Goal: Transaction & Acquisition: Book appointment/travel/reservation

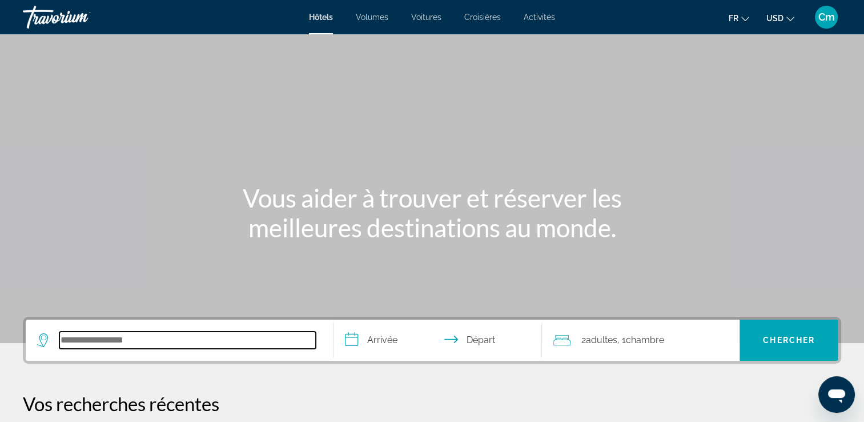
click at [133, 339] on input "Rechercher une destination hôtelière" at bounding box center [187, 339] width 257 height 17
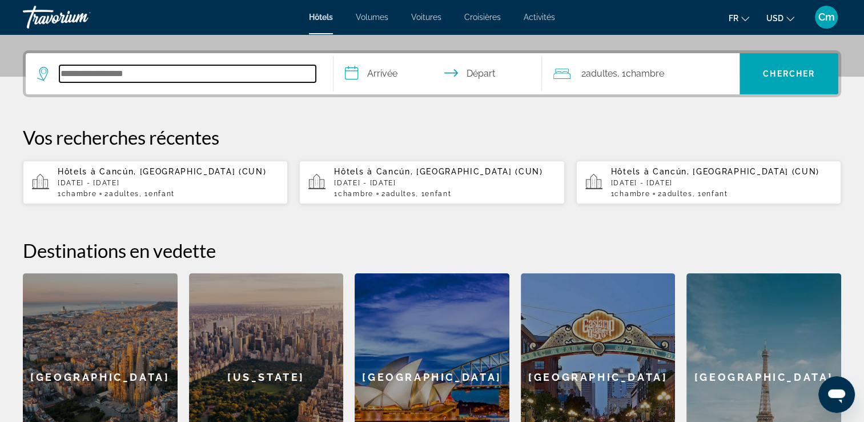
scroll to position [279, 0]
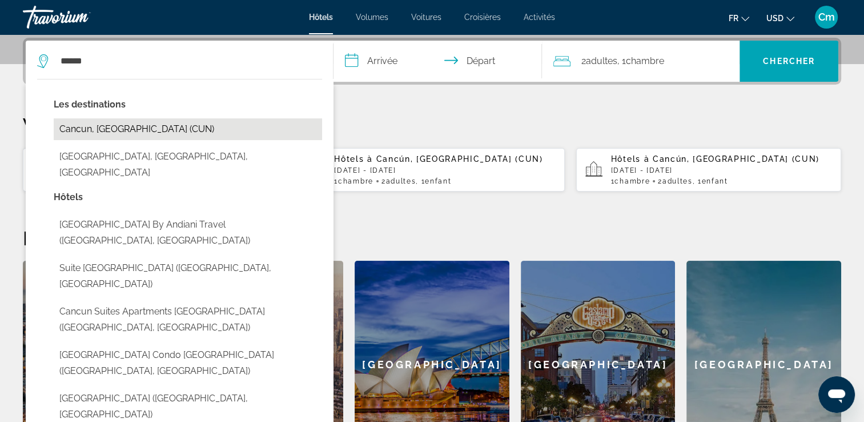
click at [169, 130] on button "Cancun, [GEOGRAPHIC_DATA] (CUN)" at bounding box center [188, 129] width 269 height 22
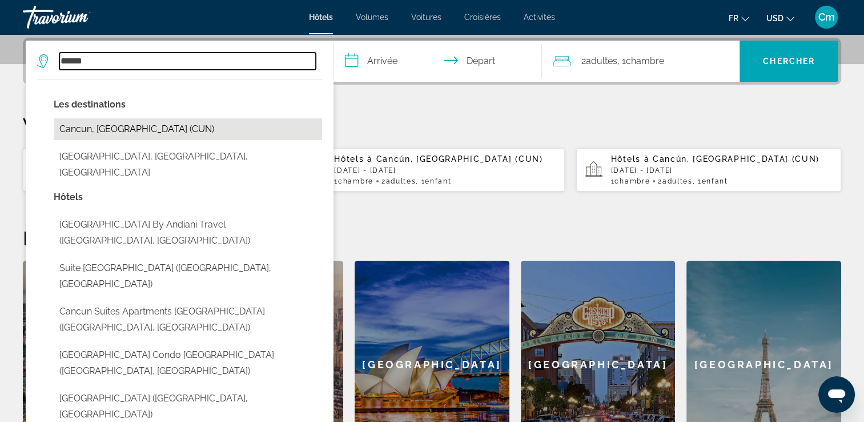
type input "**********"
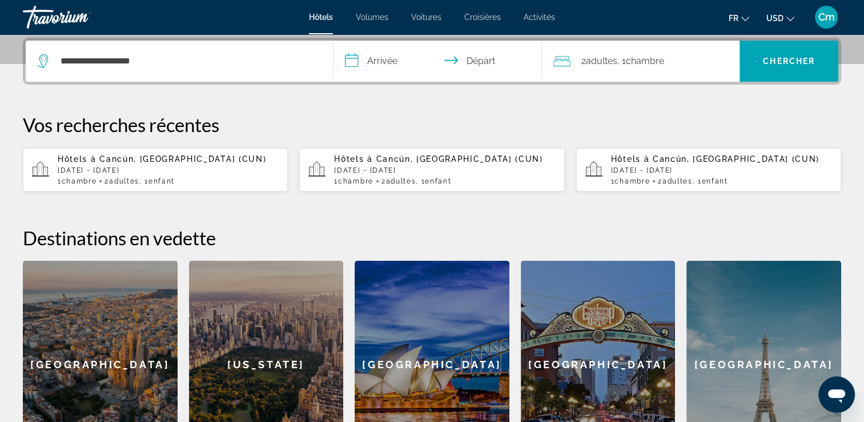
click at [379, 59] on input "**********" at bounding box center [441, 63] width 214 height 45
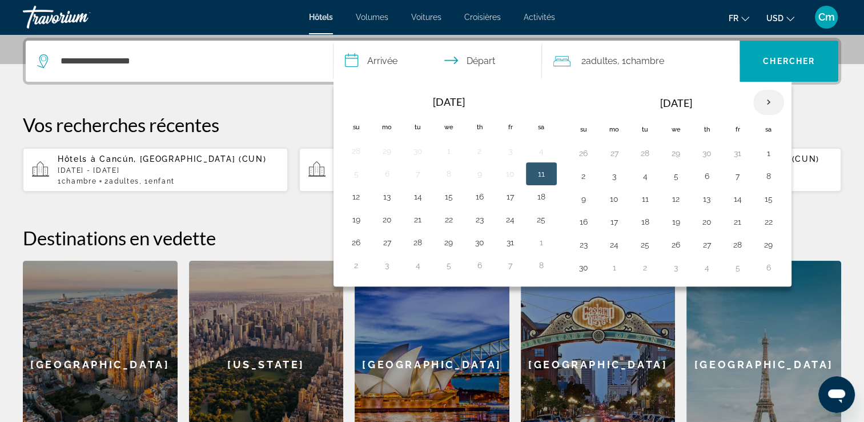
click at [764, 103] on th "Next month" at bounding box center [769, 102] width 31 height 25
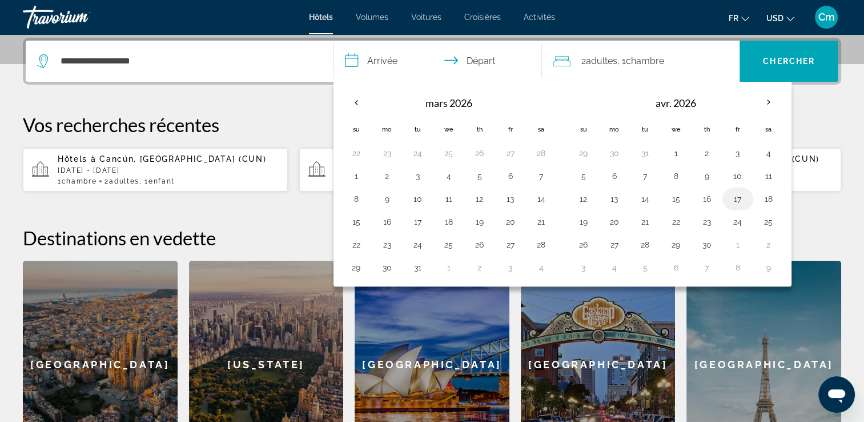
click at [743, 198] on button "17" at bounding box center [738, 199] width 18 height 16
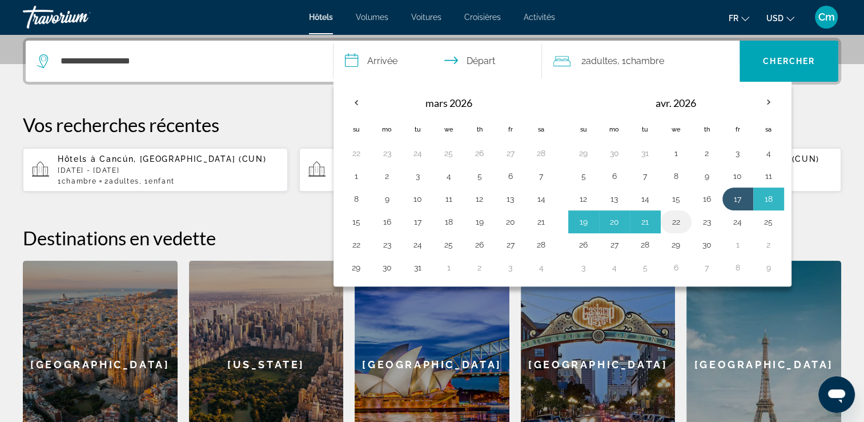
click at [678, 221] on button "22" at bounding box center [676, 222] width 18 height 16
type input "**********"
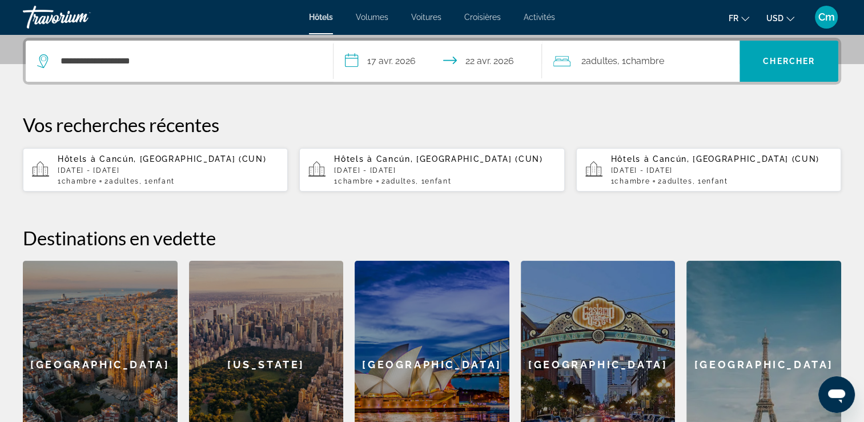
click at [702, 51] on div "2 Adulte Adultes , 1 Chambre pièces" at bounding box center [647, 61] width 186 height 41
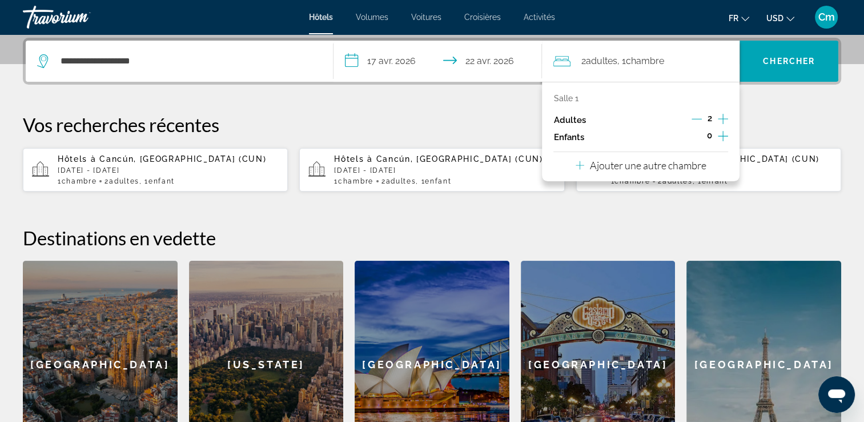
click at [724, 132] on icon "Augmenter les enfants" at bounding box center [723, 136] width 10 height 14
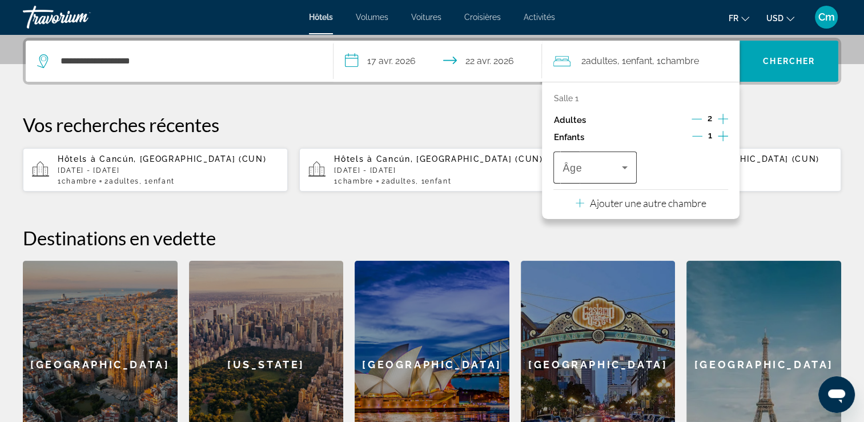
click at [624, 167] on icon "Voyageurs : 2 adultes, 1 enfant" at bounding box center [625, 167] width 6 height 3
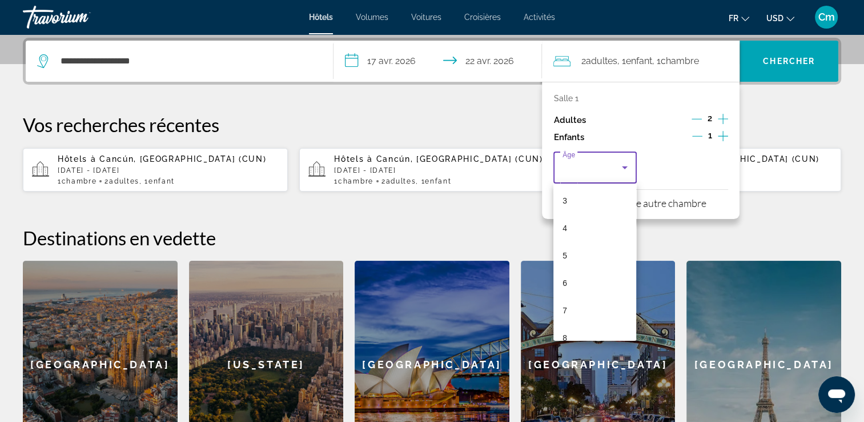
scroll to position [91, 0]
click at [612, 330] on mat-option "8" at bounding box center [595, 329] width 83 height 27
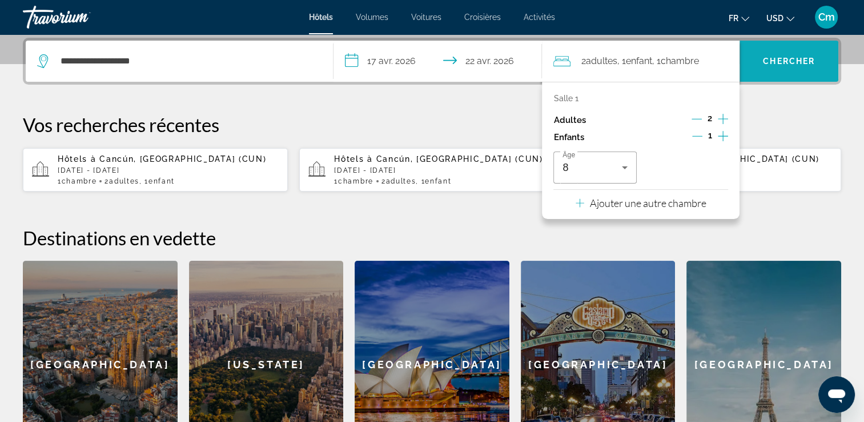
click at [782, 63] on span "Chercher" at bounding box center [789, 61] width 52 height 9
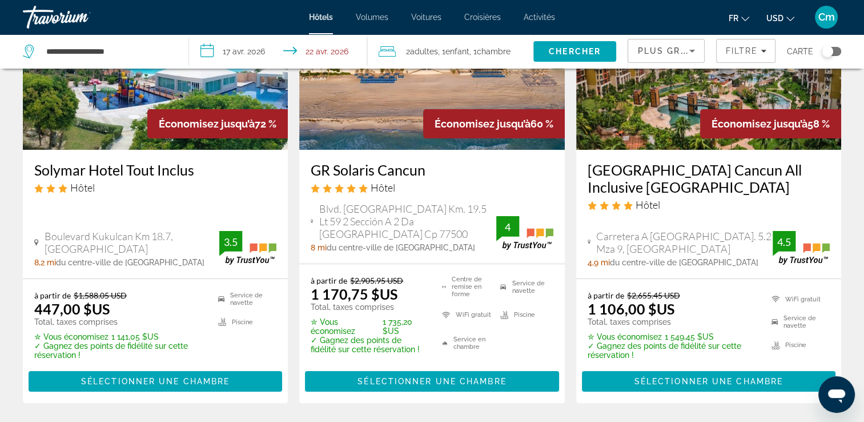
scroll to position [160, 0]
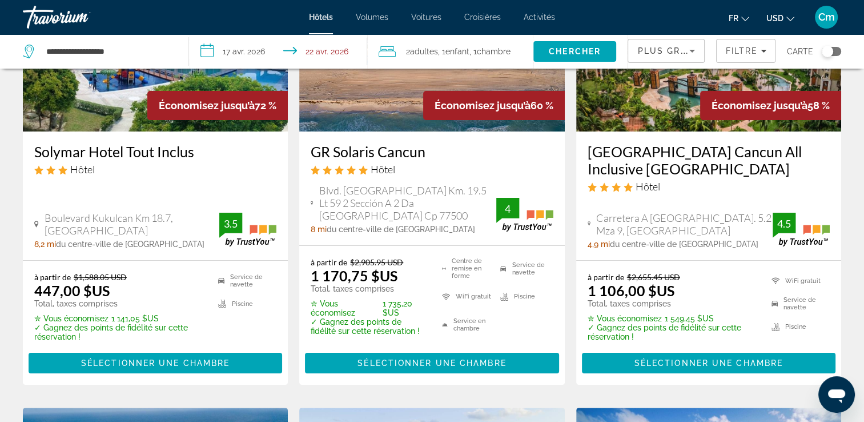
click at [787, 19] on icon "Changer de devise" at bounding box center [791, 19] width 8 height 8
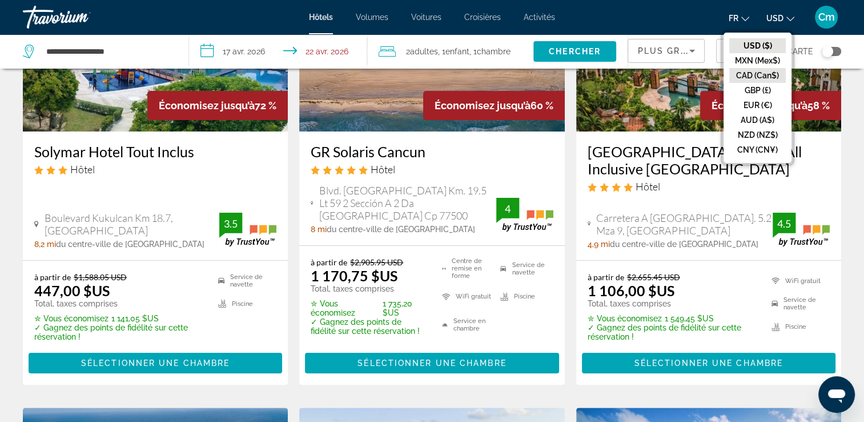
click at [771, 70] on button "CAD (Can$)" at bounding box center [758, 75] width 57 height 15
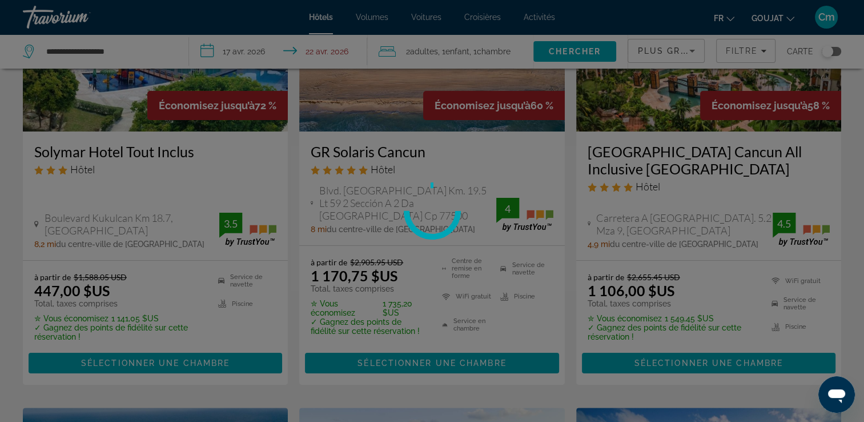
scroll to position [0, 0]
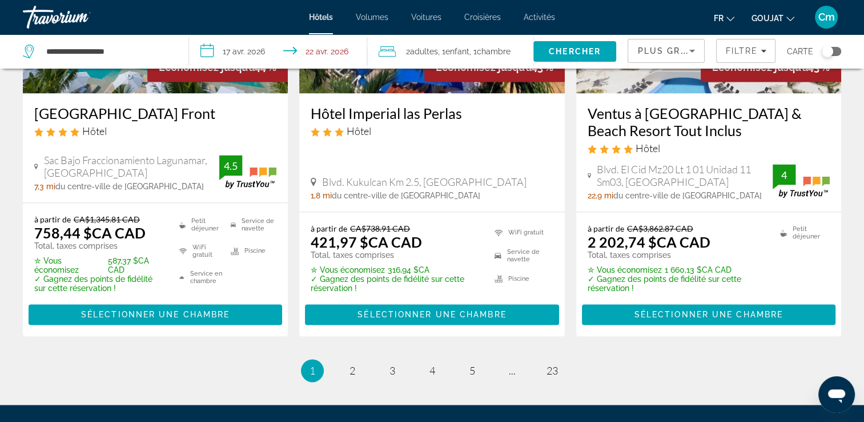
scroll to position [1600, 0]
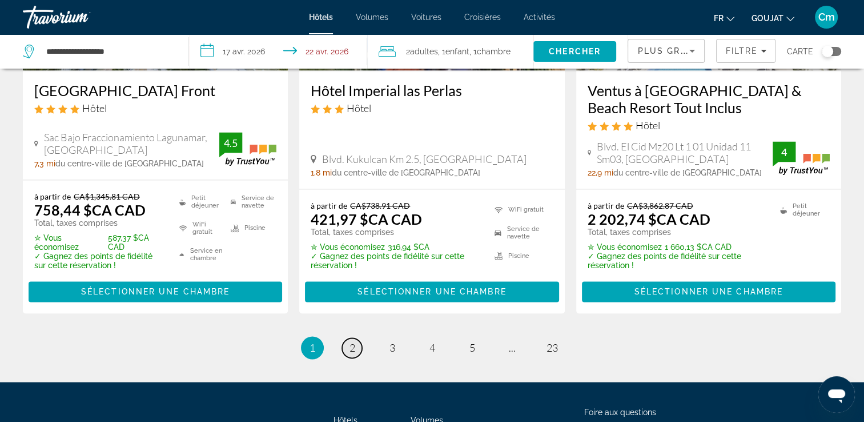
click at [357, 347] on link "page 2" at bounding box center [352, 348] width 20 height 20
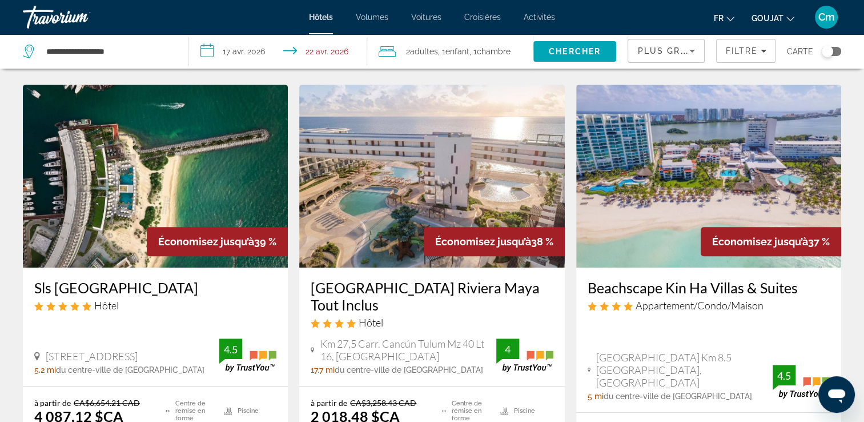
scroll to position [503, 0]
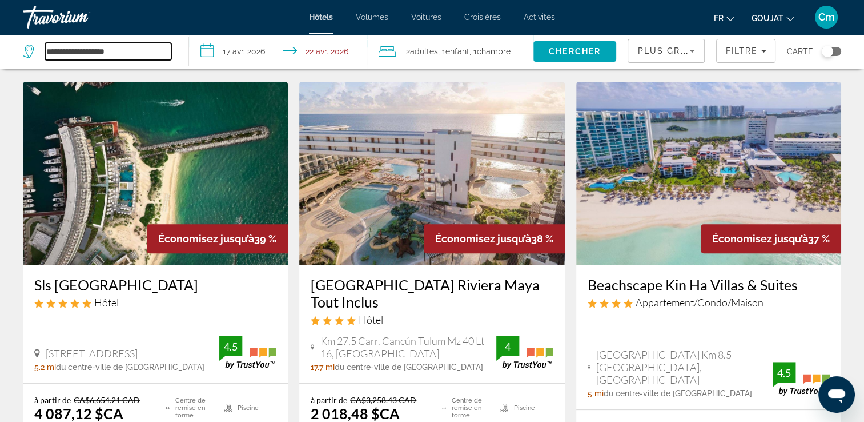
click at [168, 54] on input "**********" at bounding box center [108, 51] width 126 height 17
type input "*"
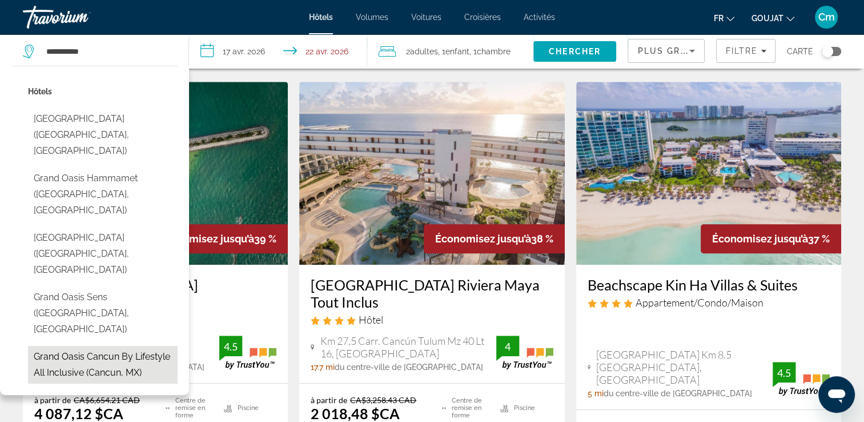
click at [53, 346] on button "Grand Oasis Cancun By Lifestyle All Inclusive (Cancun, MX)" at bounding box center [103, 365] width 150 height 38
type input "**********"
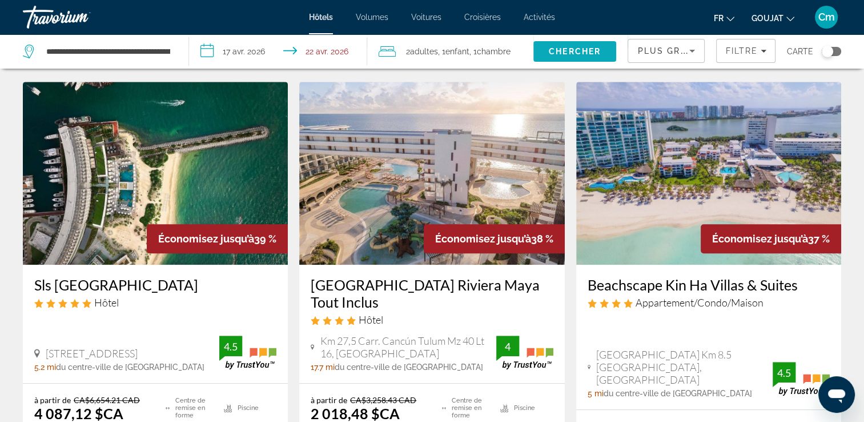
click at [552, 45] on span "Rechercher" at bounding box center [575, 51] width 83 height 27
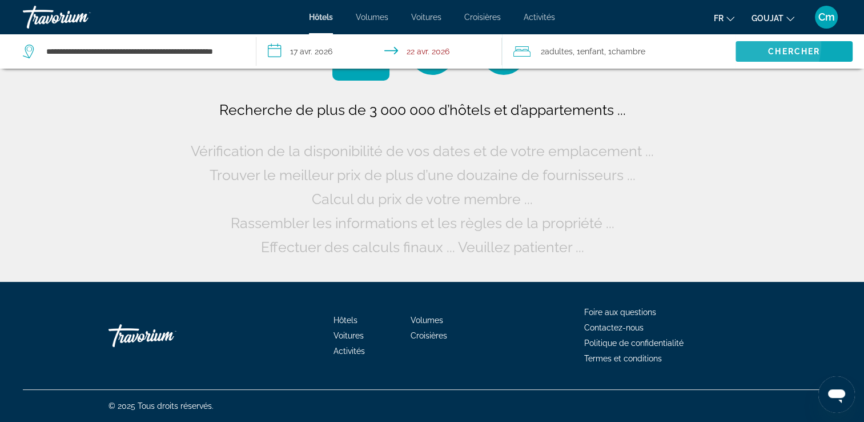
scroll to position [0, 0]
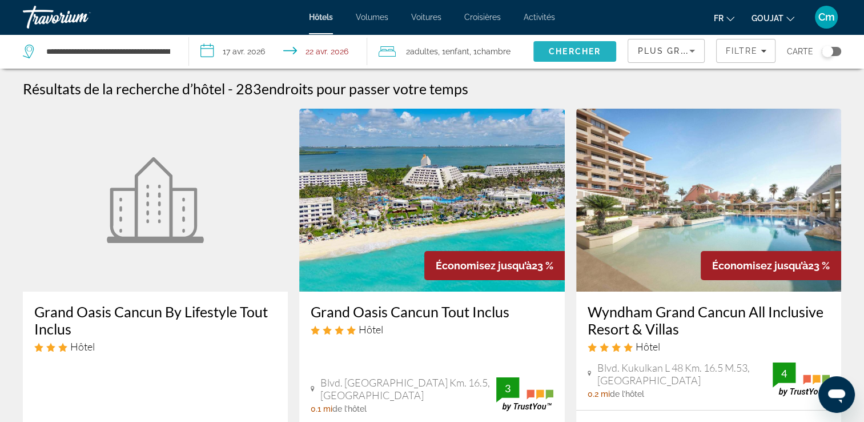
click at [554, 45] on span "Rechercher" at bounding box center [575, 51] width 83 height 27
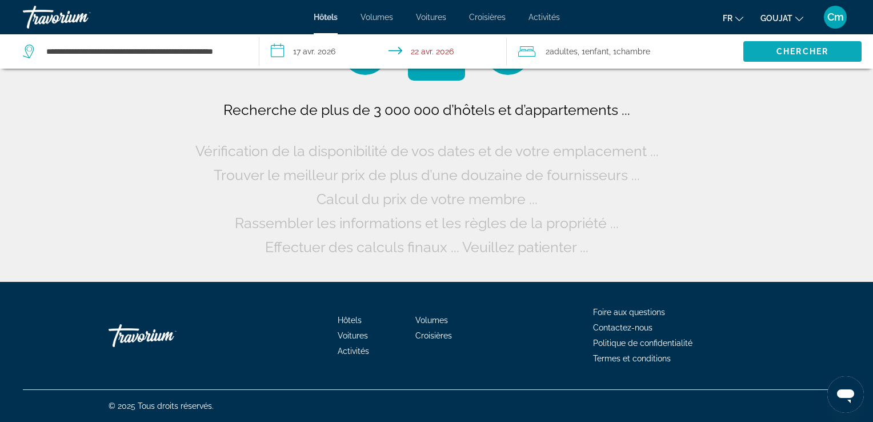
click at [554, 45] on span "2 Adulte Adultes" at bounding box center [562, 51] width 32 height 16
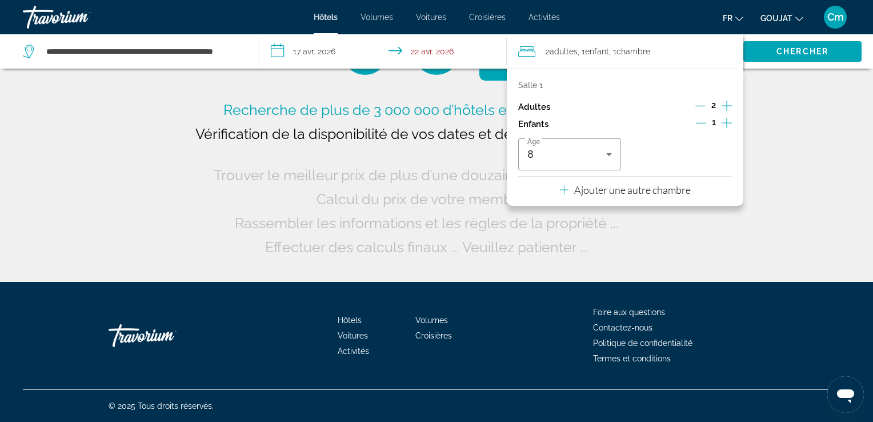
click at [779, 125] on div "Recherche de plus de 3 000 000 d’hôtels et d’appartements ... Vérification de l…" at bounding box center [436, 141] width 873 height 282
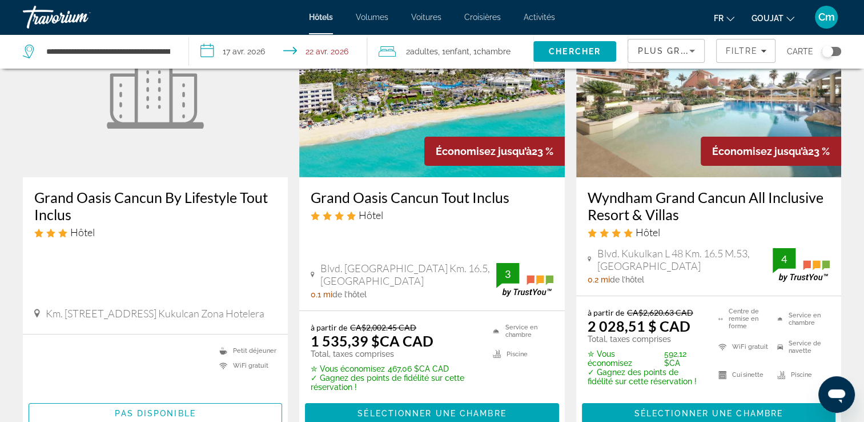
scroll to position [137, 0]
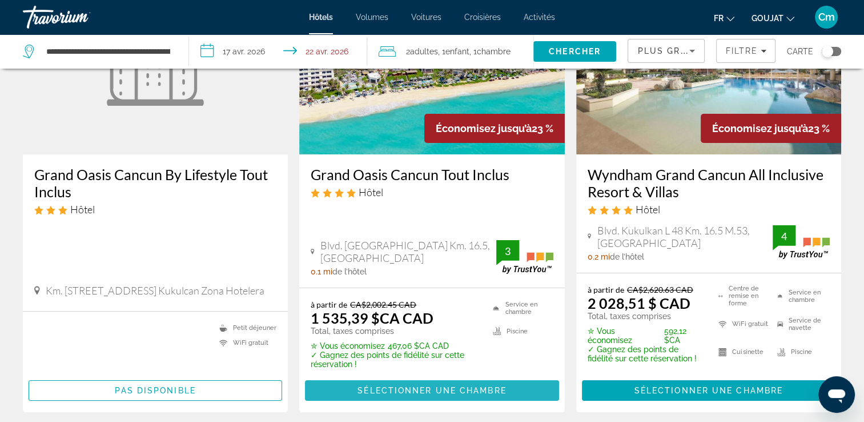
click at [430, 393] on span "Sélectionner une chambre" at bounding box center [432, 390] width 149 height 9
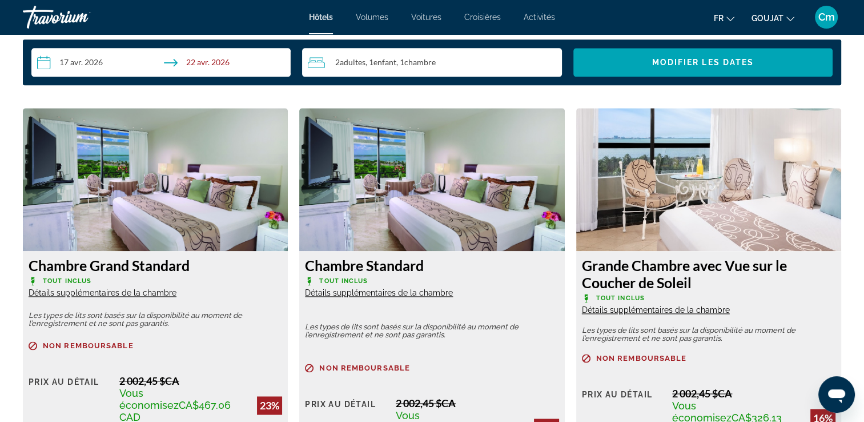
scroll to position [1508, 0]
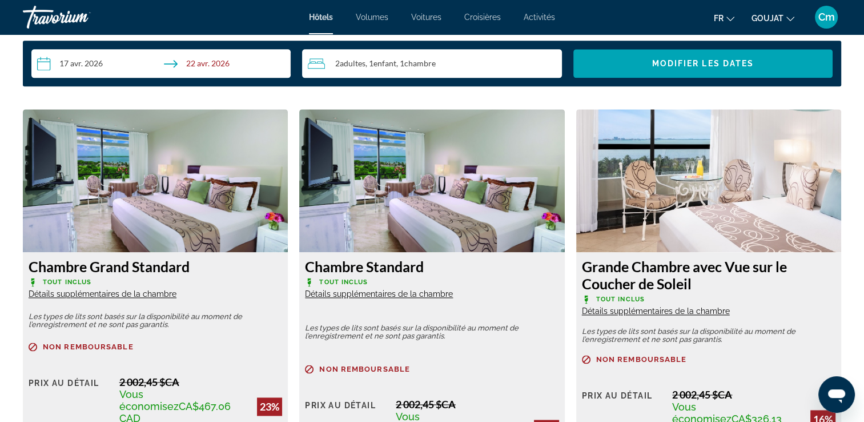
click at [540, 16] on span "Activités" at bounding box center [539, 17] width 31 height 9
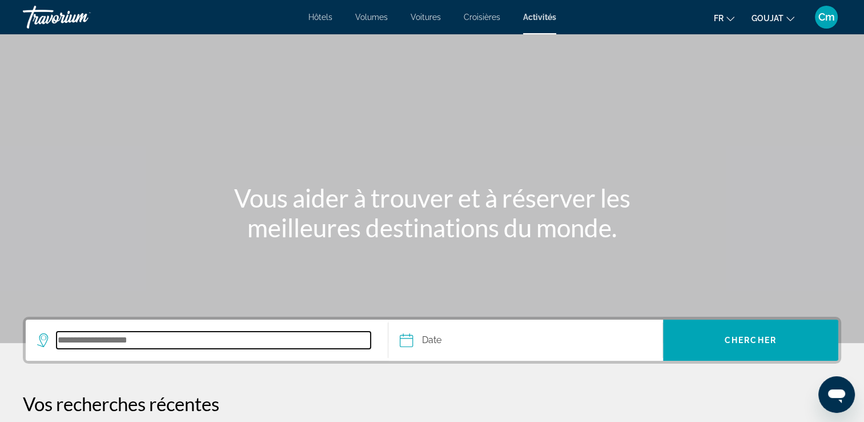
click at [171, 340] on input "Destination de recherche" at bounding box center [214, 339] width 314 height 17
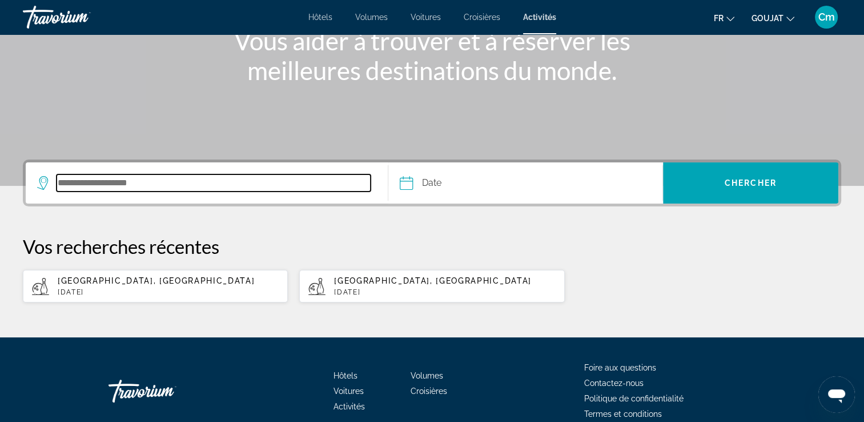
scroll to position [211, 0]
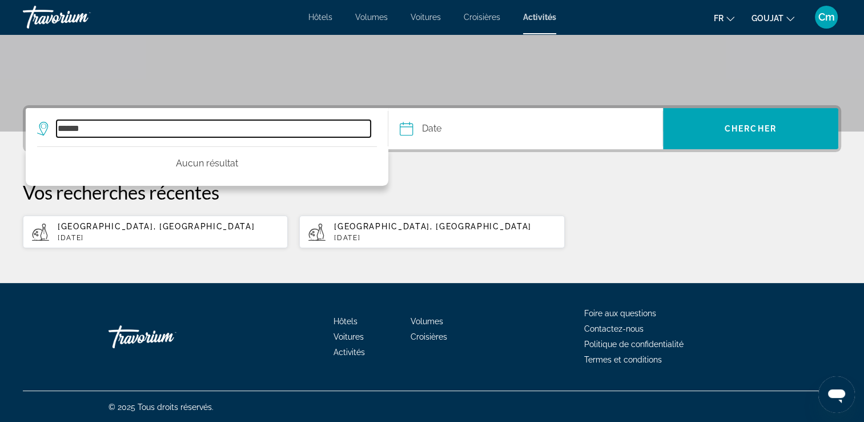
type input "******"
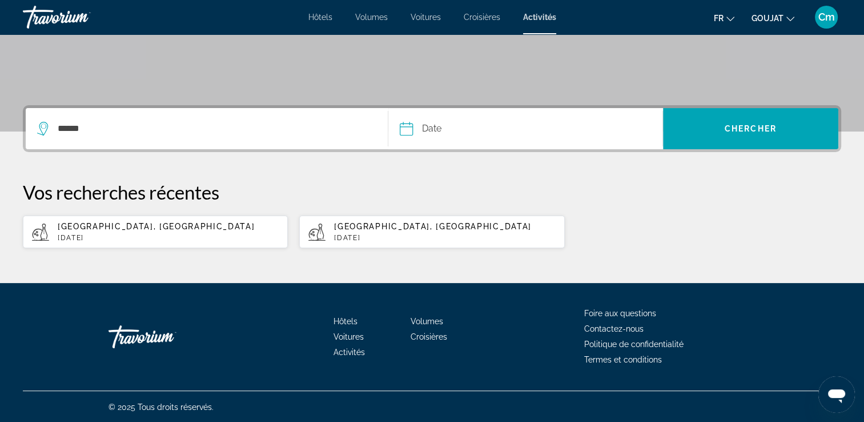
click at [447, 119] on input "Date" at bounding box center [465, 130] width 136 height 45
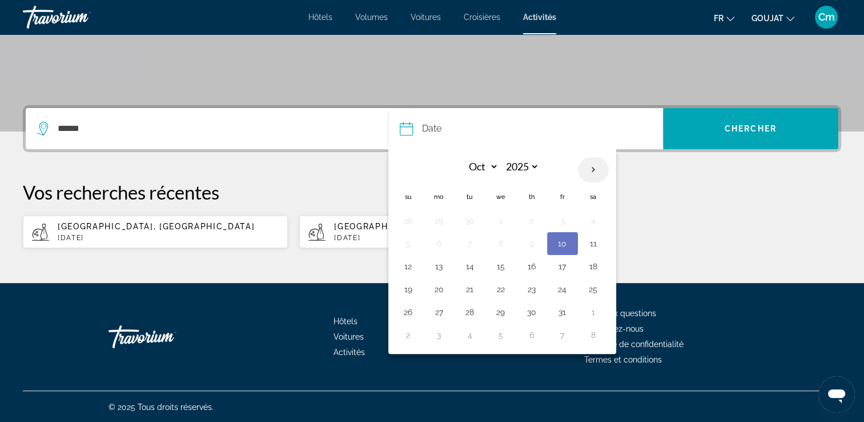
click at [587, 169] on th "Next month" at bounding box center [593, 169] width 31 height 25
select select "*"
select select "****"
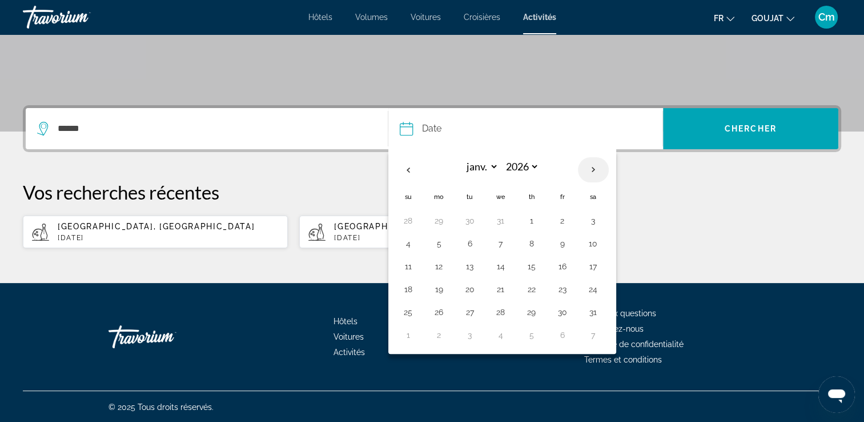
click at [587, 169] on th "Next month" at bounding box center [593, 169] width 31 height 25
click at [411, 168] on th "Le mois précédent" at bounding box center [408, 169] width 31 height 25
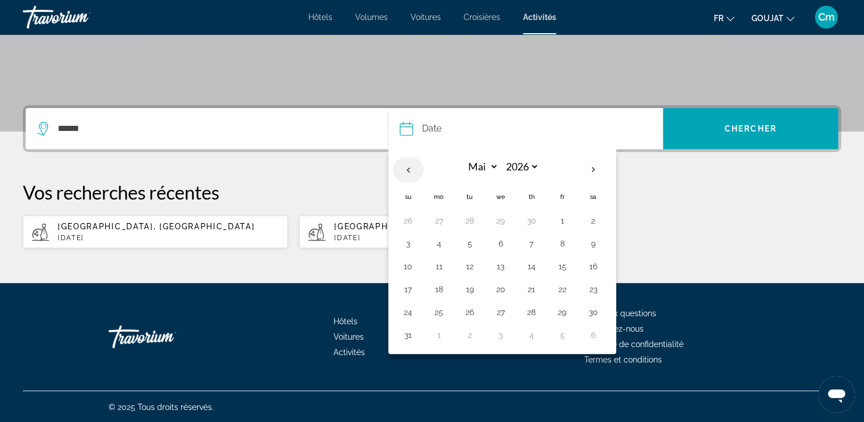
select select "*"
click at [436, 291] on button "20" at bounding box center [439, 289] width 18 height 16
type input "**********"
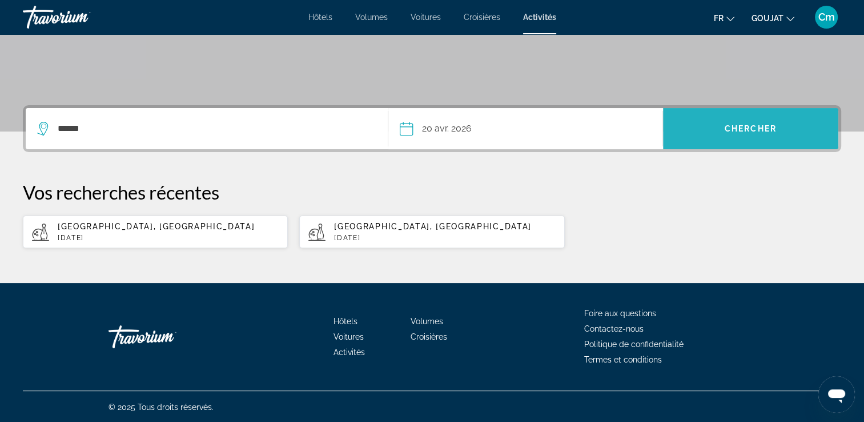
click at [728, 130] on span "Chercher" at bounding box center [751, 128] width 52 height 9
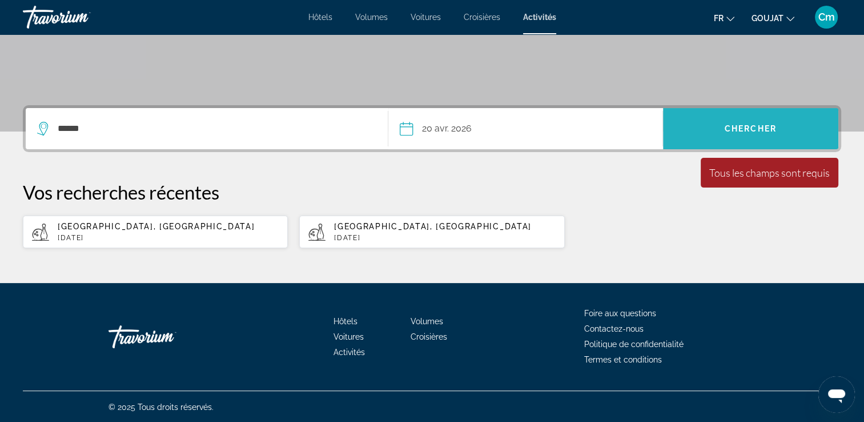
click at [728, 130] on span "Chercher" at bounding box center [751, 128] width 52 height 9
click at [784, 132] on span "Rechercher" at bounding box center [750, 128] width 175 height 27
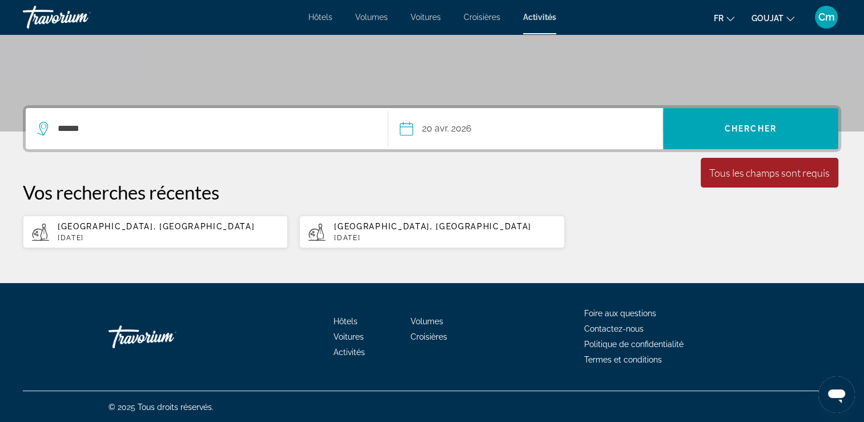
click at [635, 190] on p "Vos recherches récentes" at bounding box center [432, 192] width 819 height 23
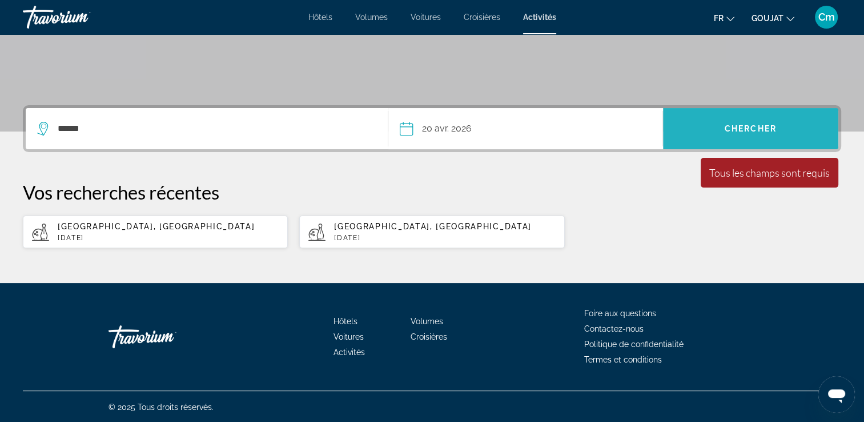
click at [697, 139] on span "Rechercher" at bounding box center [750, 128] width 175 height 27
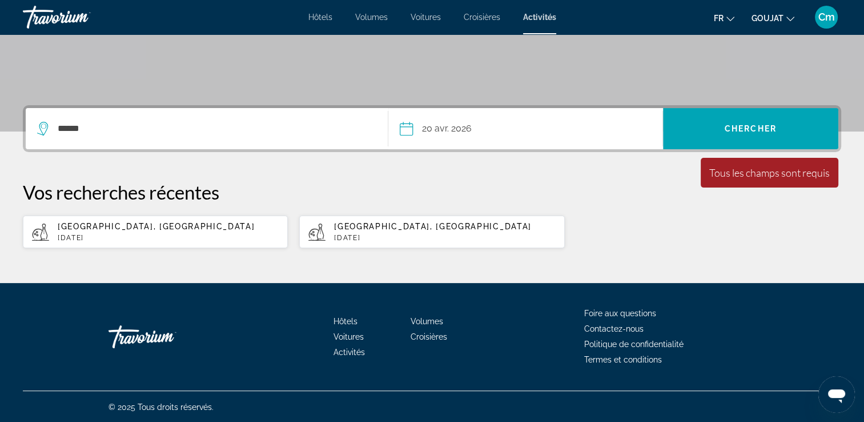
click at [408, 134] on input "**********" at bounding box center [465, 130] width 136 height 45
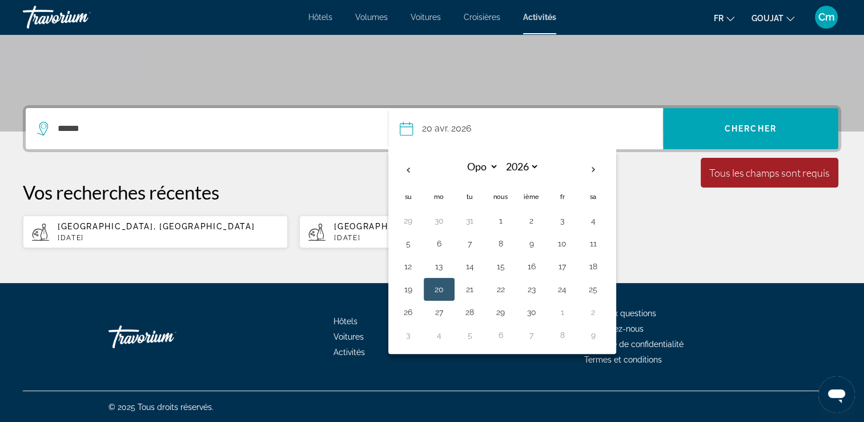
click at [492, 118] on input "**********" at bounding box center [465, 130] width 136 height 45
click at [441, 287] on button "20" at bounding box center [439, 289] width 18 height 16
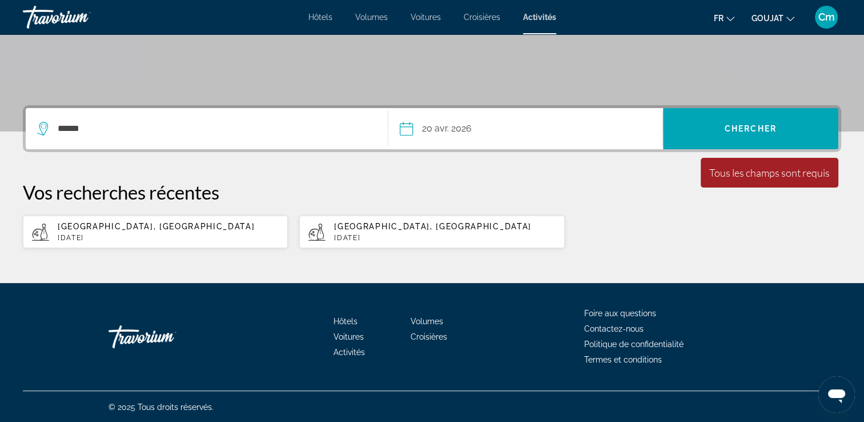
click at [262, 148] on div "******" at bounding box center [206, 128] width 339 height 41
click at [247, 129] on div "******" at bounding box center [206, 128] width 339 height 41
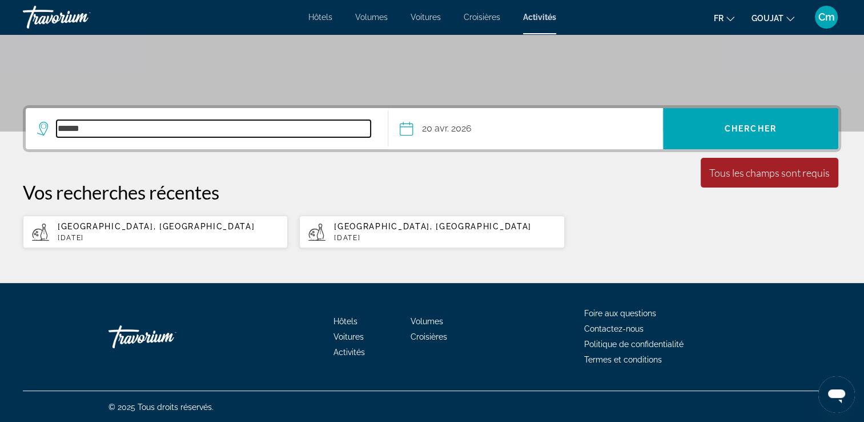
click at [209, 127] on input "******" at bounding box center [214, 128] width 314 height 17
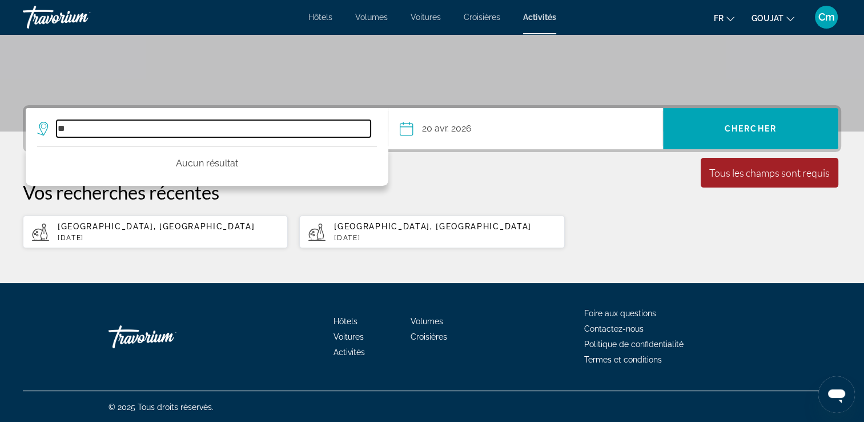
type input "*"
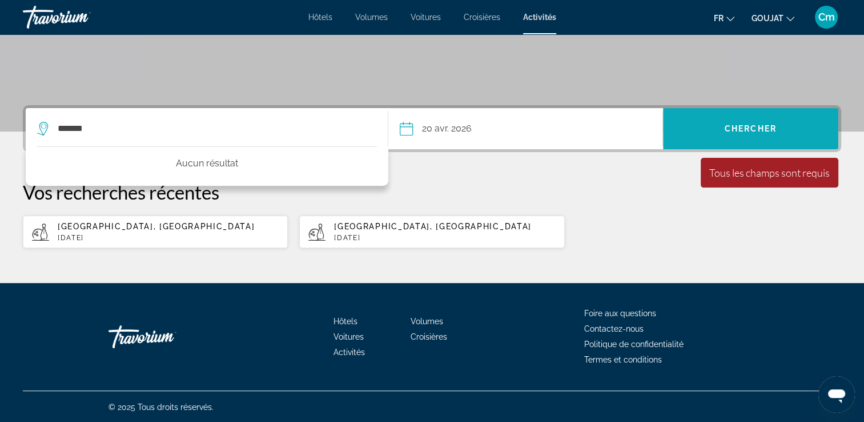
click at [720, 130] on span "Rechercher" at bounding box center [750, 128] width 175 height 27
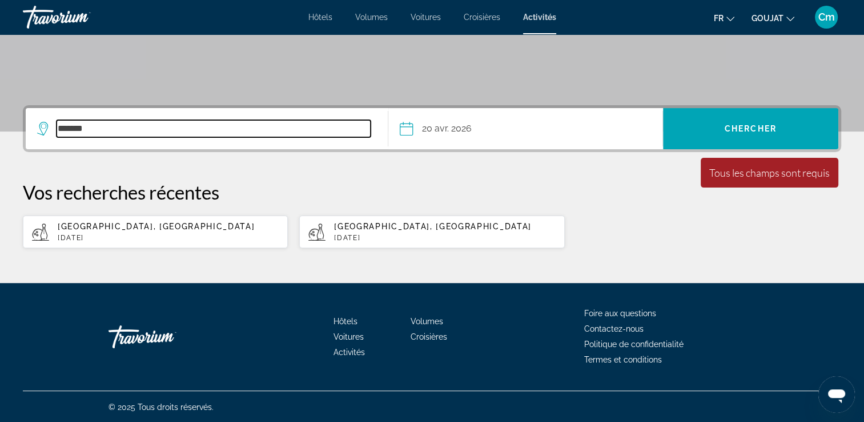
click at [135, 122] on input "******" at bounding box center [214, 128] width 314 height 17
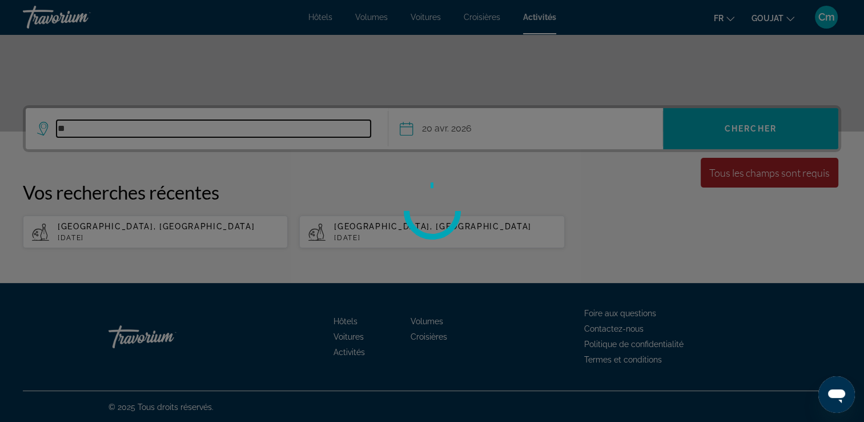
type input "*"
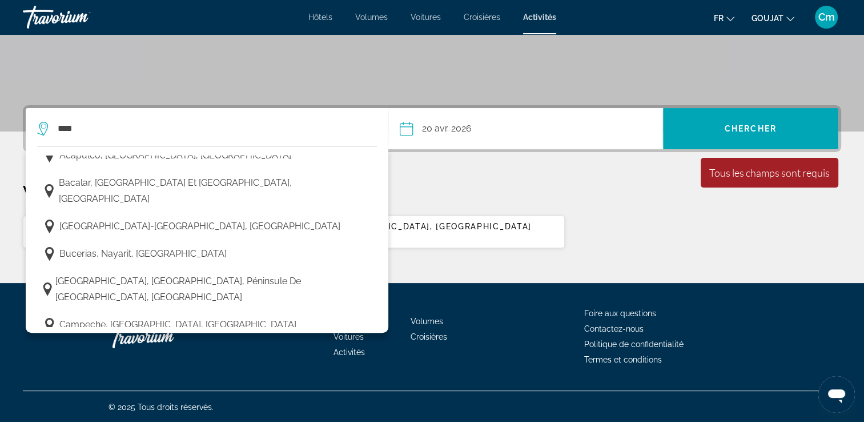
scroll to position [0, 0]
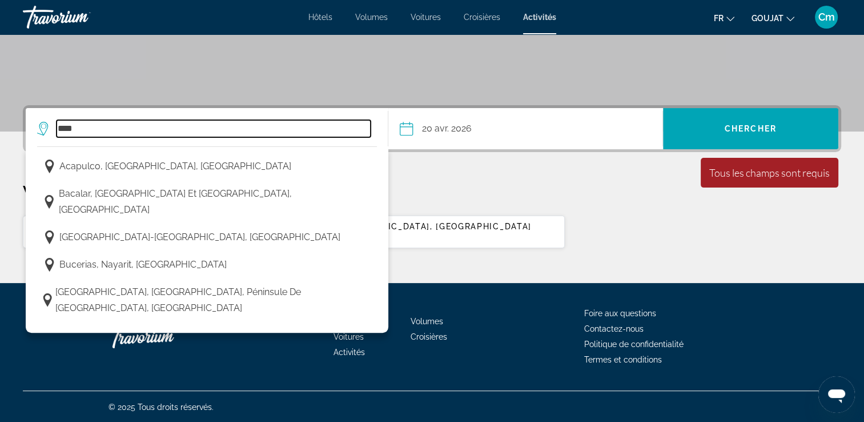
click at [267, 130] on input "****" at bounding box center [214, 128] width 314 height 17
type input "*"
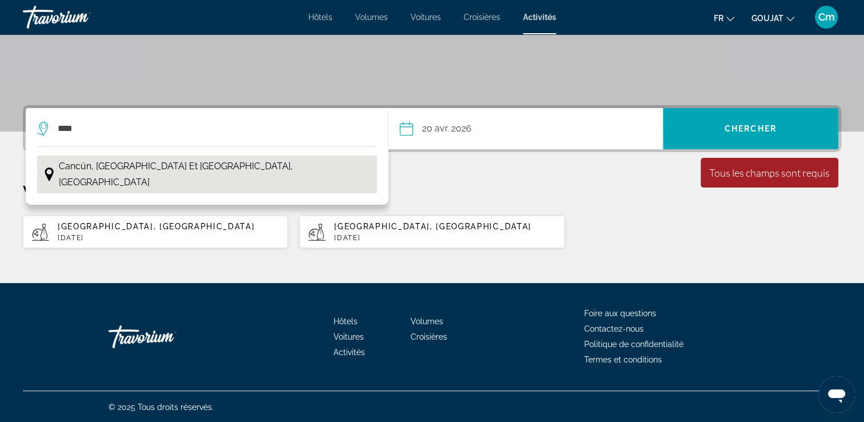
click at [226, 174] on button "Cancún, Riviera Maya et Yucatan, Mexique" at bounding box center [207, 174] width 340 height 38
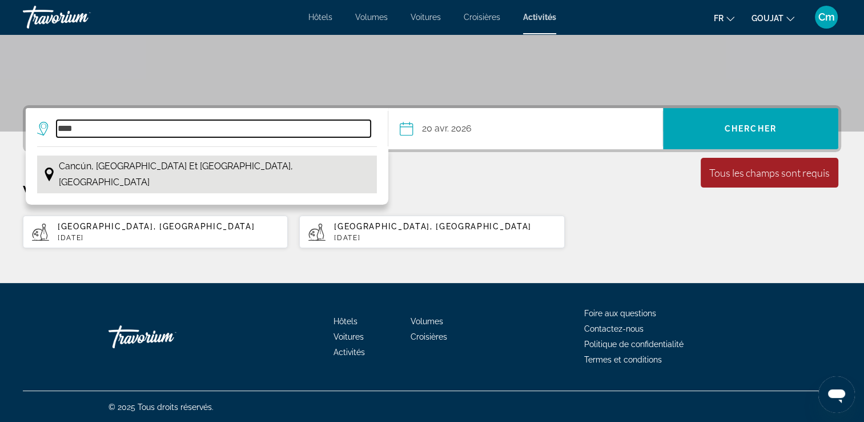
type input "**********"
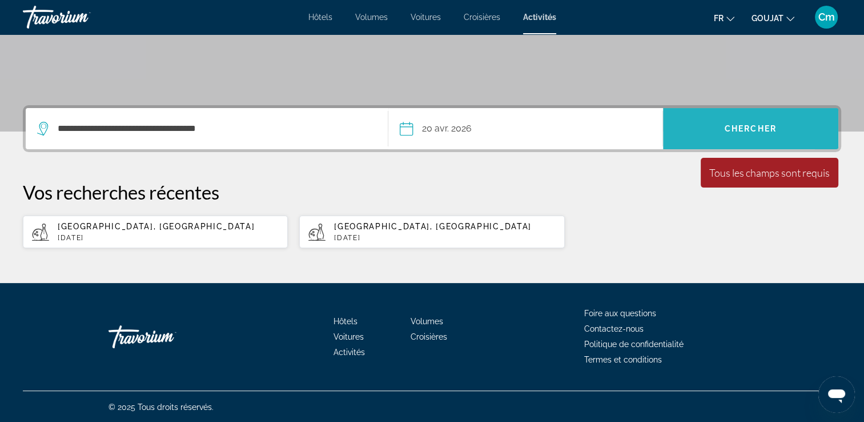
click at [683, 140] on span "Rechercher" at bounding box center [750, 128] width 175 height 27
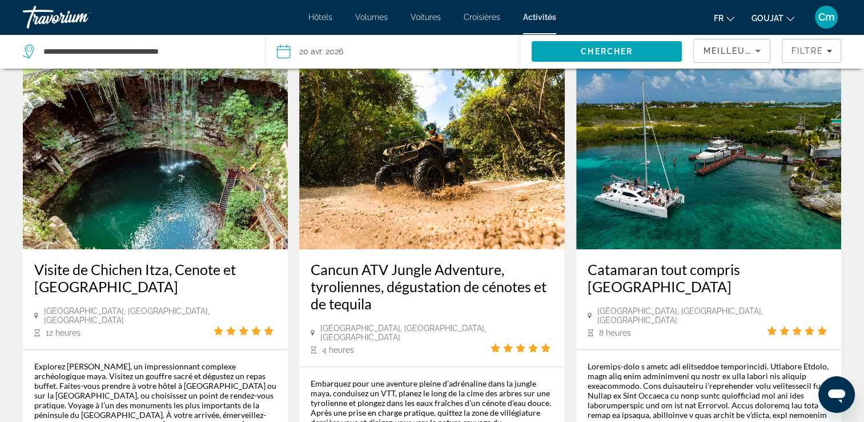
scroll to position [46, 0]
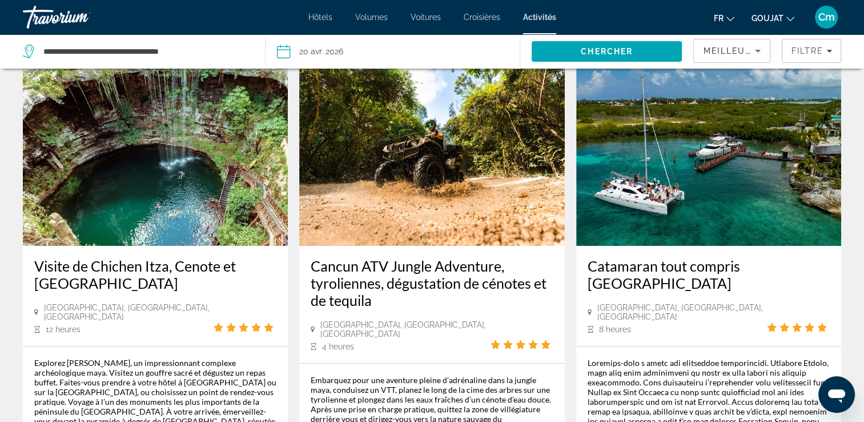
click at [201, 271] on h3 "Visite de Chichen Itza, Cenote et Valladolid" at bounding box center [155, 274] width 242 height 34
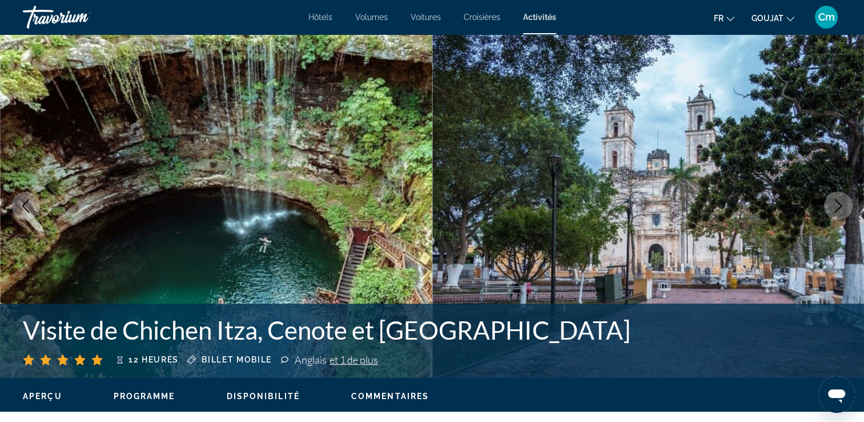
click at [832, 201] on icon "Image suivante" at bounding box center [839, 206] width 14 height 14
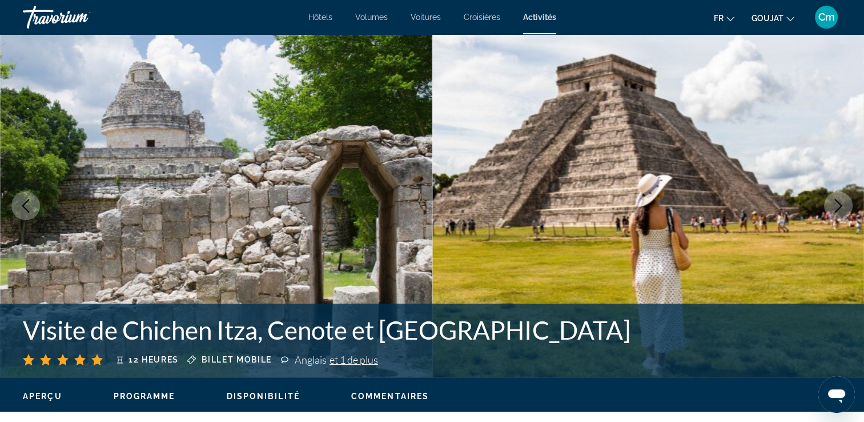
click at [832, 201] on icon "Image suivante" at bounding box center [839, 206] width 14 height 14
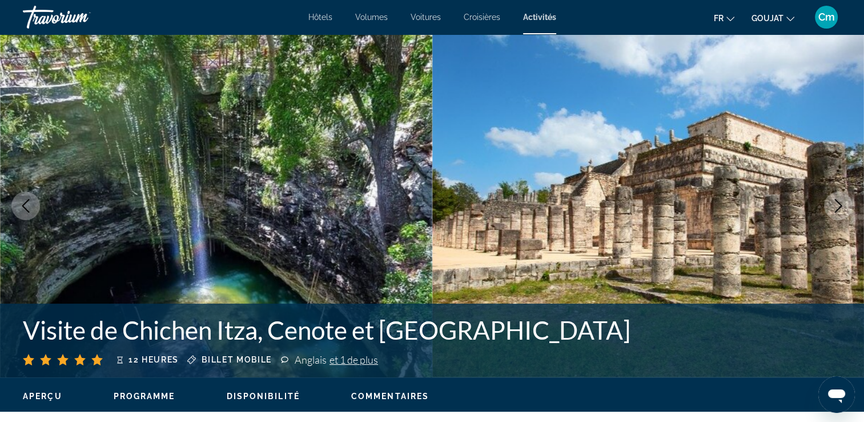
click at [832, 201] on icon "Image suivante" at bounding box center [839, 206] width 14 height 14
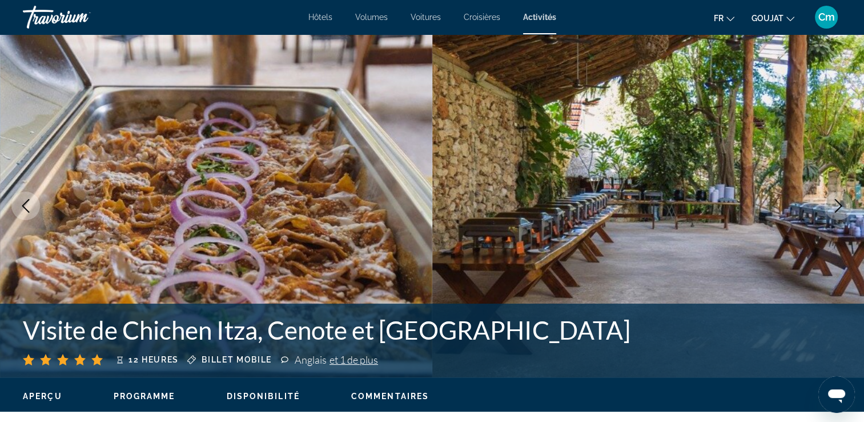
click at [830, 197] on button "Image suivante" at bounding box center [838, 205] width 29 height 29
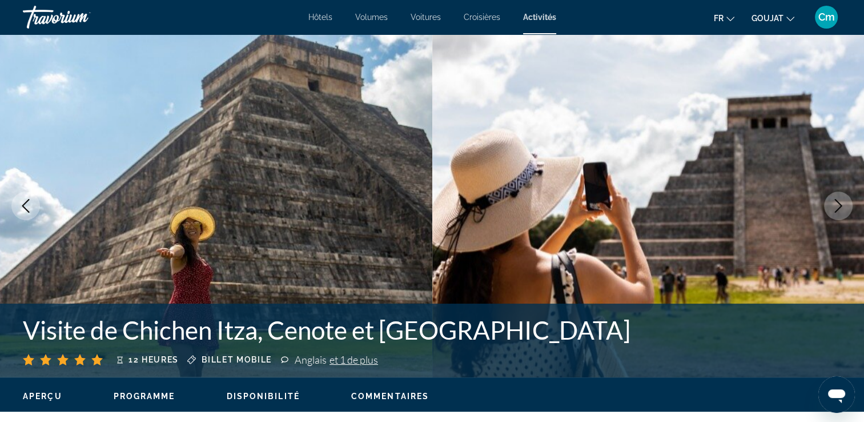
click at [831, 198] on button "Image suivante" at bounding box center [838, 205] width 29 height 29
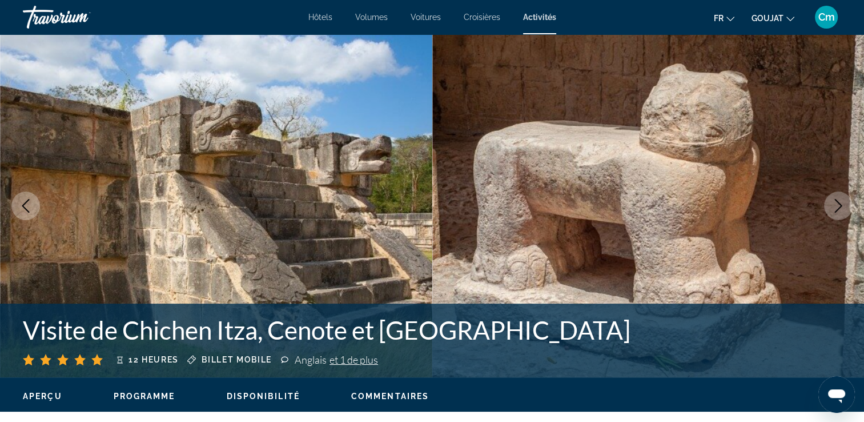
click at [831, 198] on button "Image suivante" at bounding box center [838, 205] width 29 height 29
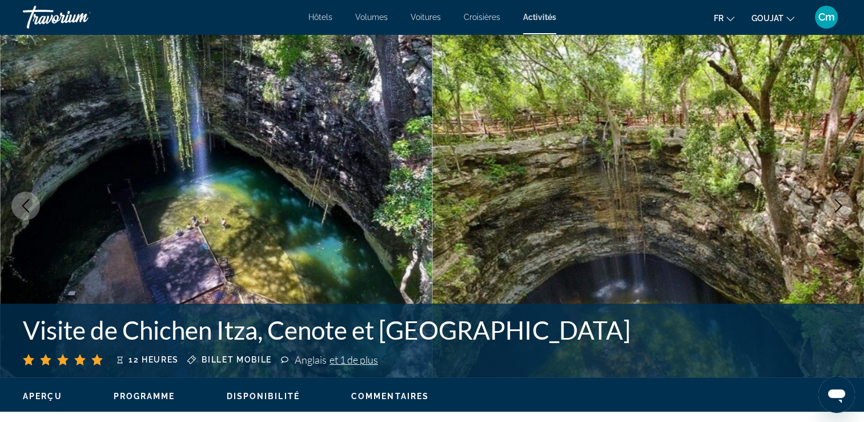
click at [831, 198] on button "Image suivante" at bounding box center [838, 205] width 29 height 29
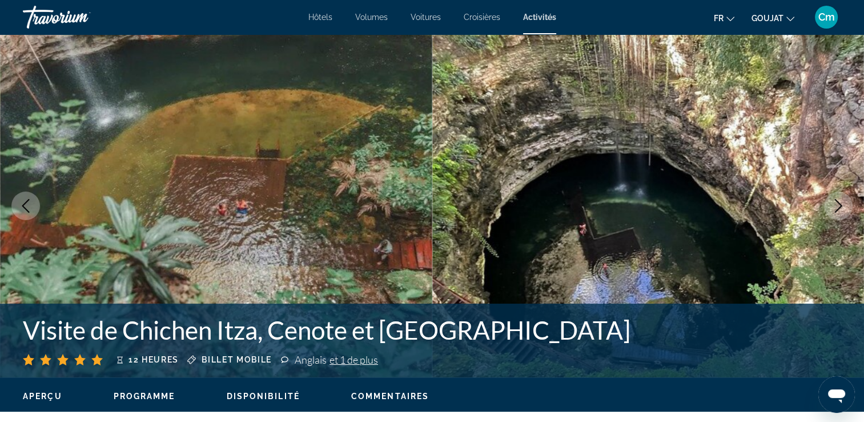
click at [831, 198] on button "Image suivante" at bounding box center [838, 205] width 29 height 29
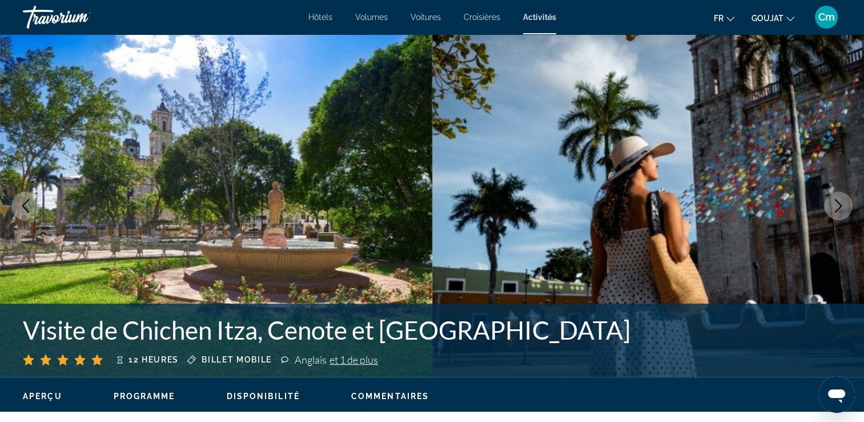
click at [831, 198] on button "Image suivante" at bounding box center [838, 205] width 29 height 29
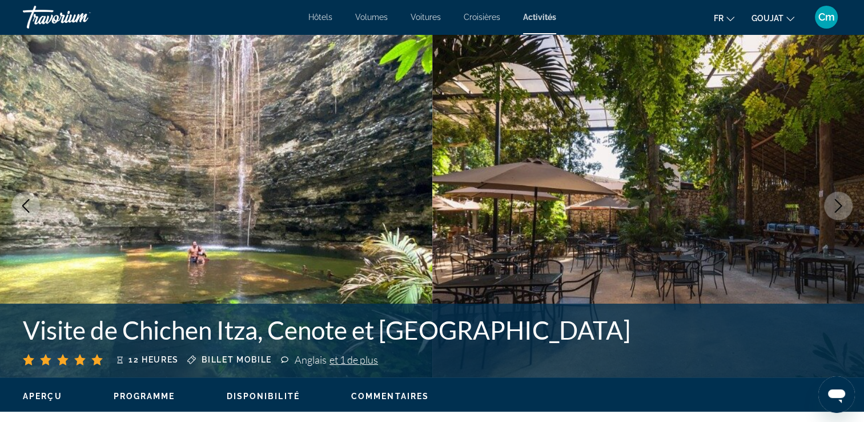
click at [831, 198] on button "Image suivante" at bounding box center [838, 205] width 29 height 29
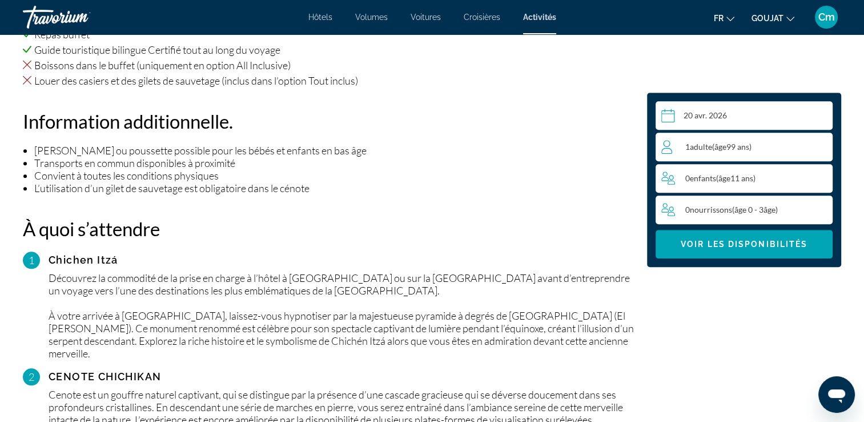
scroll to position [983, 0]
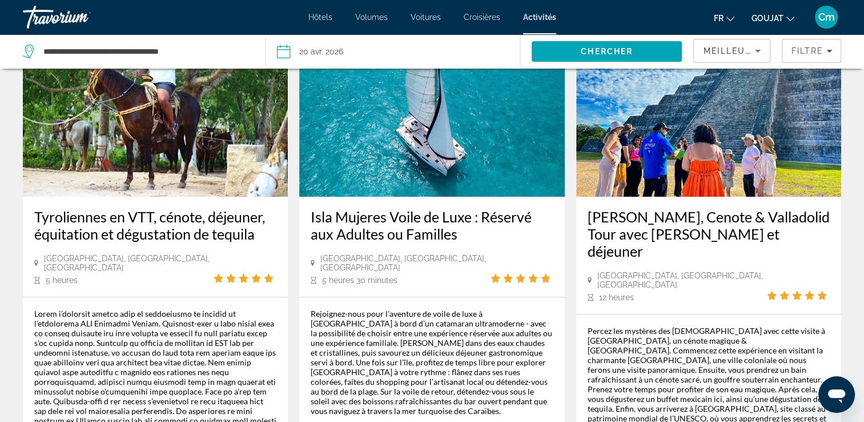
scroll to position [640, 0]
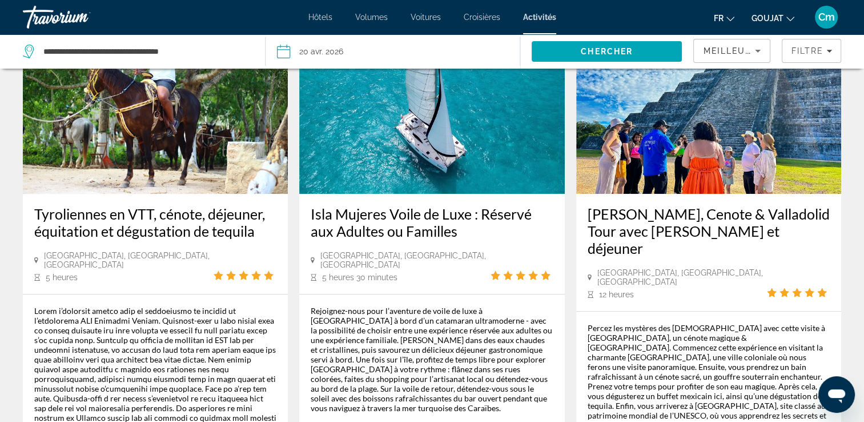
click at [354, 294] on div "Rejoignez-nous pour l’aventure de voile de luxe à Isla Mujeres à bord d’un cata…" at bounding box center [431, 411] width 265 height 234
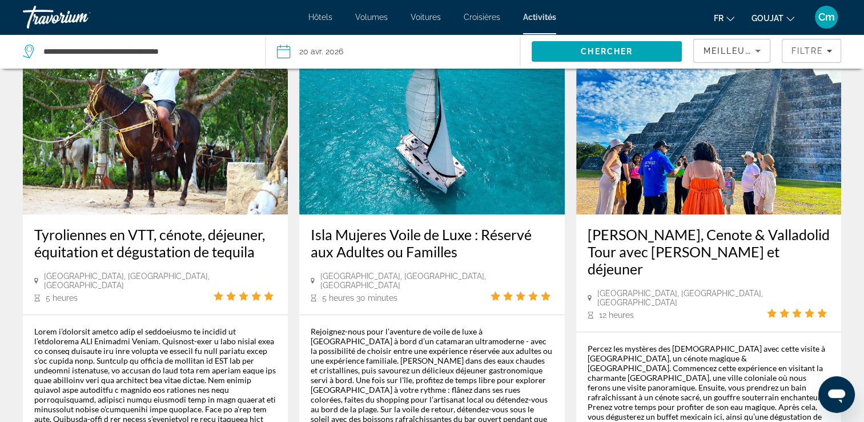
scroll to position [617, 0]
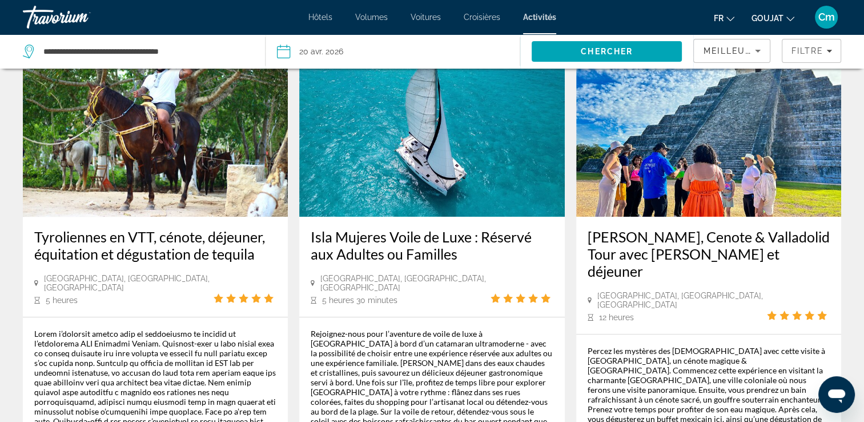
click at [382, 228] on h3 "Isla Mujeres Voile de Luxe : Réservé aux Adultes ou Familles" at bounding box center [432, 245] width 242 height 34
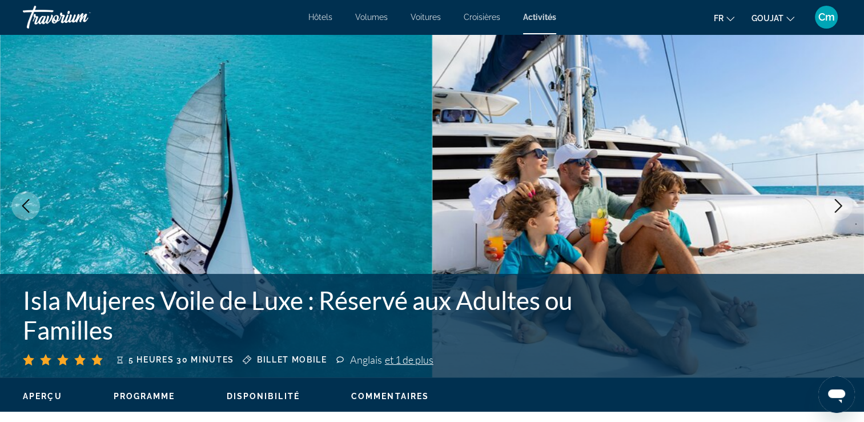
click at [830, 206] on button "Image suivante" at bounding box center [838, 205] width 29 height 29
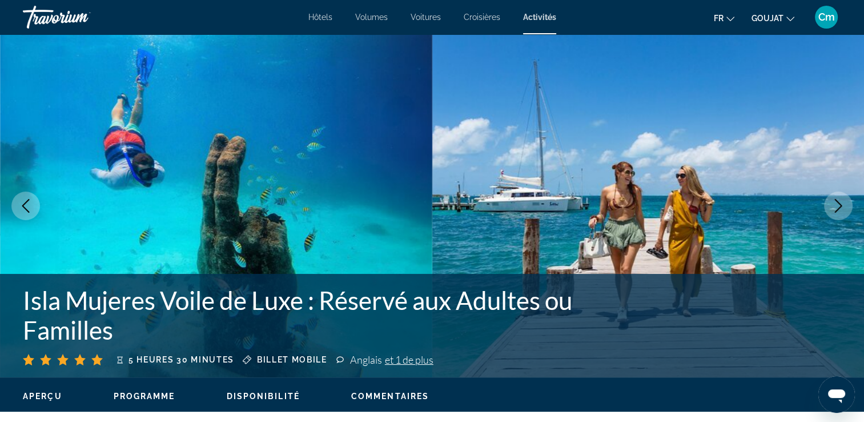
click at [830, 206] on button "Image suivante" at bounding box center [838, 205] width 29 height 29
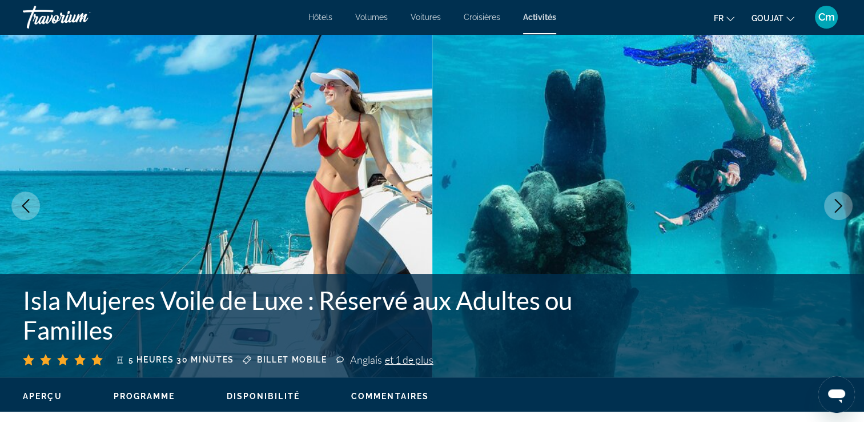
click at [830, 206] on button "Image suivante" at bounding box center [838, 205] width 29 height 29
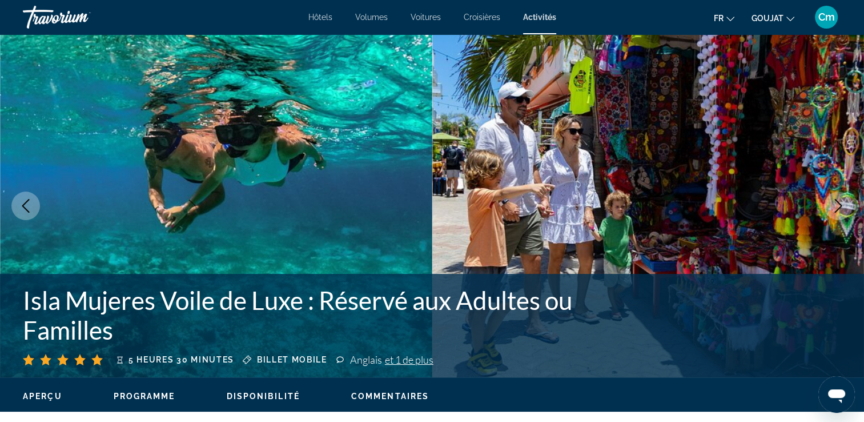
click at [830, 206] on button "Image suivante" at bounding box center [838, 205] width 29 height 29
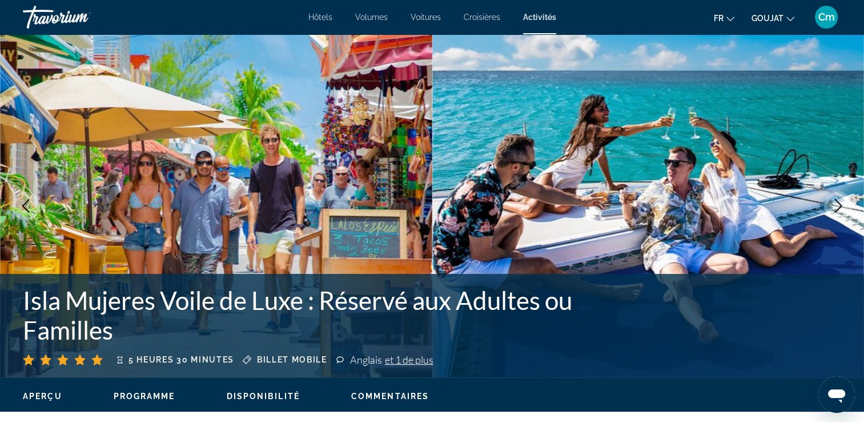
click at [830, 206] on button "Image suivante" at bounding box center [838, 205] width 29 height 29
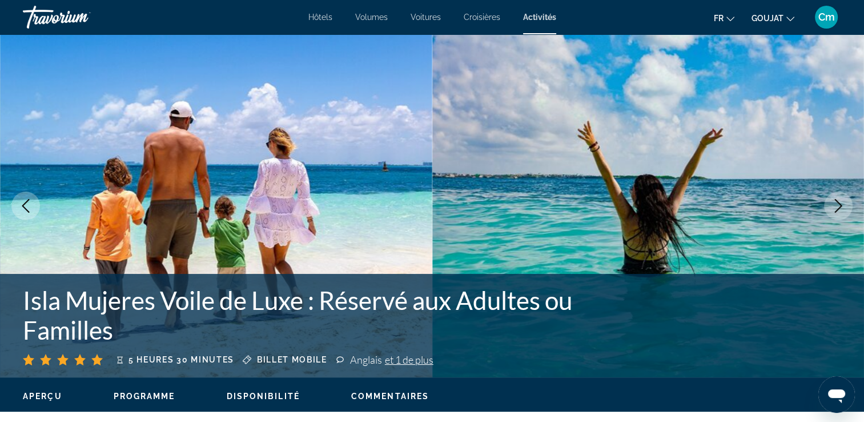
click at [830, 206] on button "Image suivante" at bounding box center [838, 205] width 29 height 29
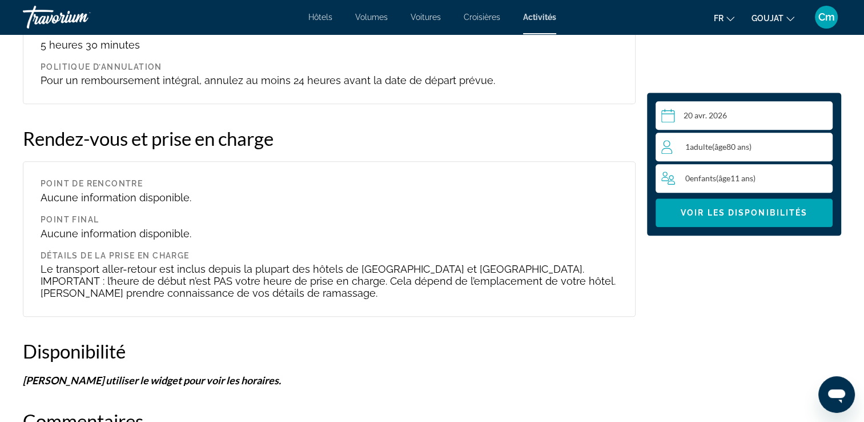
scroll to position [1280, 0]
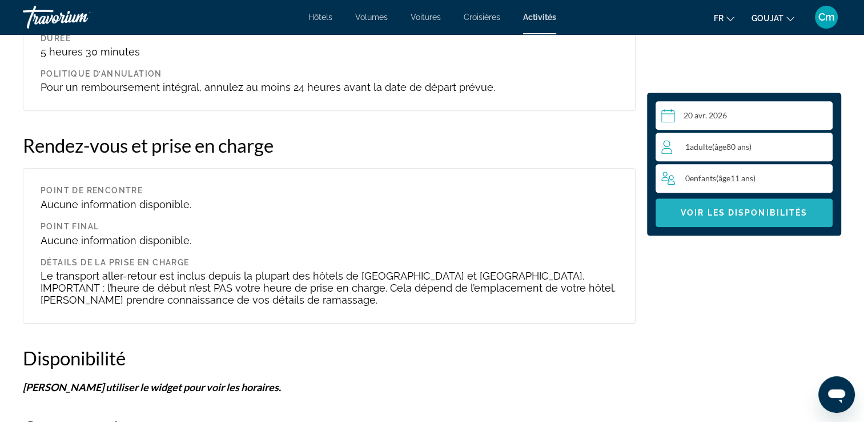
click at [805, 219] on span "Contenu principal" at bounding box center [744, 212] width 177 height 27
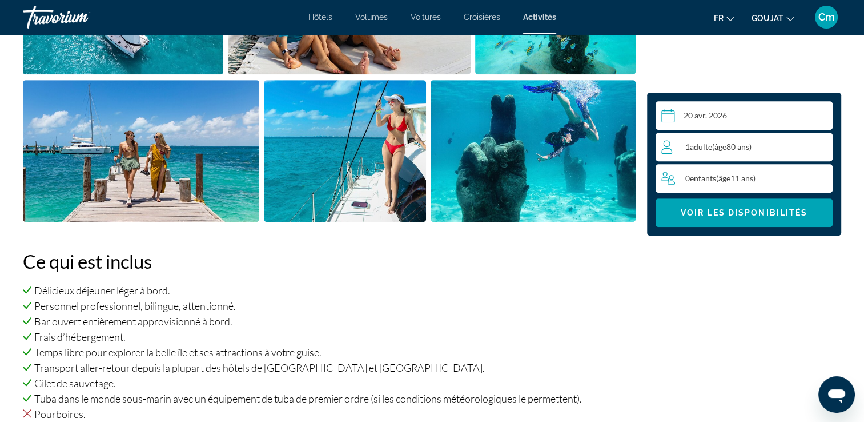
scroll to position [630, 0]
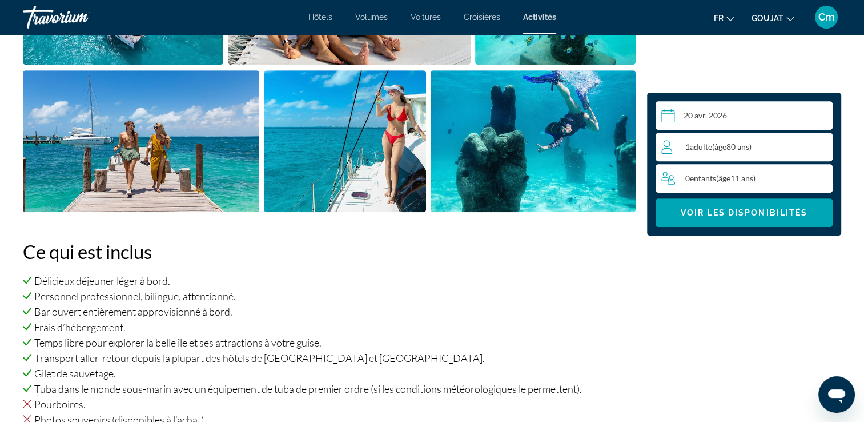
click at [740, 142] on span "( âge 80 ans)" at bounding box center [731, 147] width 39 height 10
click at [822, 147] on icon "Augmenter les adultes" at bounding box center [821, 146] width 10 height 14
click at [822, 177] on icon "Augmenter les enfants" at bounding box center [822, 178] width 10 height 10
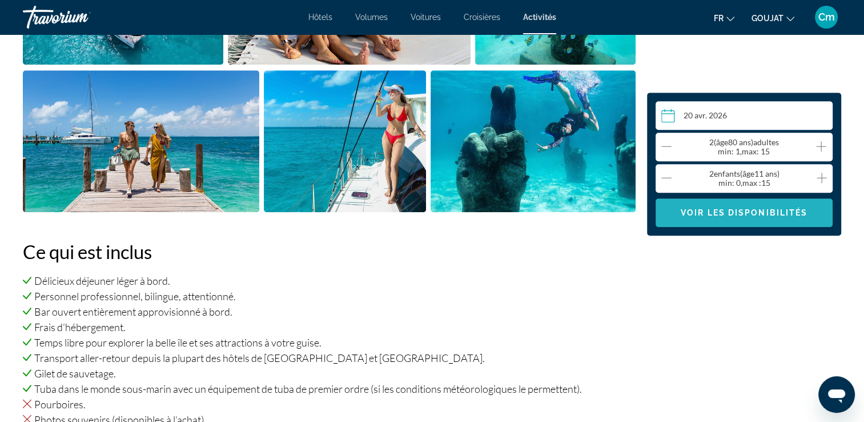
click at [794, 223] on span "Contenu principal" at bounding box center [744, 212] width 177 height 27
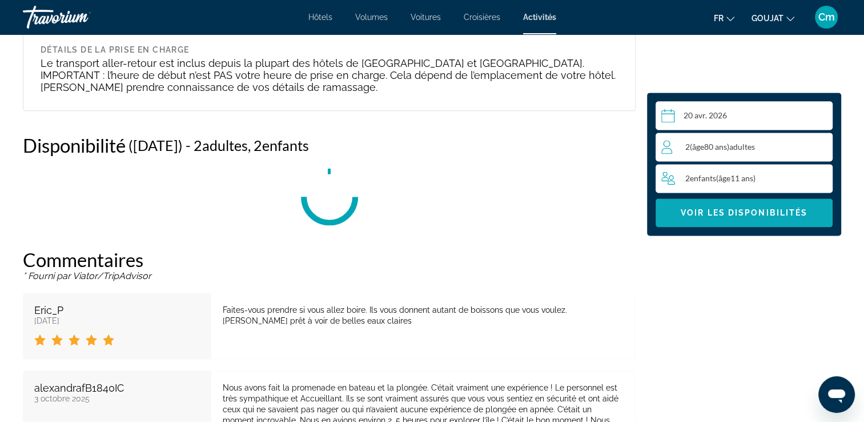
scroll to position [1544, 0]
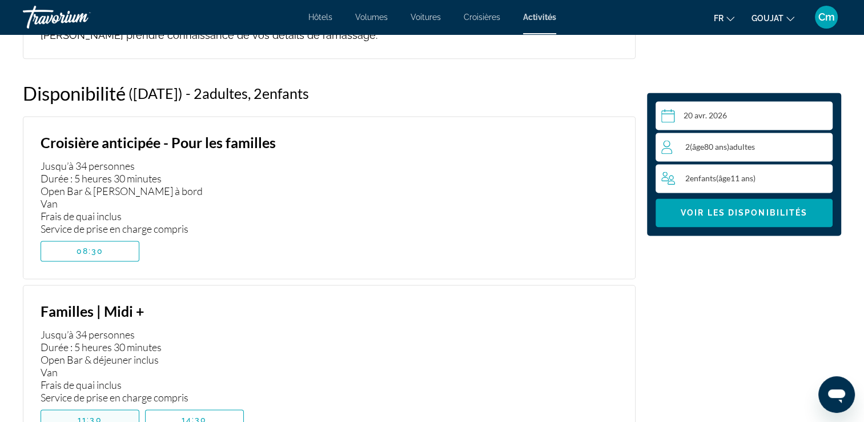
click at [85, 415] on span "11:30" at bounding box center [90, 419] width 25 height 9
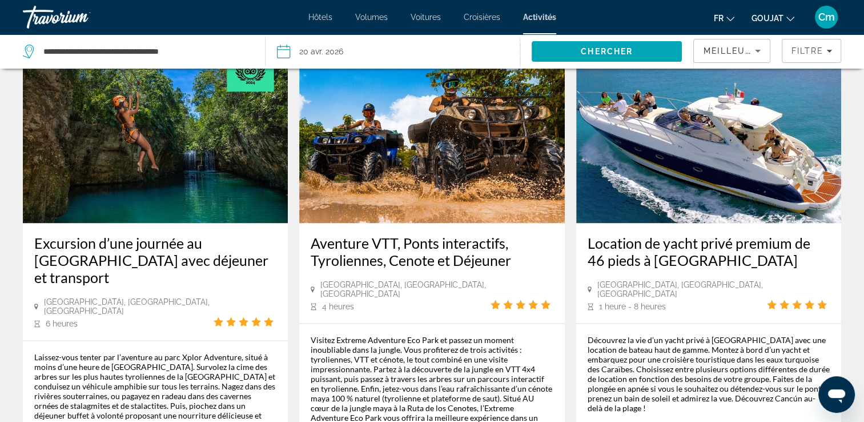
scroll to position [1668, 0]
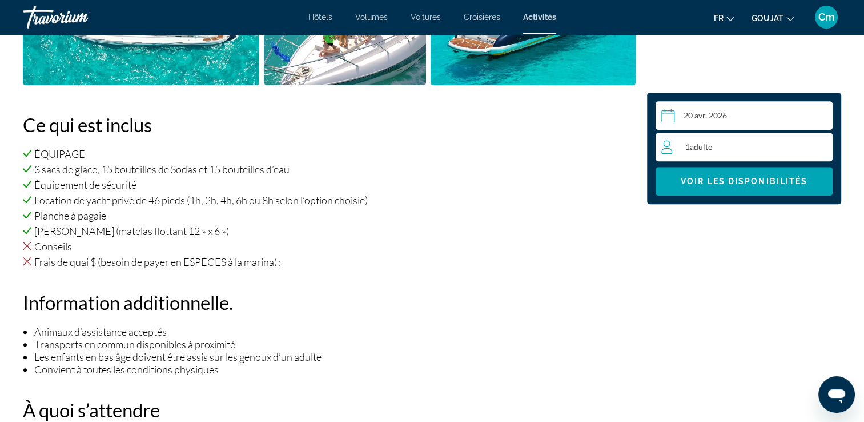
scroll to position [731, 0]
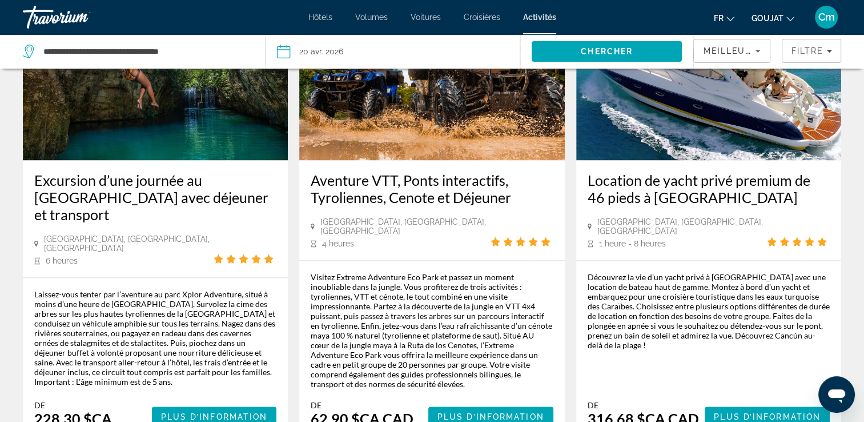
scroll to position [1737, 0]
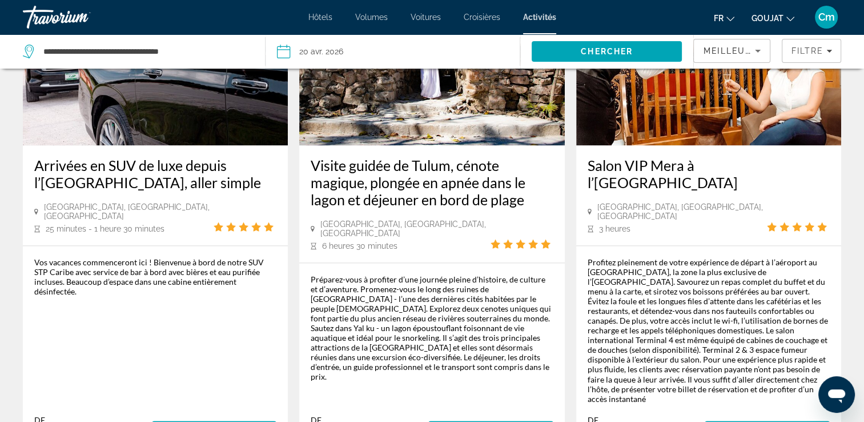
scroll to position [1783, 0]
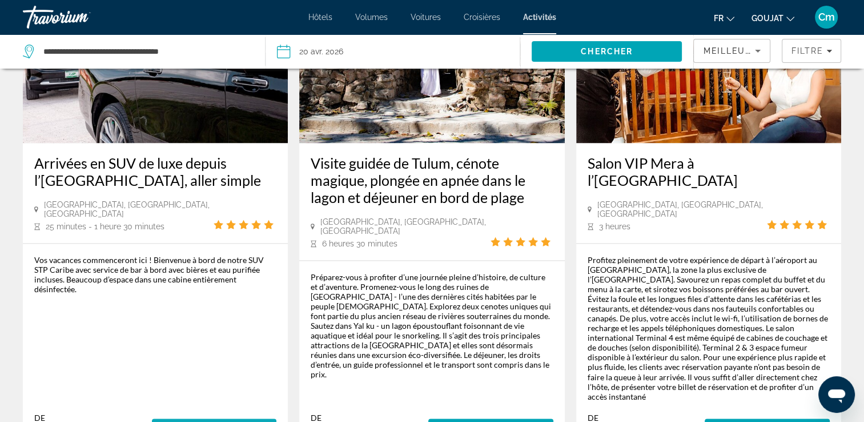
click at [190, 415] on span "Contenu principal" at bounding box center [214, 428] width 125 height 27
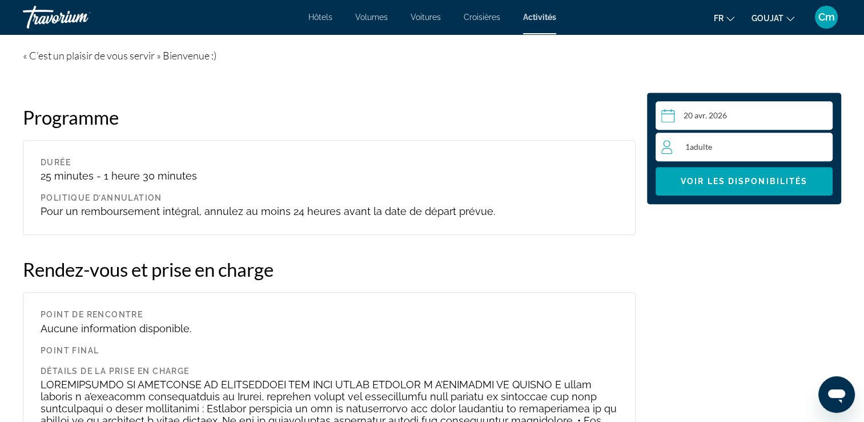
scroll to position [1211, 0]
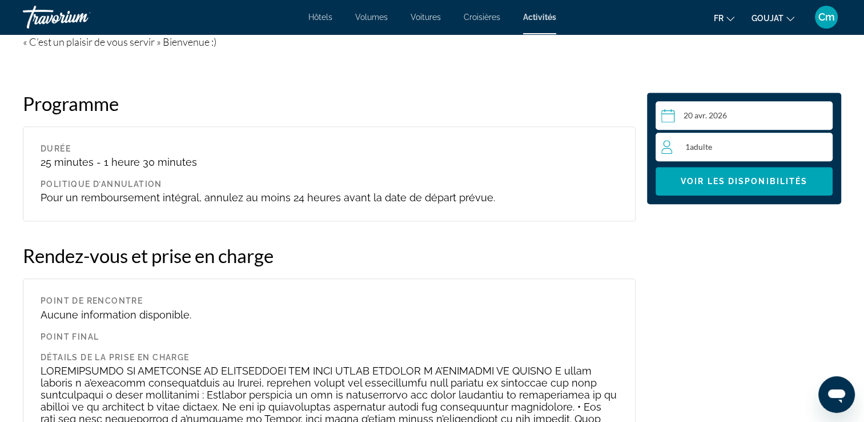
click at [746, 143] on div "1 Adulte Adultes" at bounding box center [747, 147] width 171 height 14
click at [820, 150] on icon "Augmenter les adultes" at bounding box center [821, 146] width 10 height 14
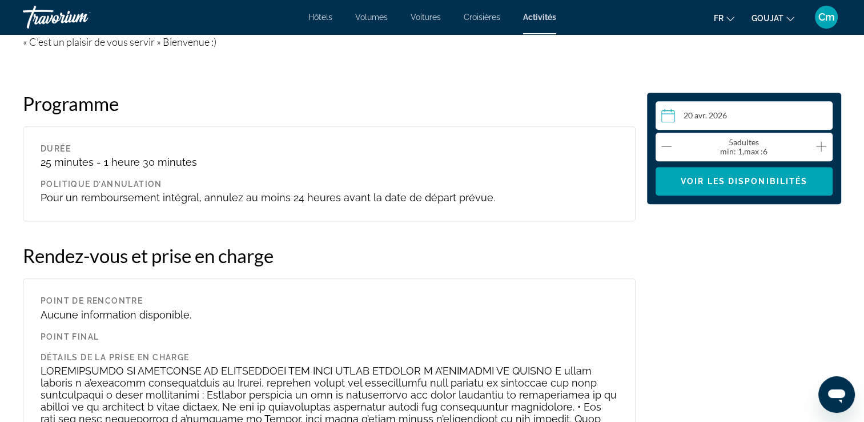
click at [671, 142] on icon "Décrément des adultes" at bounding box center [667, 146] width 10 height 14
click at [702, 191] on span "Contenu principal" at bounding box center [744, 180] width 177 height 27
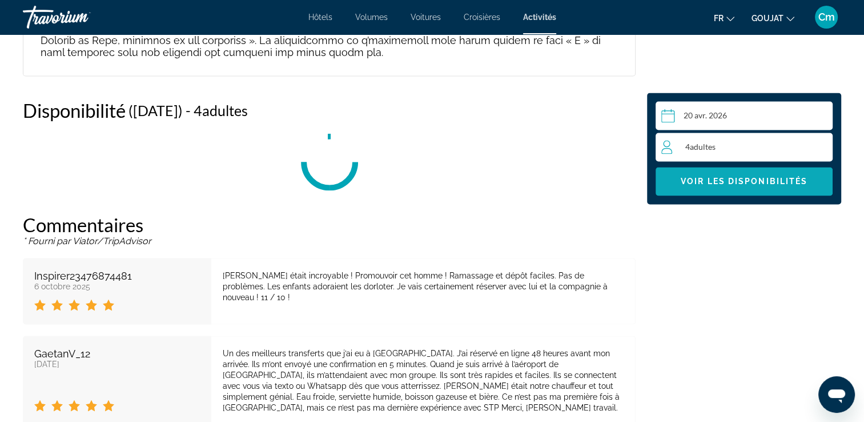
scroll to position [1919, 0]
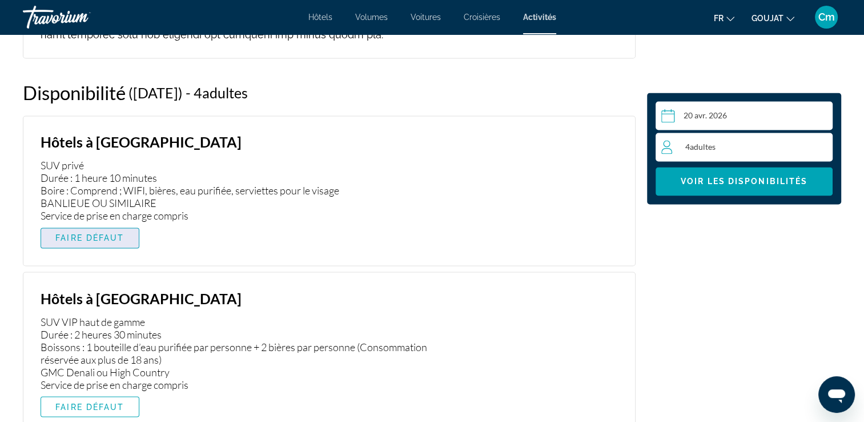
click at [112, 224] on span "Contenu principal" at bounding box center [90, 237] width 98 height 27
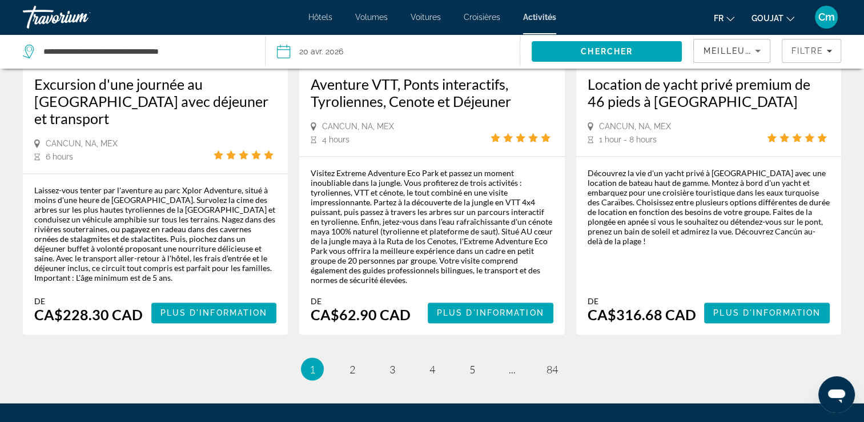
scroll to position [1853, 0]
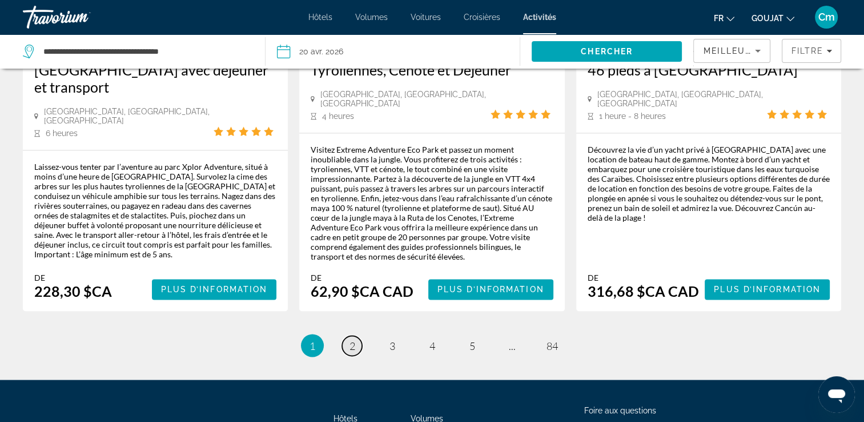
click at [350, 339] on span "2" at bounding box center [353, 345] width 6 height 13
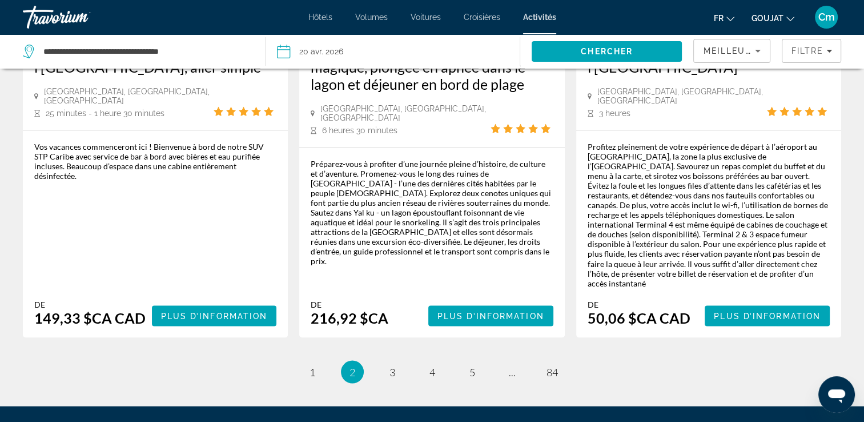
scroll to position [1897, 0]
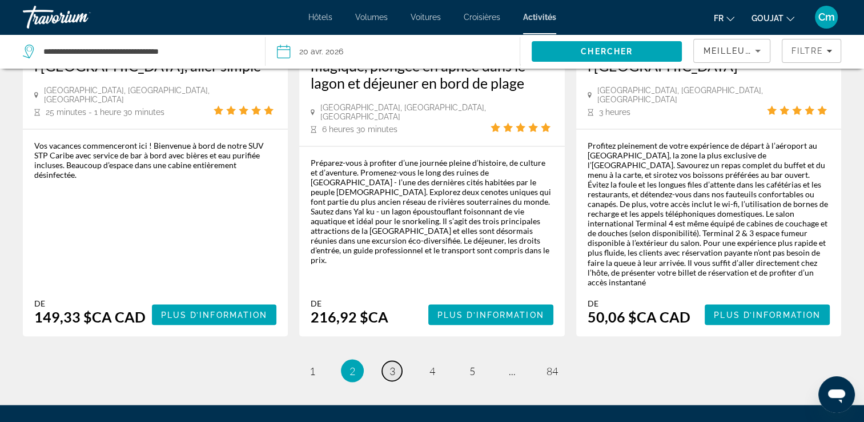
click at [392, 364] on span "3" at bounding box center [393, 370] width 6 height 13
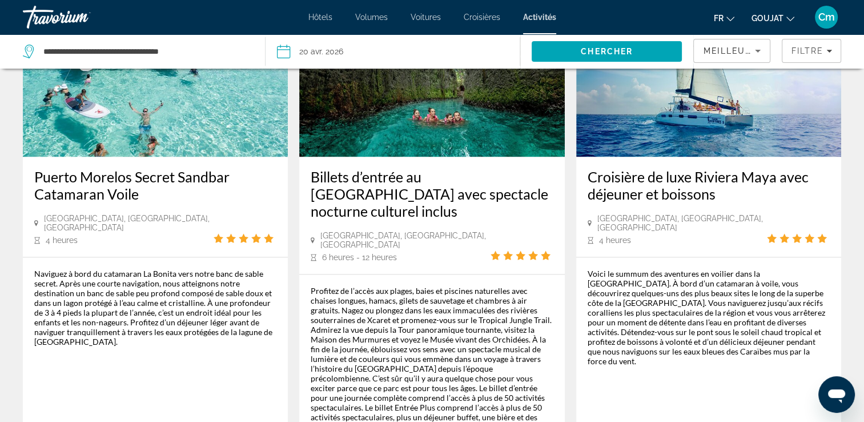
scroll to position [1714, 0]
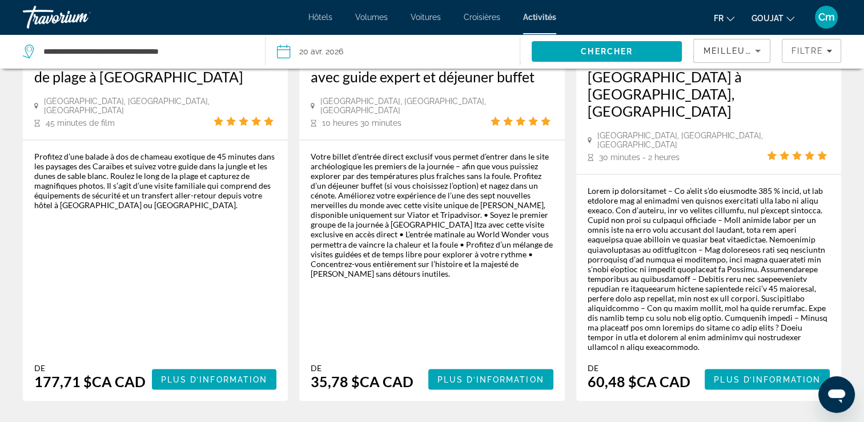
scroll to position [1970, 0]
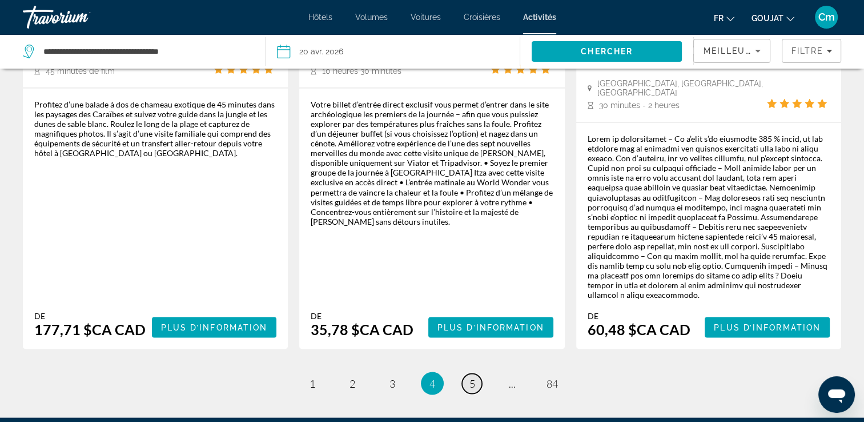
click at [475, 373] on link "page 5" at bounding box center [472, 383] width 20 height 20
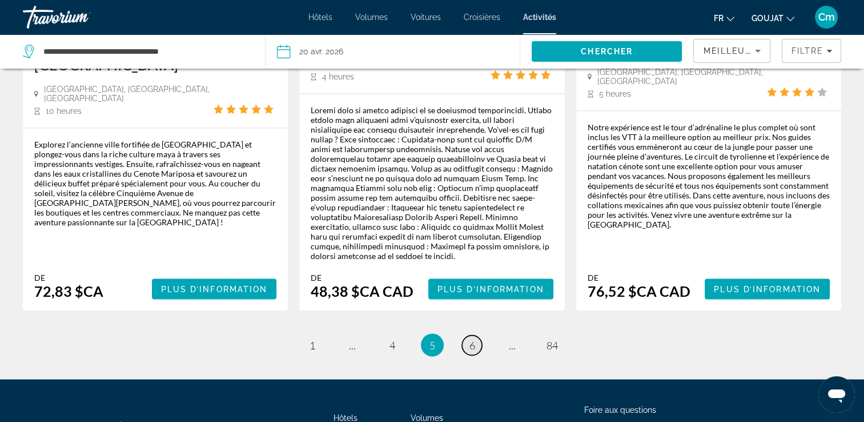
scroll to position [1901, 0]
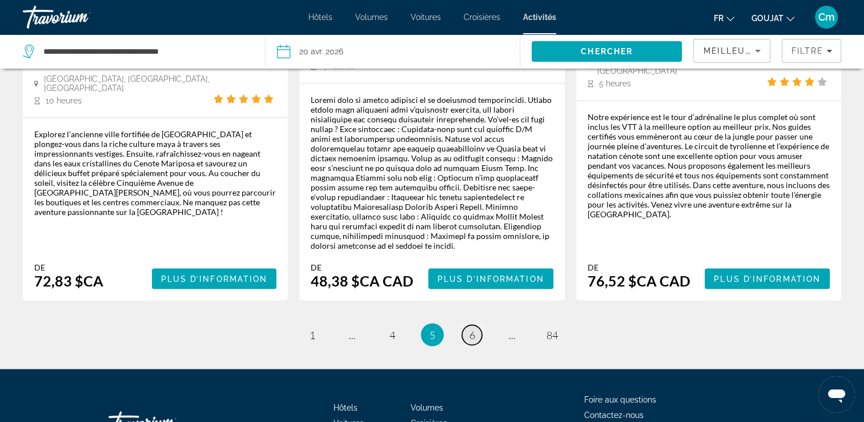
click at [475, 325] on link "page 6" at bounding box center [472, 335] width 20 height 20
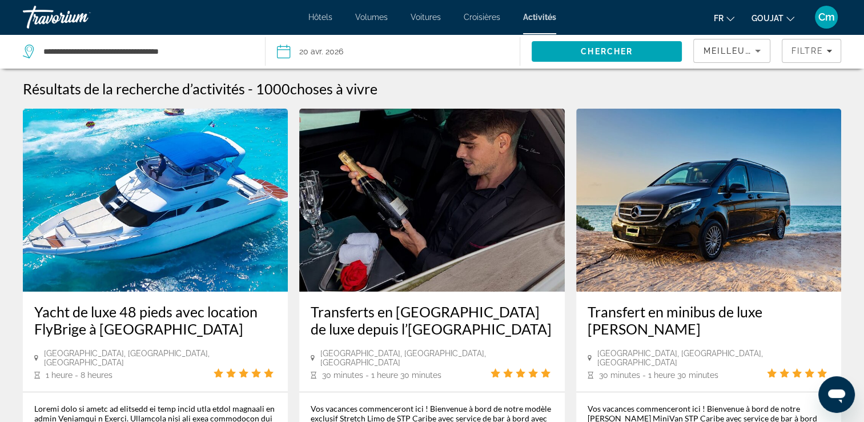
click at [745, 51] on span "Meilleures ventes" at bounding box center [754, 50] width 103 height 9
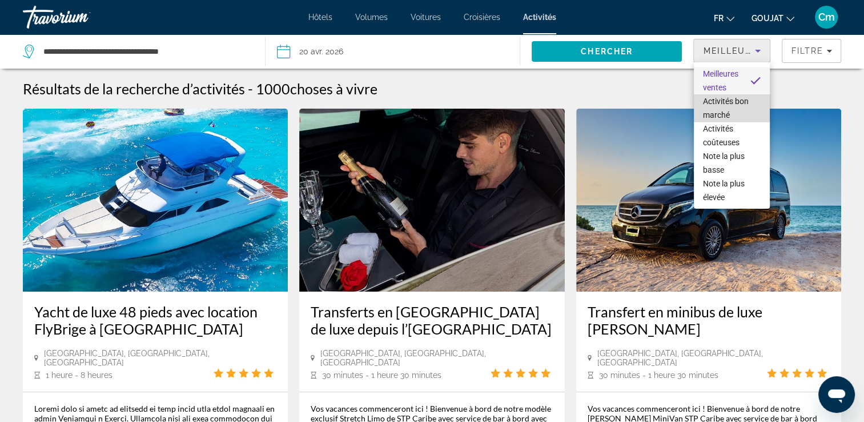
click at [728, 101] on span "Activités bon marché" at bounding box center [726, 108] width 46 height 23
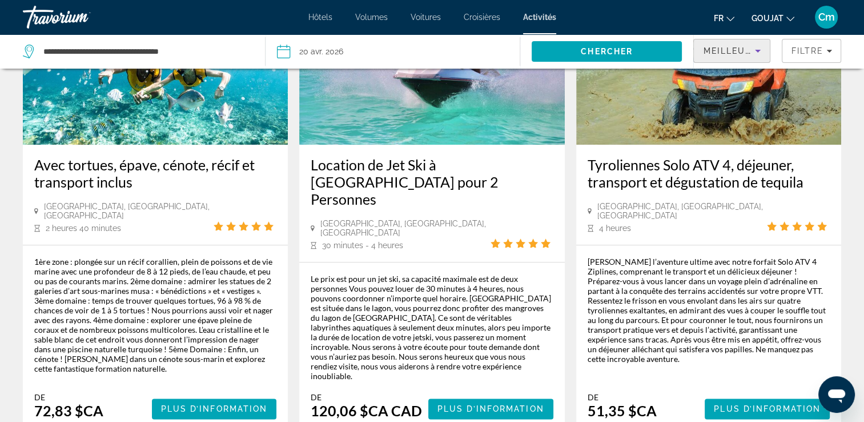
scroll to position [1217, 0]
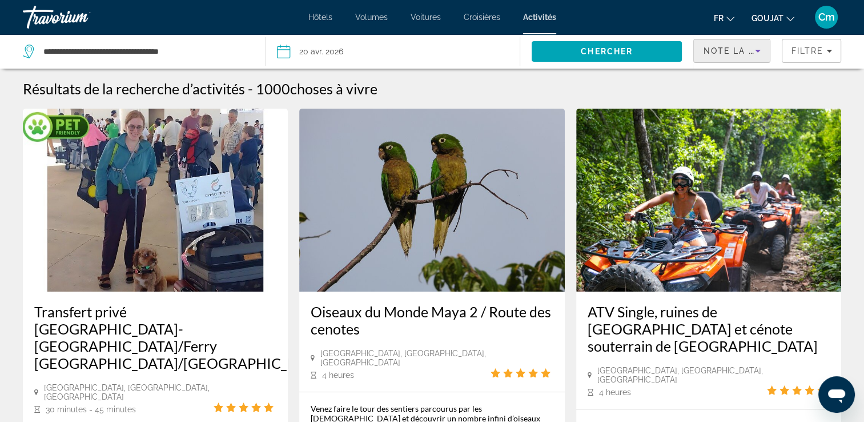
click at [739, 44] on div "Note la plus élevée" at bounding box center [729, 51] width 52 height 14
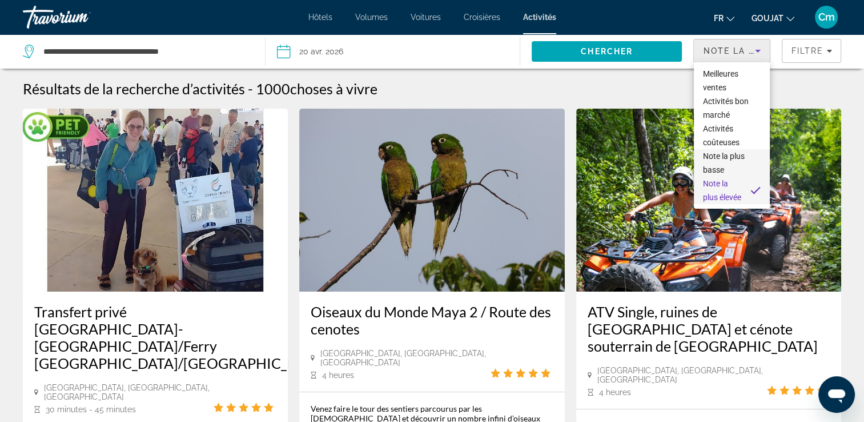
click at [715, 168] on span "Note la plus basse" at bounding box center [724, 162] width 42 height 23
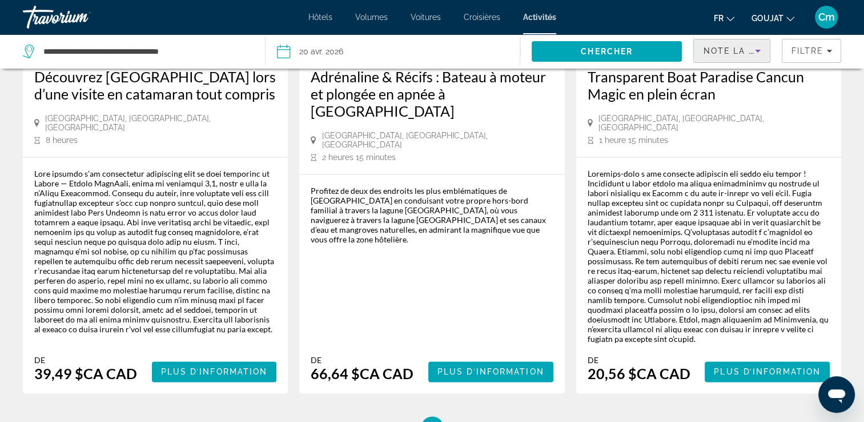
scroll to position [1754, 0]
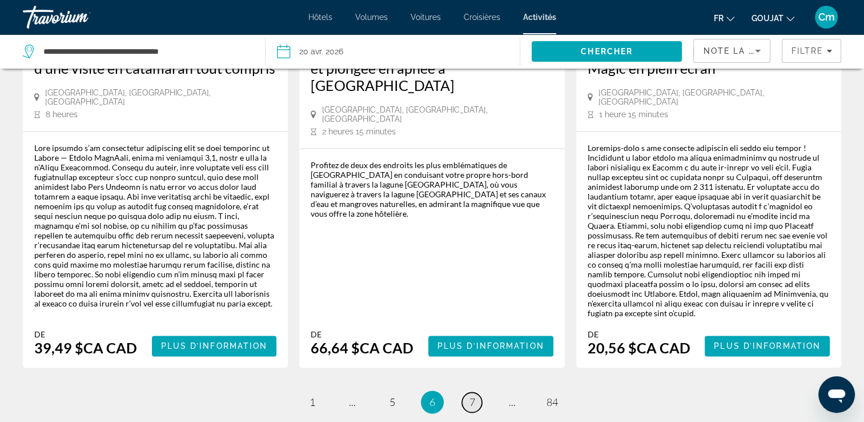
click at [472, 395] on span "7" at bounding box center [473, 401] width 6 height 13
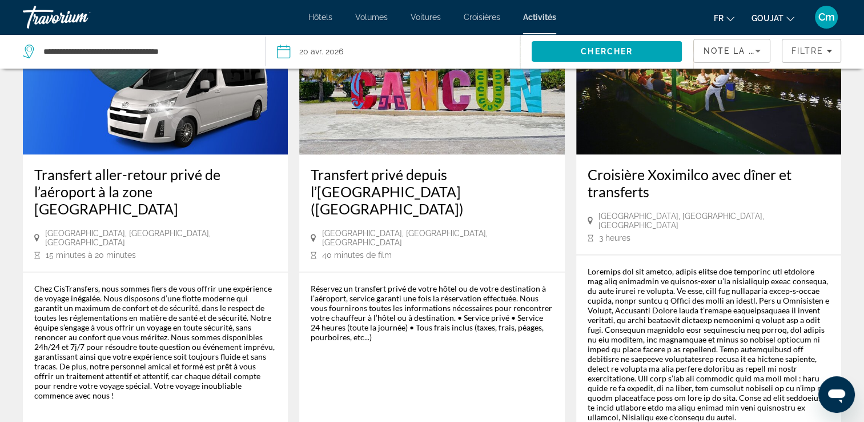
scroll to position [1683, 0]
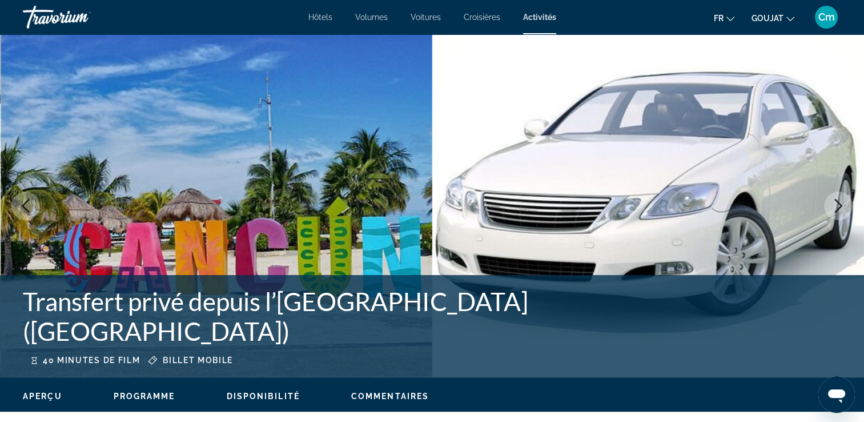
click at [838, 207] on icon "Image suivante" at bounding box center [839, 206] width 14 height 14
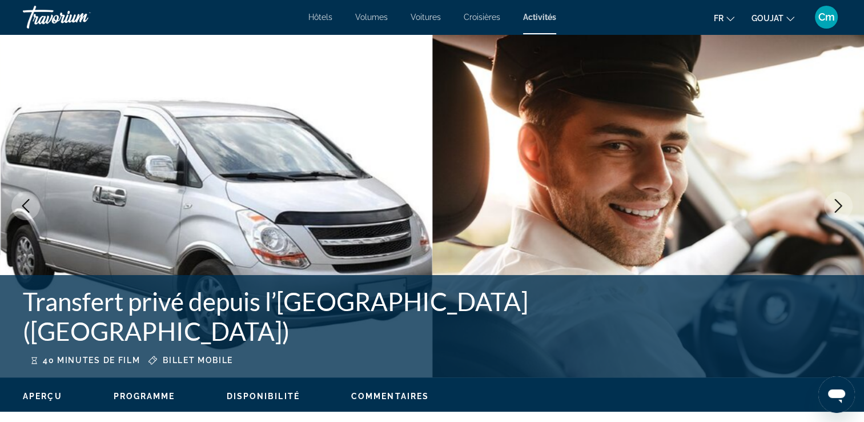
click at [838, 207] on icon "Image suivante" at bounding box center [839, 206] width 14 height 14
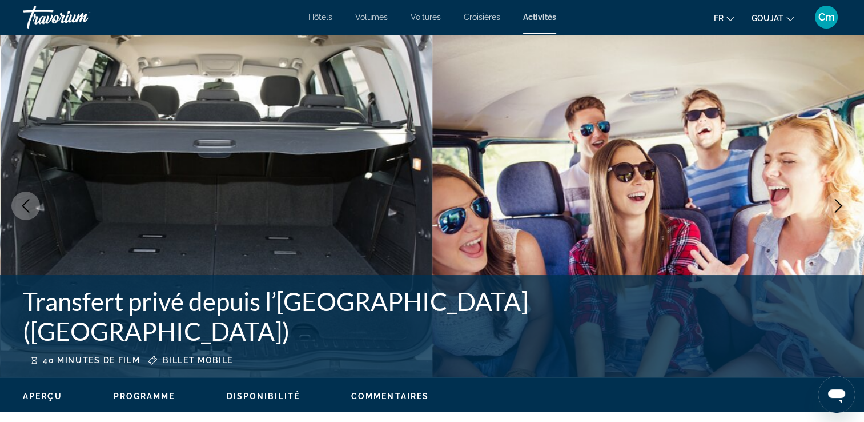
click at [838, 207] on icon "Image suivante" at bounding box center [839, 206] width 14 height 14
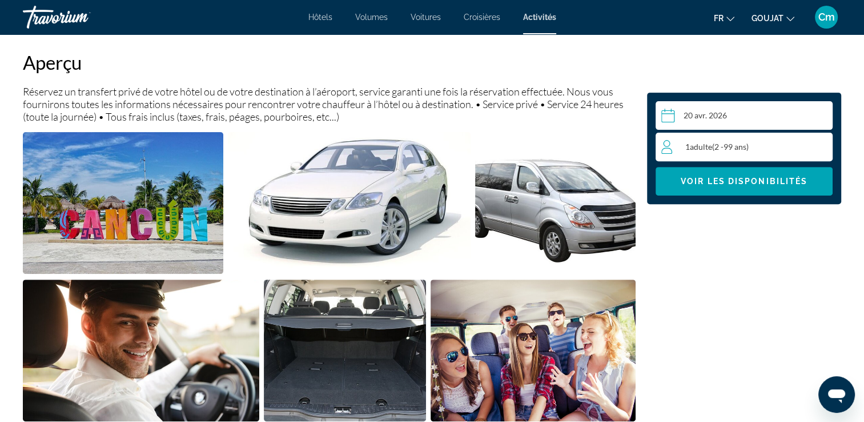
scroll to position [390, 0]
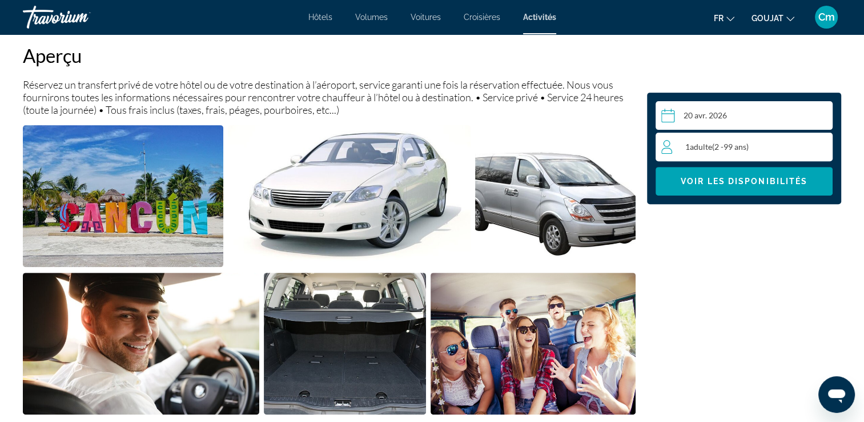
click at [711, 143] on span "Adulte" at bounding box center [701, 147] width 22 height 10
click at [820, 151] on icon "Augmenter les adultes" at bounding box center [821, 146] width 10 height 14
click at [819, 147] on icon "Augmenter les adultes" at bounding box center [821, 146] width 10 height 14
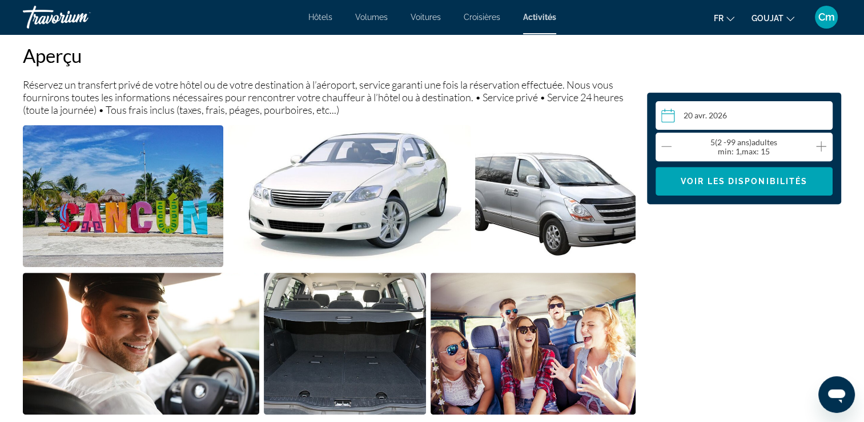
click at [819, 147] on icon "Augmenter les adultes" at bounding box center [821, 146] width 10 height 14
click at [666, 147] on icon "Décrément des adultes" at bounding box center [667, 146] width 10 height 14
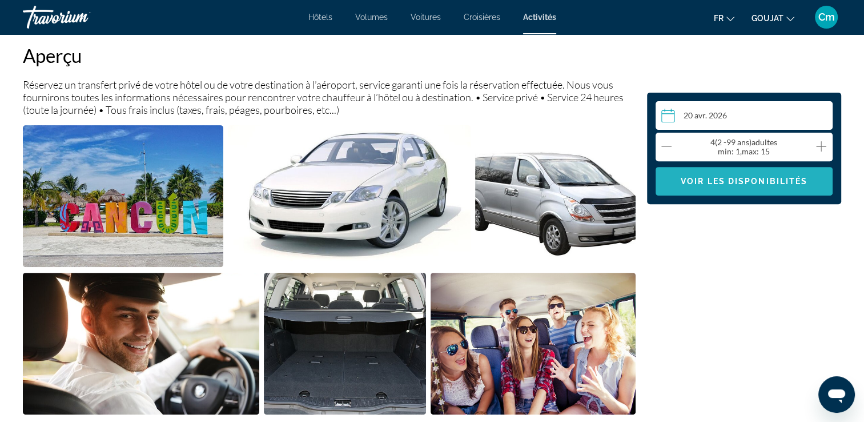
click at [721, 193] on span "Contenu principal" at bounding box center [744, 180] width 177 height 27
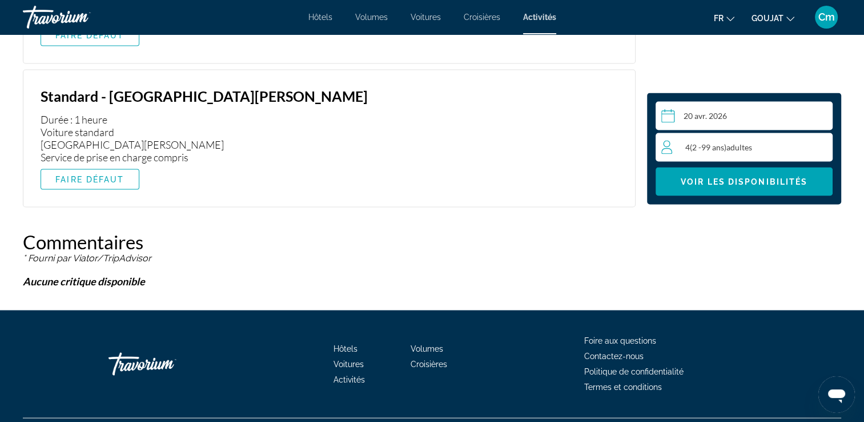
scroll to position [1341, 0]
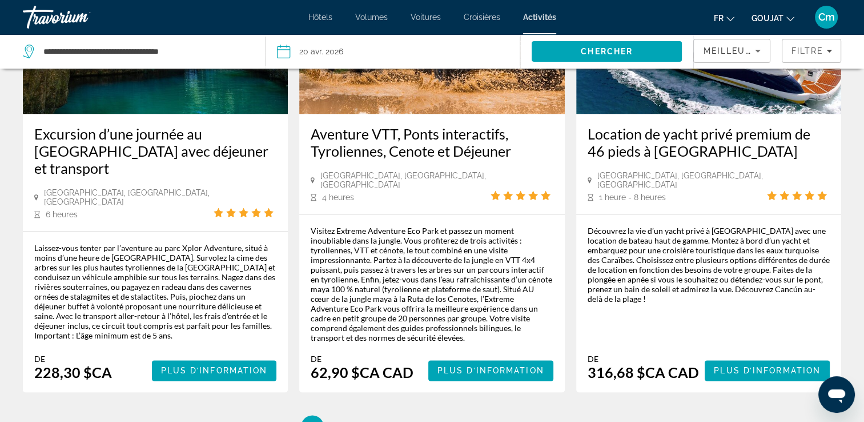
scroll to position [1805, 0]
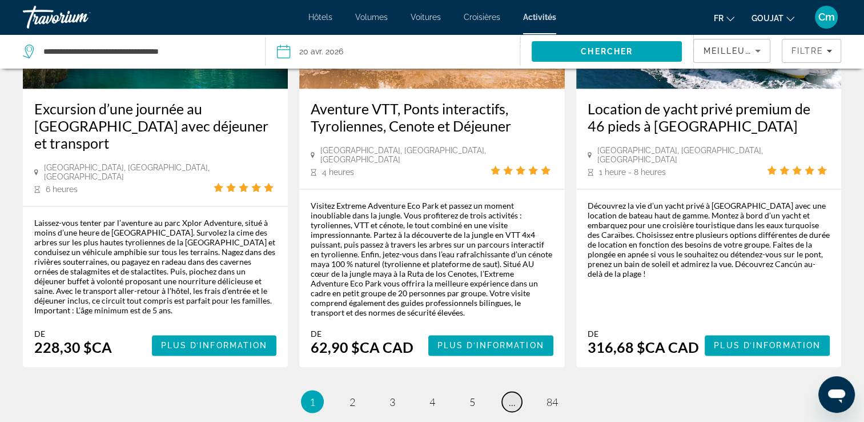
click at [511, 395] on span "..." at bounding box center [512, 401] width 7 height 13
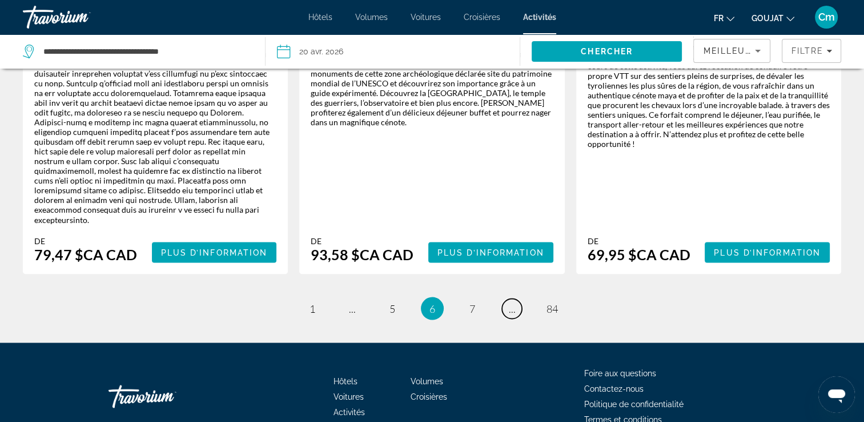
scroll to position [1948, 0]
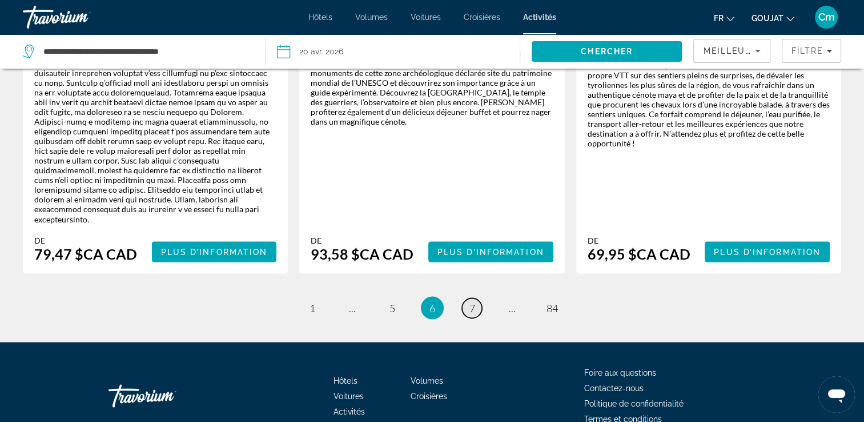
click at [474, 301] on span "7" at bounding box center [473, 307] width 6 height 13
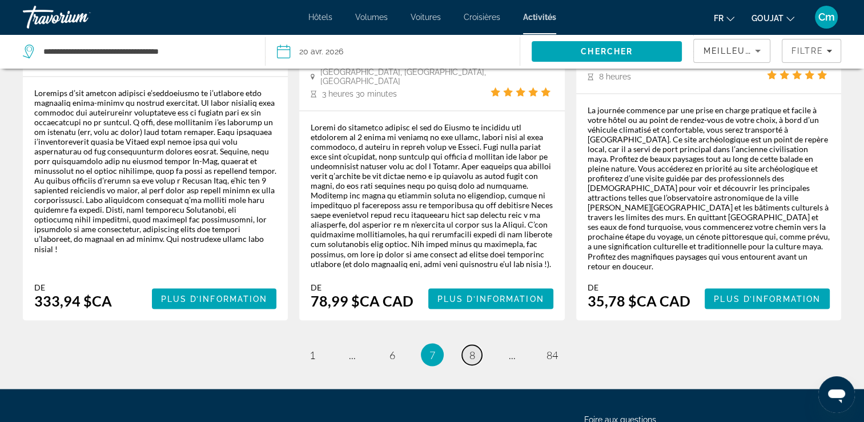
scroll to position [1911, 0]
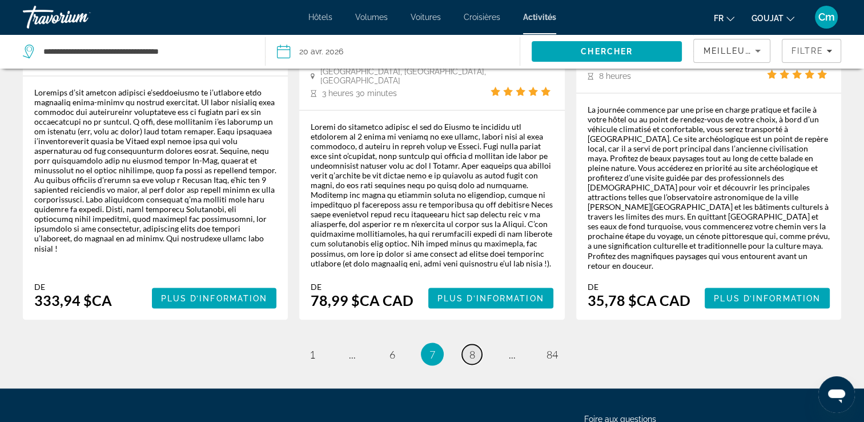
click at [473, 347] on span "8" at bounding box center [473, 353] width 6 height 13
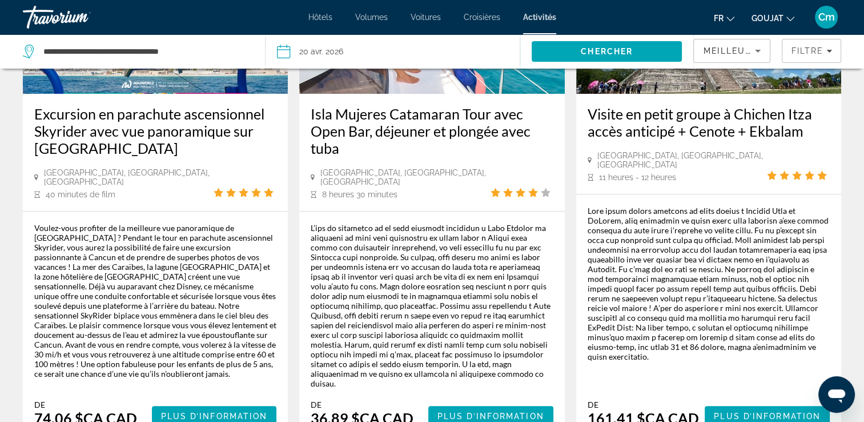
scroll to position [663, 0]
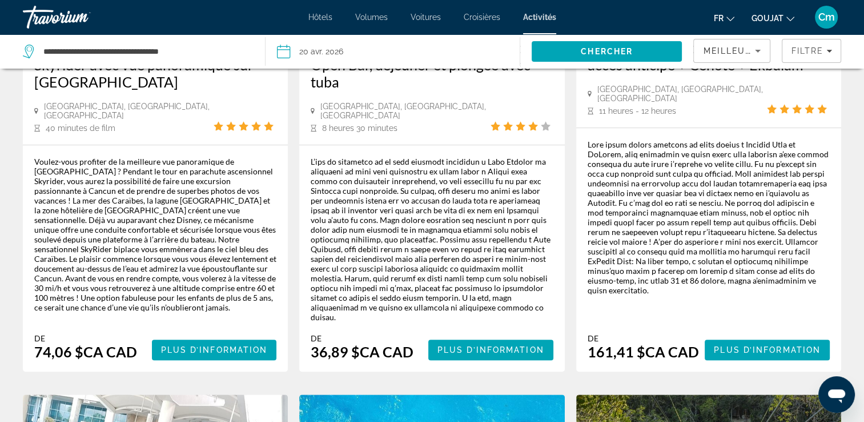
click at [473, 249] on div "Isla Mujeres Catamaran Tour avec Open Bar, déjeuner et plongée avec tuba Cancun…" at bounding box center [431, 108] width 265 height 527
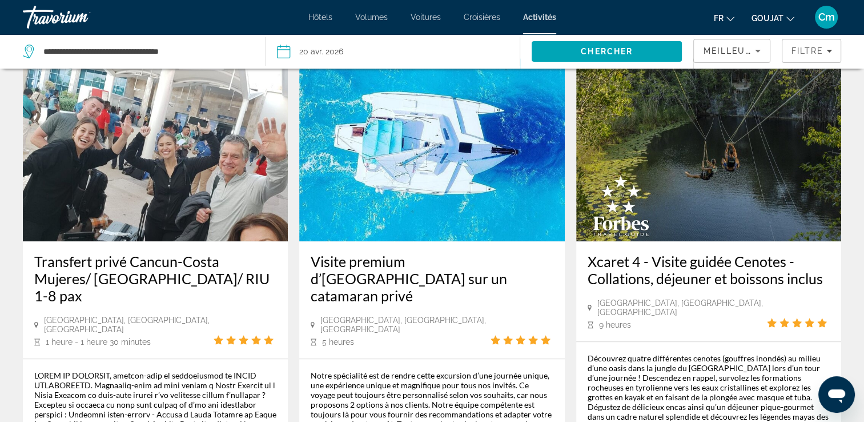
scroll to position [1166, 0]
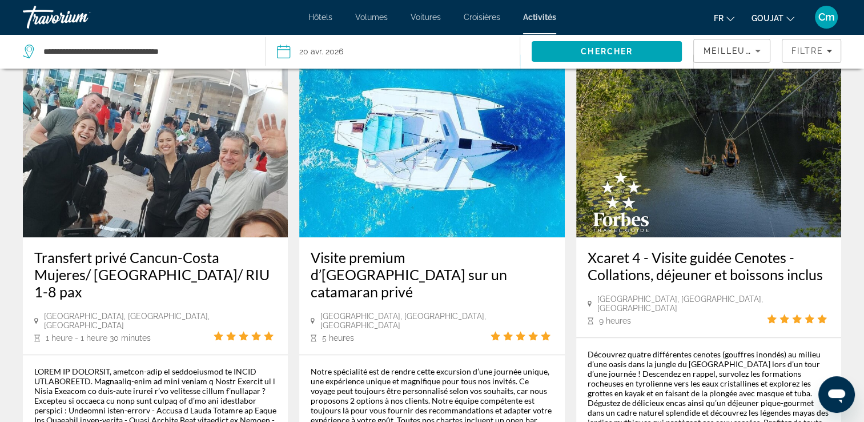
click at [473, 249] on div "Visite premium d’Isla Mujeres sur un catamaran privé Cancun, Amérique du Nord, …" at bounding box center [431, 295] width 265 height 117
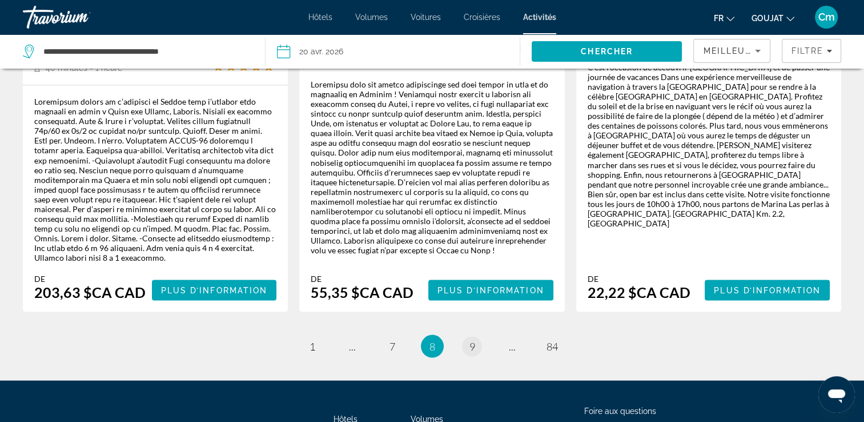
scroll to position [2013, 0]
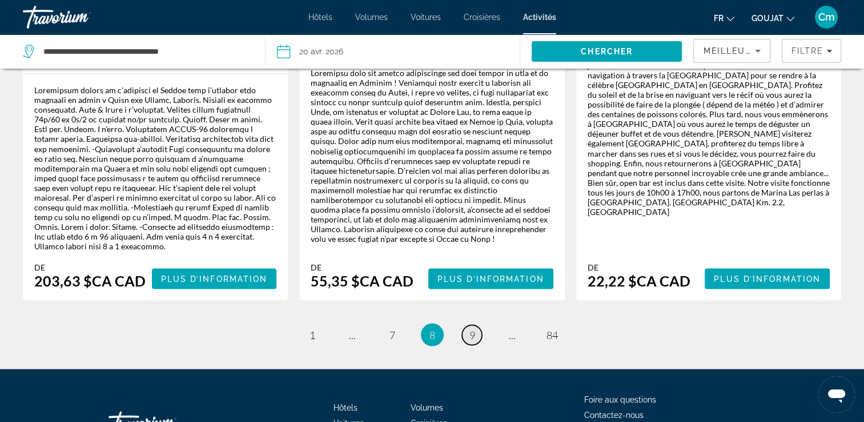
click at [473, 328] on span "9" at bounding box center [473, 334] width 6 height 13
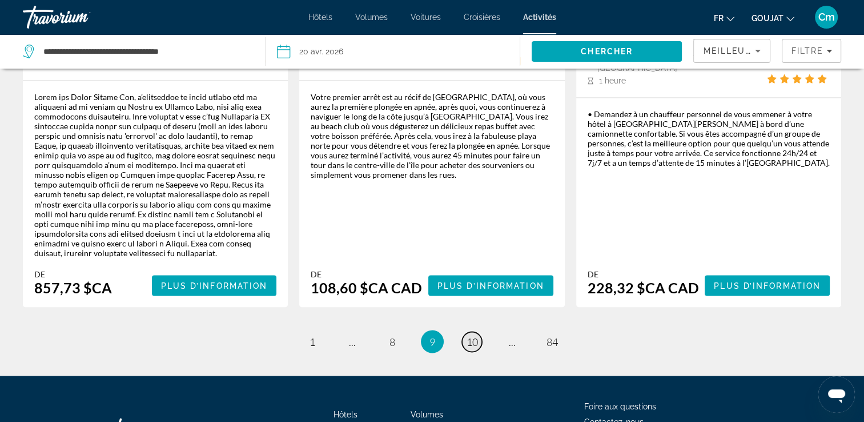
scroll to position [1979, 0]
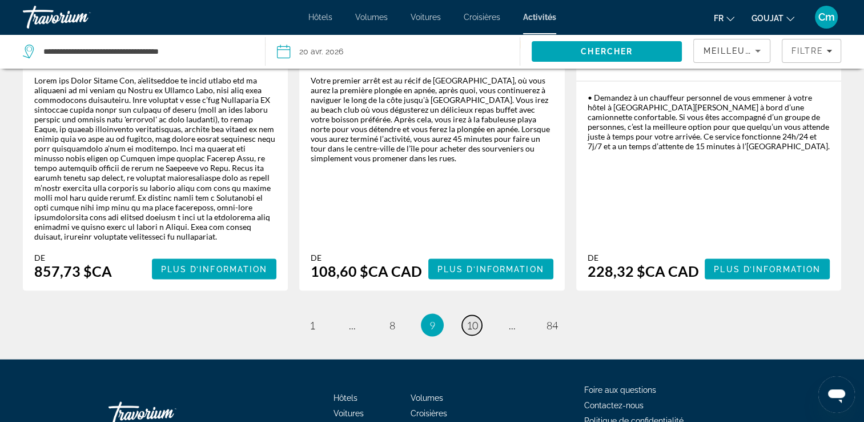
click at [473, 318] on span "10" at bounding box center [472, 324] width 11 height 13
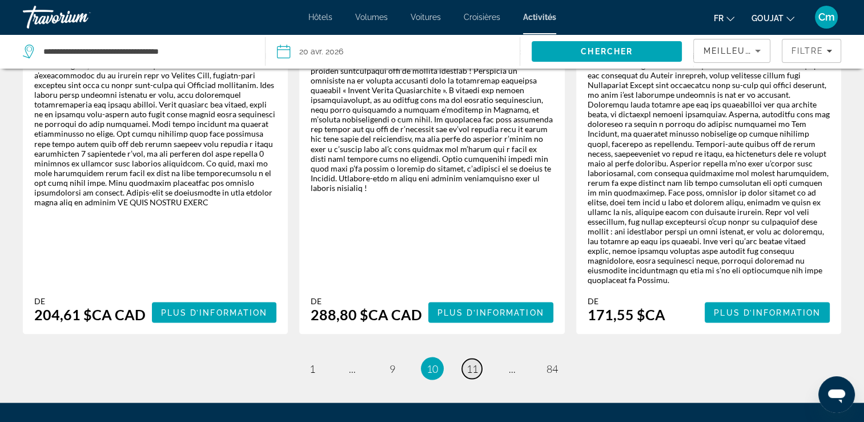
scroll to position [2025, 0]
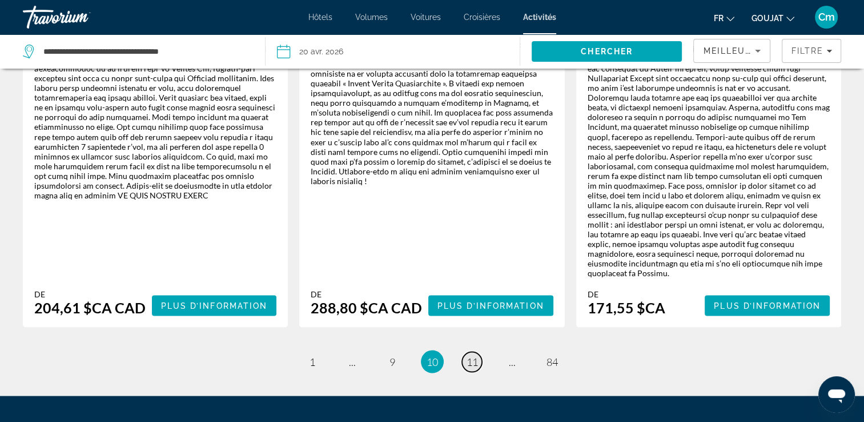
click at [473, 355] on span "11" at bounding box center [472, 361] width 11 height 13
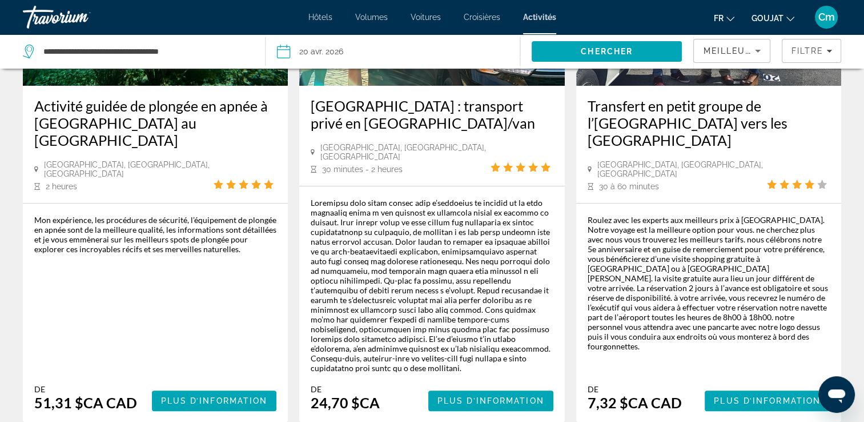
scroll to position [183, 0]
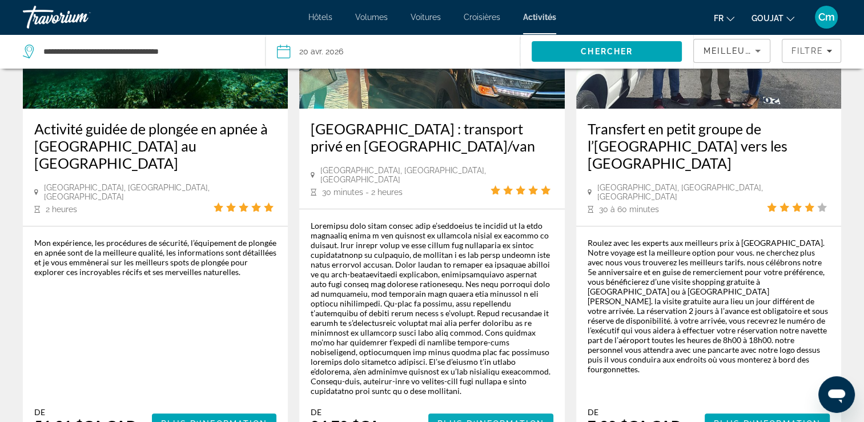
click at [459, 419] on span "Plus d’information" at bounding box center [491, 423] width 107 height 9
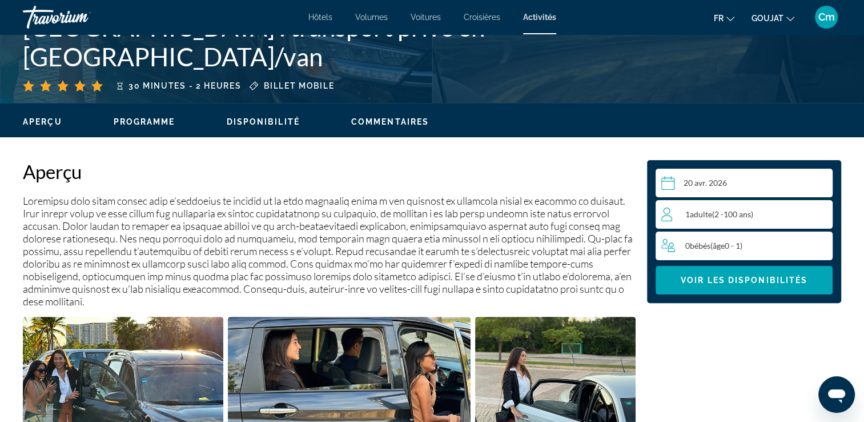
scroll to position [297, 0]
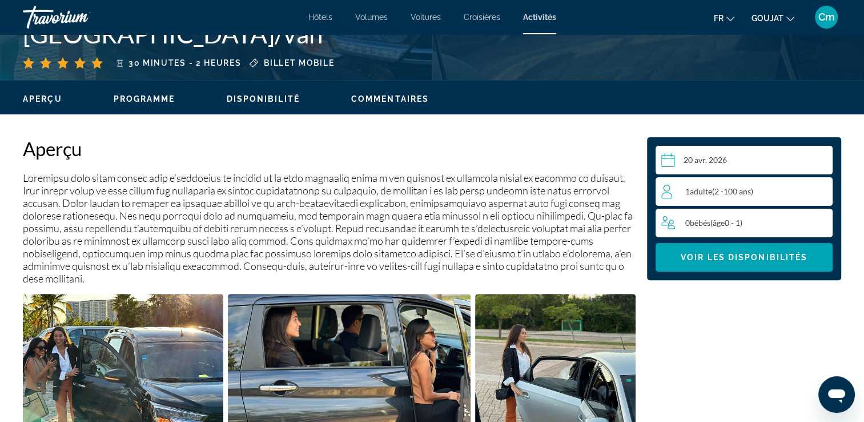
click at [711, 186] on div "1 Adulte ( 2 - 100 ans) Adultes" at bounding box center [747, 192] width 171 height 14
click at [824, 186] on icon "Augmenter les adultes" at bounding box center [821, 191] width 10 height 14
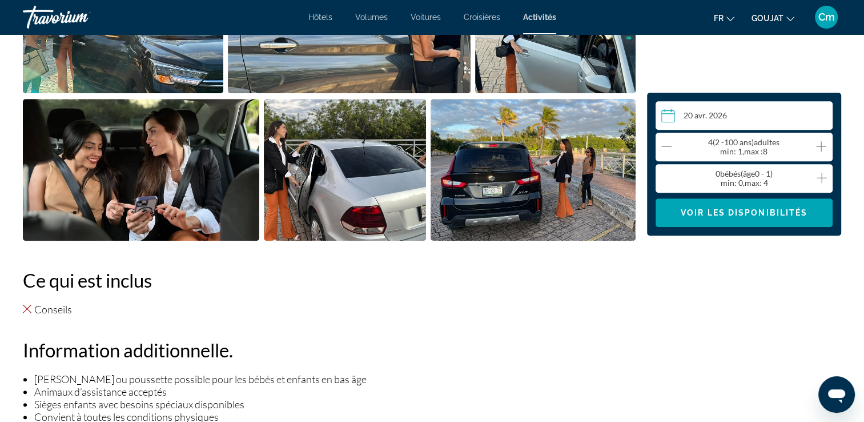
scroll to position [640, 0]
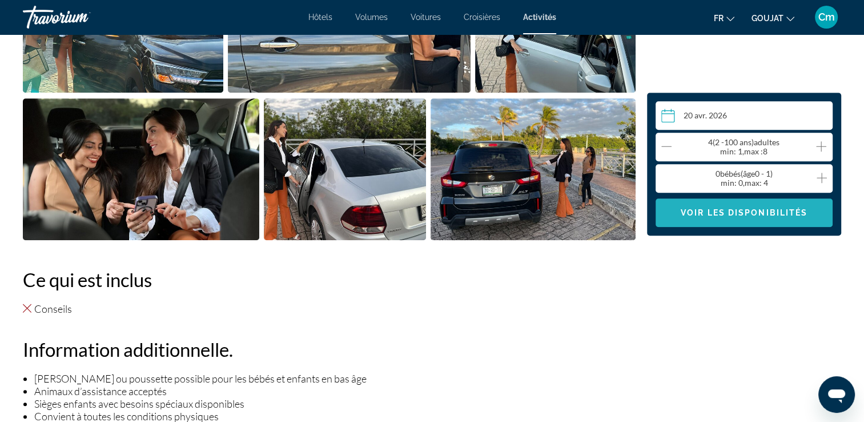
click at [811, 206] on span "Contenu principal" at bounding box center [744, 212] width 177 height 27
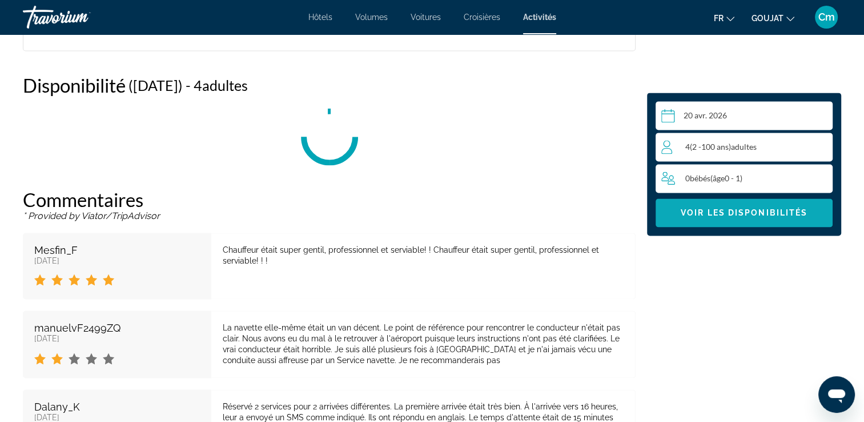
scroll to position [1644, 0]
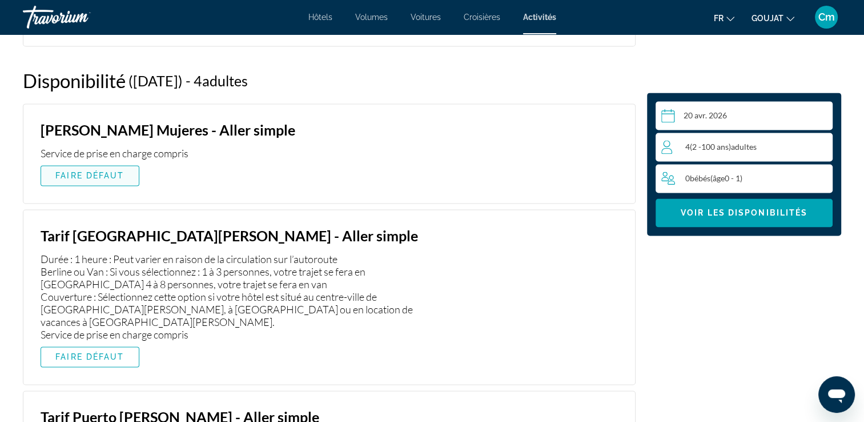
click at [85, 173] on span "FAIRE DÉFAUT" at bounding box center [89, 175] width 69 height 9
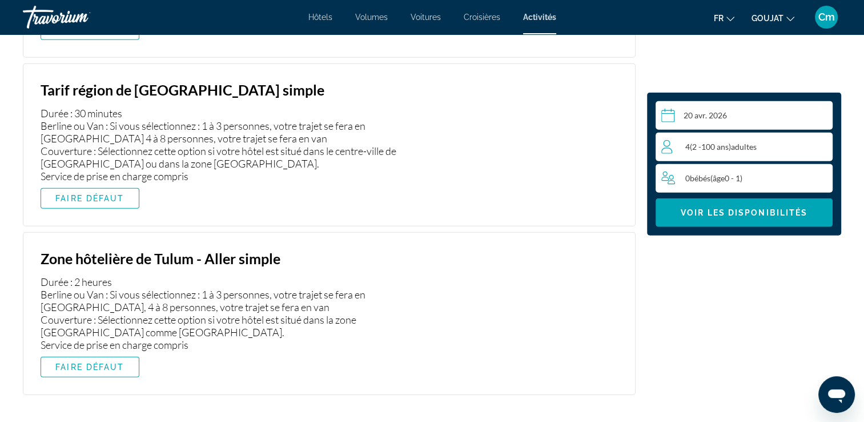
scroll to position [2855, 0]
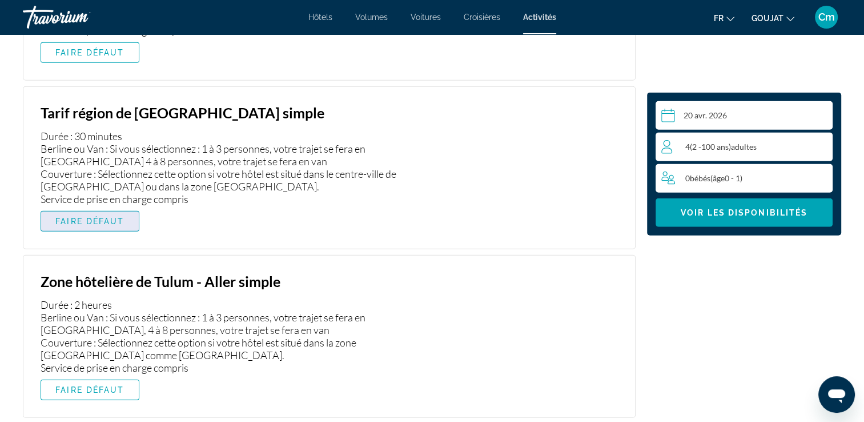
click at [91, 217] on span "FAIRE DÉFAUT" at bounding box center [89, 221] width 69 height 9
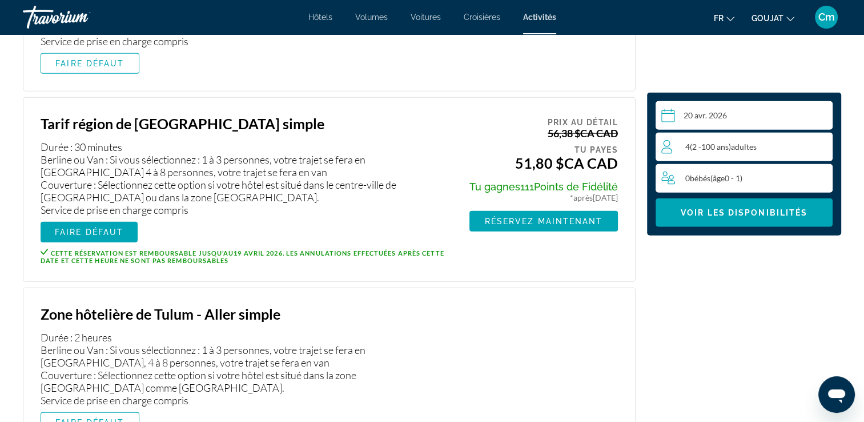
scroll to position [2764, 0]
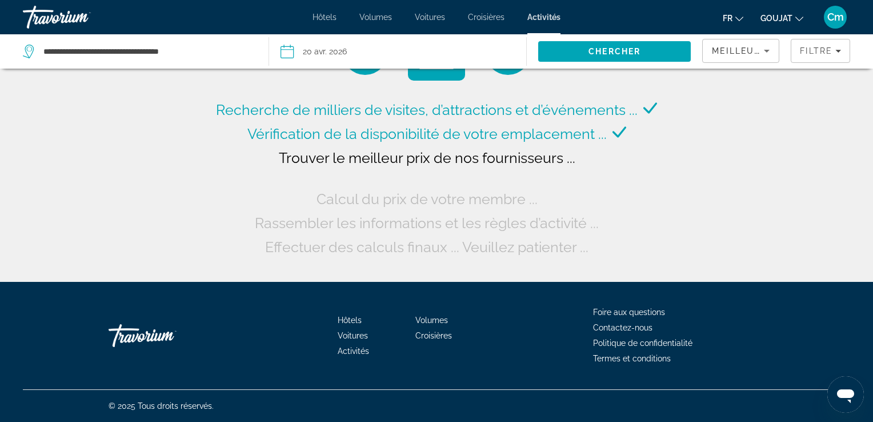
click at [369, 19] on span "Volumes" at bounding box center [375, 17] width 33 height 9
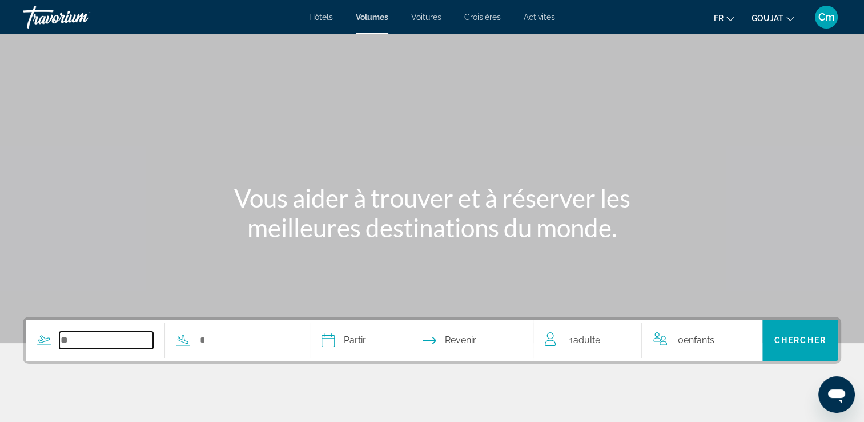
click at [107, 342] on input "Widget de recherche" at bounding box center [106, 339] width 94 height 17
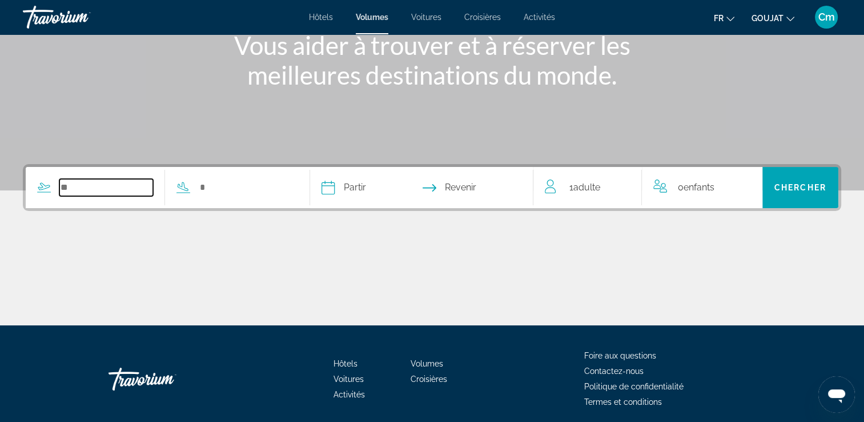
scroll to position [195, 0]
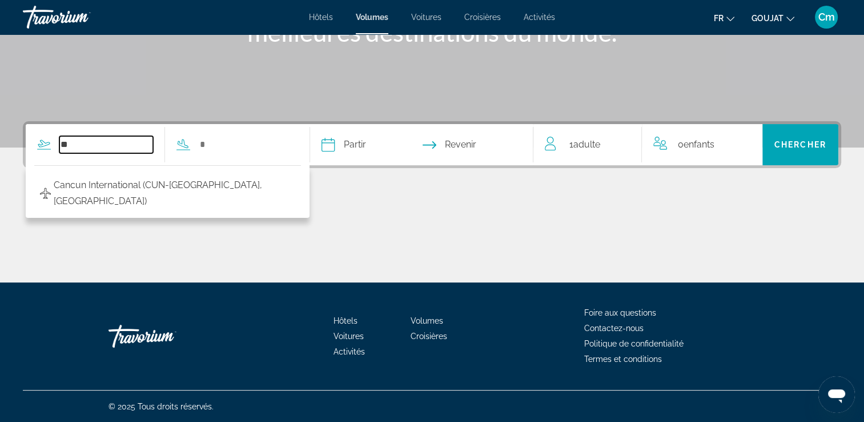
type input "*"
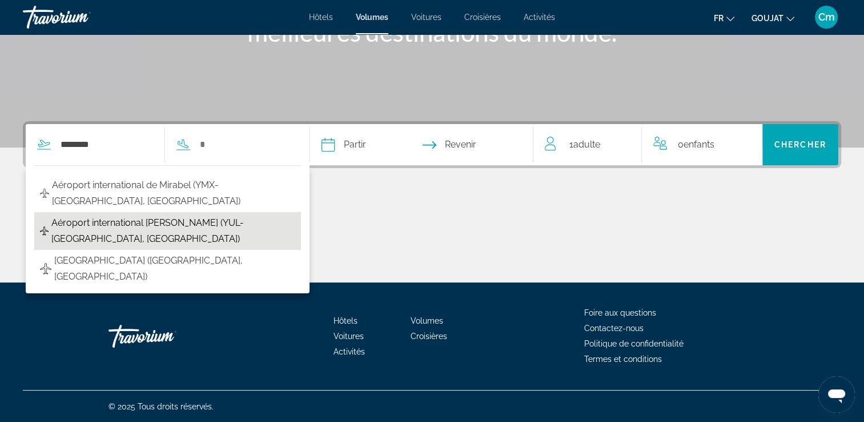
click at [116, 215] on span "Aéroport international Pierre-Elliott-Trudeau (YUL-Montréal, Canada)" at bounding box center [173, 231] width 244 height 32
type input "**********"
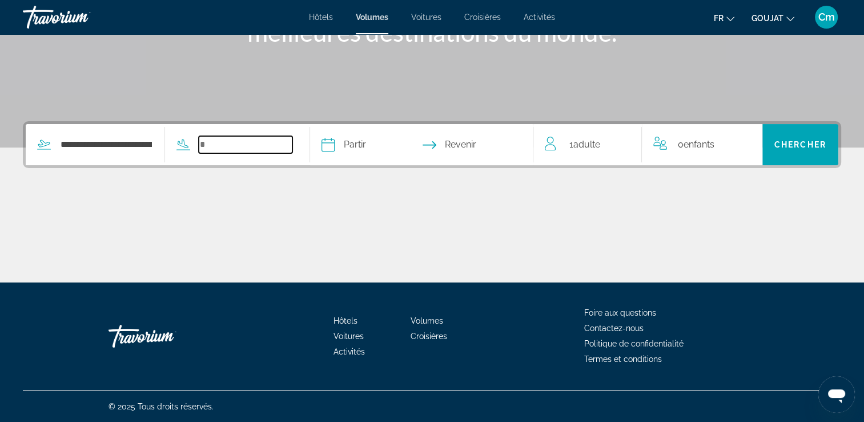
click at [226, 143] on input "Widget de recherche" at bounding box center [246, 144] width 94 height 17
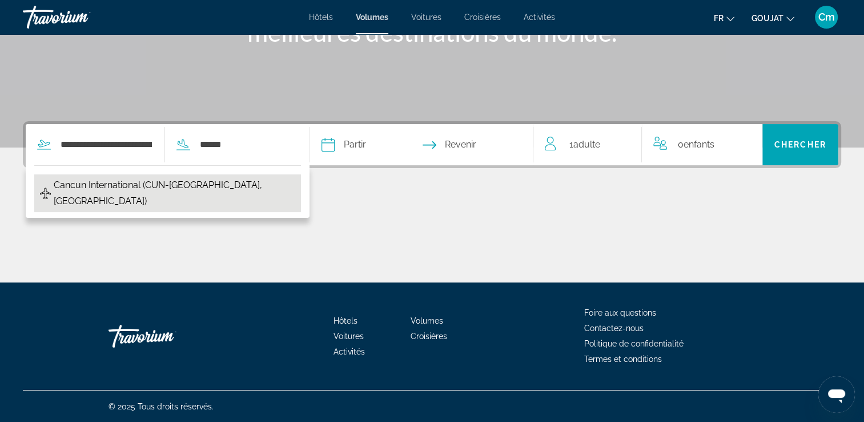
click at [203, 186] on span "Cancun International (CUN-Cancun, Mexique)" at bounding box center [175, 193] width 242 height 32
type input "**********"
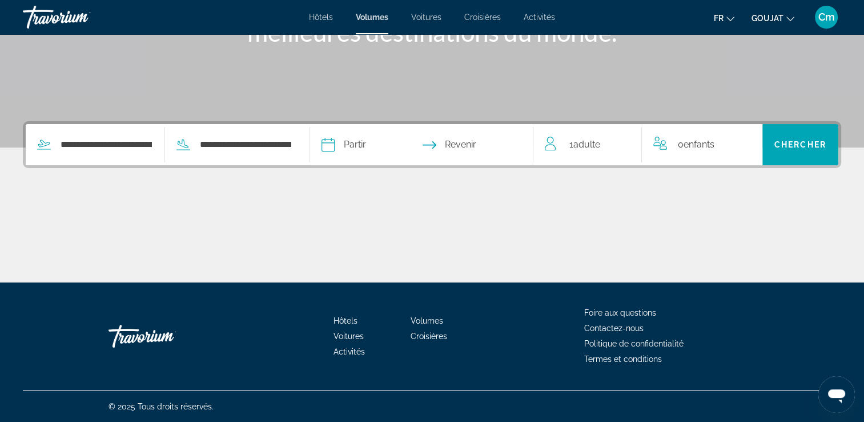
click at [357, 146] on input "Date de départ" at bounding box center [374, 146] width 111 height 45
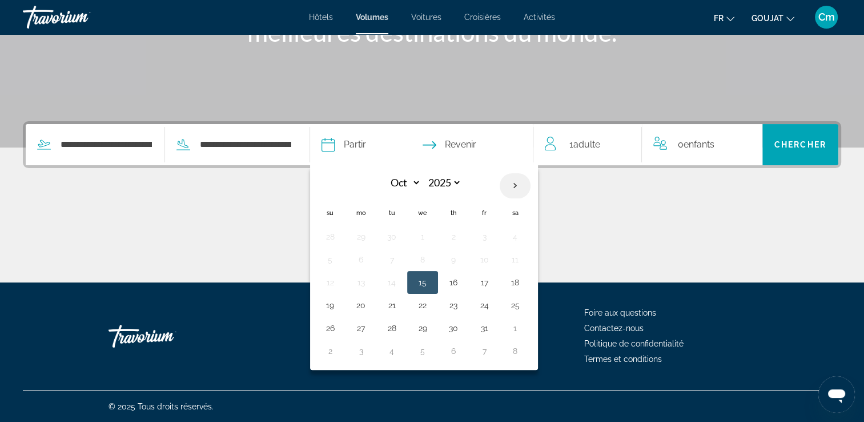
click at [531, 179] on th "Next month" at bounding box center [515, 185] width 31 height 25
select select "*"
select select "****"
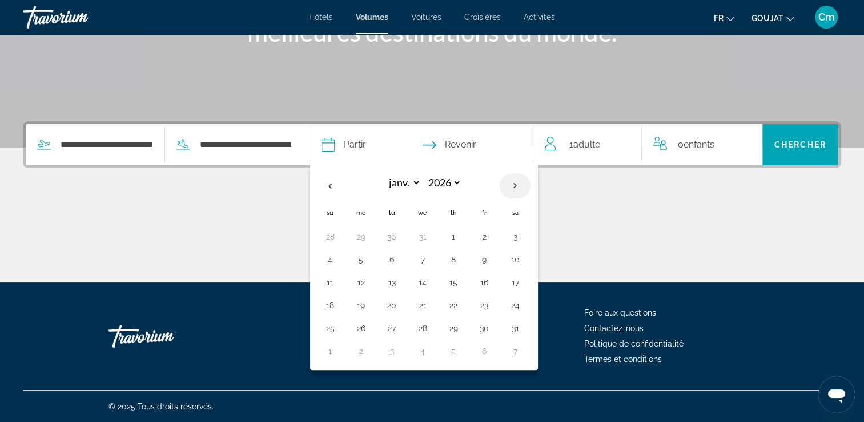
click at [531, 179] on th "Next month" at bounding box center [515, 185] width 31 height 25
select select "*"
click at [494, 280] on button "17" at bounding box center [484, 282] width 18 height 16
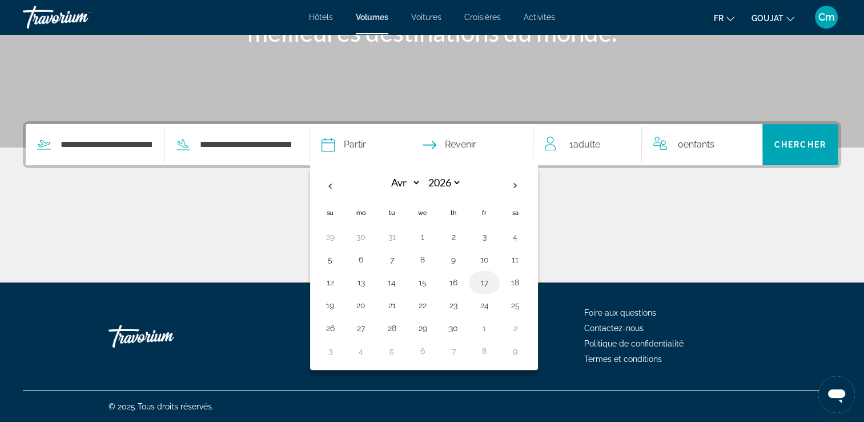
type input "**********"
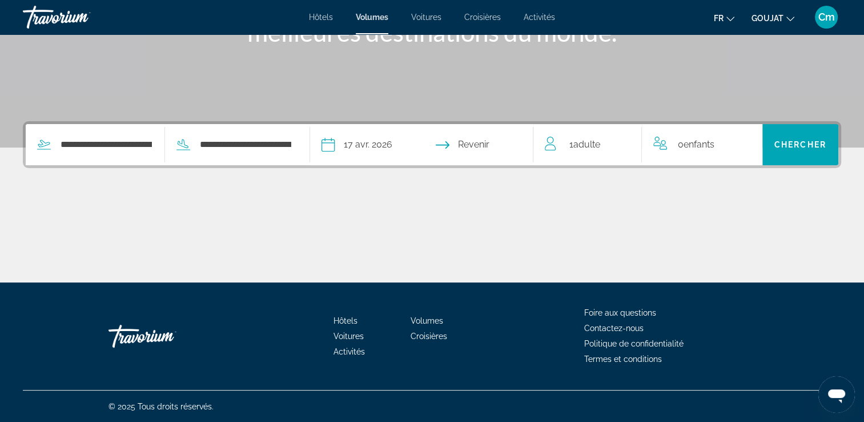
click at [498, 141] on input "Date de retour" at bounding box center [483, 146] width 111 height 45
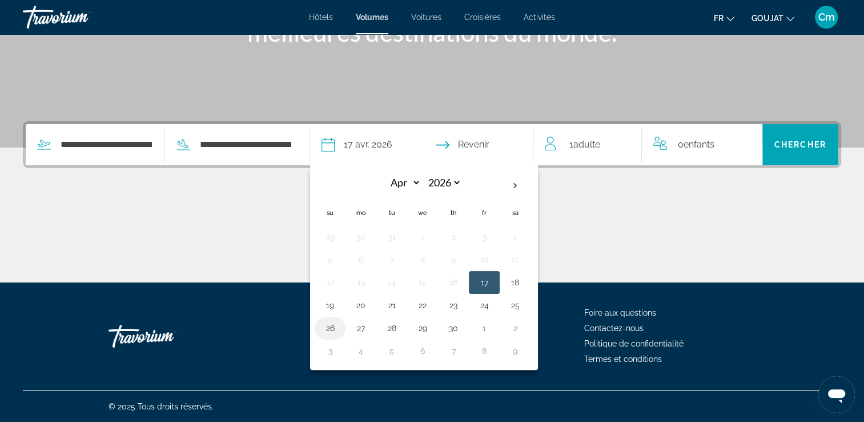
click at [339, 323] on button "26" at bounding box center [330, 328] width 18 height 16
type input "**********"
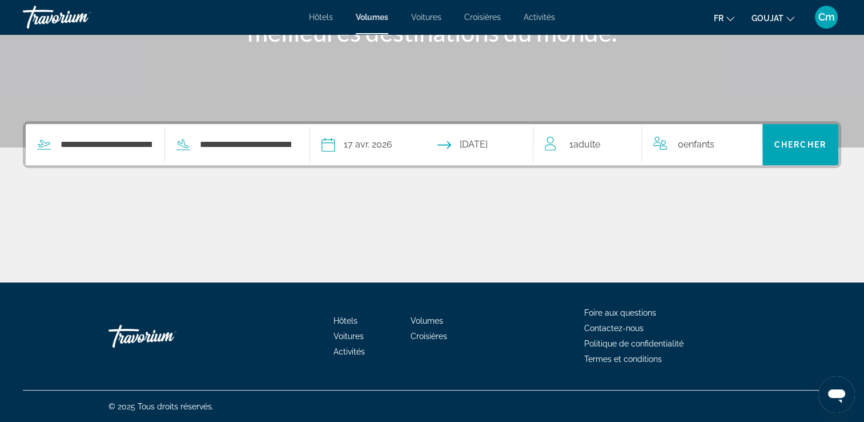
click at [606, 141] on div "1 Adulte Adultes" at bounding box center [593, 145] width 97 height 16
click at [626, 139] on icon "Augmenter les adultes" at bounding box center [625, 142] width 10 height 14
click at [743, 138] on icon "Augmenter les enfants" at bounding box center [746, 142] width 10 height 14
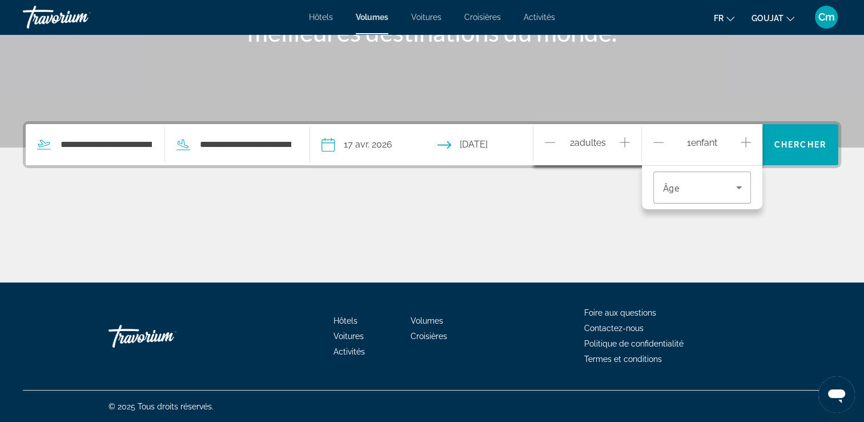
click at [743, 138] on icon "Augmenter les enfants" at bounding box center [746, 142] width 10 height 14
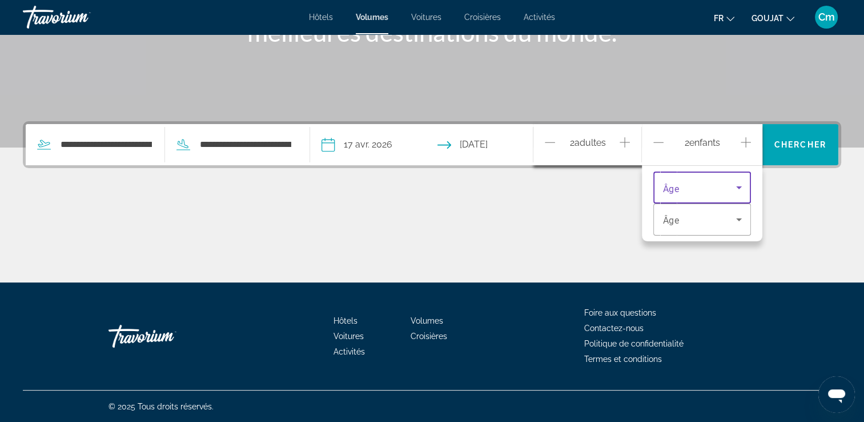
click at [738, 182] on icon "Voyageurs : 2 adultes, 2 enfants" at bounding box center [739, 188] width 14 height 14
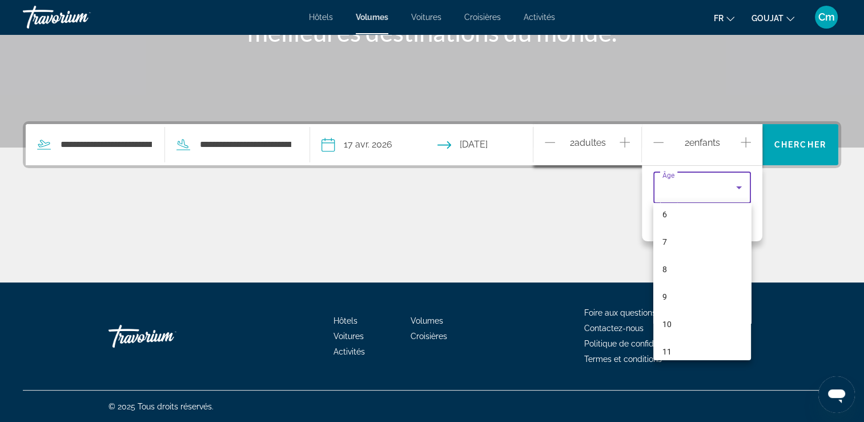
scroll to position [183, 0]
click at [690, 310] on mat-option "10" at bounding box center [702, 312] width 97 height 27
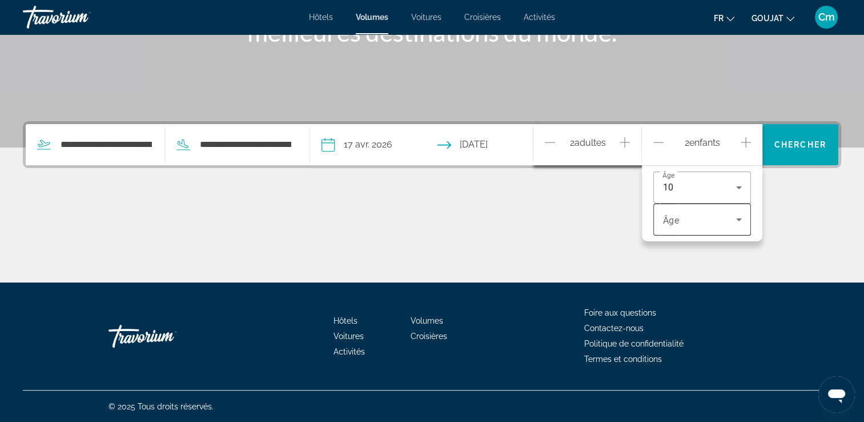
click at [744, 227] on div "Âge" at bounding box center [702, 219] width 97 height 32
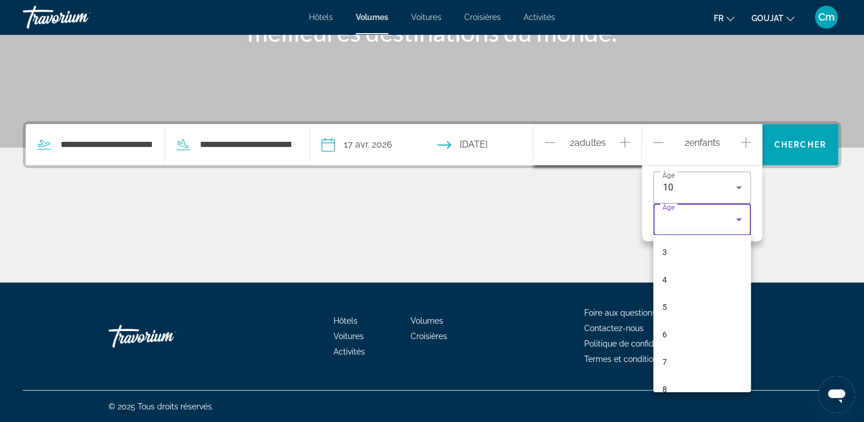
scroll to position [91, 0]
click at [728, 381] on mat-option "8" at bounding box center [702, 380] width 97 height 27
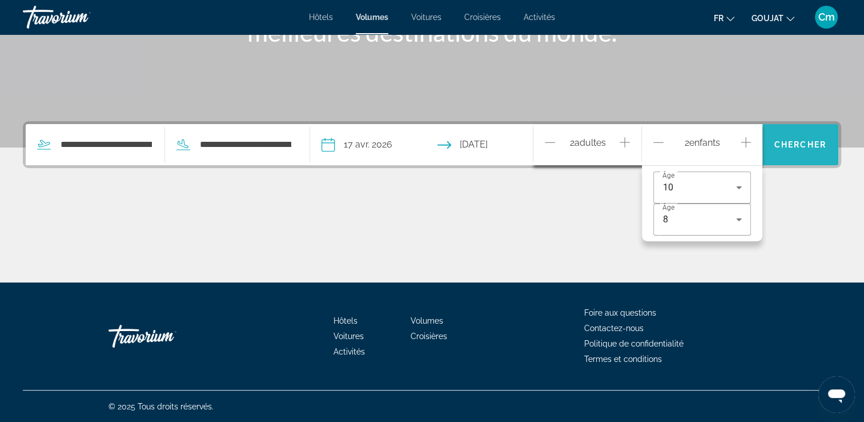
click at [820, 134] on span "Rechercher" at bounding box center [801, 144] width 76 height 27
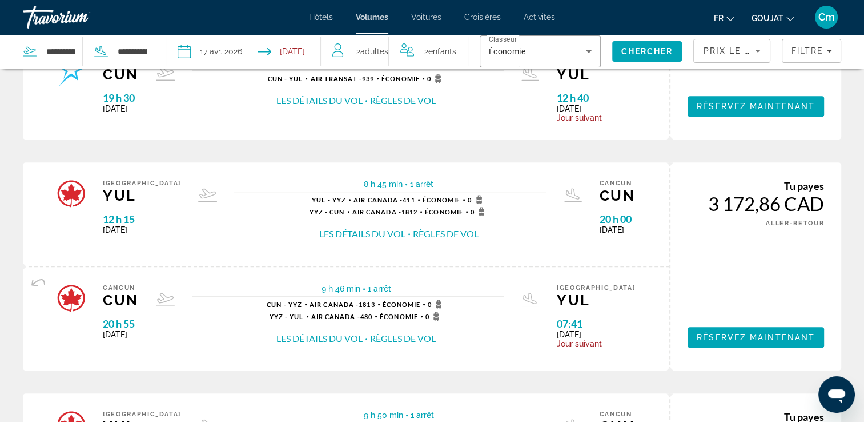
scroll to position [868, 0]
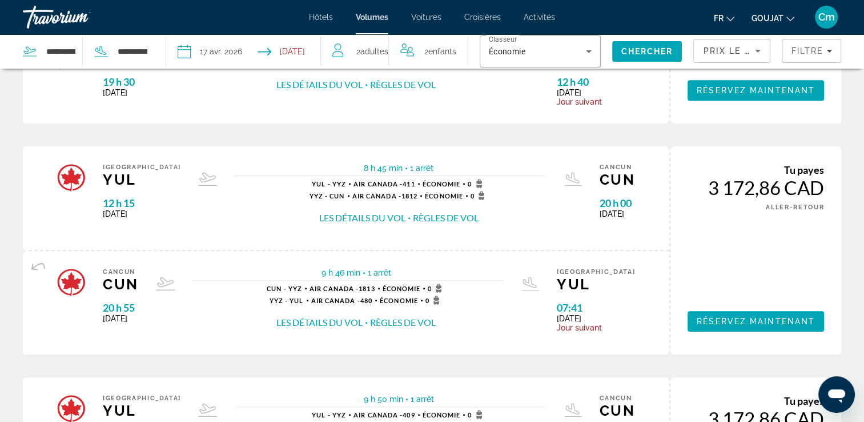
click at [318, 15] on span "Hôtels" at bounding box center [321, 17] width 24 height 9
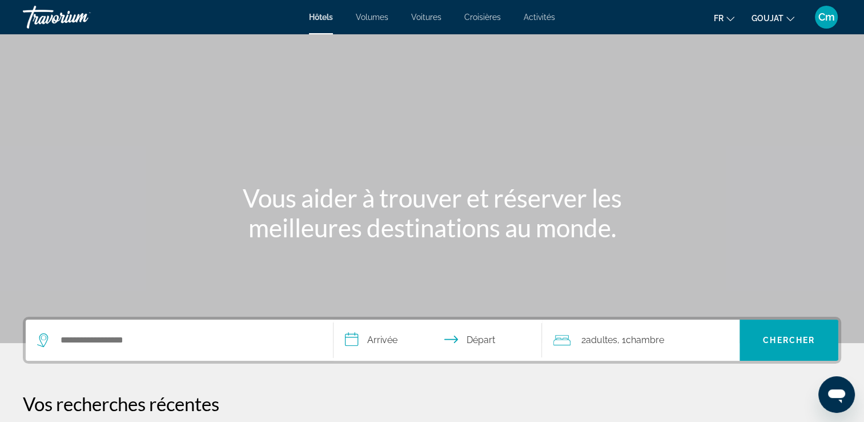
click at [427, 16] on span "Voitures" at bounding box center [426, 17] width 30 height 9
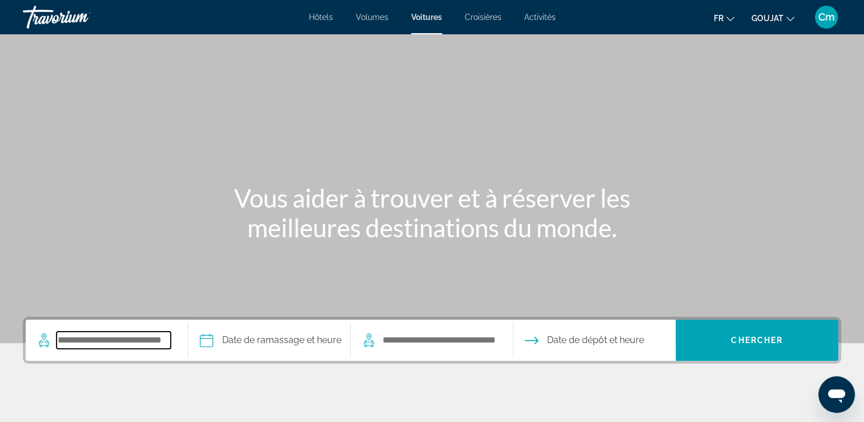
click at [98, 343] on input "Rechercher le lieu de prise en charge" at bounding box center [114, 339] width 114 height 17
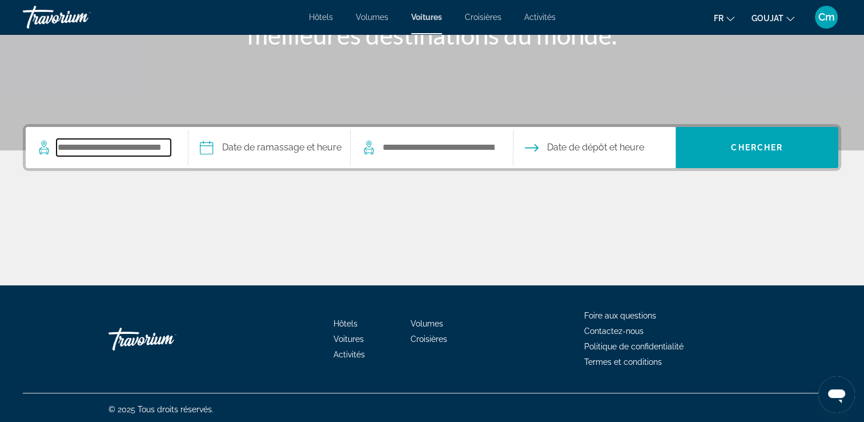
scroll to position [195, 0]
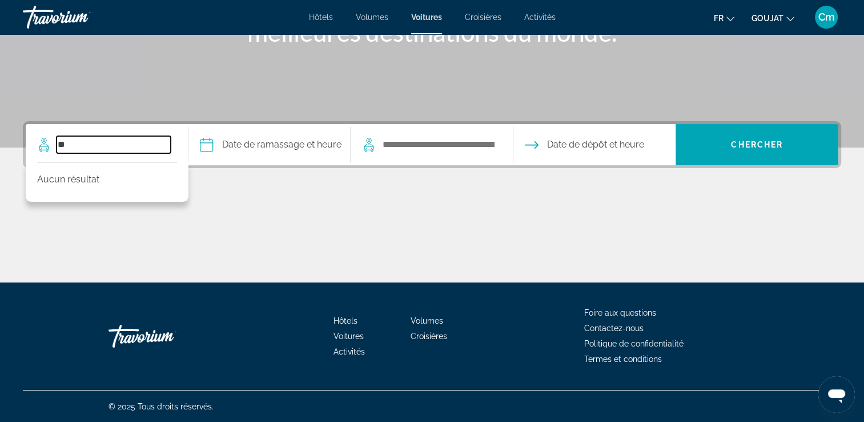
type input "*"
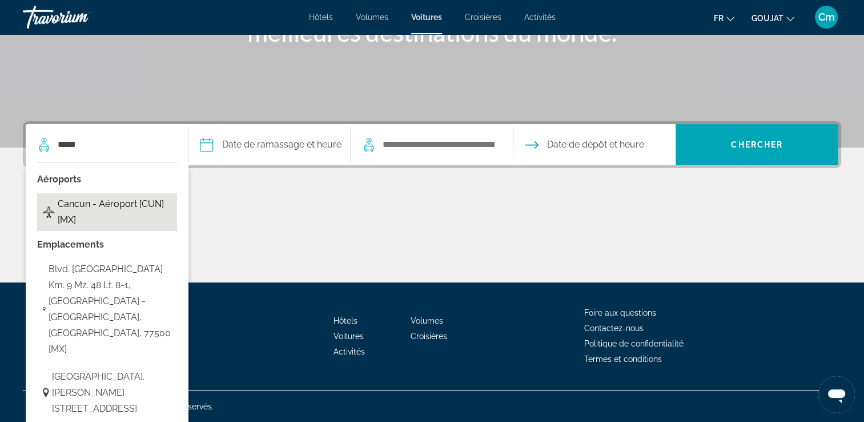
click at [73, 225] on span "Cancun - Aéroport [CUN] [MX]" at bounding box center [114, 212] width 113 height 32
type input "**********"
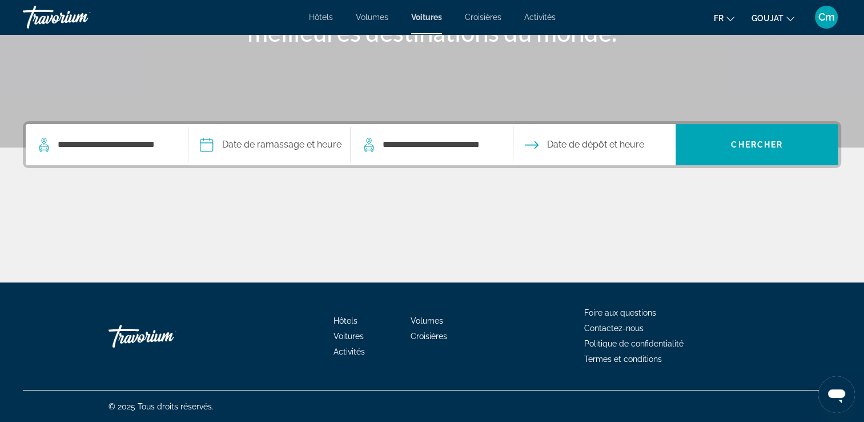
click at [228, 146] on input "Date de prise en charge" at bounding box center [269, 146] width 167 height 45
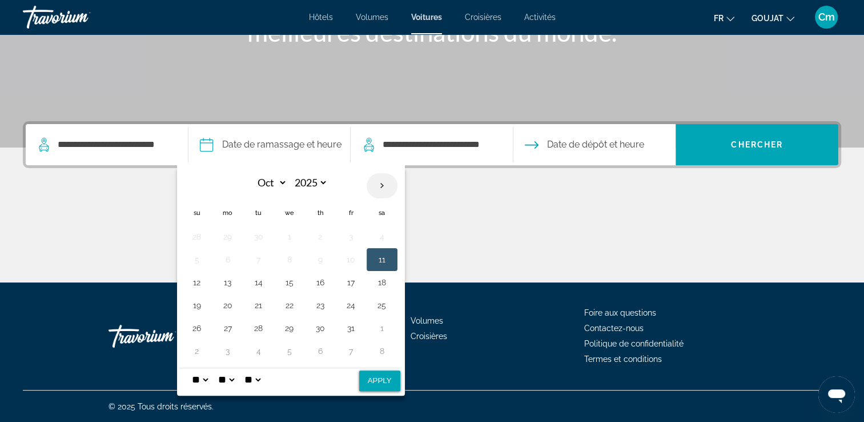
click at [389, 183] on th "Next month" at bounding box center [382, 185] width 31 height 25
select select "*"
select select "****"
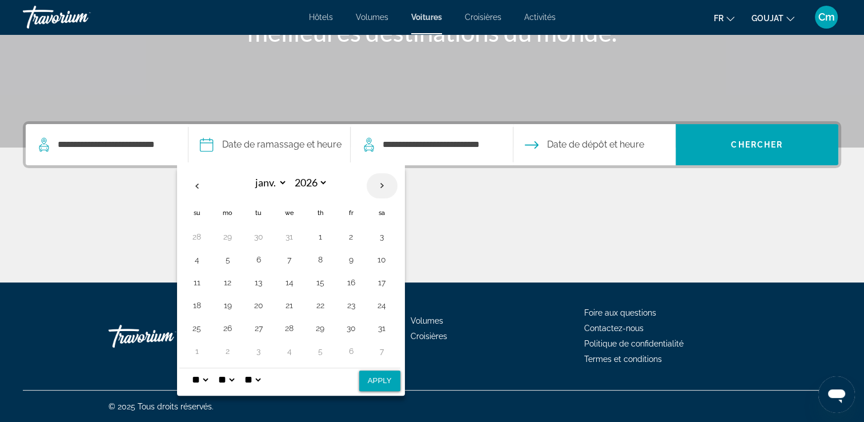
click at [389, 183] on th "Next month" at bounding box center [382, 185] width 31 height 25
select select "*"
click at [352, 283] on button "17" at bounding box center [351, 282] width 18 height 16
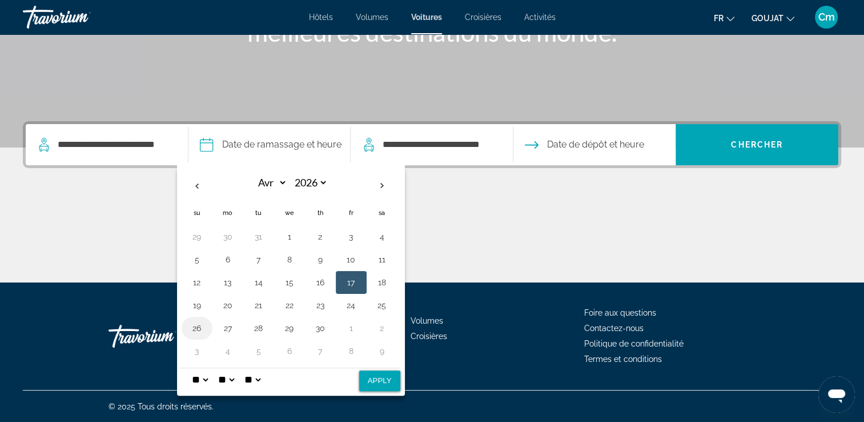
click at [197, 322] on button "26" at bounding box center [197, 328] width 18 height 16
click at [355, 280] on button "17" at bounding box center [351, 282] width 18 height 16
click at [370, 378] on button "Apply" at bounding box center [379, 380] width 41 height 21
type input "**********"
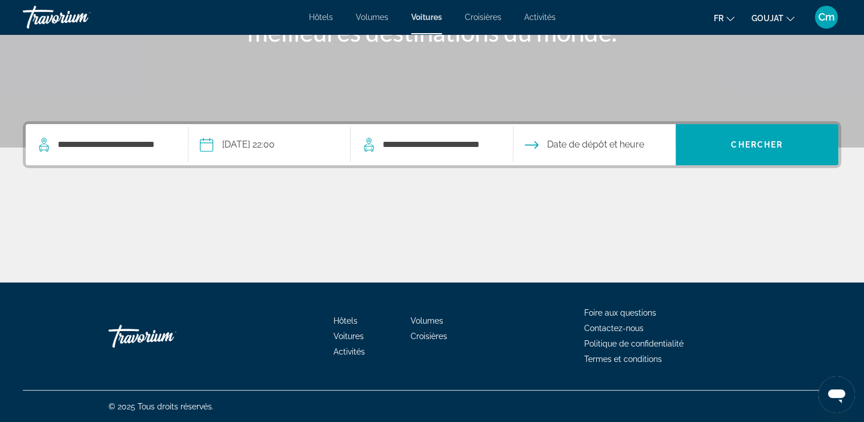
click at [328, 147] on input "**********" at bounding box center [269, 146] width 167 height 45
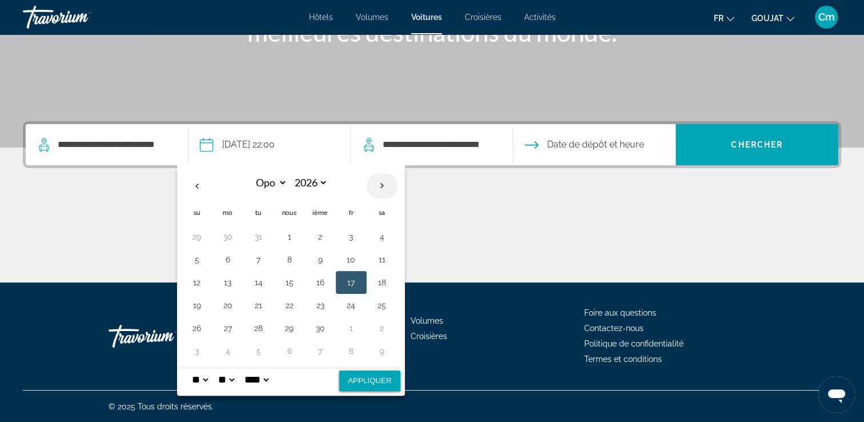
click at [371, 182] on th "Prochain" at bounding box center [382, 185] width 31 height 25
click at [187, 186] on th "Le mois précédent" at bounding box center [197, 185] width 31 height 25
select select "*"
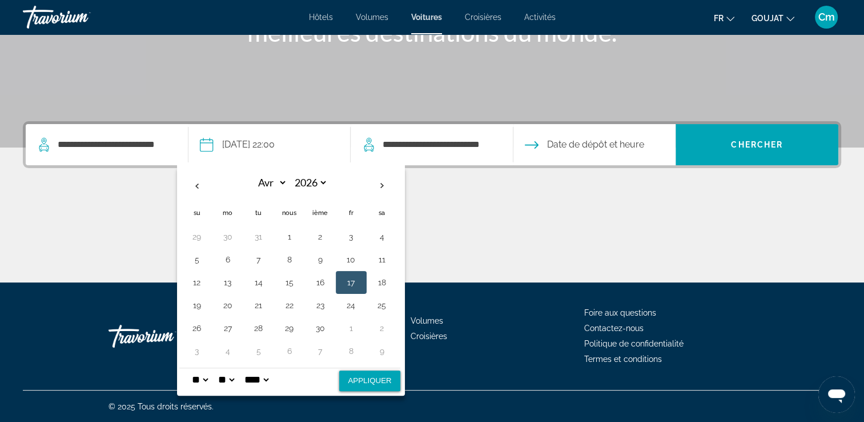
click at [359, 378] on button "Appliquer" at bounding box center [369, 380] width 61 height 21
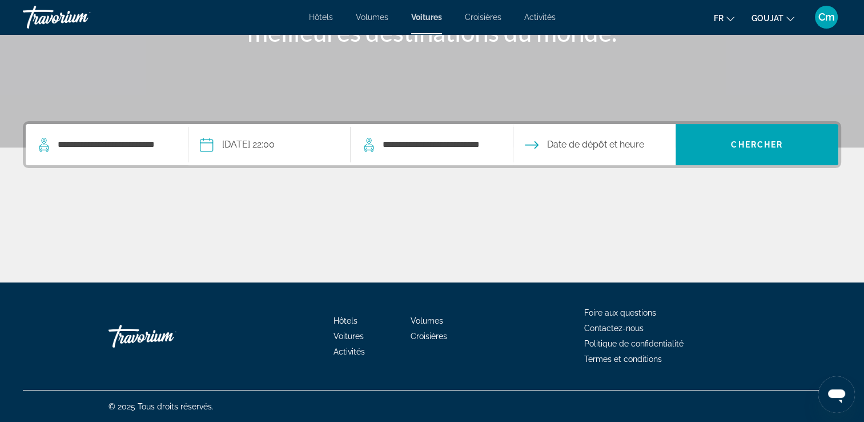
click at [631, 151] on input "Date de restitution" at bounding box center [594, 146] width 167 height 45
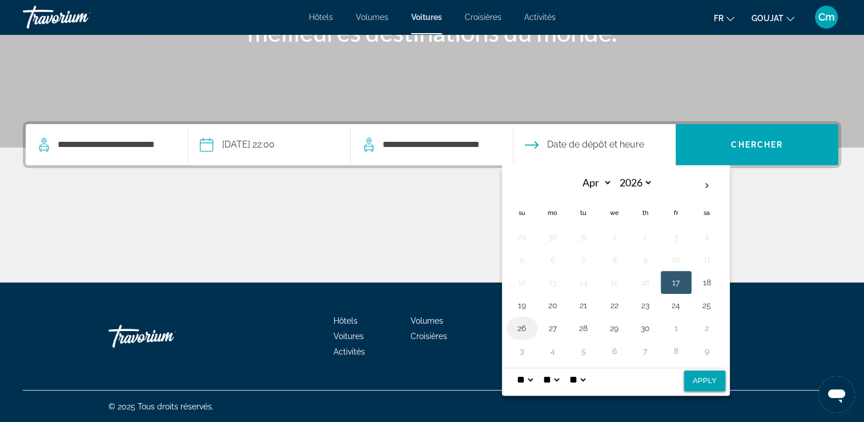
click at [522, 325] on button "26" at bounding box center [522, 328] width 18 height 16
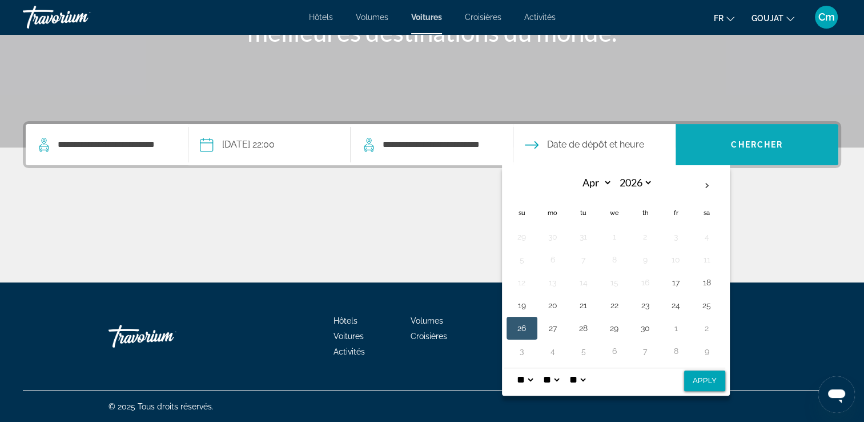
drag, startPoint x: 522, startPoint y: 325, endPoint x: 747, endPoint y: 162, distance: 277.7
click at [747, 162] on div "**********" at bounding box center [432, 144] width 813 height 41
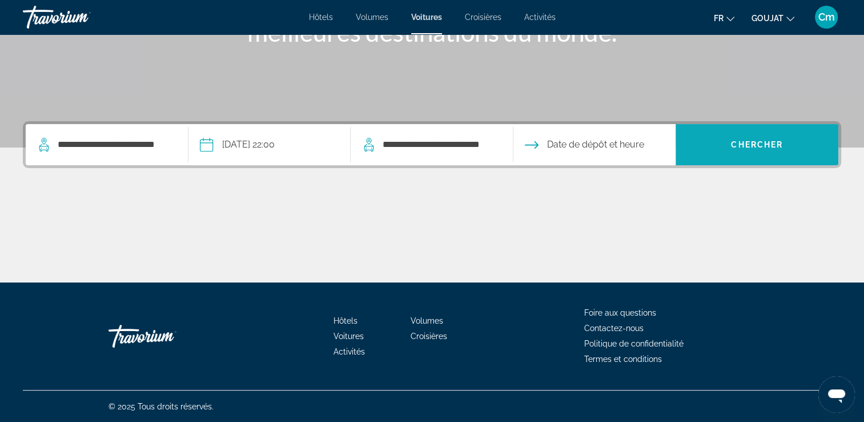
click at [747, 162] on span "Rechercher" at bounding box center [757, 144] width 163 height 41
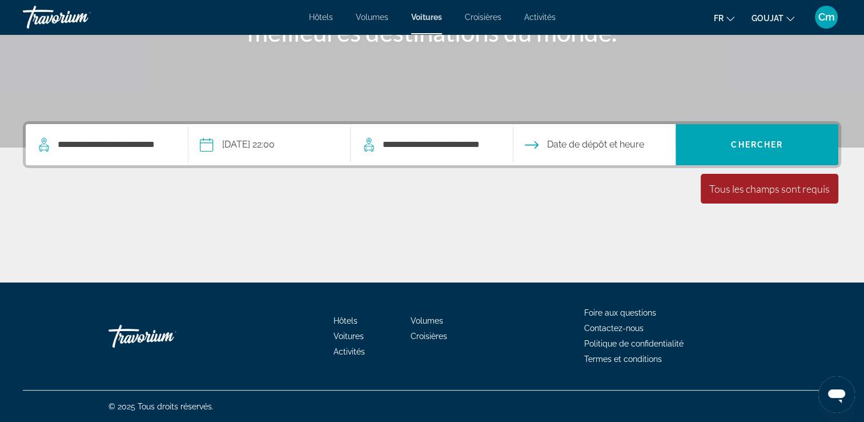
click at [629, 146] on input "Date de restitution" at bounding box center [594, 146] width 167 height 45
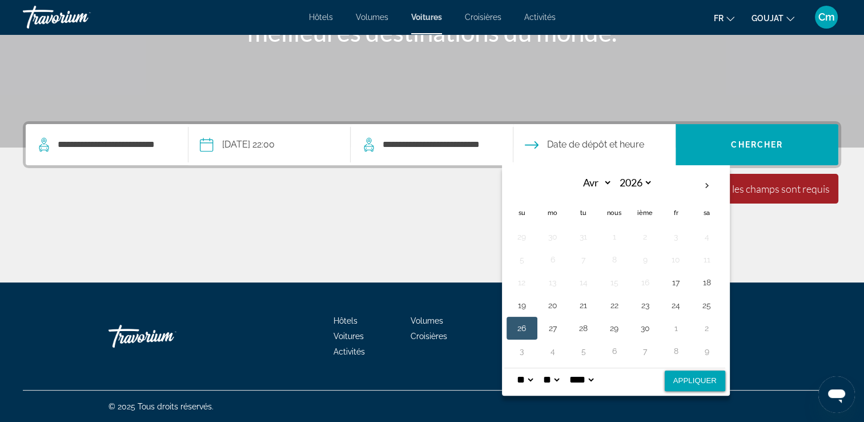
click at [684, 374] on button "Appliquer" at bounding box center [695, 380] width 61 height 21
type input "**********"
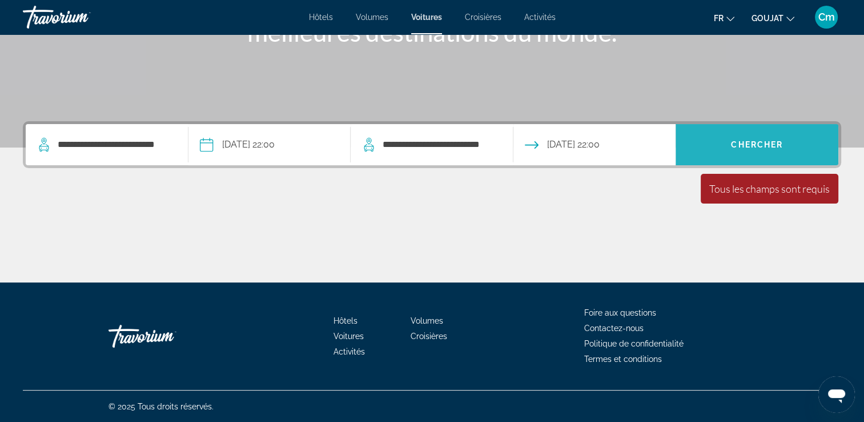
click at [759, 134] on span "Rechercher" at bounding box center [757, 144] width 163 height 27
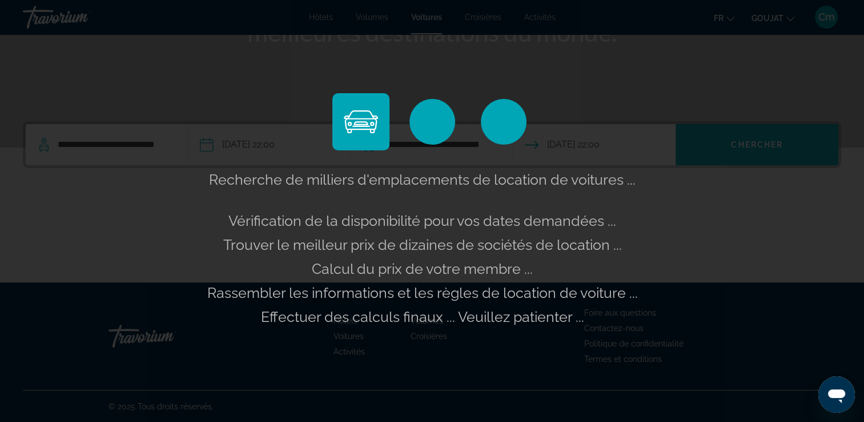
click at [759, 134] on div "Recherche de milliers d'emplacements de location de voitures ... Vérification d…" at bounding box center [432, 211] width 864 height 422
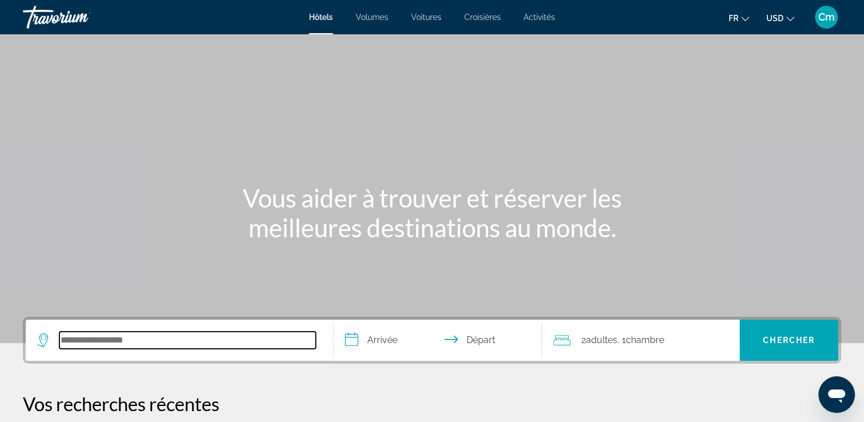
click at [118, 341] on input "Rechercher une destination hôtelière" at bounding box center [187, 339] width 257 height 17
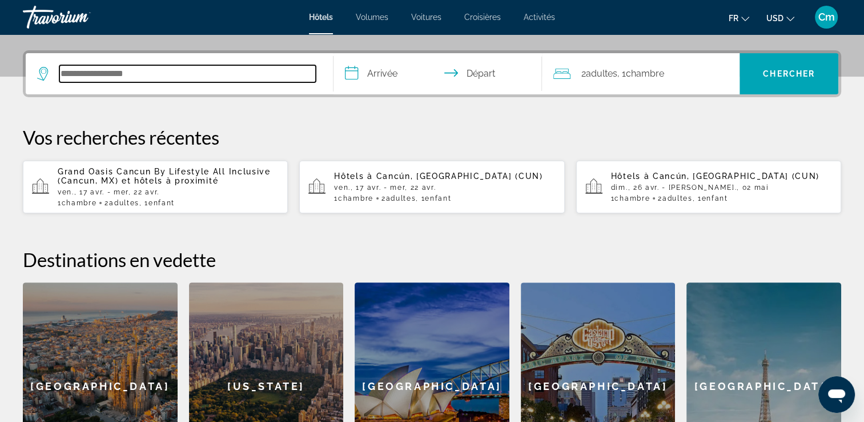
scroll to position [279, 0]
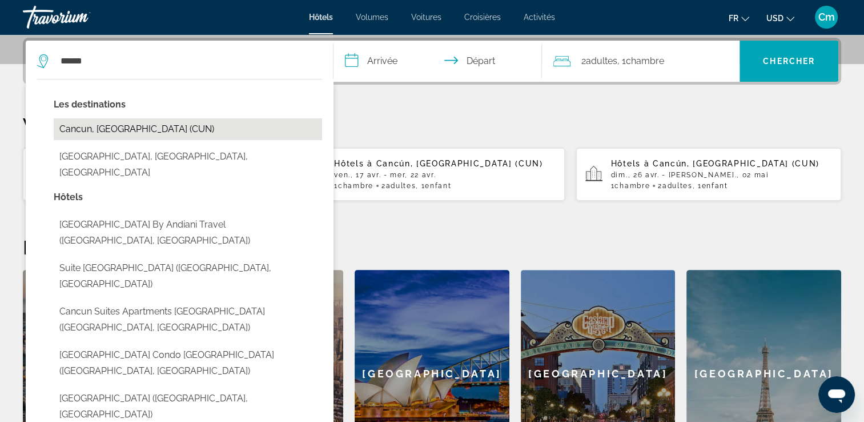
click at [142, 119] on button "Cancun, [GEOGRAPHIC_DATA] (CUN)" at bounding box center [188, 129] width 269 height 22
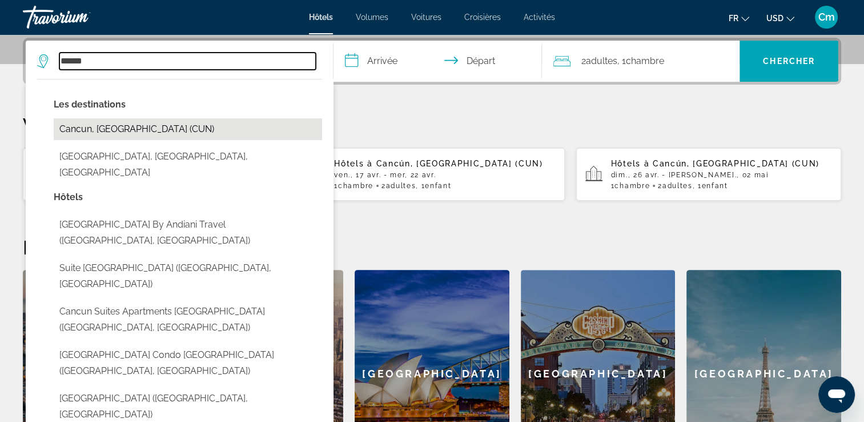
type input "**********"
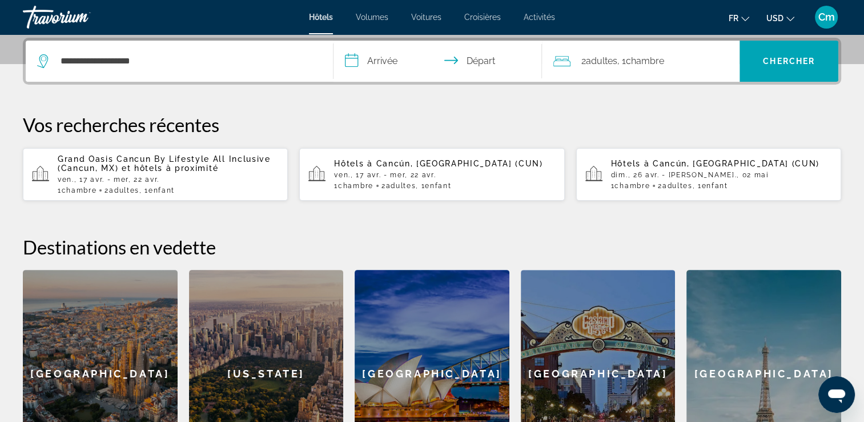
click at [403, 62] on input "**********" at bounding box center [441, 63] width 214 height 45
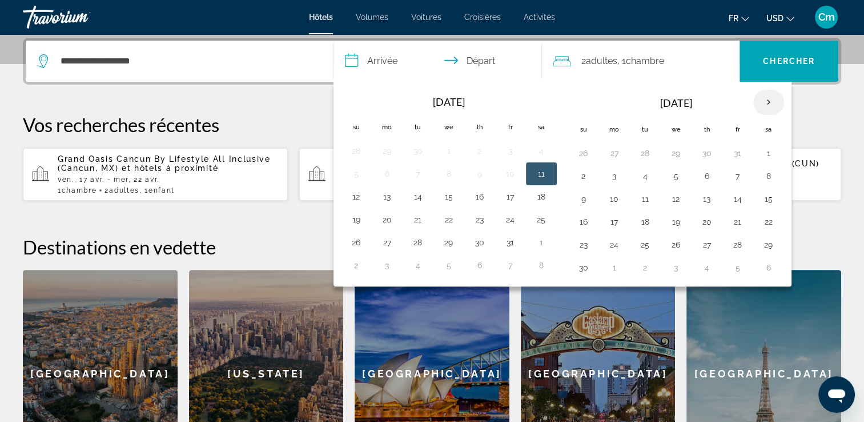
drag, startPoint x: 766, startPoint y: 105, endPoint x: 756, endPoint y: 95, distance: 13.8
click at [756, 95] on th "Next month" at bounding box center [769, 102] width 31 height 25
click at [758, 99] on th "Next month" at bounding box center [769, 102] width 31 height 25
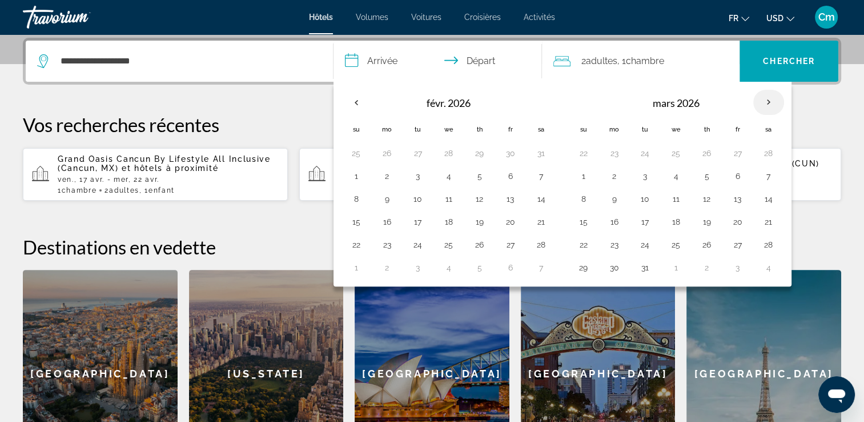
click at [759, 111] on th "Next month" at bounding box center [769, 102] width 31 height 25
click at [729, 203] on button "17" at bounding box center [738, 199] width 18 height 16
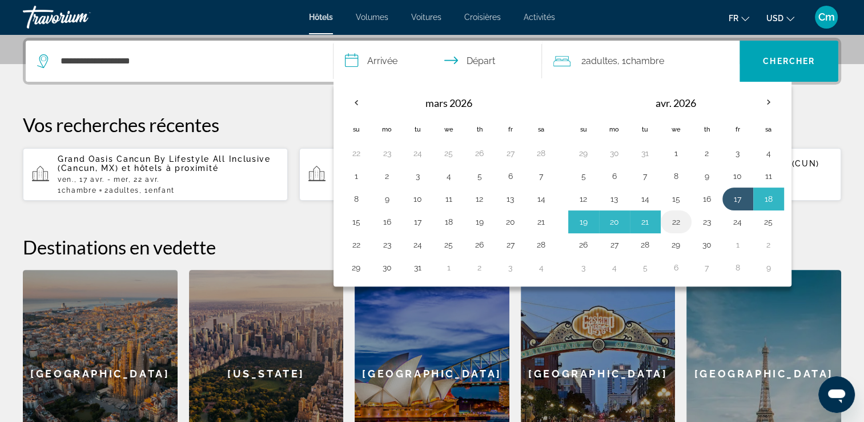
click at [676, 217] on button "22" at bounding box center [676, 222] width 18 height 16
type input "**********"
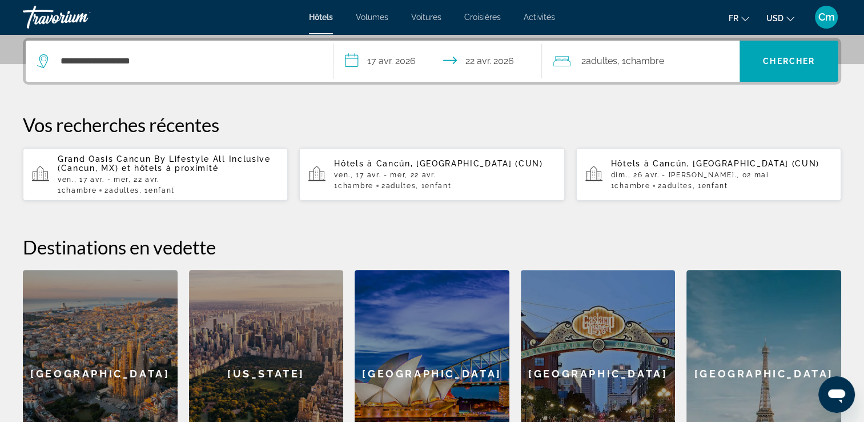
click at [678, 69] on div "2 Adulte Adultes , 1 Chambre pièces" at bounding box center [647, 61] width 186 height 41
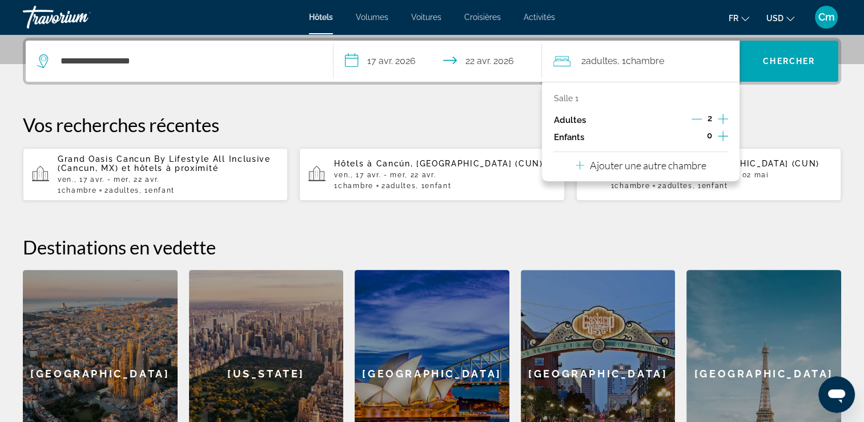
click at [718, 138] on div "0" at bounding box center [709, 137] width 37 height 17
click at [722, 137] on icon "Augmenter les enfants" at bounding box center [723, 136] width 10 height 14
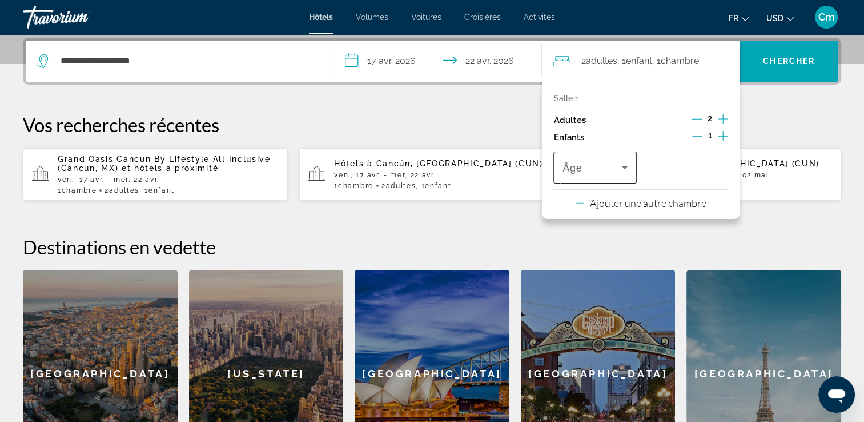
click at [635, 166] on div "Âge" at bounding box center [595, 167] width 83 height 32
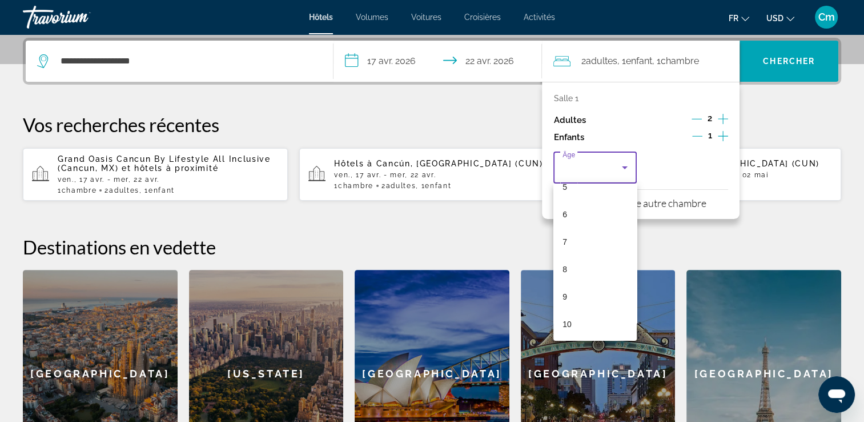
scroll to position [160, 0]
click at [576, 305] on mat-option "10" at bounding box center [595, 315] width 83 height 27
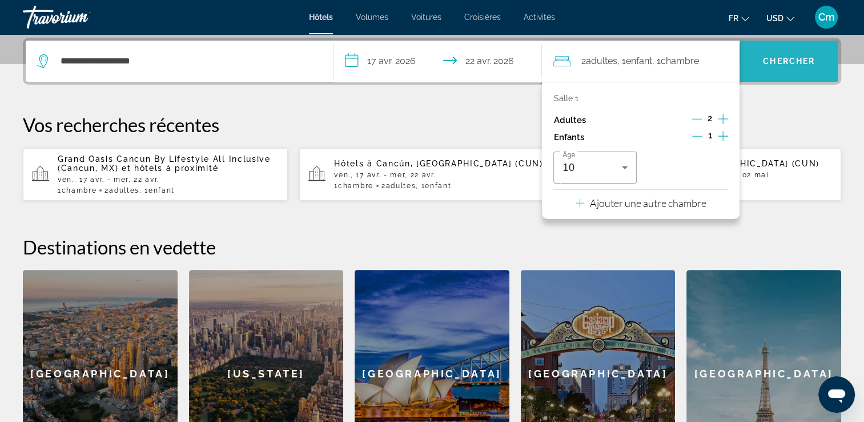
click at [819, 47] on span "Rechercher" at bounding box center [789, 60] width 99 height 27
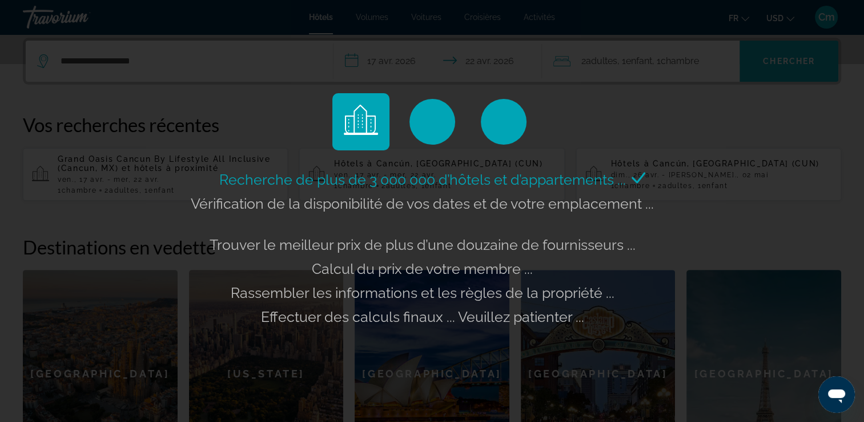
click at [819, 47] on div "Recherche de plus de 3 000 000 d’hôtels et d’appartements ... Vérification de l…" at bounding box center [432, 211] width 864 height 422
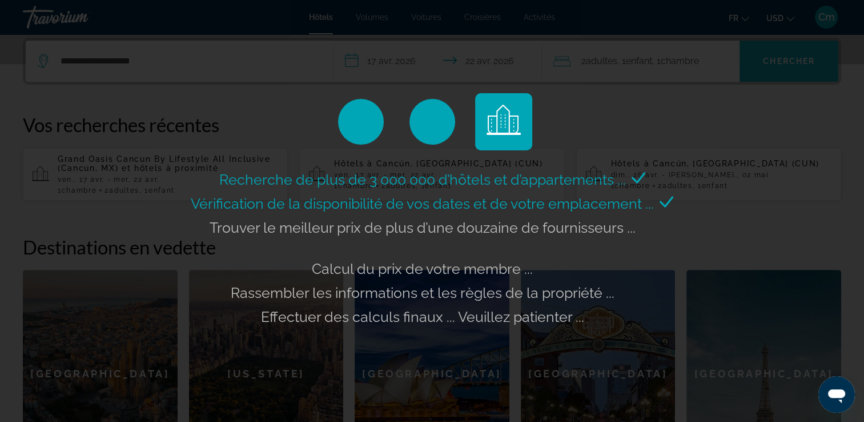
click at [819, 47] on div "Recherche de plus de 3 000 000 d’hôtels et d’appartements ... Vérification de l…" at bounding box center [432, 211] width 864 height 422
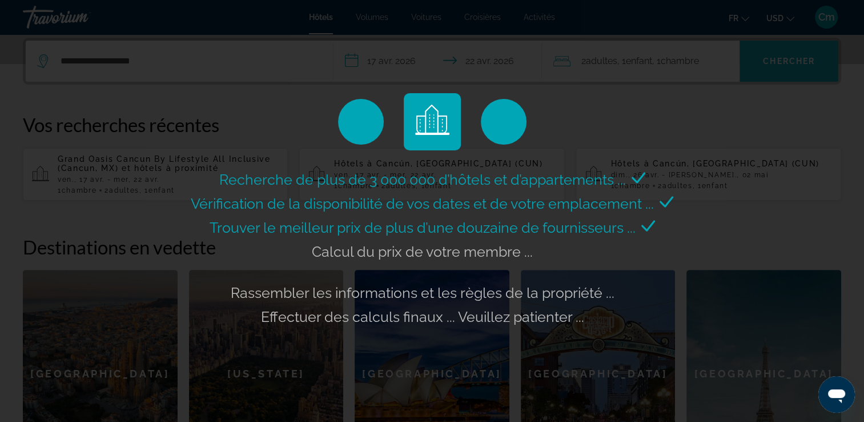
click at [819, 47] on div "Recherche de plus de 3 000 000 d’hôtels et d’appartements ... Vérification de l…" at bounding box center [432, 211] width 864 height 422
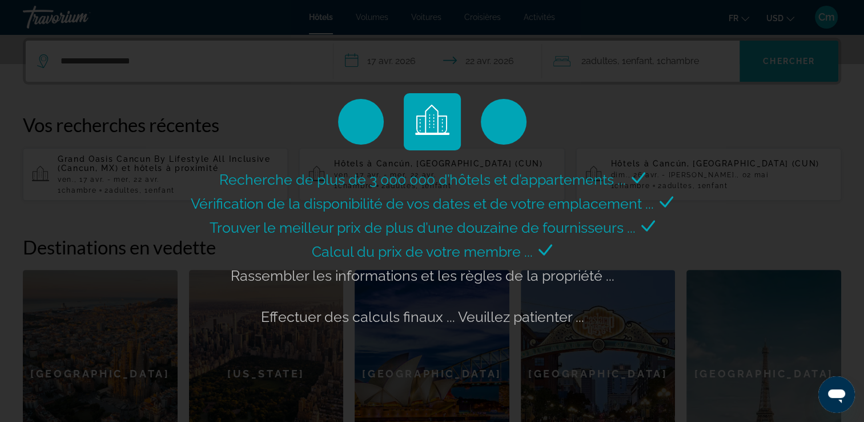
click at [819, 47] on div "Recherche de plus de 3 000 000 d’hôtels et d’appartements ... Vérification de l…" at bounding box center [432, 211] width 864 height 422
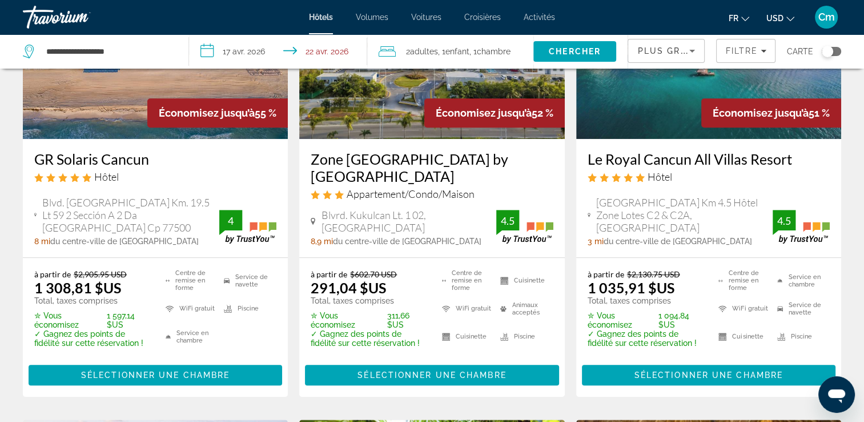
scroll to position [617, 0]
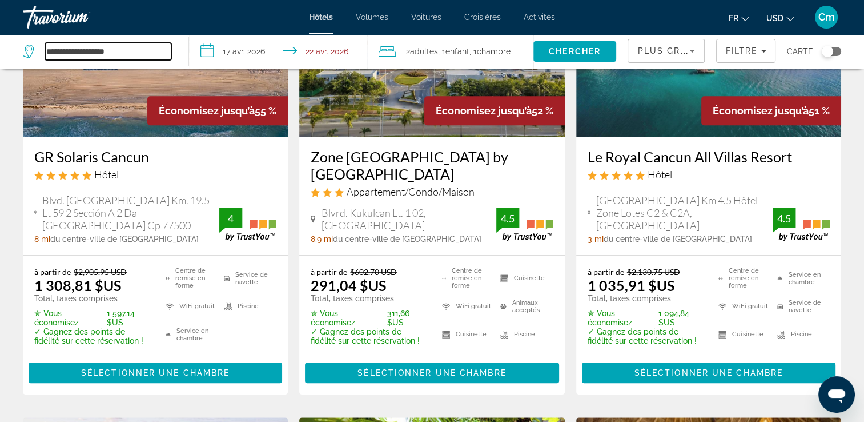
click at [161, 58] on input "**********" at bounding box center [108, 51] width 126 height 17
type input "*"
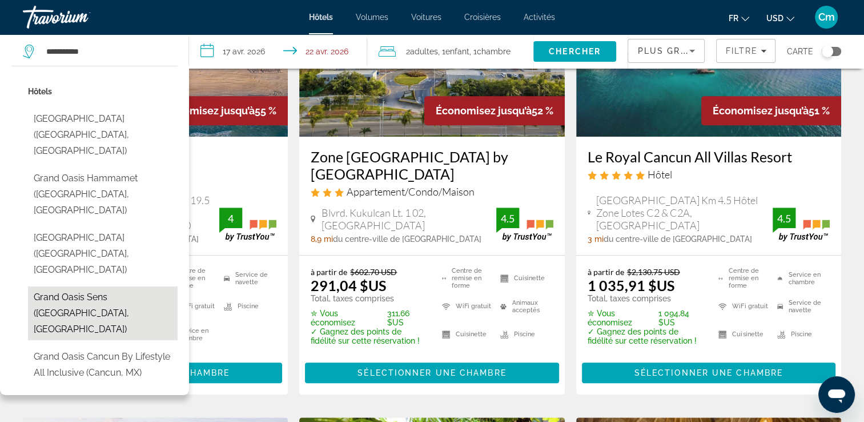
click at [80, 286] on button "Grand Oasis Sens ([GEOGRAPHIC_DATA], [GEOGRAPHIC_DATA])" at bounding box center [103, 313] width 150 height 54
type input "**********"
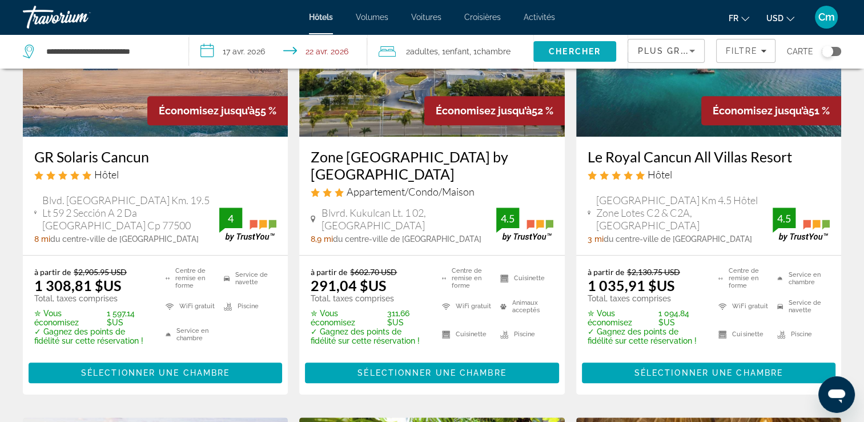
click at [571, 51] on span "Chercher" at bounding box center [575, 51] width 52 height 9
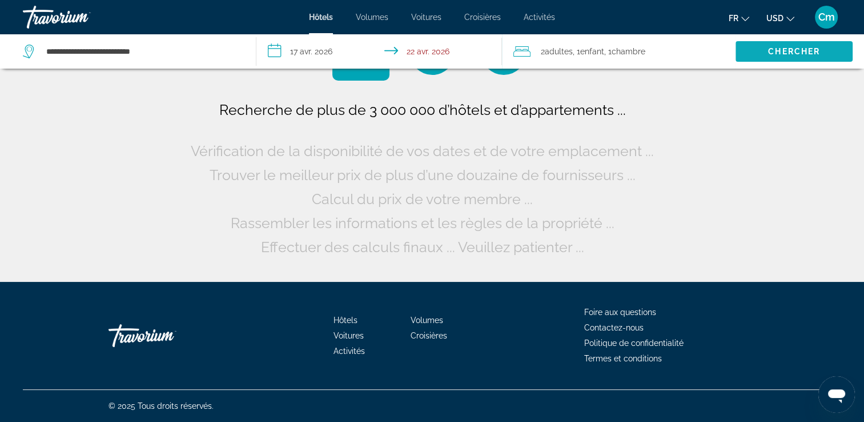
scroll to position [0, 0]
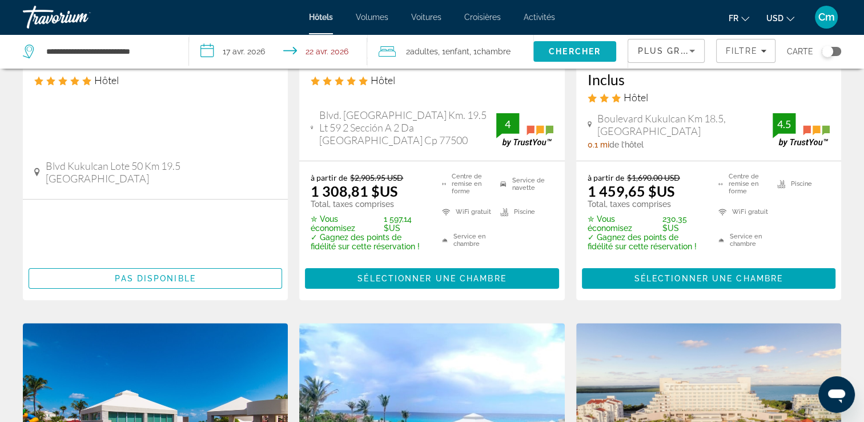
scroll to position [251, 0]
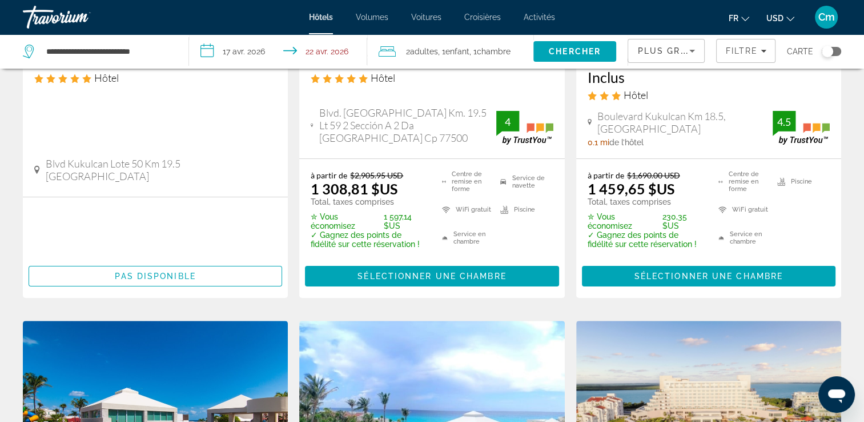
click at [790, 15] on icon "Changer de devise" at bounding box center [791, 19] width 8 height 8
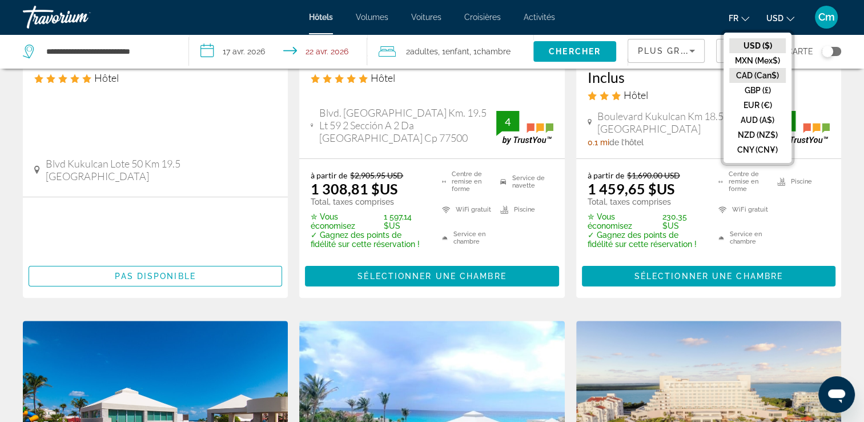
click at [760, 73] on button "CAD (Can$)" at bounding box center [758, 75] width 57 height 15
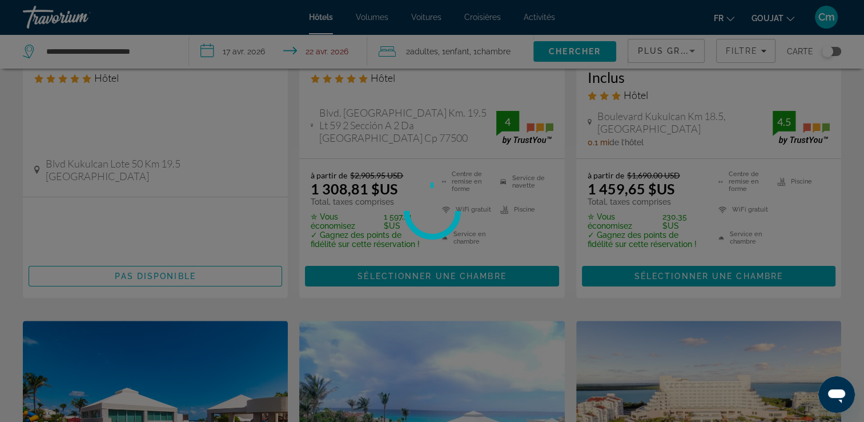
scroll to position [0, 0]
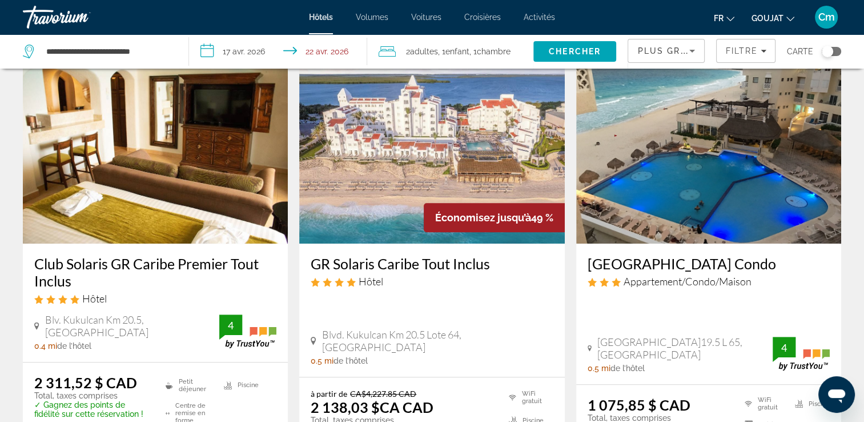
scroll to position [983, 0]
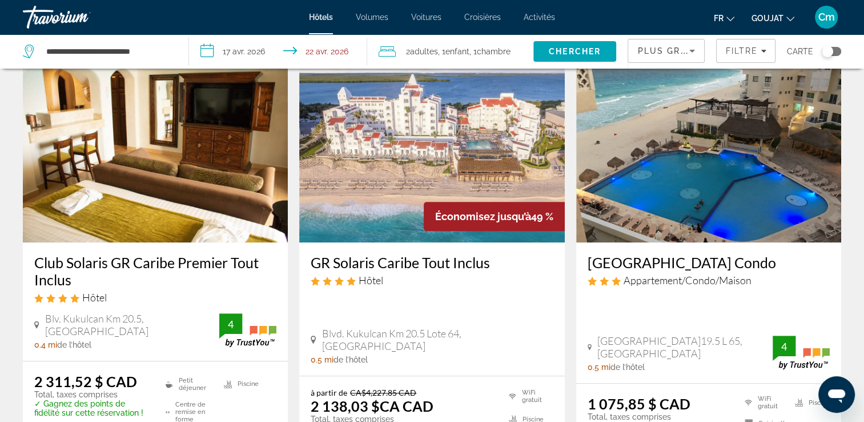
click at [487, 254] on h3 "GR Solaris Caribe Tout Inclus" at bounding box center [432, 262] width 242 height 17
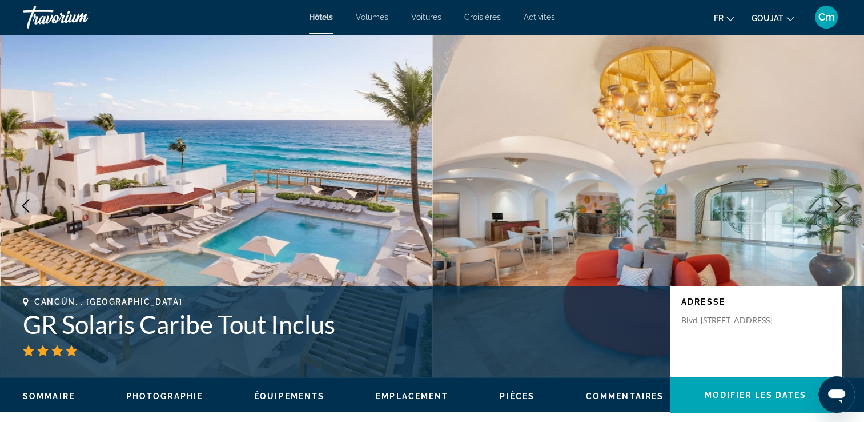
click at [838, 209] on icon "Image suivante" at bounding box center [838, 206] width 7 height 14
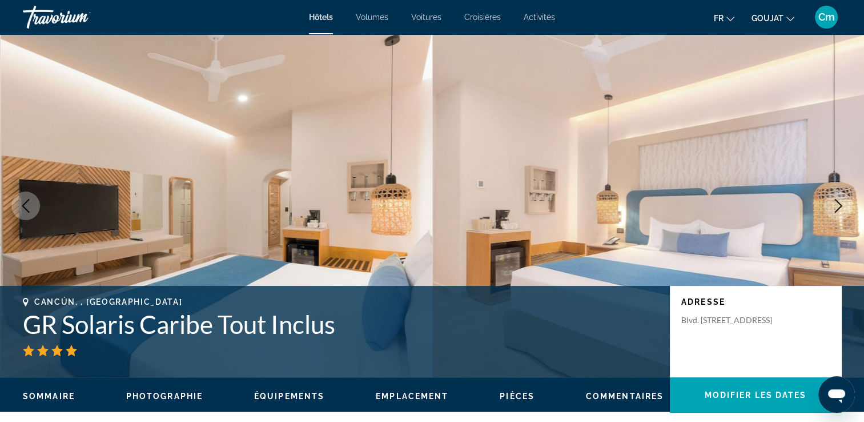
click at [838, 209] on icon "Image suivante" at bounding box center [838, 206] width 7 height 14
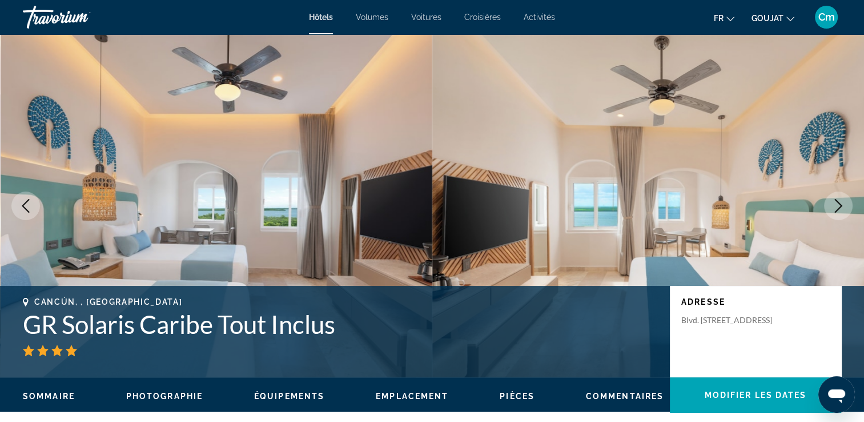
click at [838, 209] on icon "Image suivante" at bounding box center [838, 206] width 7 height 14
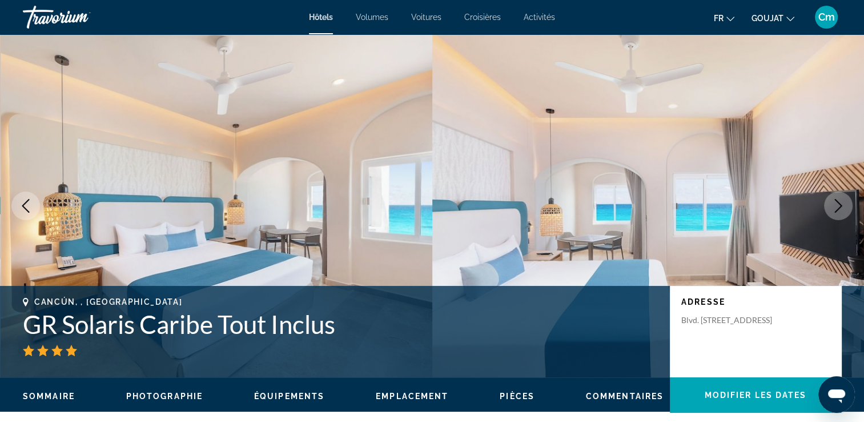
click at [838, 209] on icon "Image suivante" at bounding box center [838, 206] width 7 height 14
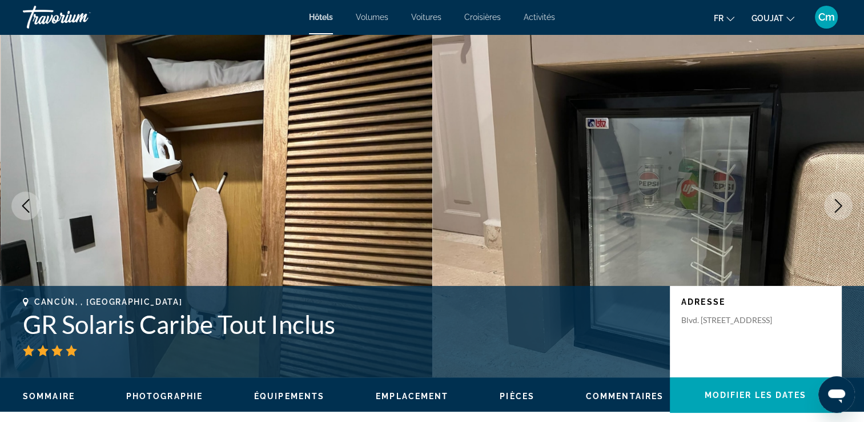
click at [838, 209] on icon "Image suivante" at bounding box center [838, 206] width 7 height 14
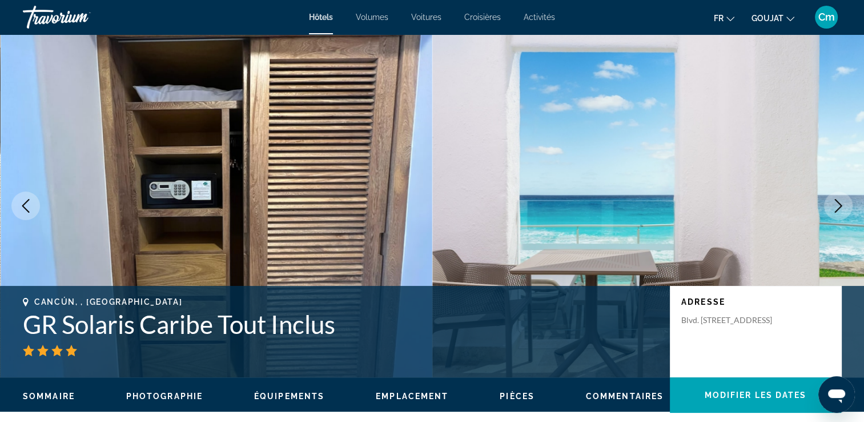
click at [838, 209] on icon "Image suivante" at bounding box center [838, 206] width 7 height 14
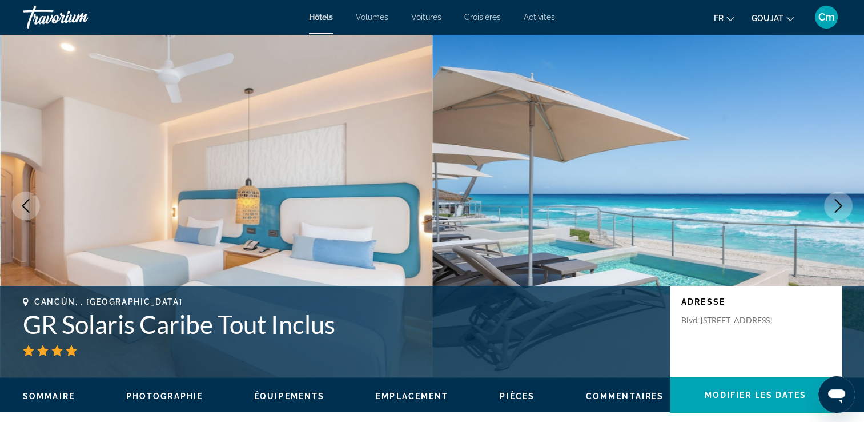
click at [838, 209] on icon "Image suivante" at bounding box center [838, 206] width 7 height 14
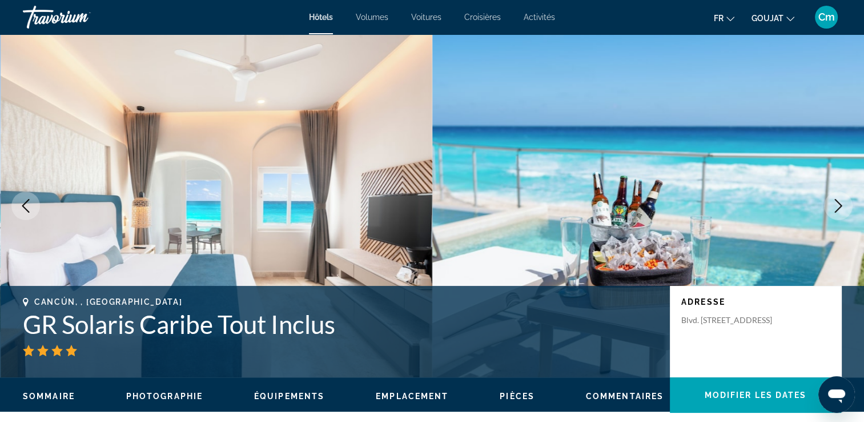
click at [838, 209] on icon "Image suivante" at bounding box center [838, 206] width 7 height 14
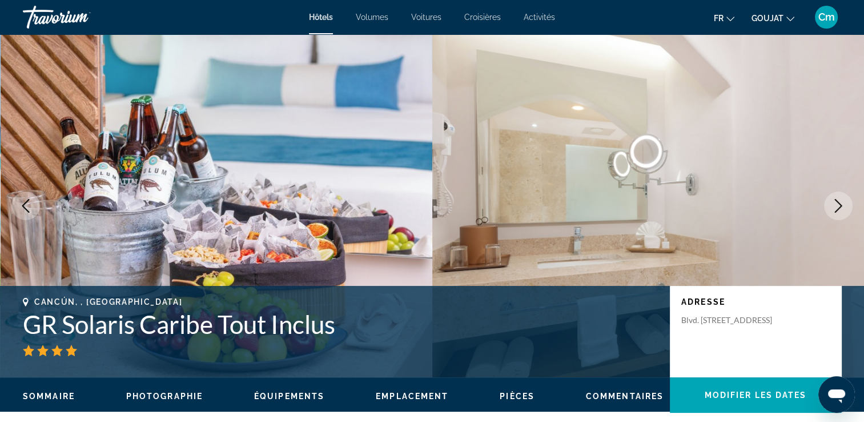
click at [838, 209] on icon "Image suivante" at bounding box center [838, 206] width 7 height 14
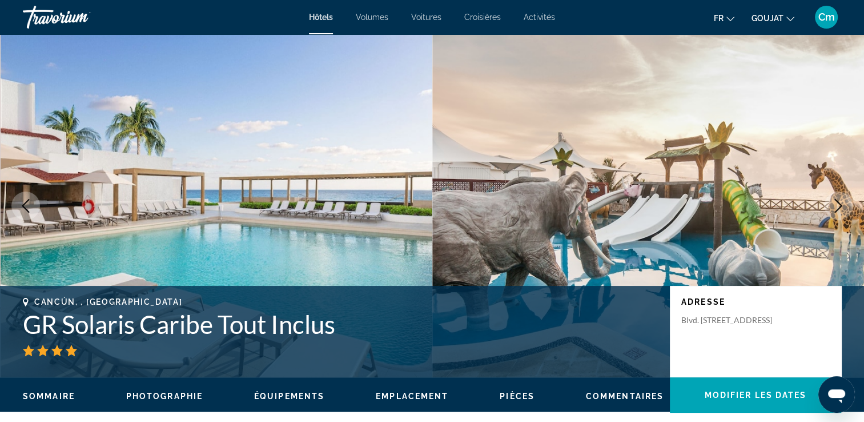
click at [838, 209] on icon "Image suivante" at bounding box center [838, 206] width 7 height 14
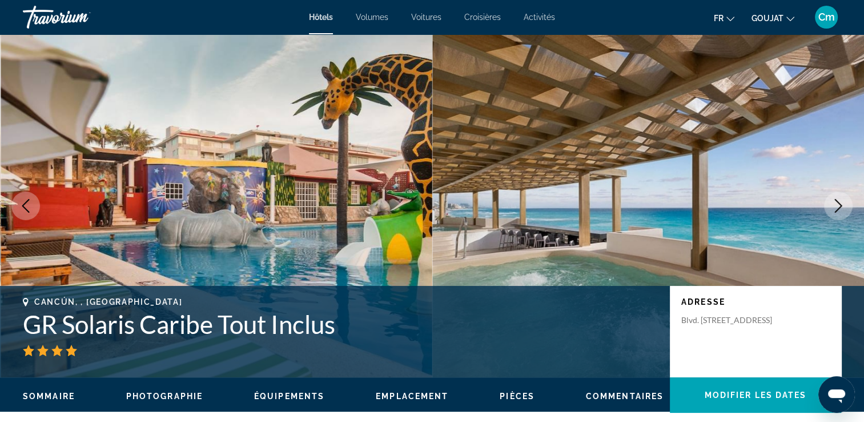
click at [838, 209] on icon "Image suivante" at bounding box center [838, 206] width 7 height 14
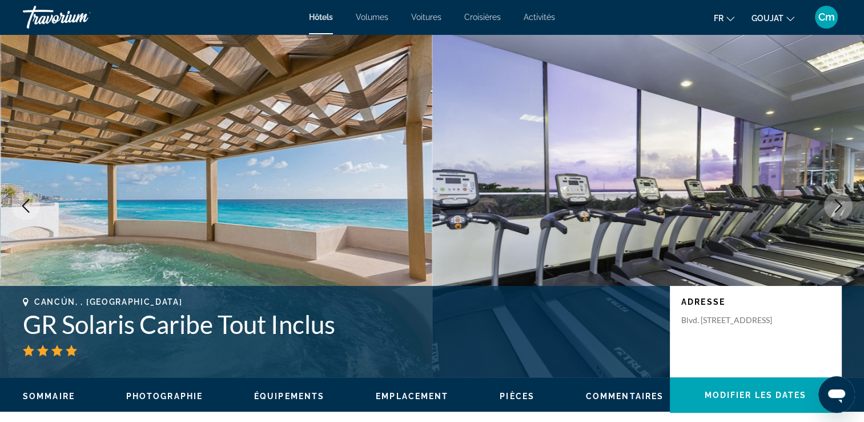
click at [838, 209] on icon "Image suivante" at bounding box center [838, 206] width 7 height 14
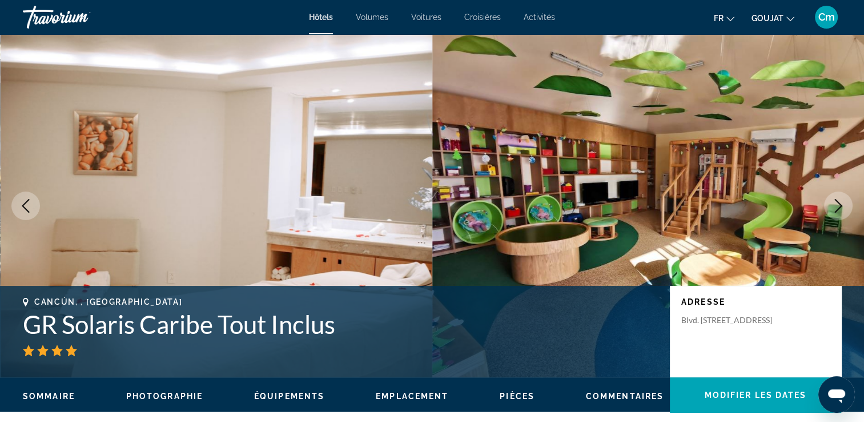
click at [838, 209] on icon "Image suivante" at bounding box center [838, 206] width 7 height 14
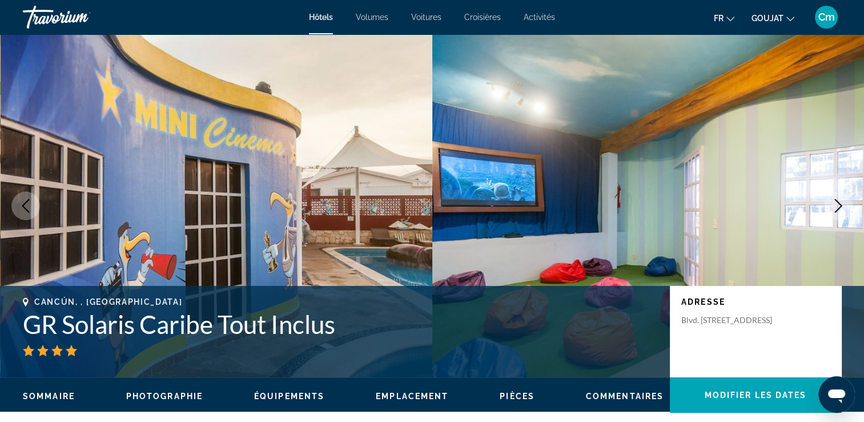
click at [838, 209] on icon "Image suivante" at bounding box center [838, 206] width 7 height 14
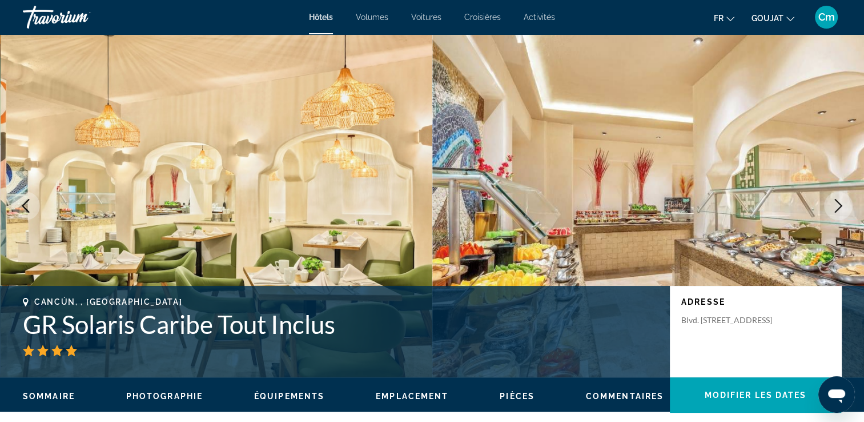
click at [838, 209] on icon "Image suivante" at bounding box center [838, 206] width 7 height 14
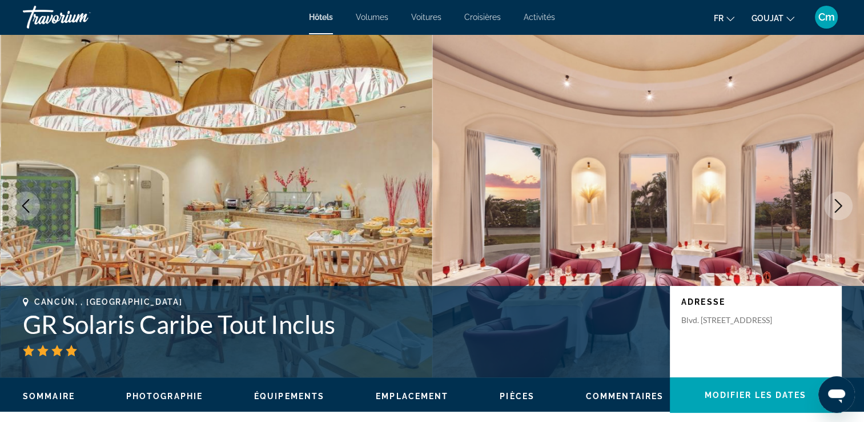
click at [838, 209] on icon "Image suivante" at bounding box center [838, 206] width 7 height 14
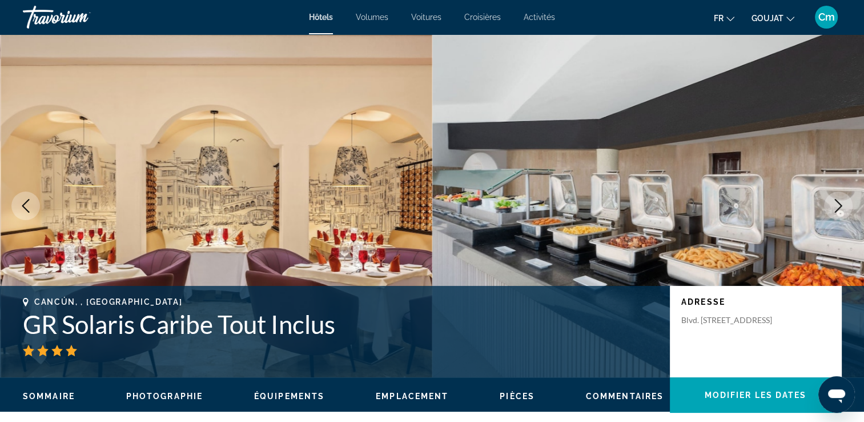
click at [838, 209] on icon "Image suivante" at bounding box center [838, 206] width 7 height 14
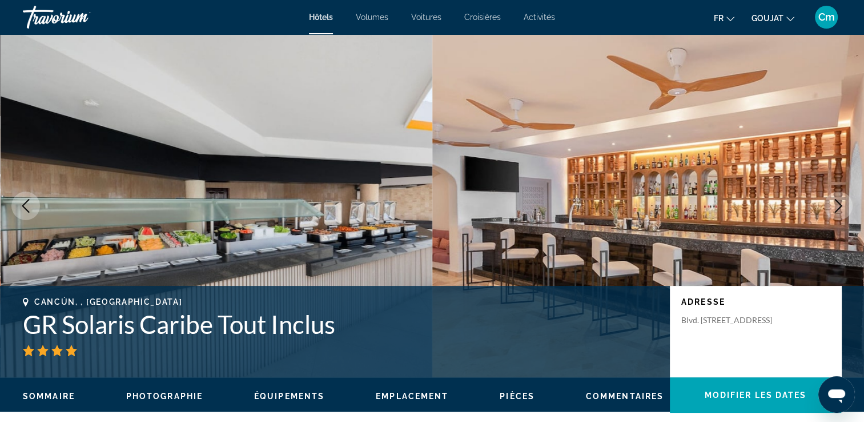
click at [838, 209] on icon "Image suivante" at bounding box center [838, 206] width 7 height 14
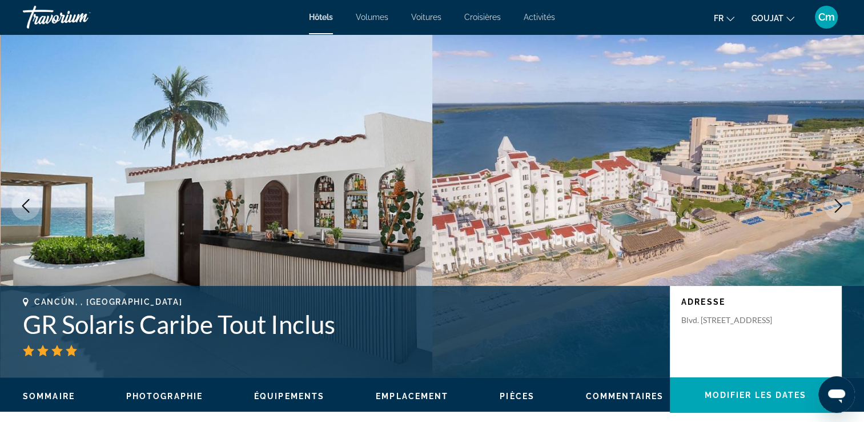
click at [838, 209] on icon "Image suivante" at bounding box center [838, 206] width 7 height 14
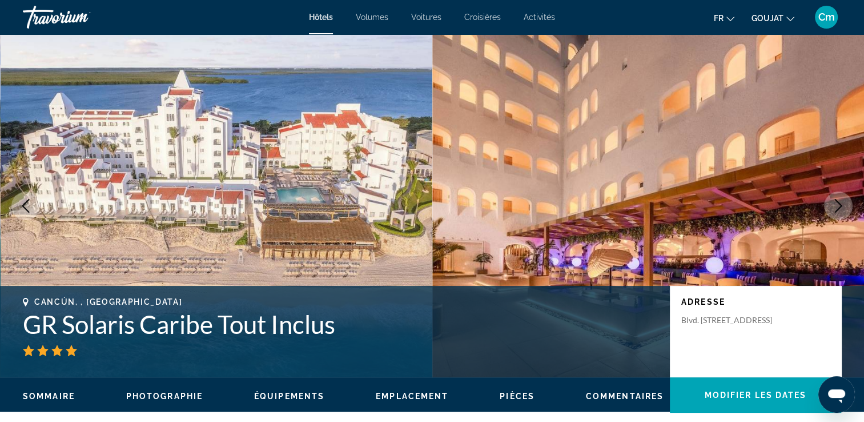
click at [838, 209] on icon "Image suivante" at bounding box center [838, 206] width 7 height 14
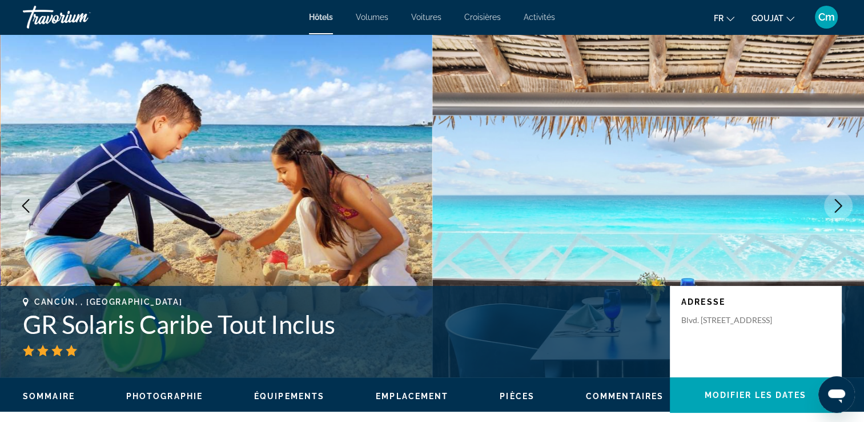
click at [838, 209] on icon "Image suivante" at bounding box center [838, 206] width 7 height 14
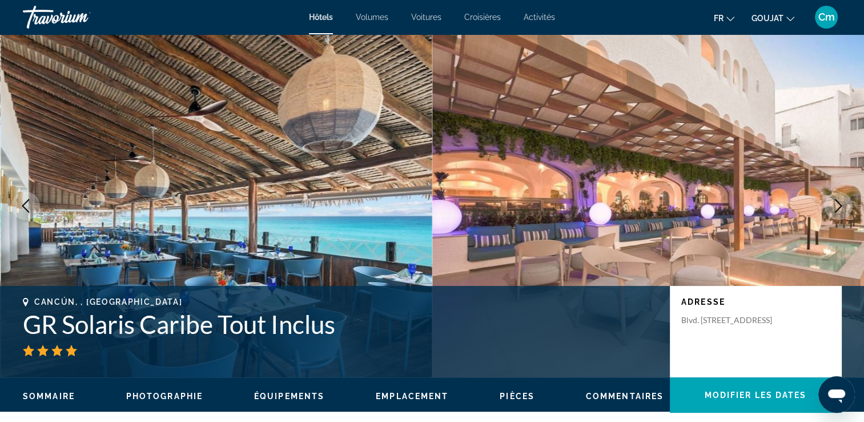
click at [838, 209] on icon "Image suivante" at bounding box center [838, 206] width 7 height 14
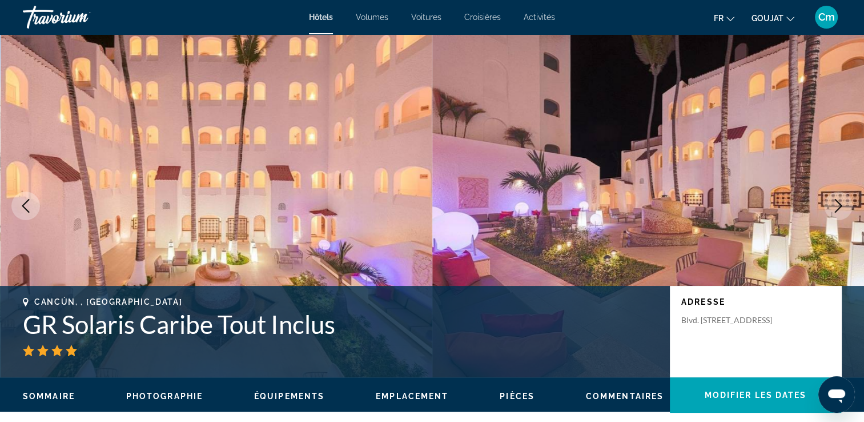
click at [838, 209] on icon "Image suivante" at bounding box center [838, 206] width 7 height 14
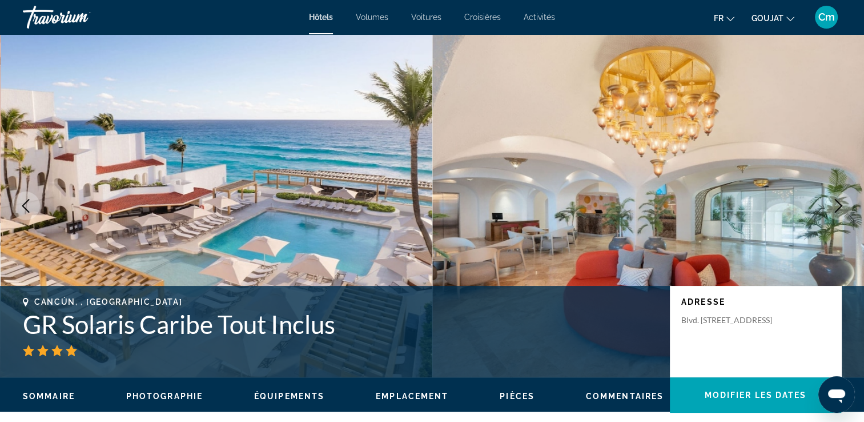
click at [838, 209] on icon "Image suivante" at bounding box center [838, 206] width 7 height 14
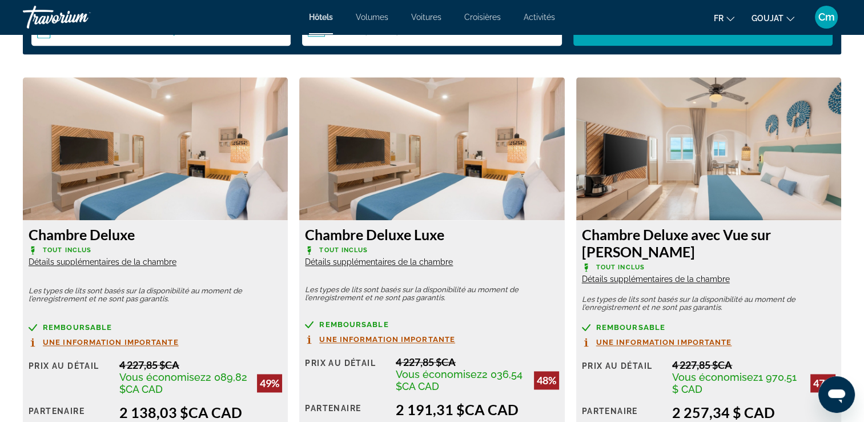
scroll to position [1554, 0]
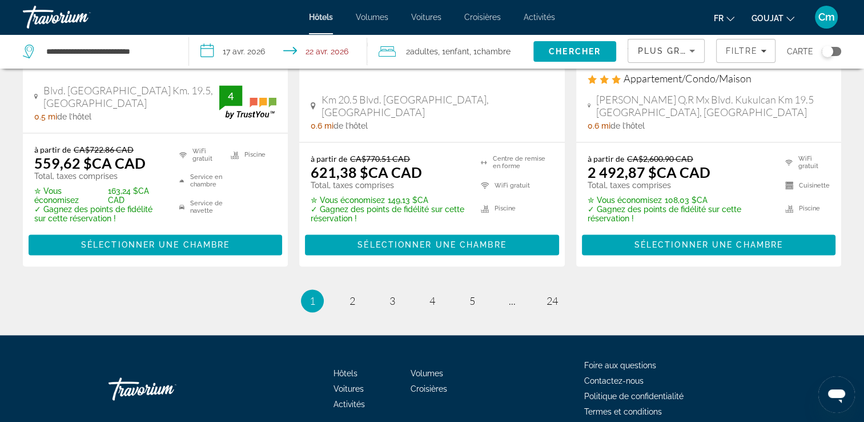
scroll to position [1695, 0]
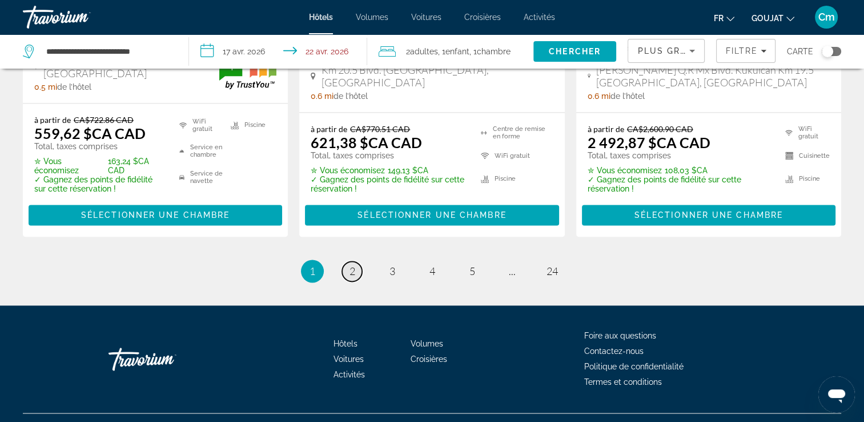
click at [354, 261] on link "page 2" at bounding box center [352, 271] width 20 height 20
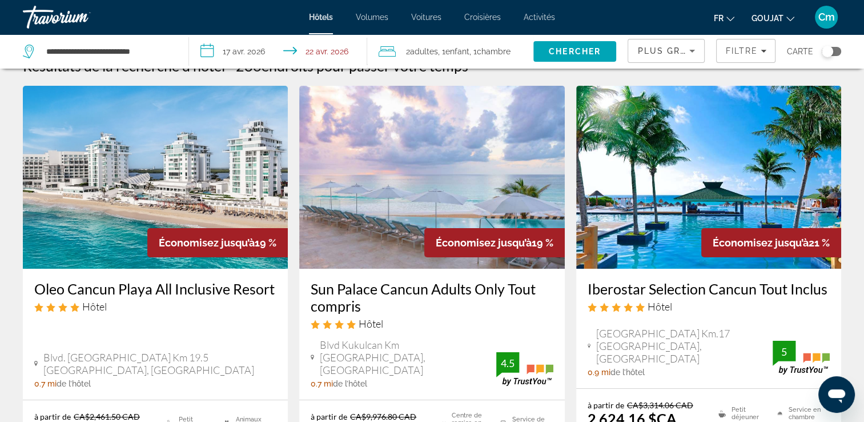
scroll to position [46, 0]
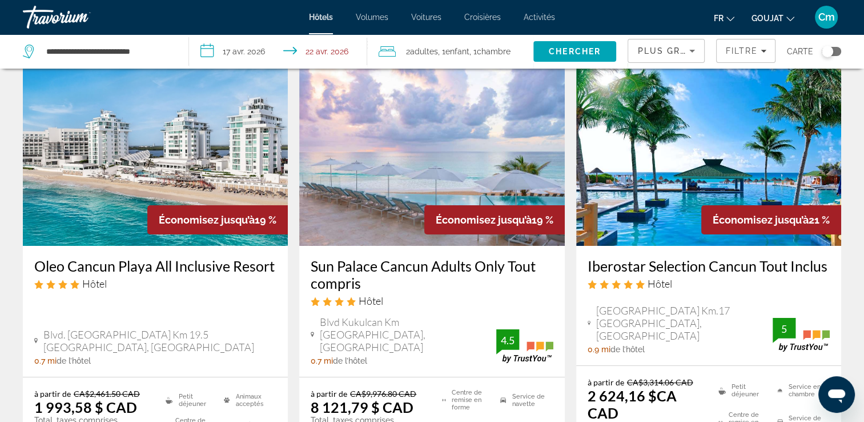
click at [185, 264] on h3 "Oleo Cancun Playa All Inclusive Resort" at bounding box center [155, 265] width 242 height 17
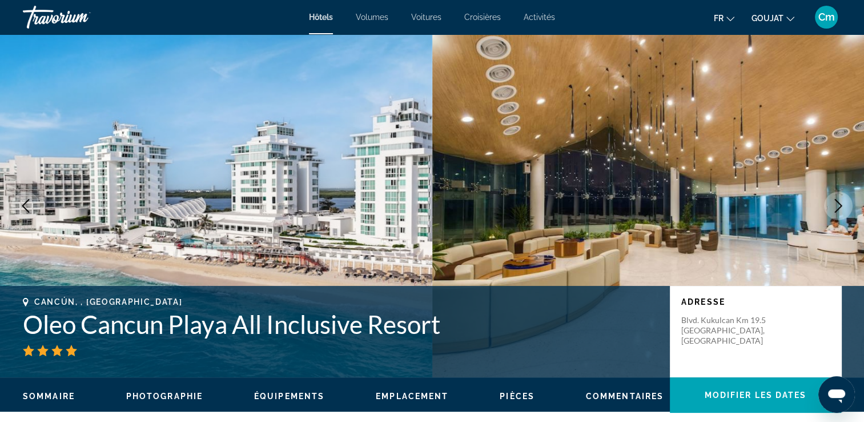
click at [827, 206] on button "Image suivante" at bounding box center [838, 205] width 29 height 29
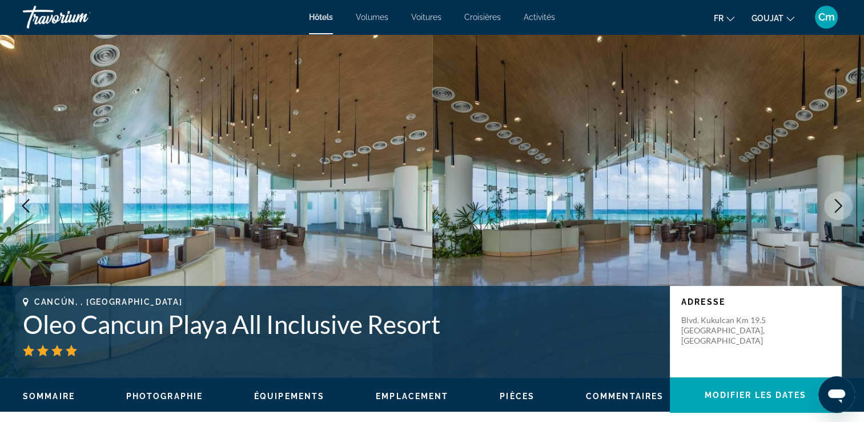
click at [827, 206] on button "Image suivante" at bounding box center [838, 205] width 29 height 29
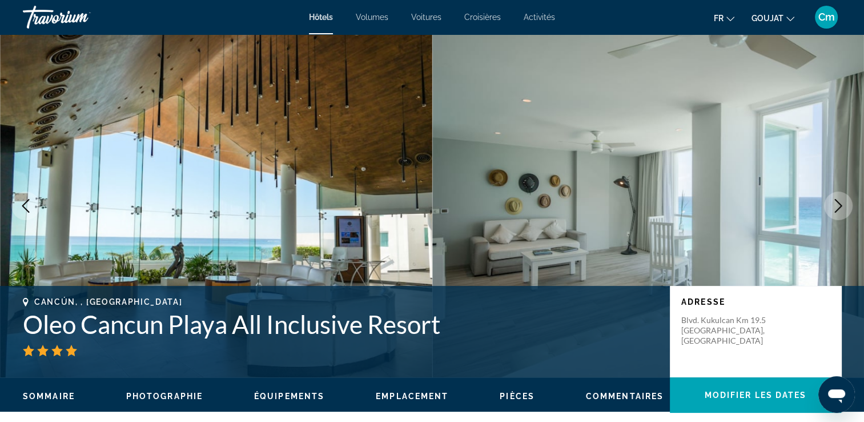
click at [827, 206] on button "Image suivante" at bounding box center [838, 205] width 29 height 29
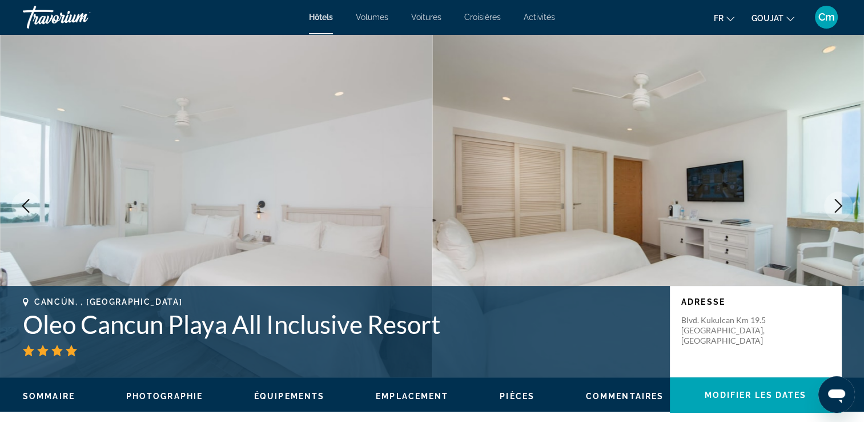
click at [827, 206] on button "Image suivante" at bounding box center [838, 205] width 29 height 29
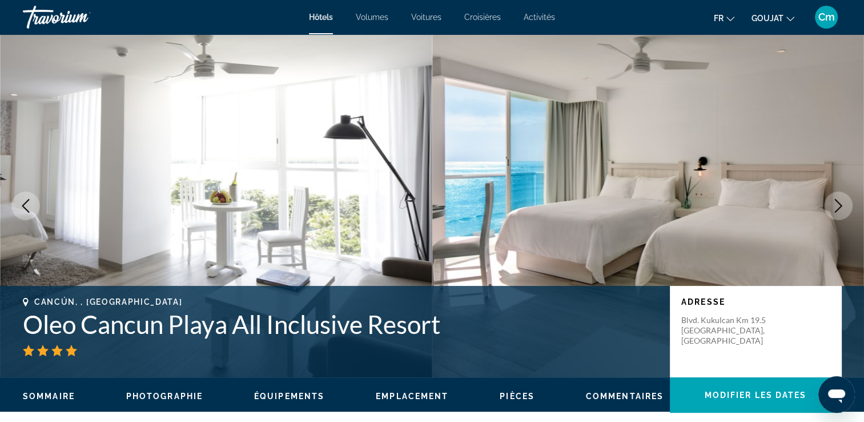
click at [827, 205] on button "Image suivante" at bounding box center [838, 205] width 29 height 29
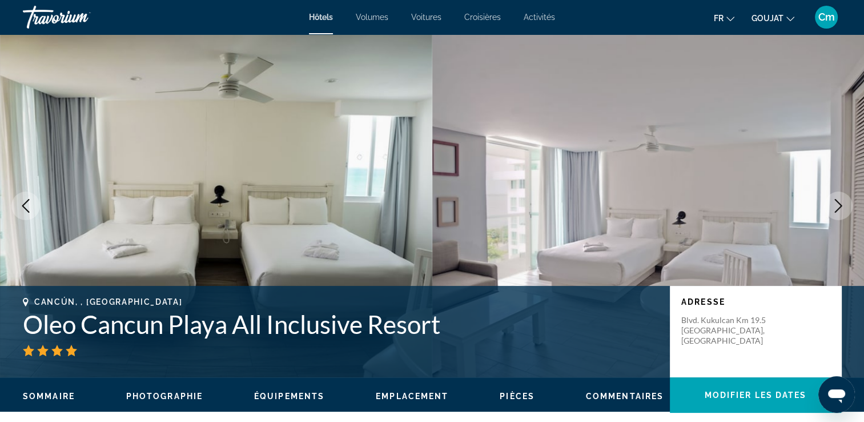
click at [827, 206] on button "Image suivante" at bounding box center [838, 205] width 29 height 29
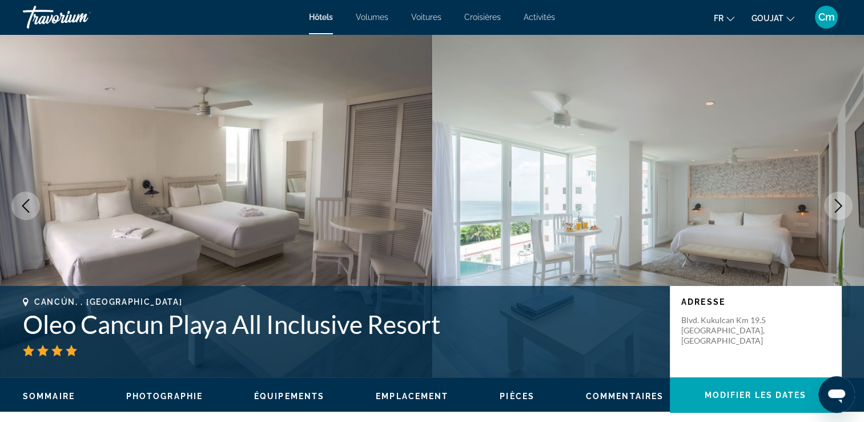
click at [827, 206] on button "Image suivante" at bounding box center [838, 205] width 29 height 29
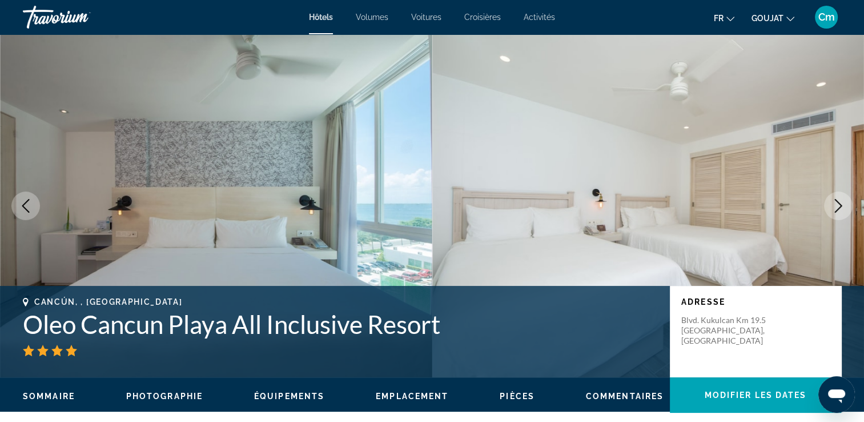
click at [827, 206] on button "Image suivante" at bounding box center [838, 205] width 29 height 29
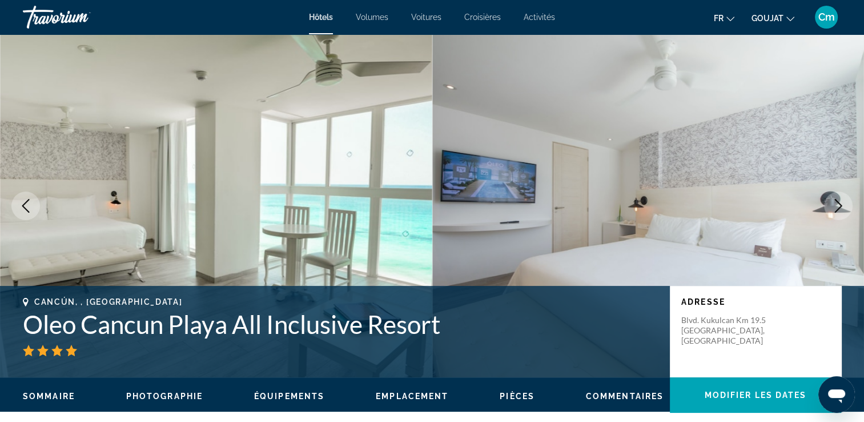
click at [827, 206] on button "Image suivante" at bounding box center [838, 205] width 29 height 29
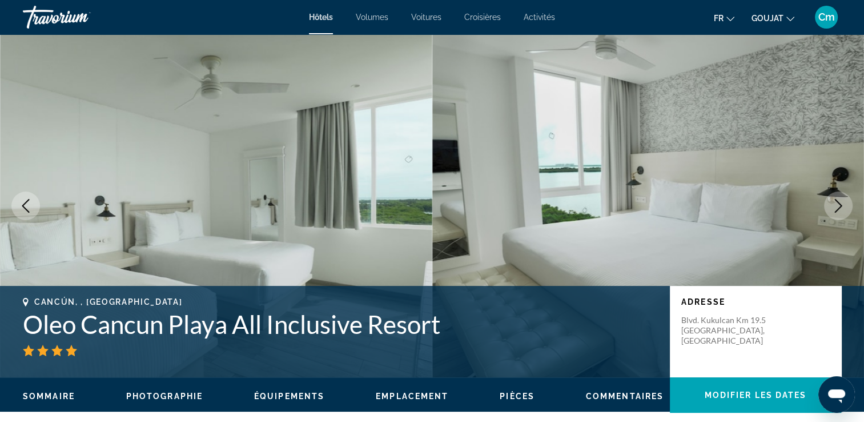
click at [827, 206] on button "Image suivante" at bounding box center [838, 205] width 29 height 29
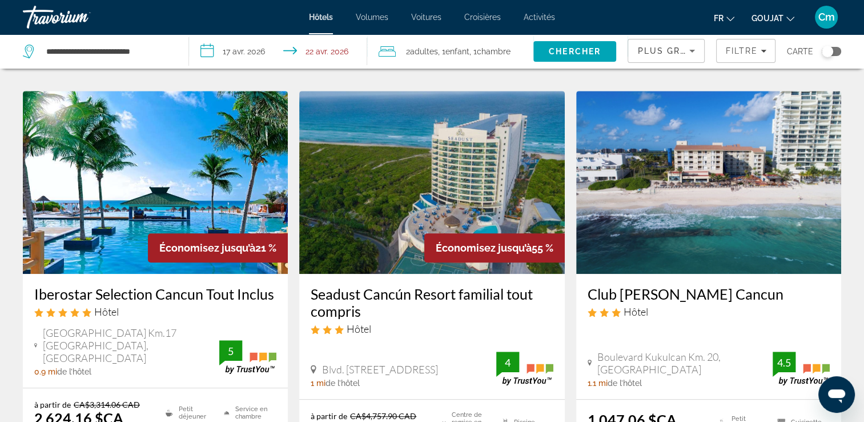
scroll to position [526, 0]
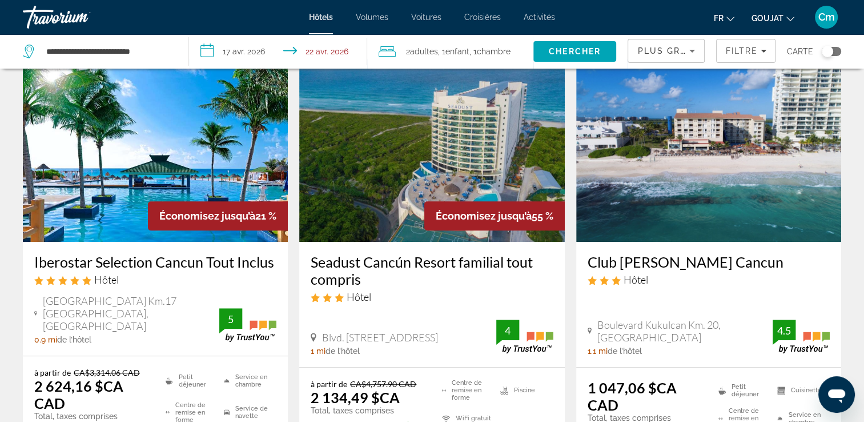
click at [461, 253] on h3 "Seadust Cancún Resort familial tout compris" at bounding box center [432, 270] width 242 height 34
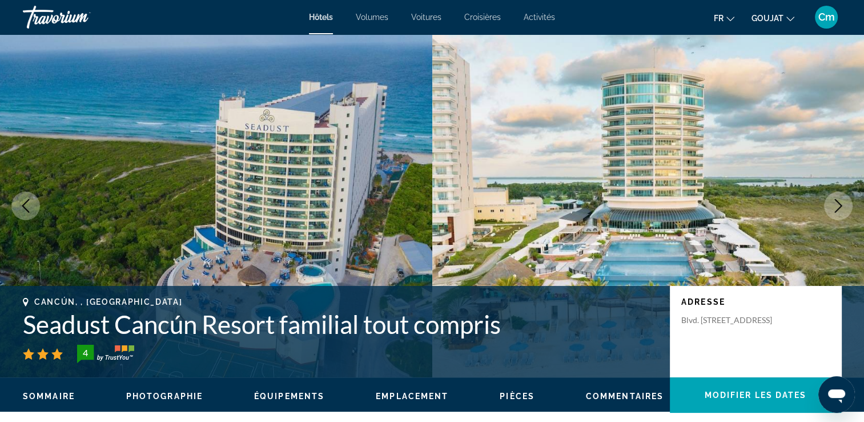
click at [838, 199] on icon "Image suivante" at bounding box center [839, 206] width 14 height 14
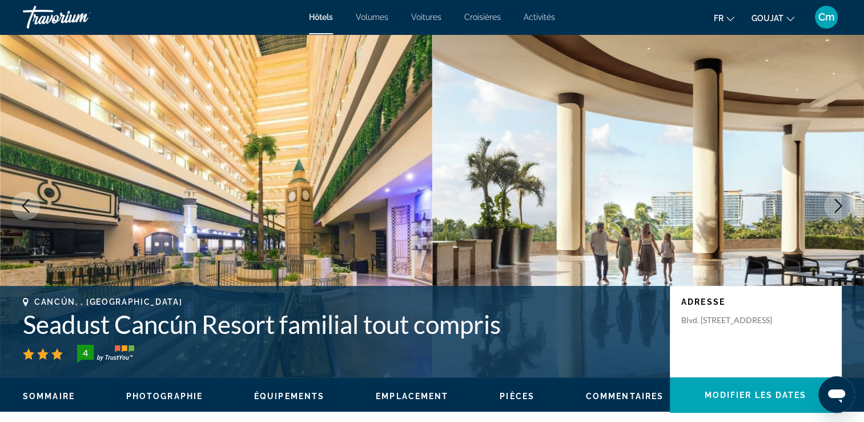
click at [834, 200] on icon "Image suivante" at bounding box center [839, 206] width 14 height 14
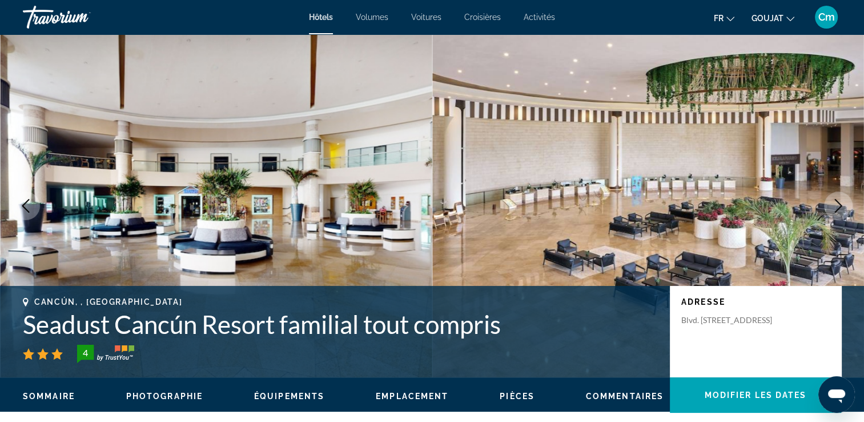
click at [834, 200] on icon "Image suivante" at bounding box center [839, 206] width 14 height 14
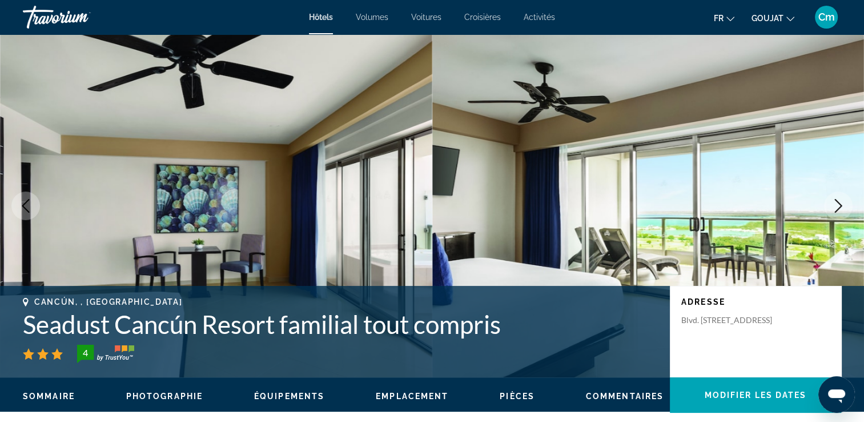
click at [834, 200] on icon "Image suivante" at bounding box center [839, 206] width 14 height 14
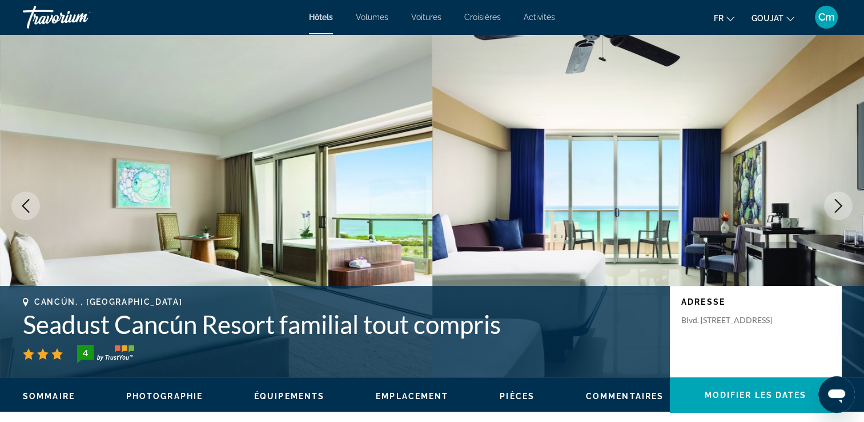
click at [834, 200] on icon "Image suivante" at bounding box center [839, 206] width 14 height 14
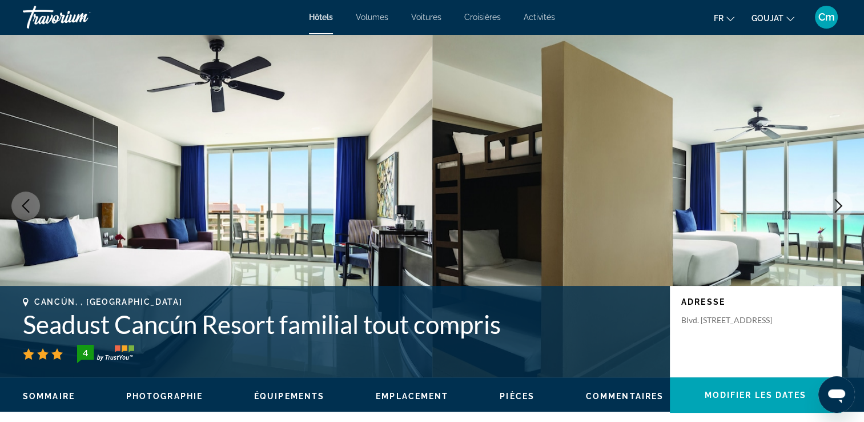
click at [834, 200] on icon "Image suivante" at bounding box center [839, 206] width 14 height 14
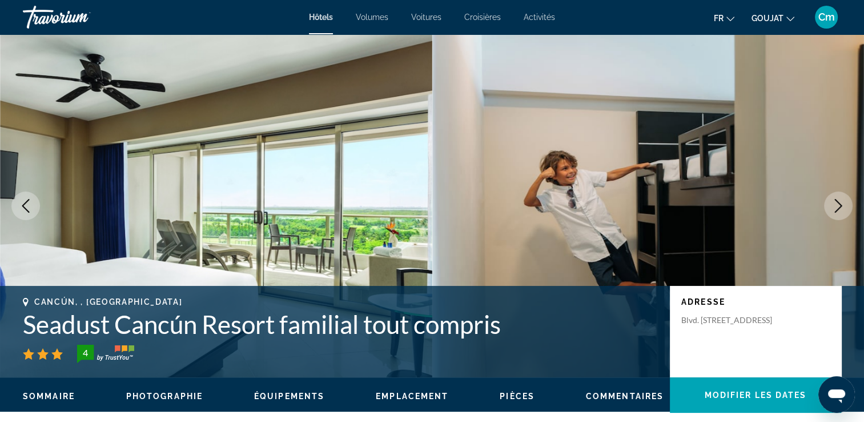
click at [834, 200] on icon "Image suivante" at bounding box center [839, 206] width 14 height 14
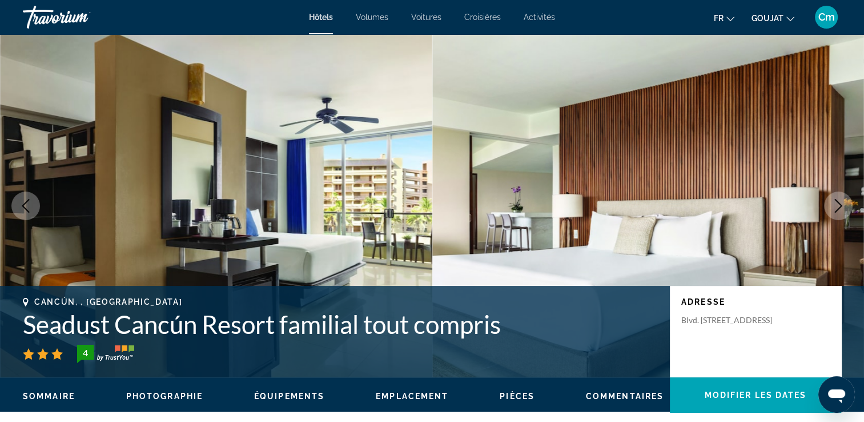
click at [834, 200] on icon "Image suivante" at bounding box center [839, 206] width 14 height 14
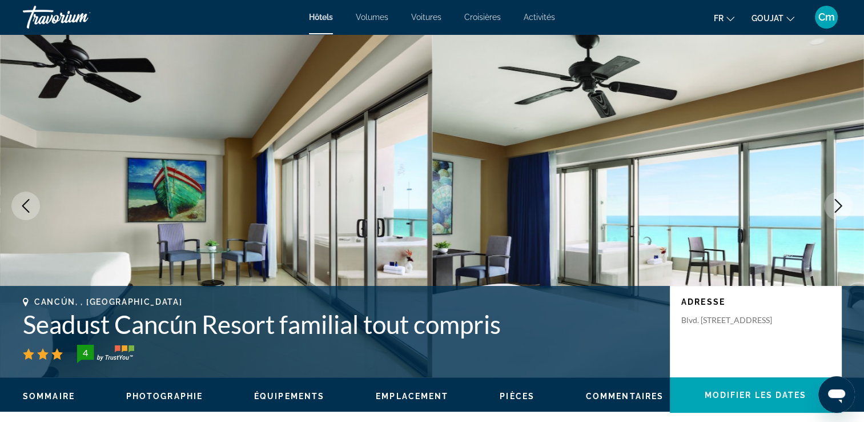
click at [834, 200] on icon "Image suivante" at bounding box center [839, 206] width 14 height 14
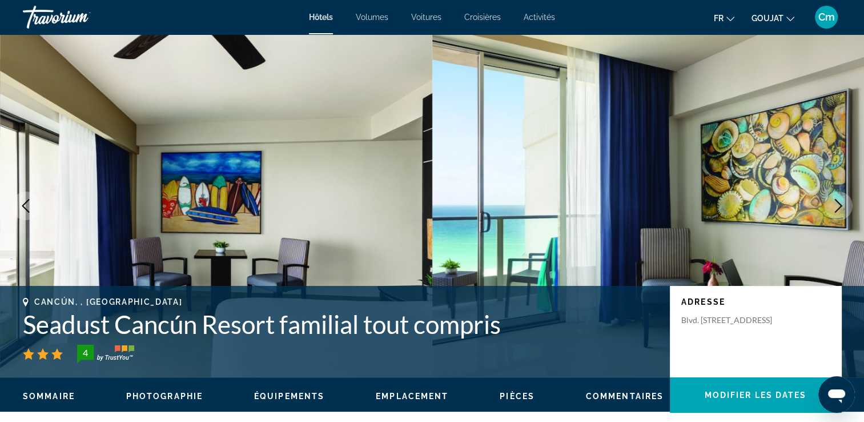
click at [834, 200] on icon "Image suivante" at bounding box center [839, 206] width 14 height 14
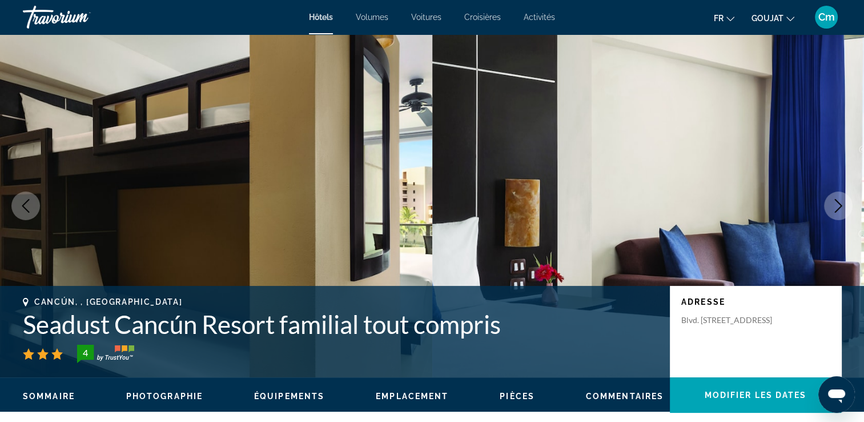
click at [834, 200] on icon "Image suivante" at bounding box center [839, 206] width 14 height 14
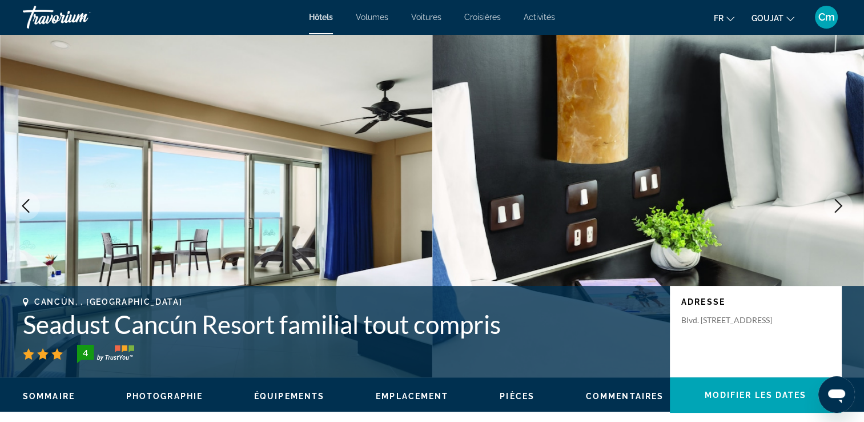
click at [834, 200] on icon "Image suivante" at bounding box center [839, 206] width 14 height 14
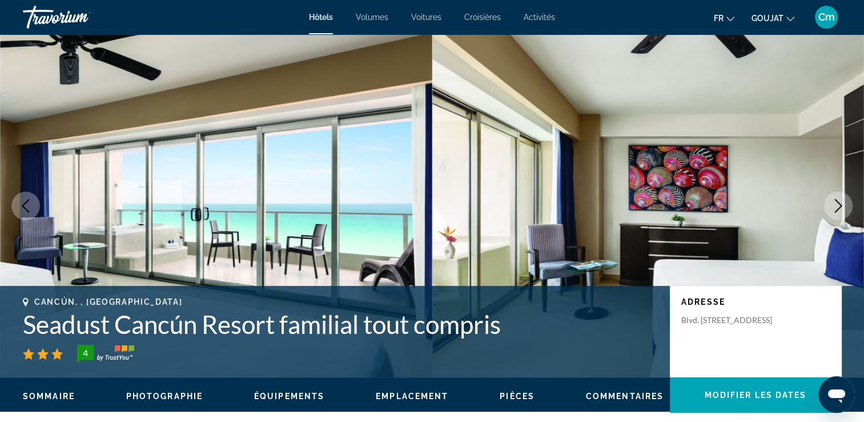
click at [834, 200] on icon "Image suivante" at bounding box center [839, 206] width 14 height 14
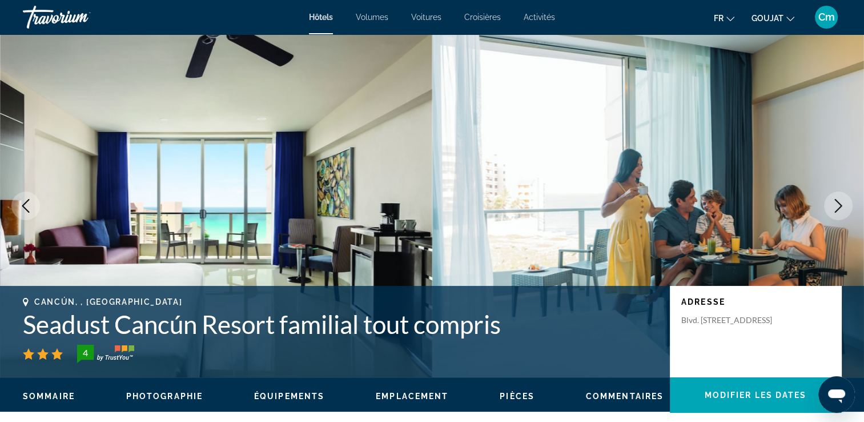
click at [843, 221] on img "Contenu principal" at bounding box center [648, 205] width 432 height 343
click at [843, 209] on icon "Image suivante" at bounding box center [839, 206] width 14 height 14
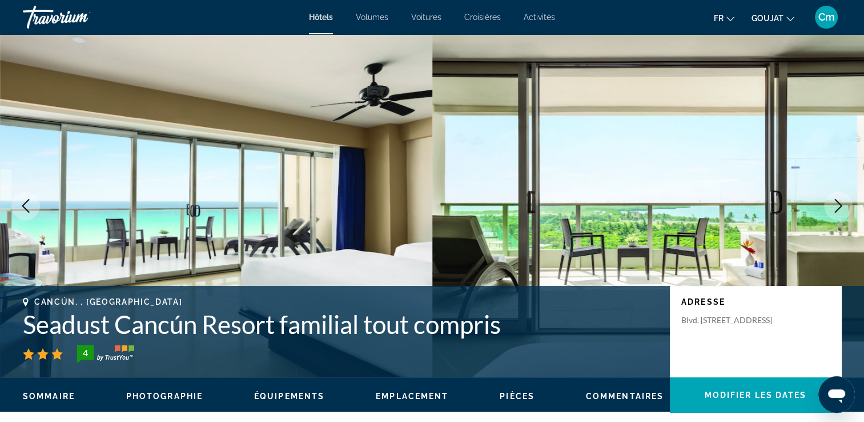
click at [843, 209] on icon "Image suivante" at bounding box center [839, 206] width 14 height 14
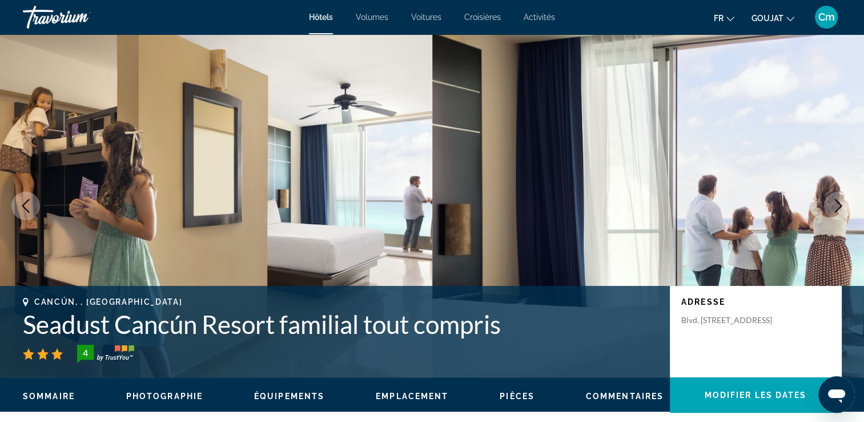
click at [843, 209] on icon "Image suivante" at bounding box center [839, 206] width 14 height 14
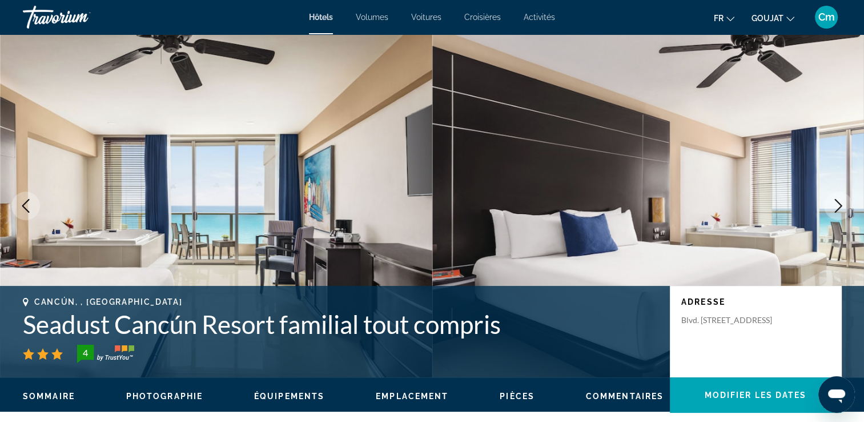
click at [843, 209] on icon "Image suivante" at bounding box center [839, 206] width 14 height 14
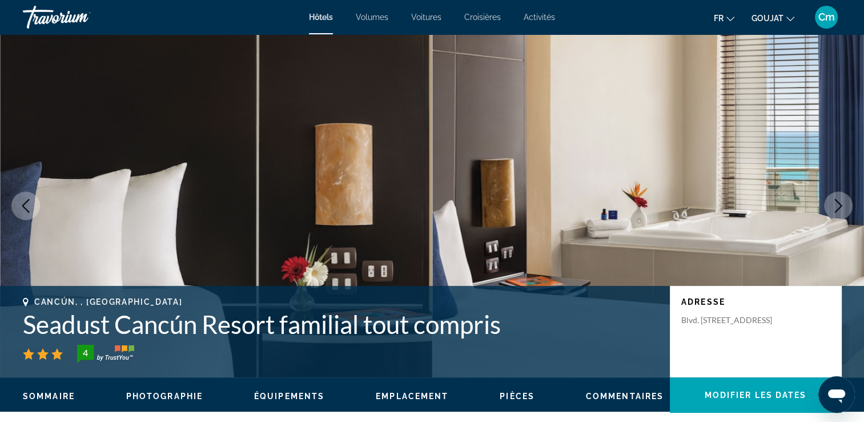
click at [843, 209] on icon "Image suivante" at bounding box center [839, 206] width 14 height 14
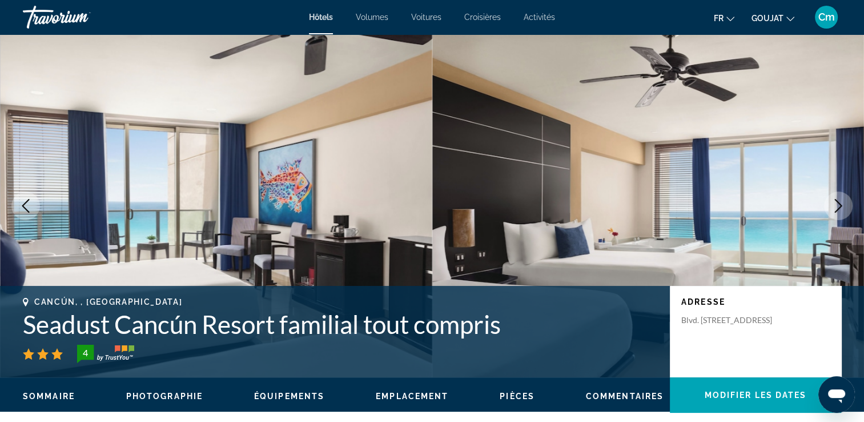
click at [835, 207] on icon "Image suivante" at bounding box center [839, 206] width 14 height 14
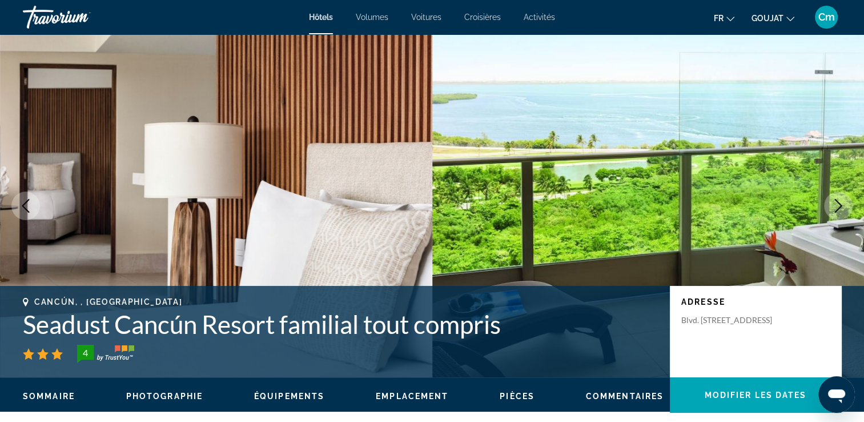
click at [835, 207] on icon "Image suivante" at bounding box center [839, 206] width 14 height 14
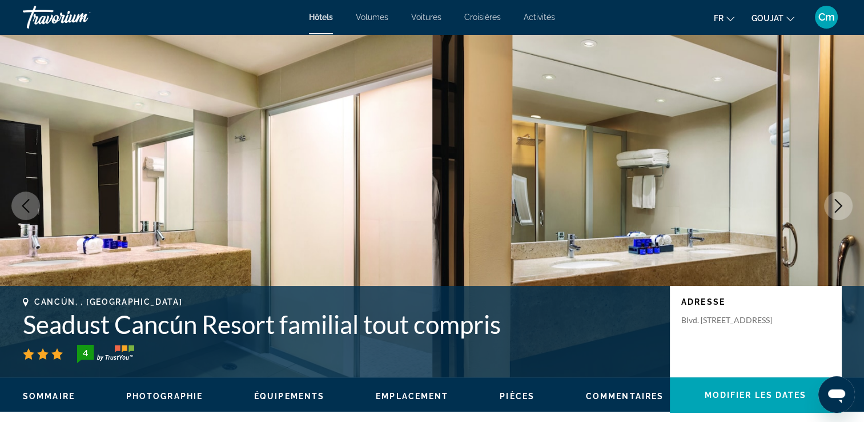
click at [835, 207] on icon "Image suivante" at bounding box center [839, 206] width 14 height 14
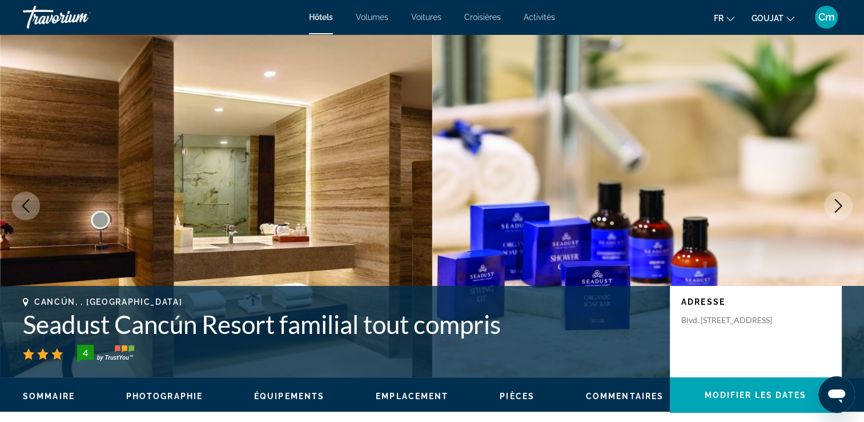
click at [835, 207] on icon "Image suivante" at bounding box center [839, 206] width 14 height 14
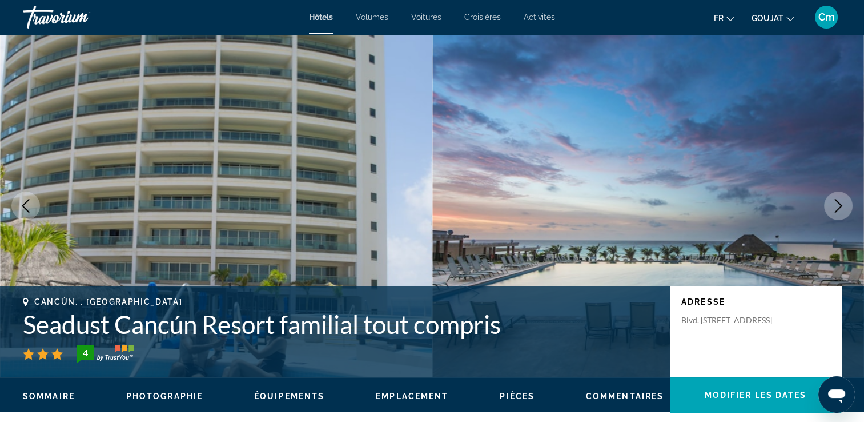
click at [834, 210] on icon "Image suivante" at bounding box center [839, 206] width 14 height 14
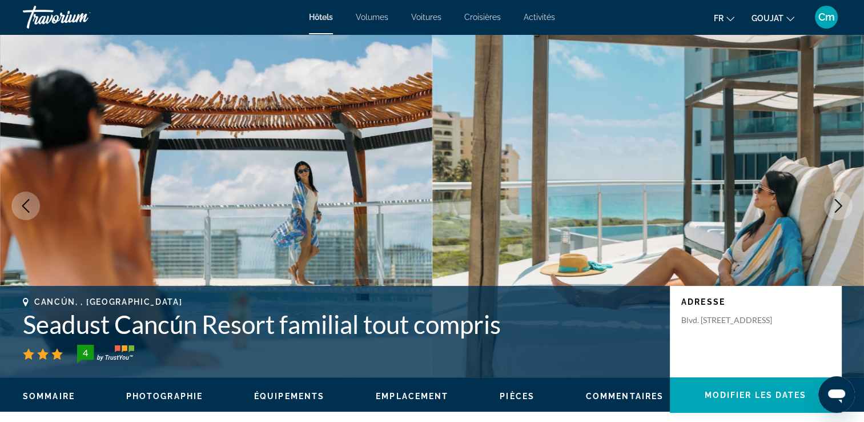
click at [834, 210] on icon "Image suivante" at bounding box center [839, 206] width 14 height 14
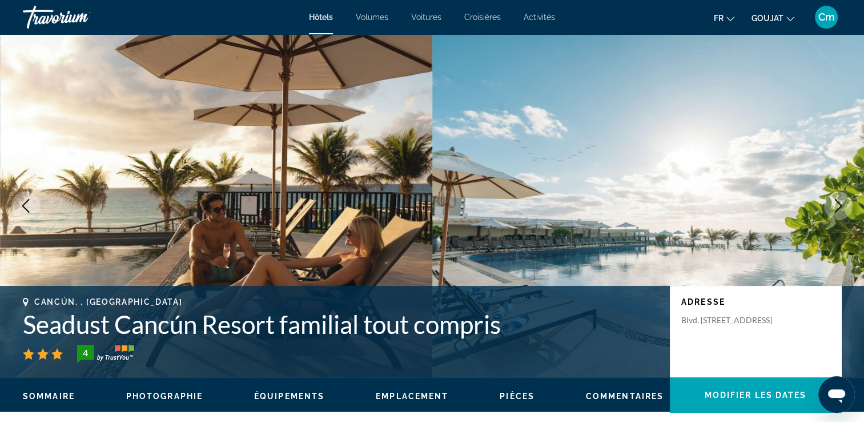
click at [834, 210] on icon "Image suivante" at bounding box center [839, 206] width 14 height 14
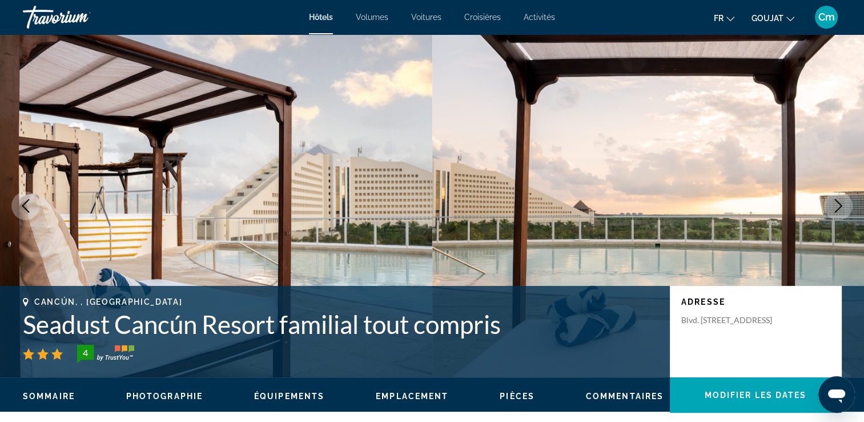
click at [827, 197] on button "Image suivante" at bounding box center [838, 205] width 29 height 29
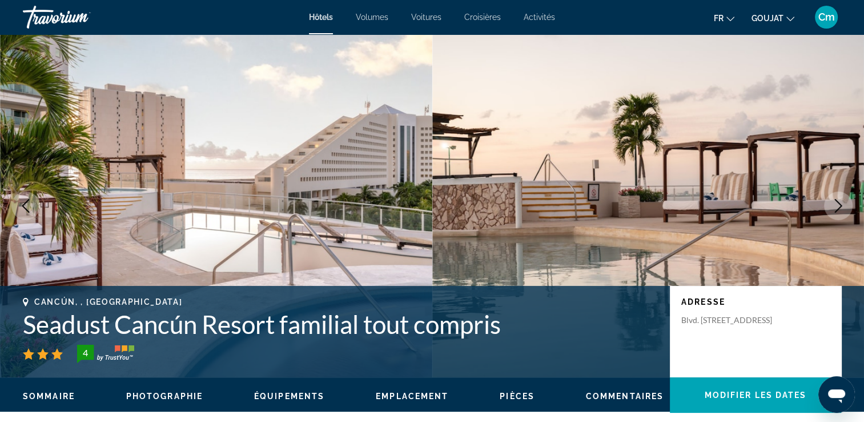
click at [827, 197] on button "Image suivante" at bounding box center [838, 205] width 29 height 29
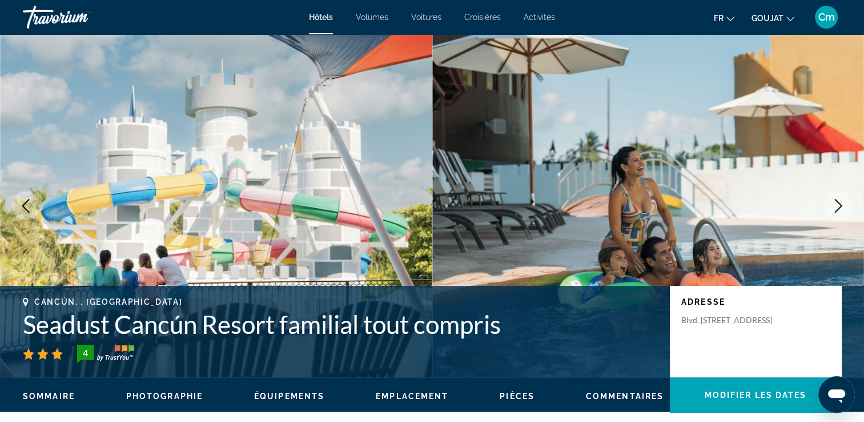
click at [827, 197] on button "Image suivante" at bounding box center [838, 205] width 29 height 29
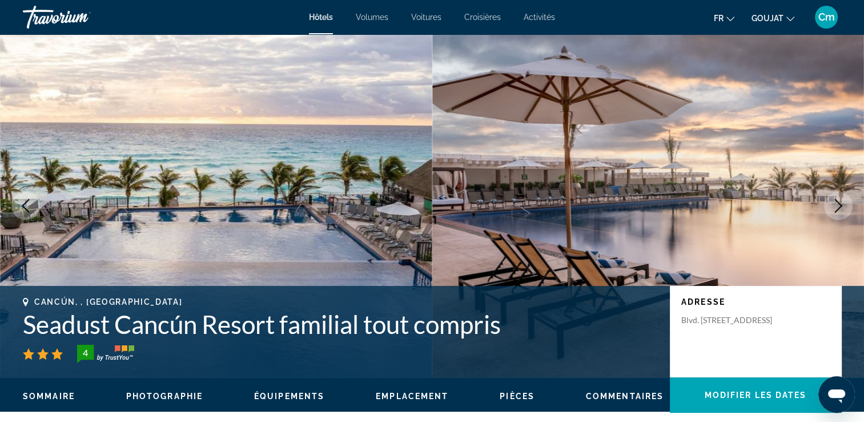
click at [27, 207] on icon "Image précédente" at bounding box center [26, 206] width 14 height 14
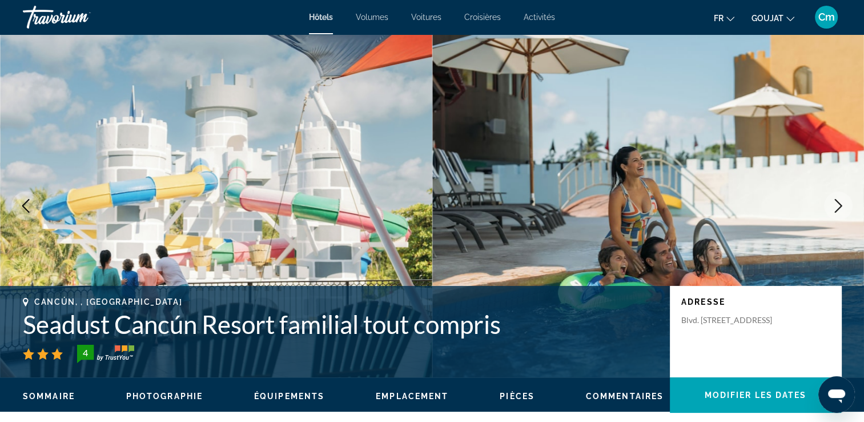
click at [27, 207] on icon "Image précédente" at bounding box center [26, 206] width 14 height 14
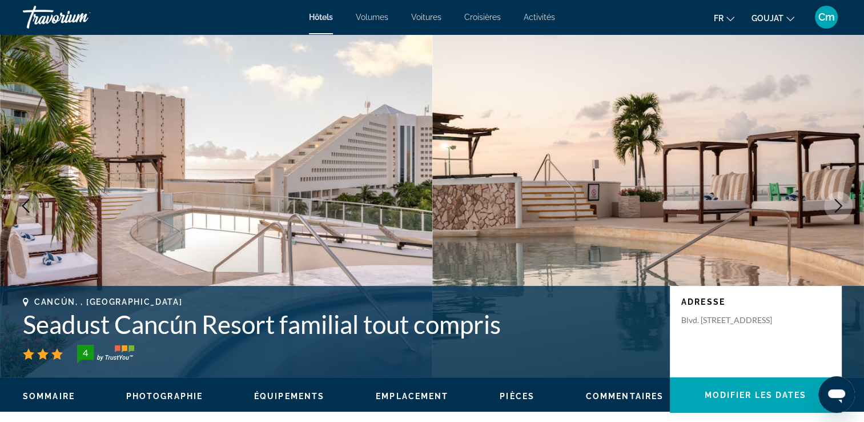
click at [839, 209] on icon "Image suivante" at bounding box center [838, 206] width 7 height 14
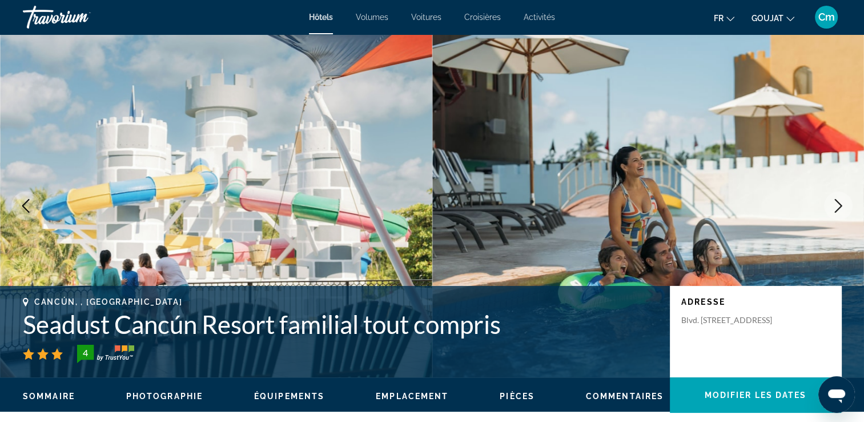
click at [839, 209] on icon "Image suivante" at bounding box center [838, 206] width 7 height 14
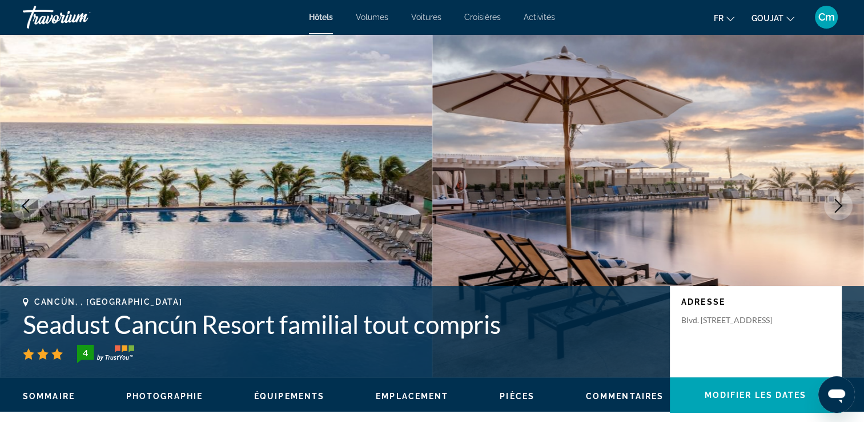
click at [839, 209] on icon "Image suivante" at bounding box center [838, 206] width 7 height 14
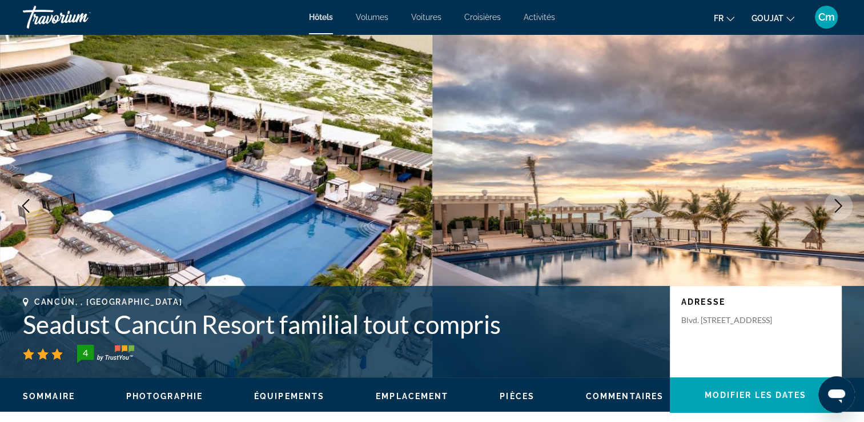
click at [839, 209] on icon "Image suivante" at bounding box center [838, 206] width 7 height 14
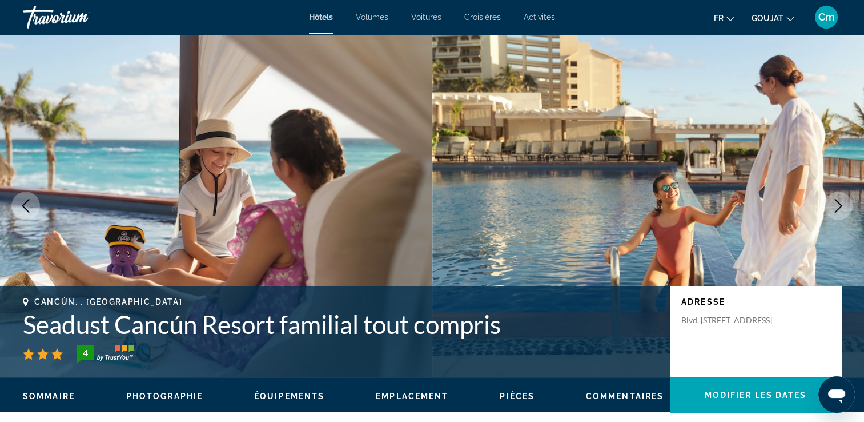
click at [839, 209] on icon "Image suivante" at bounding box center [838, 206] width 7 height 14
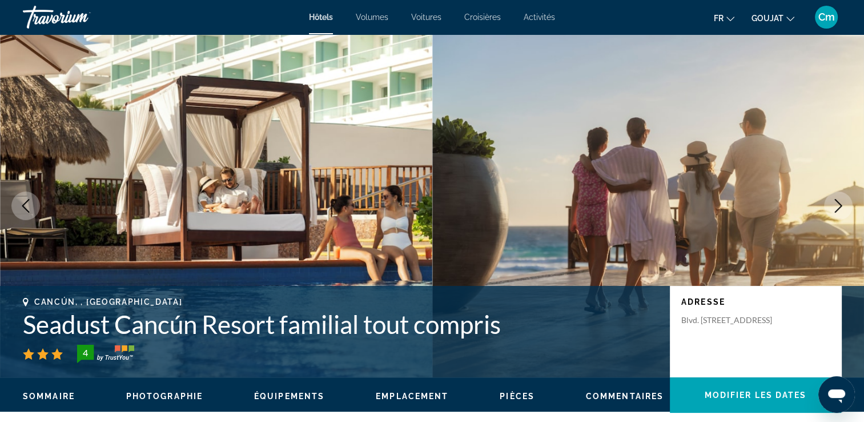
click at [839, 209] on icon "Image suivante" at bounding box center [838, 206] width 7 height 14
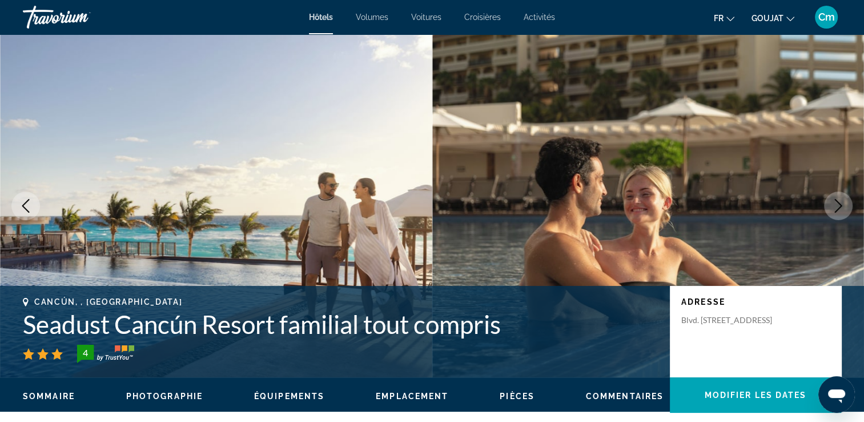
click at [839, 209] on icon "Image suivante" at bounding box center [838, 206] width 7 height 14
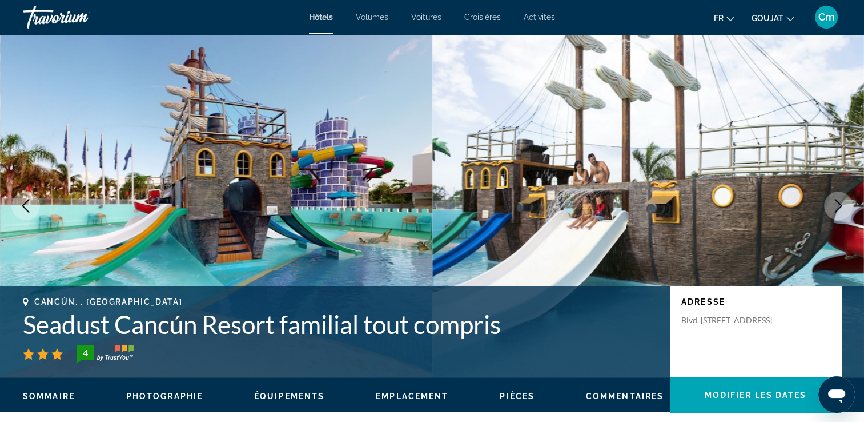
click at [839, 209] on icon "Image suivante" at bounding box center [838, 206] width 7 height 14
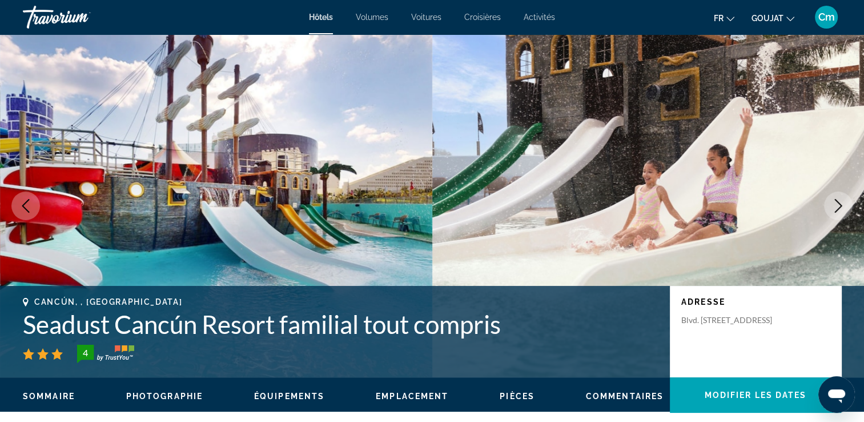
click at [839, 209] on icon "Image suivante" at bounding box center [838, 206] width 7 height 14
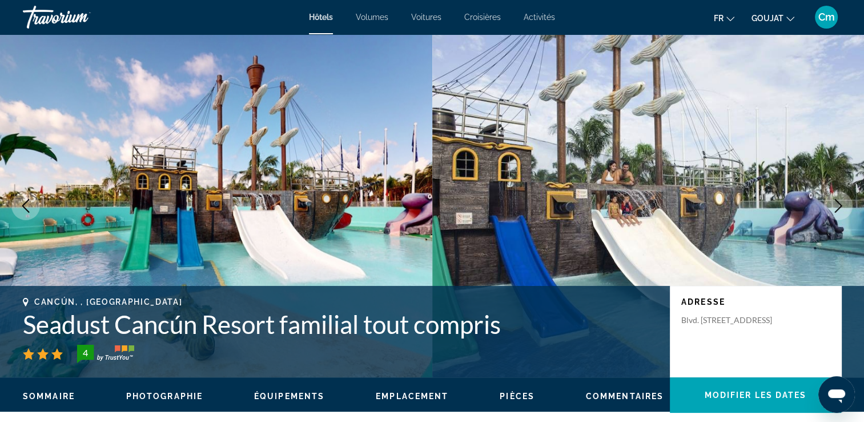
click at [839, 209] on icon "Image suivante" at bounding box center [838, 206] width 7 height 14
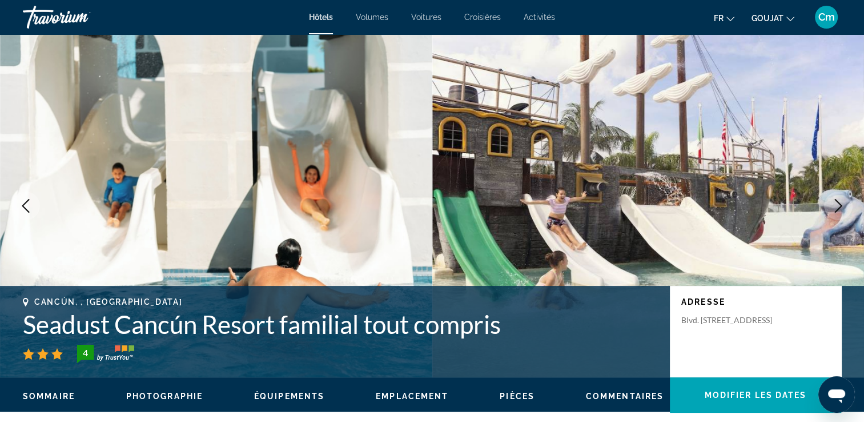
click at [839, 209] on icon "Image suivante" at bounding box center [838, 206] width 7 height 14
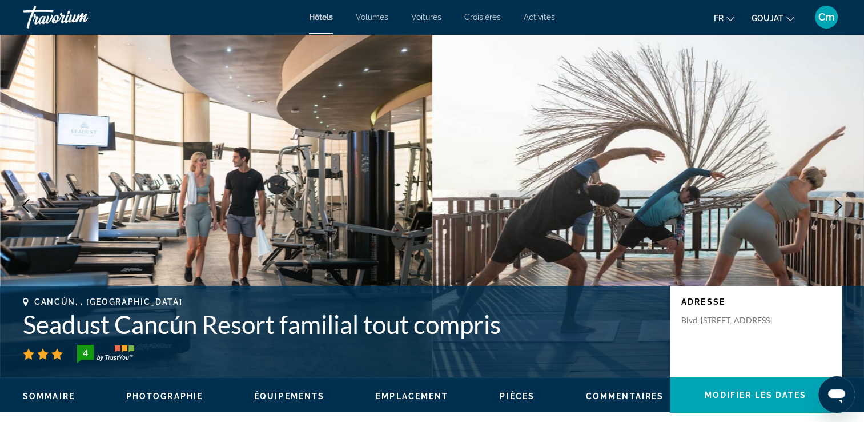
click at [839, 209] on icon "Image suivante" at bounding box center [838, 206] width 7 height 14
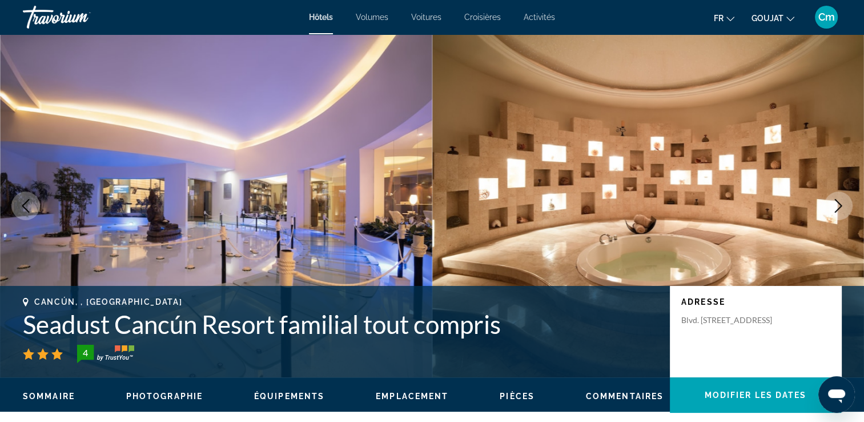
click at [839, 209] on icon "Image suivante" at bounding box center [838, 206] width 7 height 14
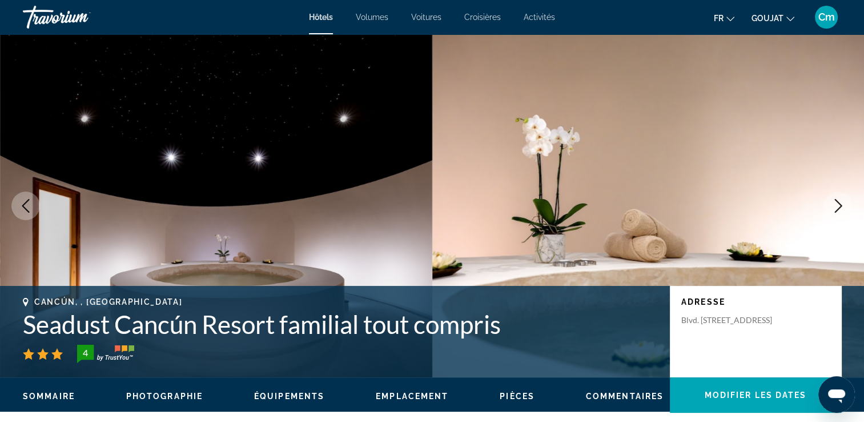
click at [839, 209] on icon "Image suivante" at bounding box center [838, 206] width 7 height 14
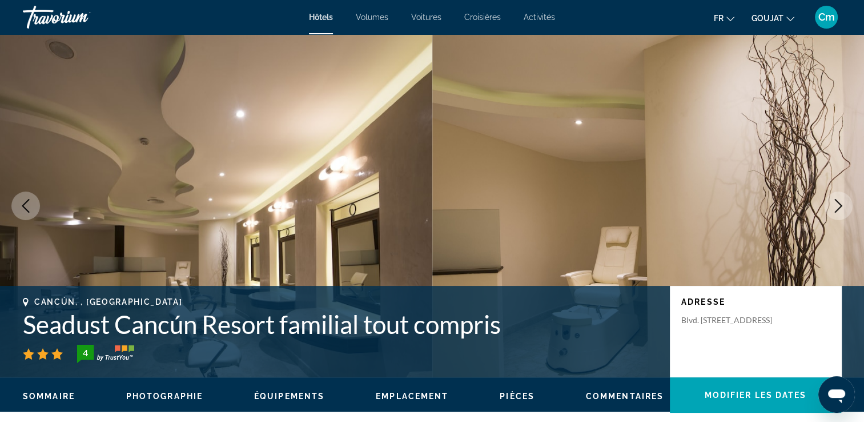
click at [839, 209] on icon "Image suivante" at bounding box center [838, 206] width 7 height 14
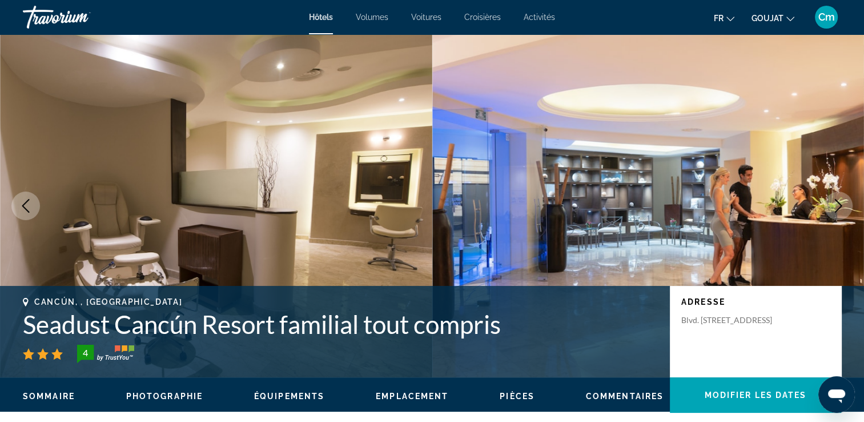
click at [839, 209] on icon "Image suivante" at bounding box center [838, 206] width 7 height 14
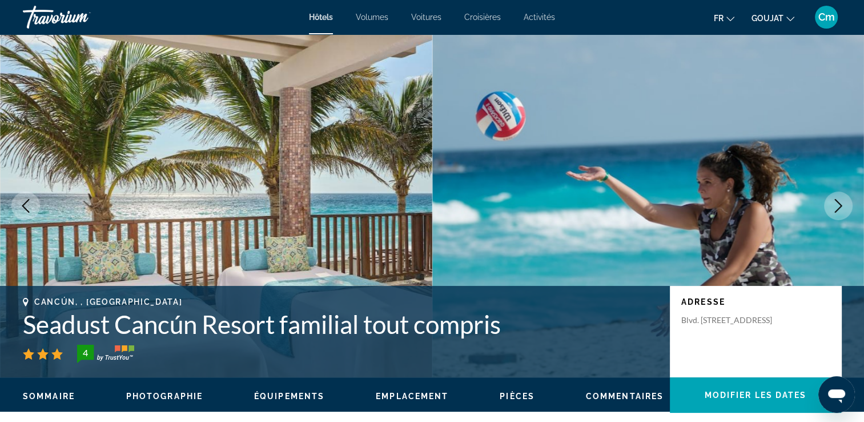
click at [842, 209] on icon "Image suivante" at bounding box center [839, 206] width 14 height 14
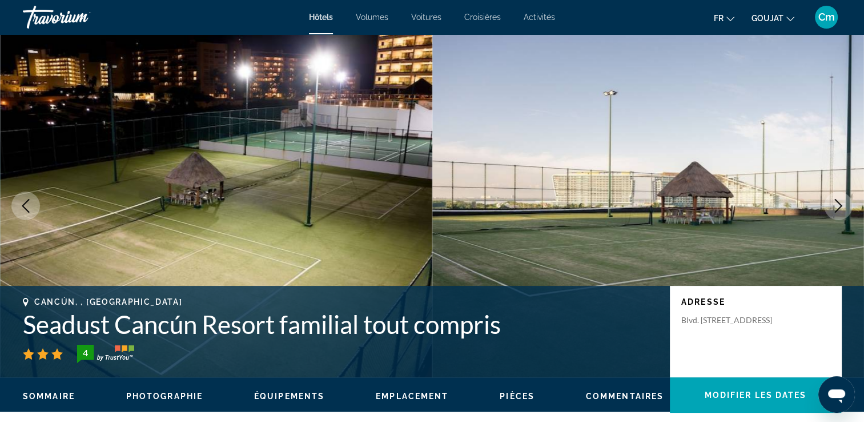
click at [842, 209] on icon "Image suivante" at bounding box center [839, 206] width 14 height 14
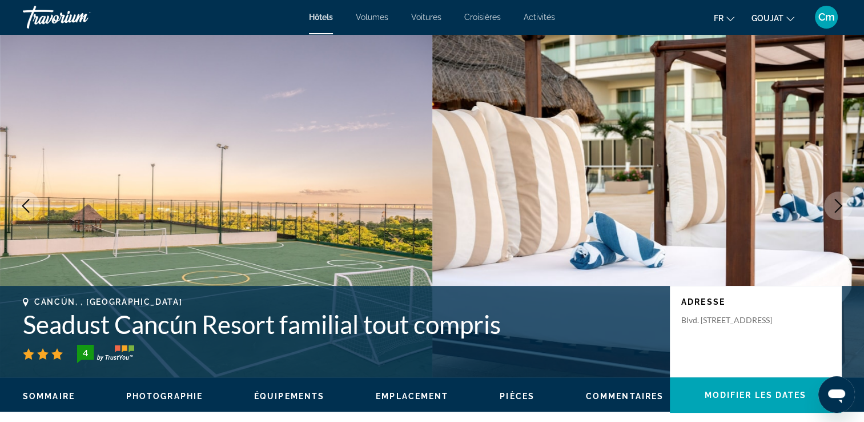
click at [842, 209] on icon "Image suivante" at bounding box center [839, 206] width 14 height 14
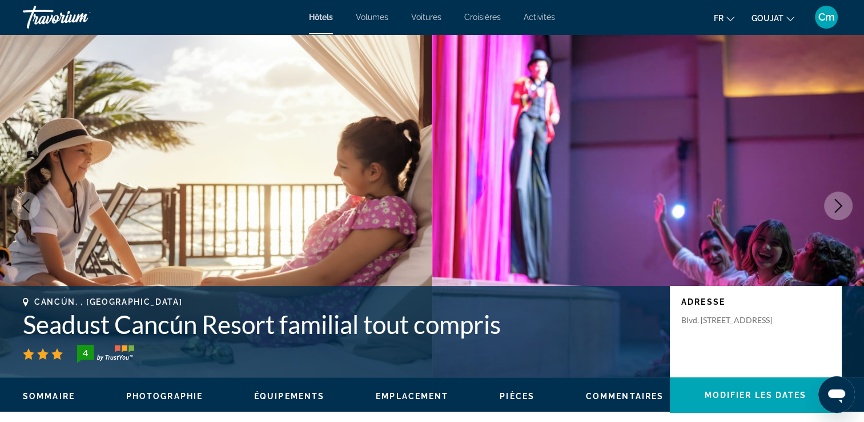
click at [842, 209] on icon "Image suivante" at bounding box center [839, 206] width 14 height 14
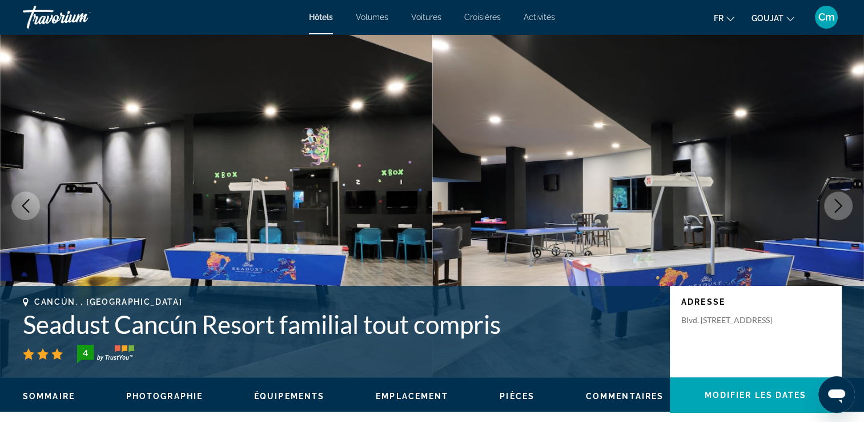
click at [842, 209] on icon "Image suivante" at bounding box center [839, 206] width 14 height 14
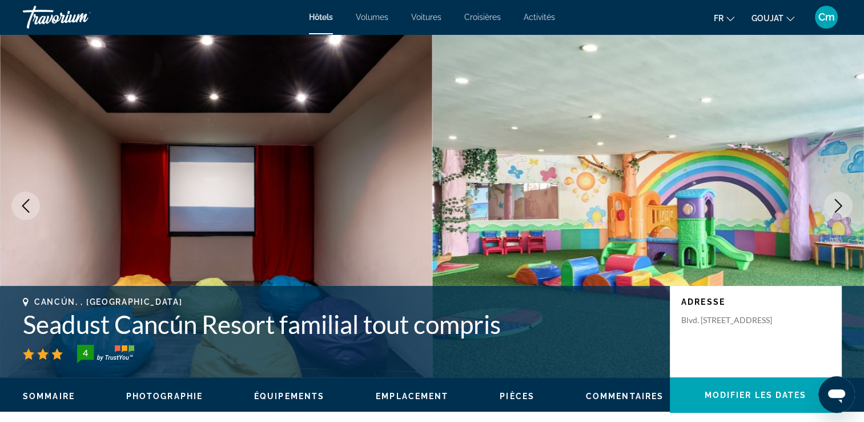
click at [842, 209] on icon "Image suivante" at bounding box center [839, 206] width 14 height 14
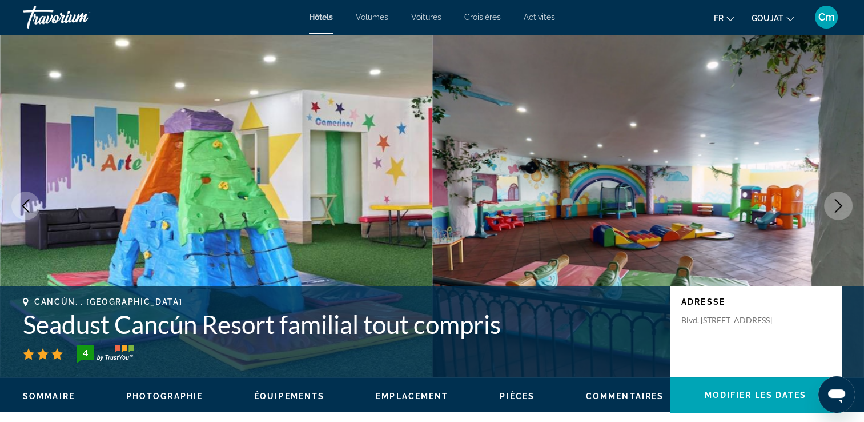
click at [842, 209] on icon "Image suivante" at bounding box center [839, 206] width 14 height 14
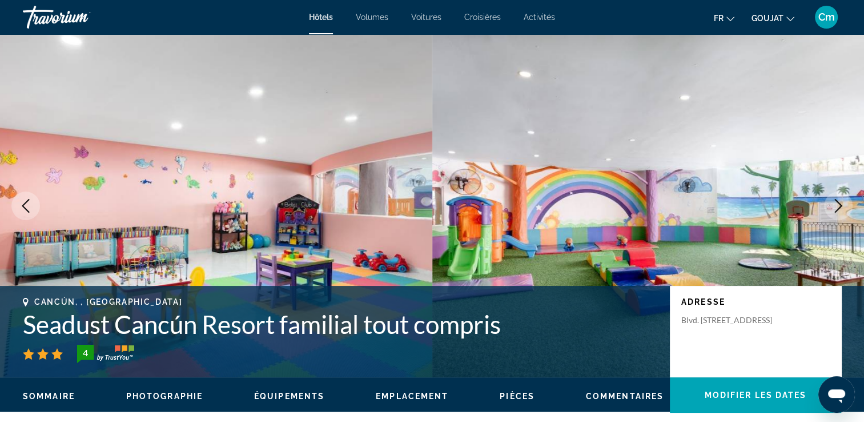
click at [842, 209] on icon "Image suivante" at bounding box center [839, 206] width 14 height 14
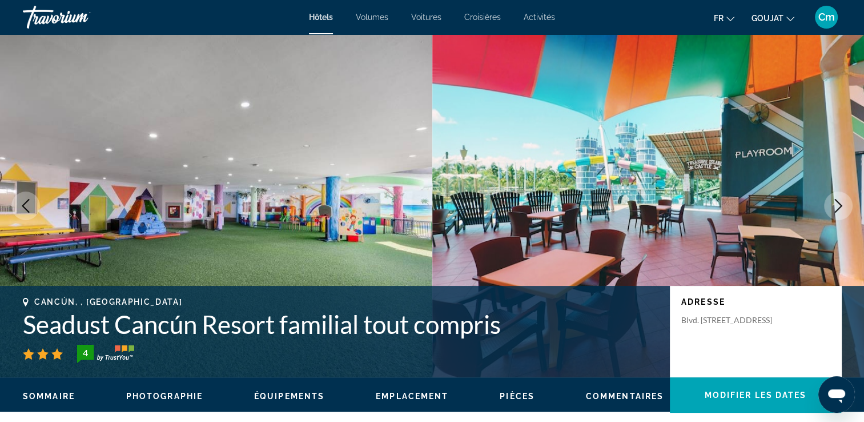
click at [842, 209] on icon "Image suivante" at bounding box center [839, 206] width 14 height 14
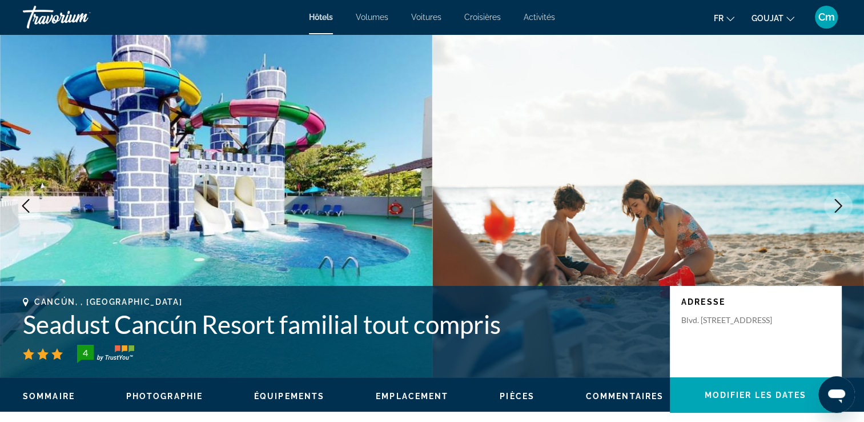
click at [842, 209] on icon "Image suivante" at bounding box center [839, 206] width 14 height 14
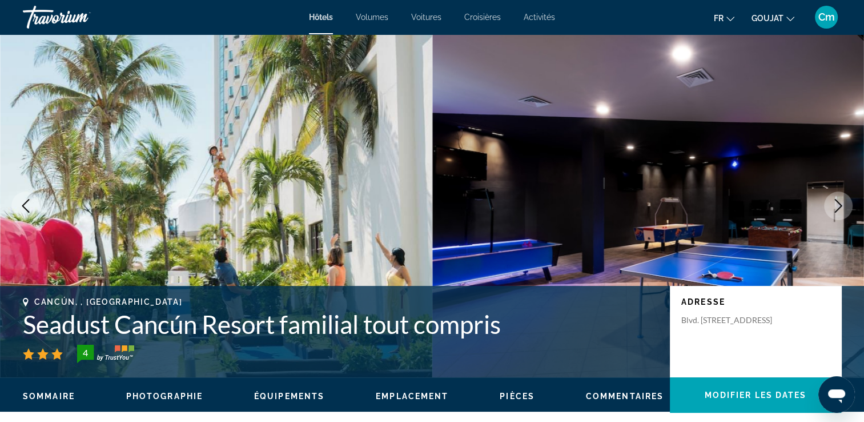
click at [842, 209] on icon "Image suivante" at bounding box center [839, 206] width 14 height 14
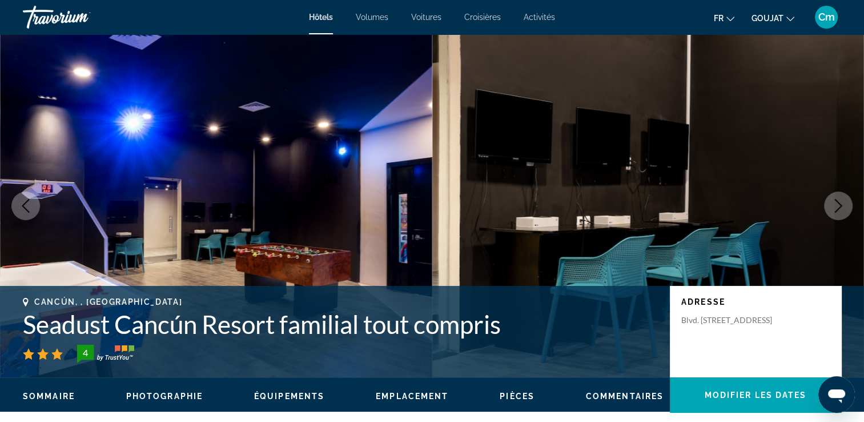
click at [842, 209] on icon "Image suivante" at bounding box center [839, 206] width 14 height 14
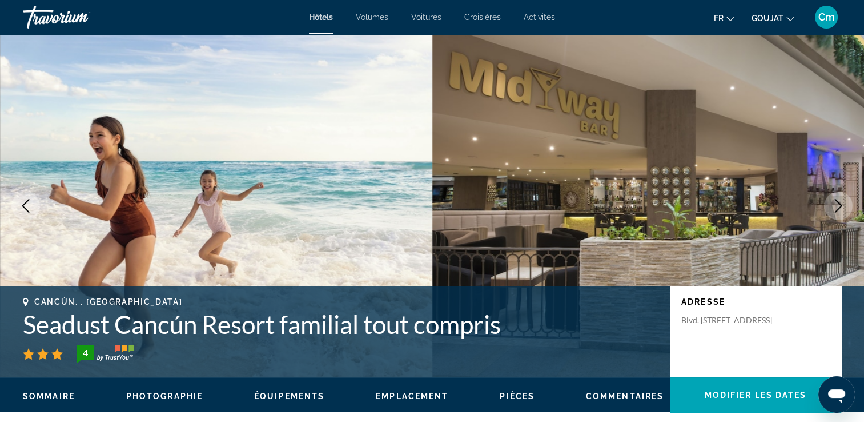
click at [842, 209] on icon "Image suivante" at bounding box center [839, 206] width 14 height 14
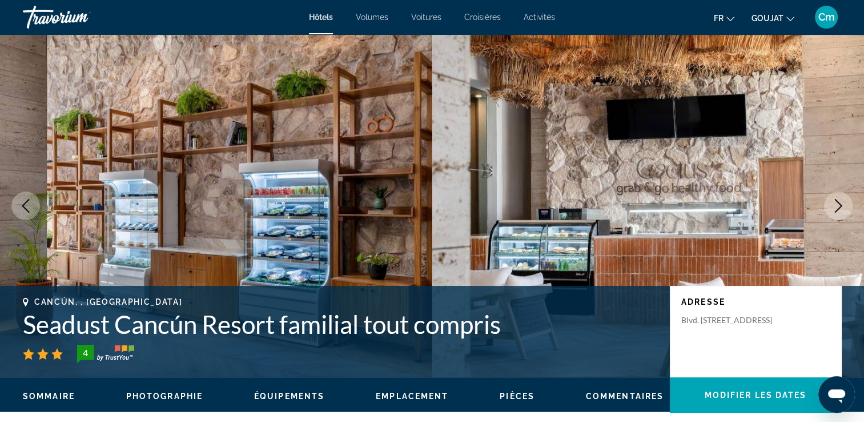
click at [842, 209] on icon "Image suivante" at bounding box center [839, 206] width 14 height 14
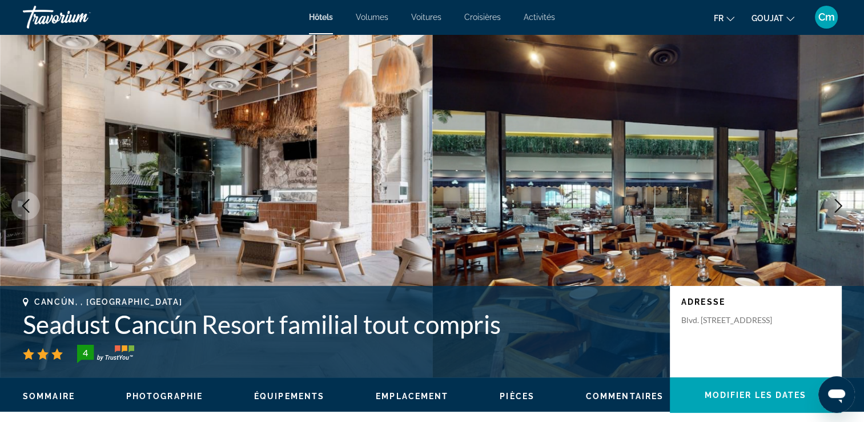
click at [842, 209] on icon "Image suivante" at bounding box center [839, 206] width 14 height 14
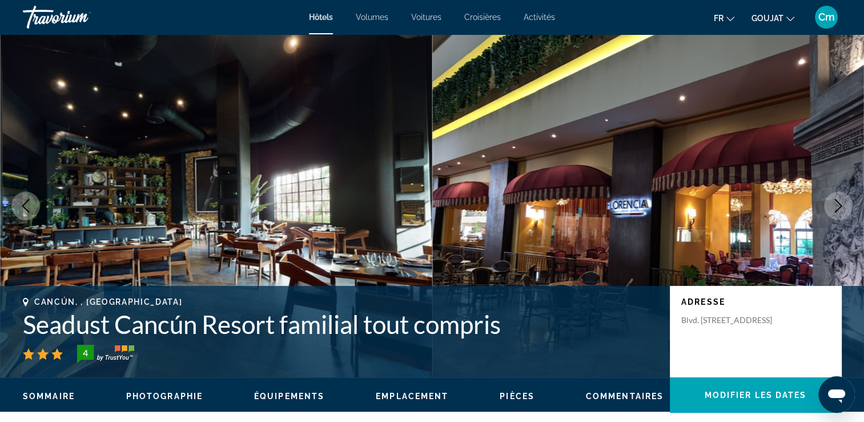
click at [842, 209] on icon "Image suivante" at bounding box center [839, 206] width 14 height 14
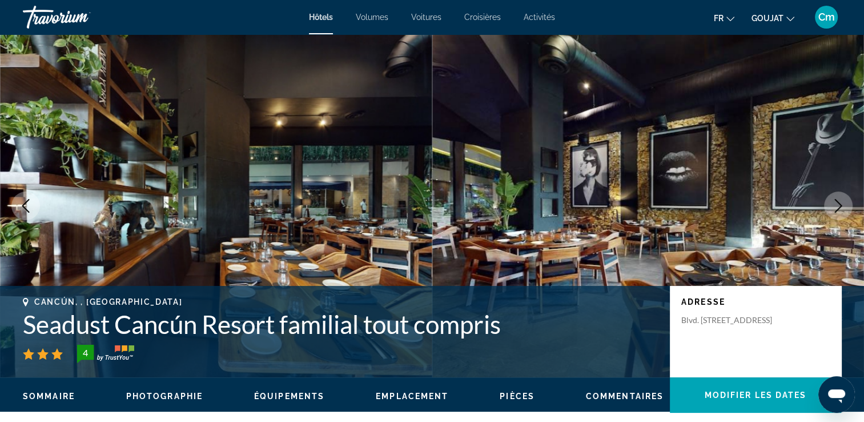
click at [842, 209] on icon "Image suivante" at bounding box center [839, 206] width 14 height 14
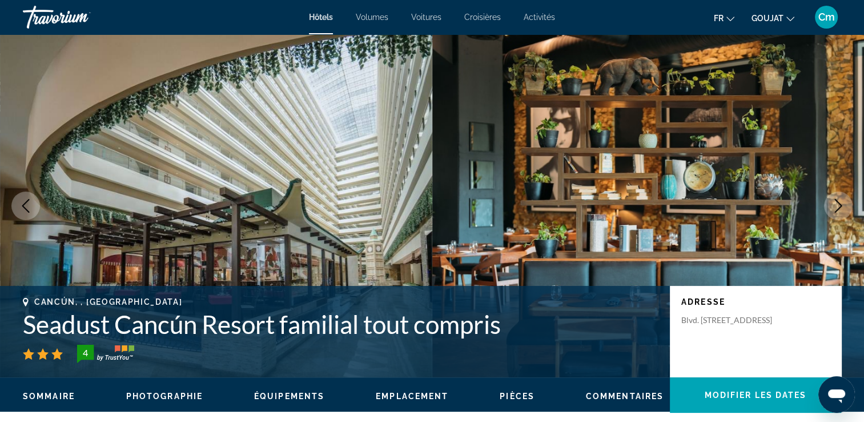
click at [842, 209] on icon "Image suivante" at bounding box center [839, 206] width 14 height 14
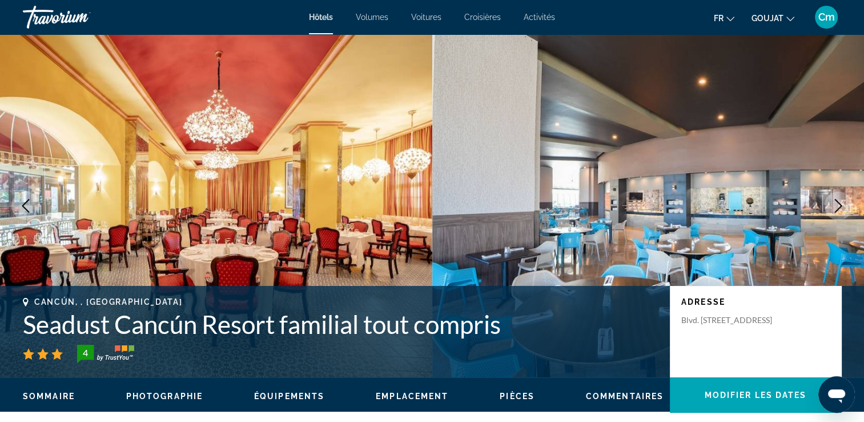
click at [842, 209] on icon "Image suivante" at bounding box center [839, 206] width 14 height 14
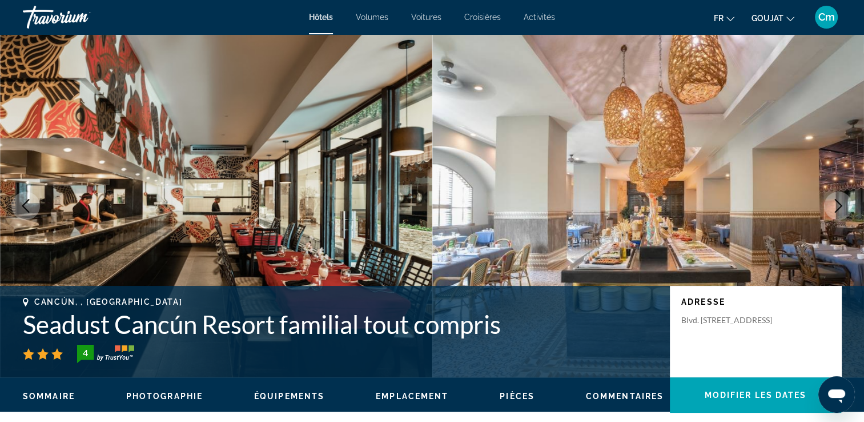
click at [842, 209] on icon "Image suivante" at bounding box center [839, 206] width 14 height 14
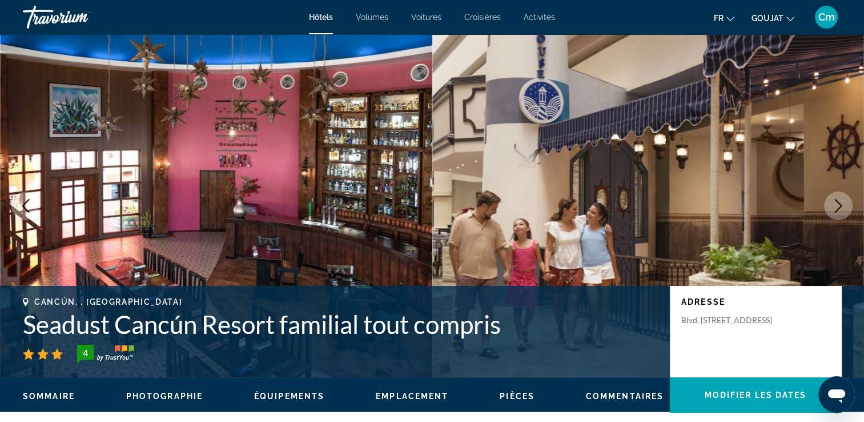
click at [842, 209] on icon "Image suivante" at bounding box center [839, 206] width 14 height 14
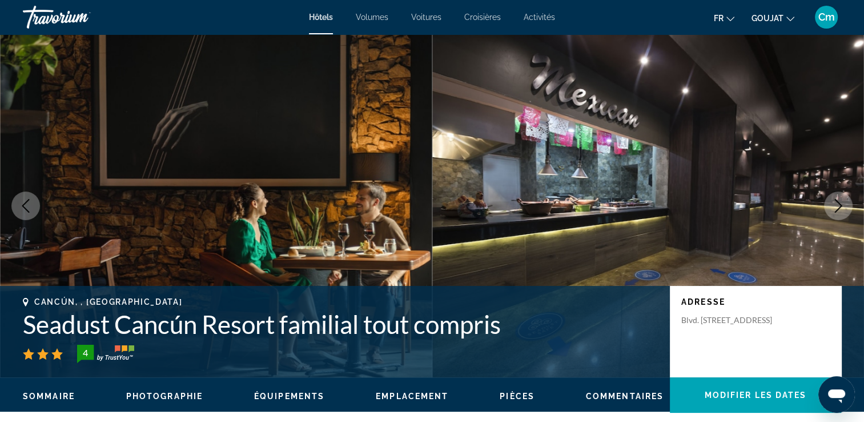
click at [842, 209] on icon "Image suivante" at bounding box center [839, 206] width 14 height 14
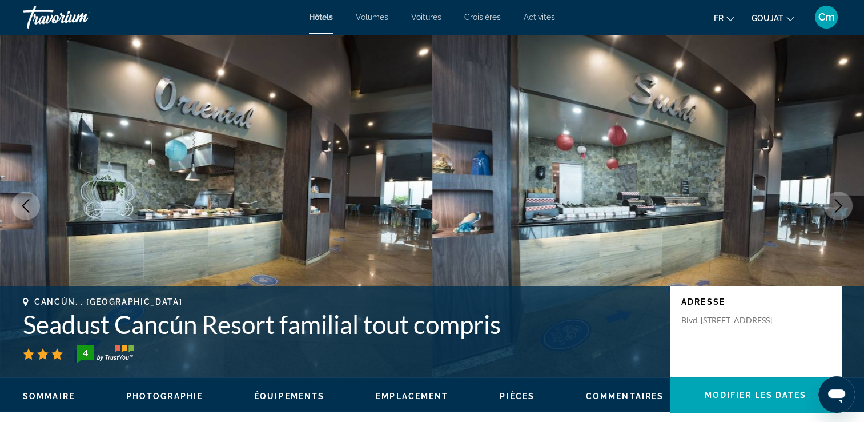
click at [842, 209] on icon "Image suivante" at bounding box center [839, 206] width 14 height 14
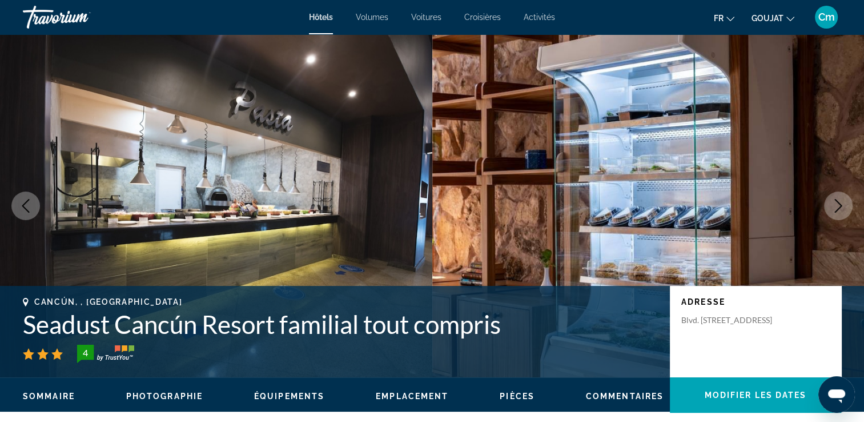
click at [842, 209] on icon "Image suivante" at bounding box center [839, 206] width 14 height 14
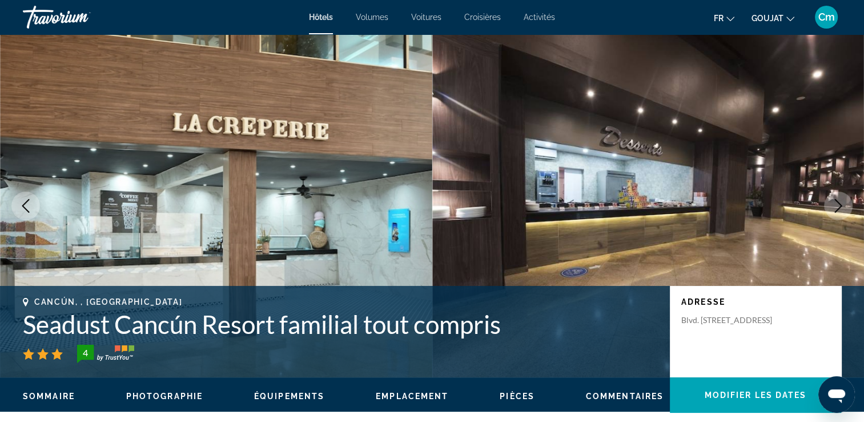
click at [842, 209] on icon "Image suivante" at bounding box center [839, 206] width 14 height 14
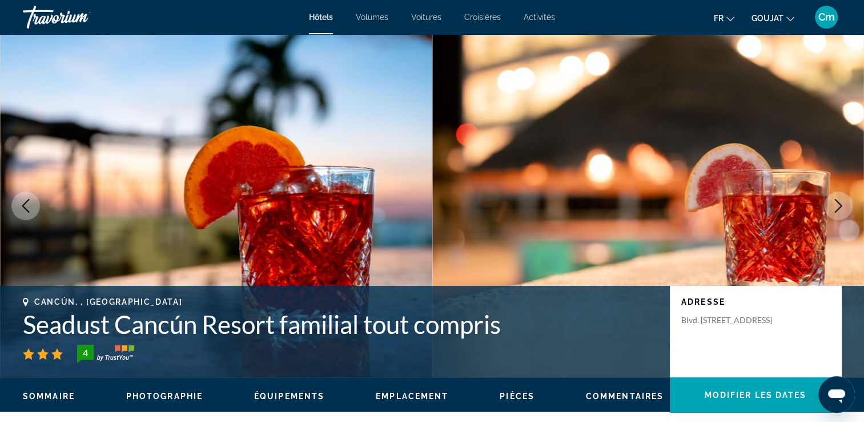
click at [842, 209] on icon "Image suivante" at bounding box center [839, 206] width 14 height 14
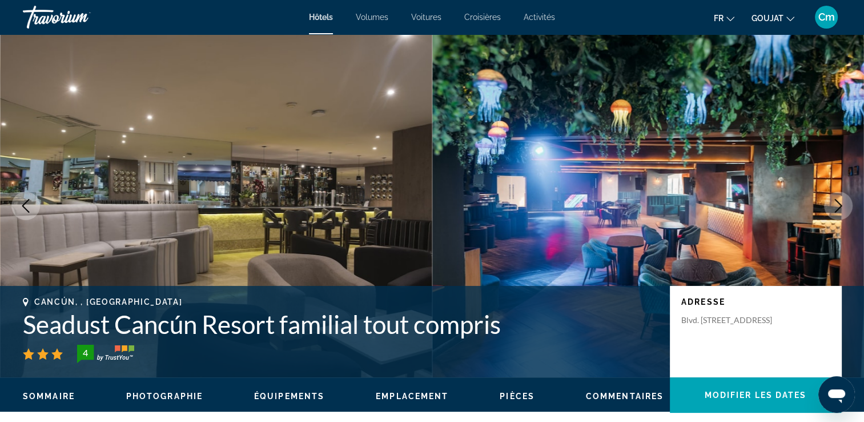
click at [842, 209] on icon "Image suivante" at bounding box center [839, 206] width 14 height 14
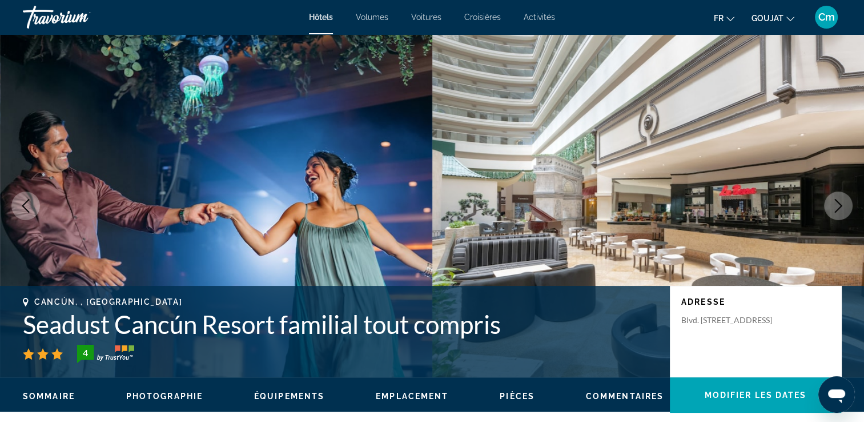
click at [842, 209] on icon "Image suivante" at bounding box center [839, 206] width 14 height 14
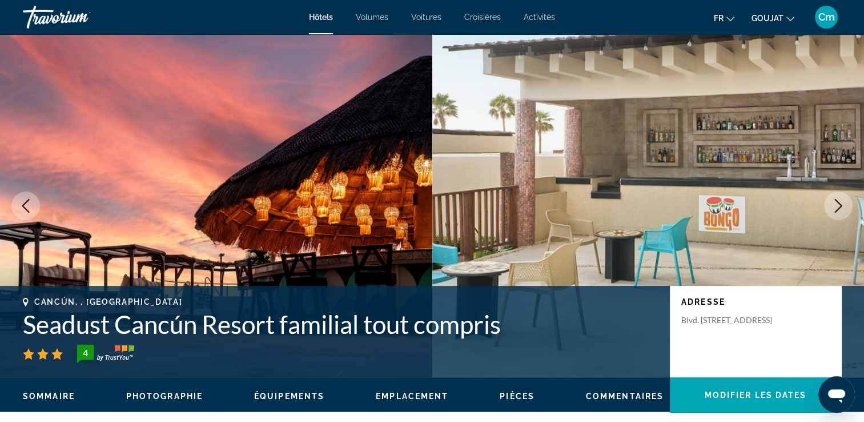
click at [842, 209] on icon "Image suivante" at bounding box center [839, 206] width 14 height 14
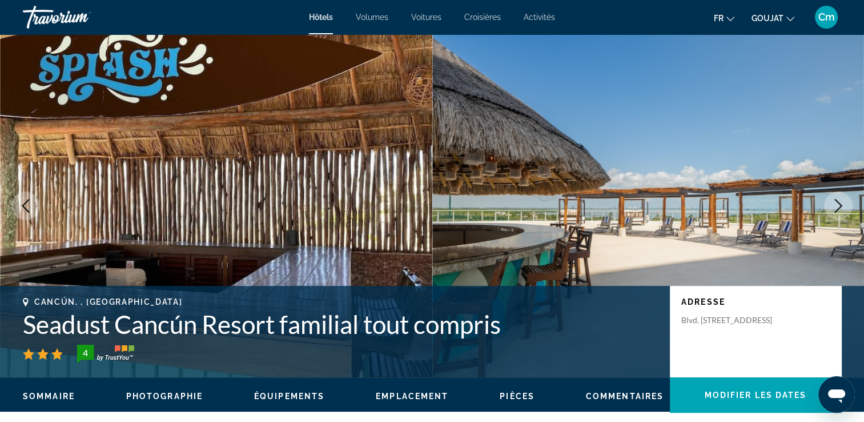
click at [842, 209] on icon "Image suivante" at bounding box center [839, 206] width 14 height 14
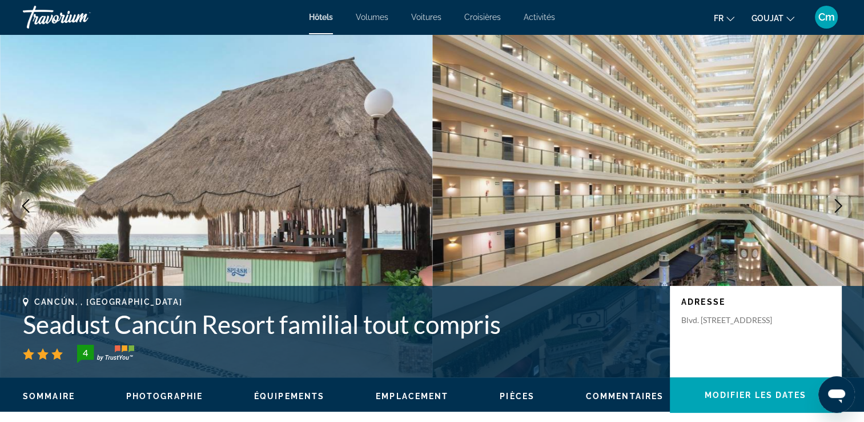
click at [842, 209] on icon "Image suivante" at bounding box center [839, 206] width 14 height 14
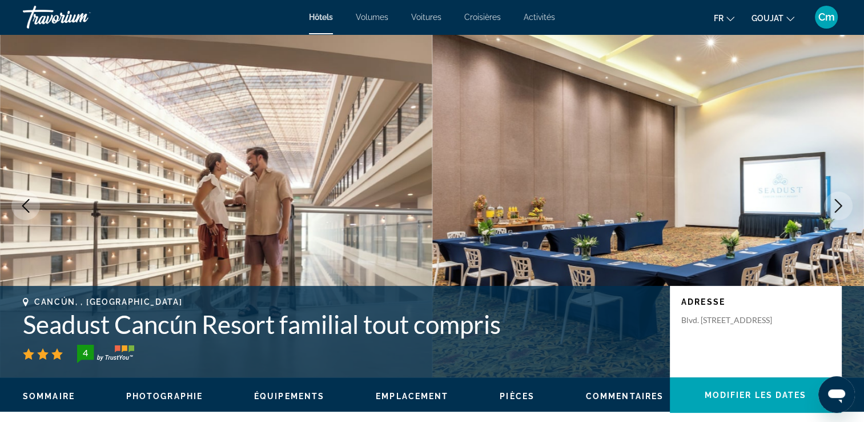
click at [842, 209] on icon "Image suivante" at bounding box center [839, 206] width 14 height 14
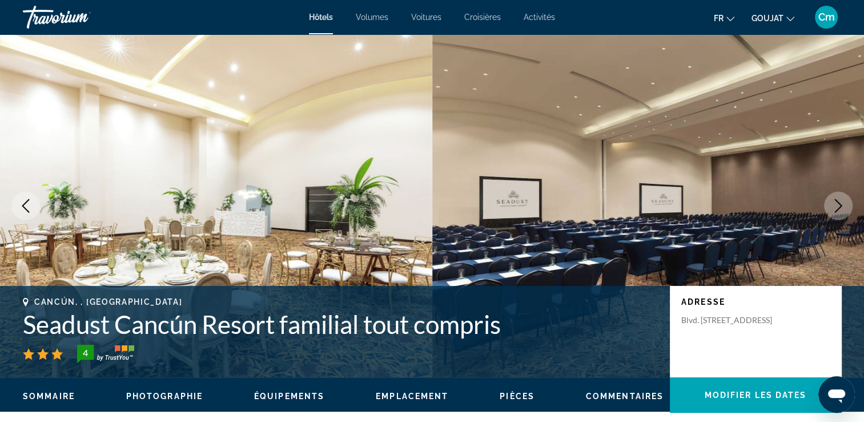
click at [842, 209] on icon "Image suivante" at bounding box center [839, 206] width 14 height 14
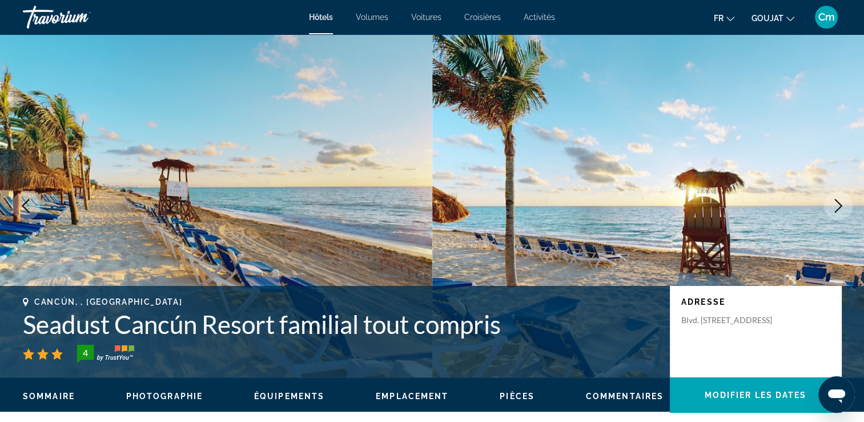
click at [842, 209] on icon "Image suivante" at bounding box center [839, 206] width 14 height 14
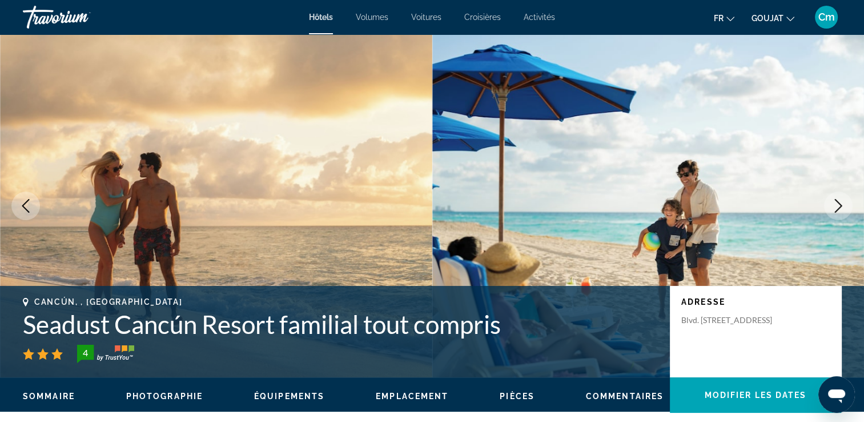
click at [842, 209] on icon "Image suivante" at bounding box center [839, 206] width 14 height 14
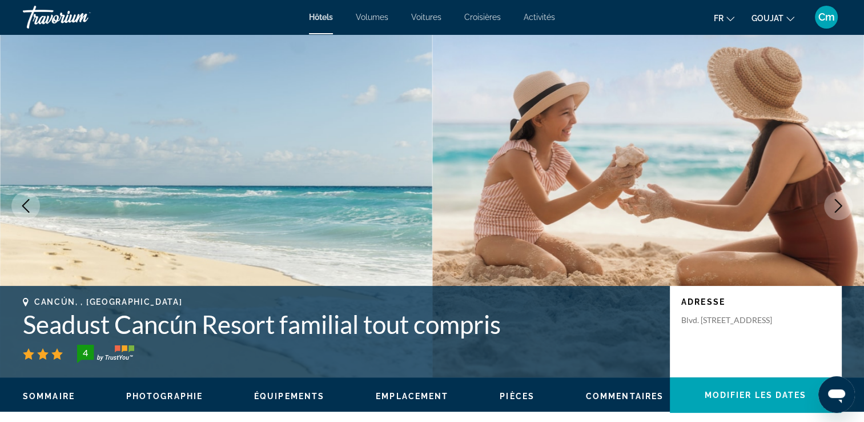
click at [842, 209] on icon "Image suivante" at bounding box center [839, 206] width 14 height 14
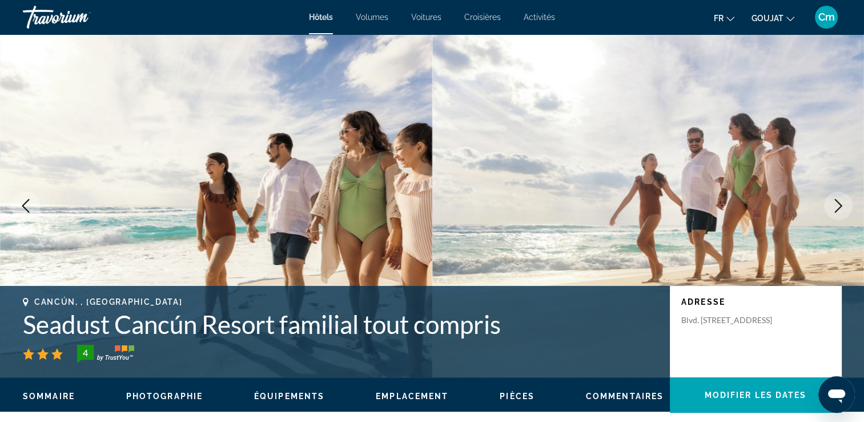
click at [842, 209] on icon "Image suivante" at bounding box center [839, 206] width 14 height 14
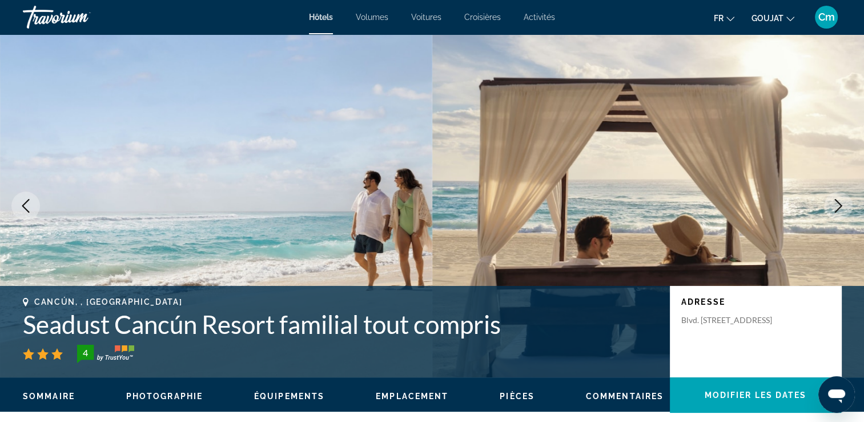
click at [842, 209] on icon "Image suivante" at bounding box center [839, 206] width 14 height 14
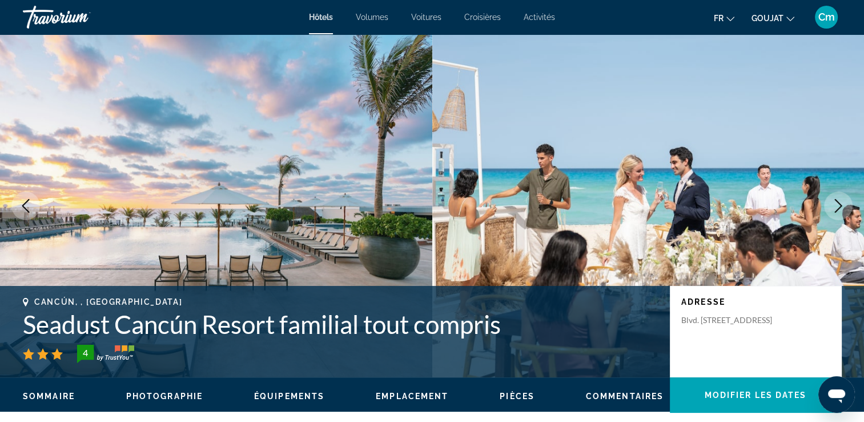
click at [842, 209] on icon "Image suivante" at bounding box center [839, 206] width 14 height 14
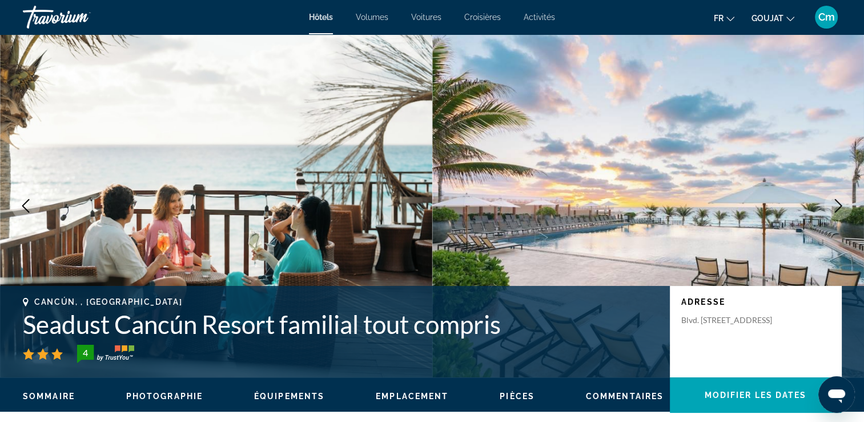
click at [842, 209] on icon "Image suivante" at bounding box center [839, 206] width 14 height 14
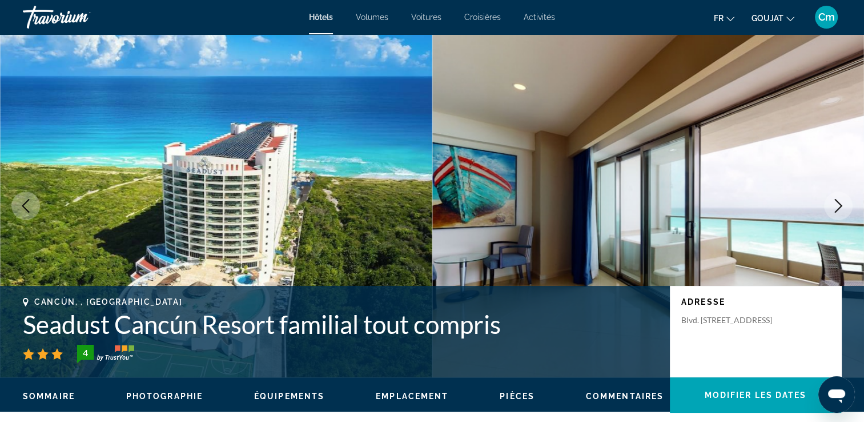
click at [842, 209] on icon "Image suivante" at bounding box center [839, 206] width 14 height 14
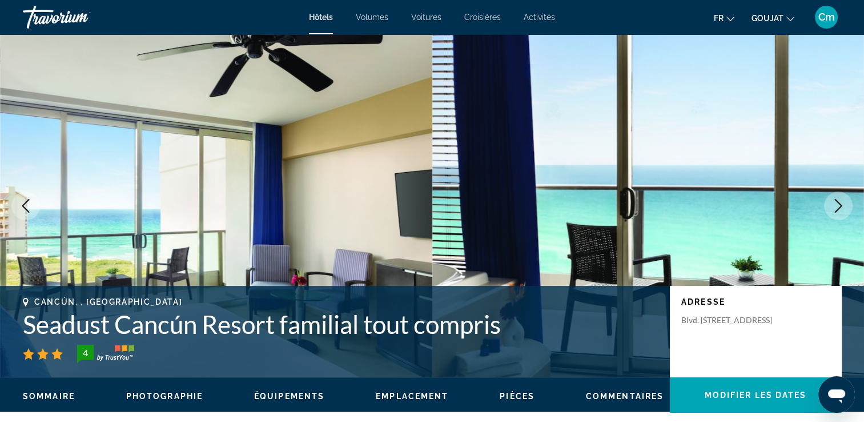
click at [854, 151] on img "Contenu principal" at bounding box center [648, 205] width 432 height 343
click at [839, 197] on button "Image suivante" at bounding box center [838, 205] width 29 height 29
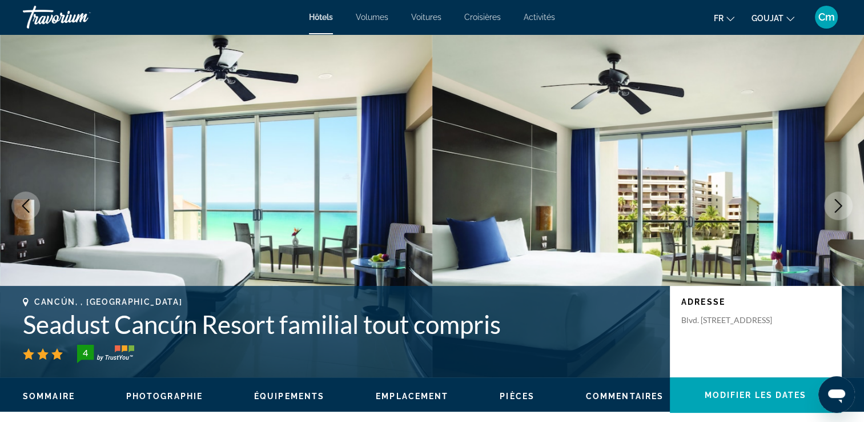
click at [839, 197] on button "Image suivante" at bounding box center [838, 205] width 29 height 29
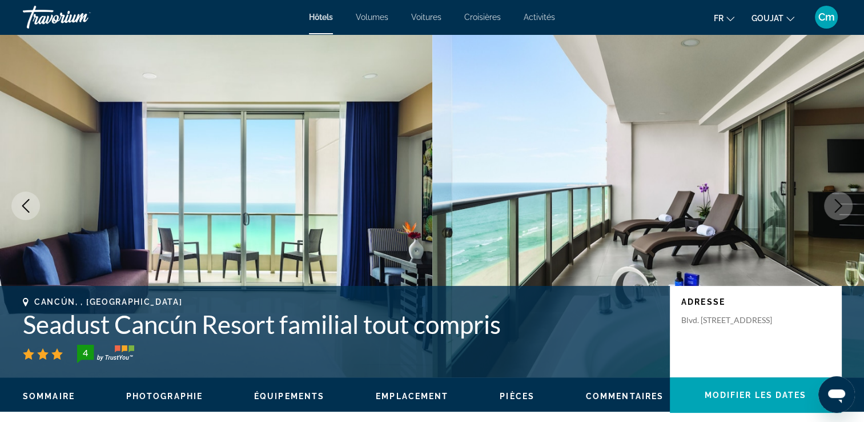
click at [839, 197] on button "Image suivante" at bounding box center [838, 205] width 29 height 29
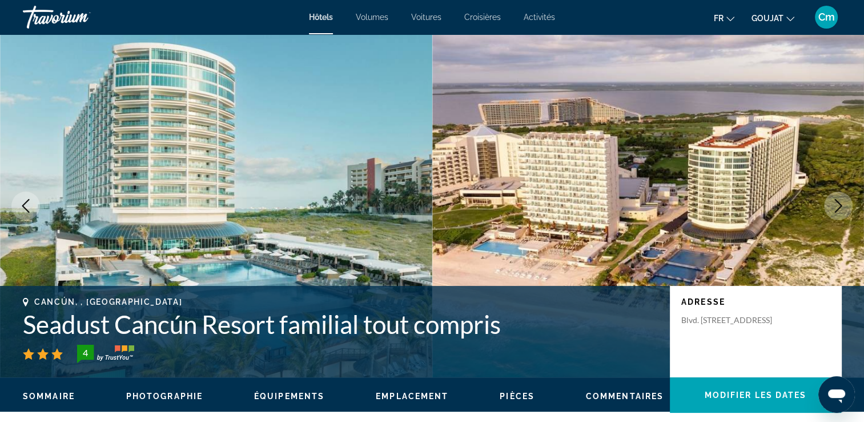
click at [254, 340] on div "Cancún, , Mexique Seadust Cancún Resort familial tout compris 4" at bounding box center [341, 330] width 636 height 66
click at [834, 206] on icon "Image suivante" at bounding box center [839, 206] width 14 height 14
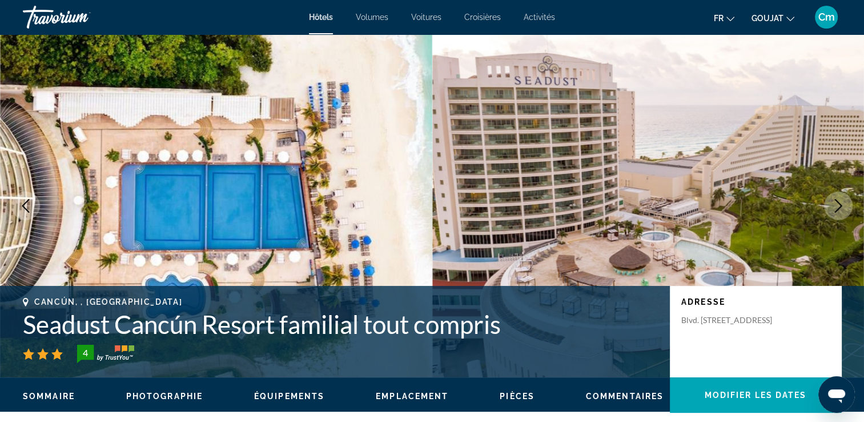
click at [834, 206] on icon "Image suivante" at bounding box center [839, 206] width 14 height 14
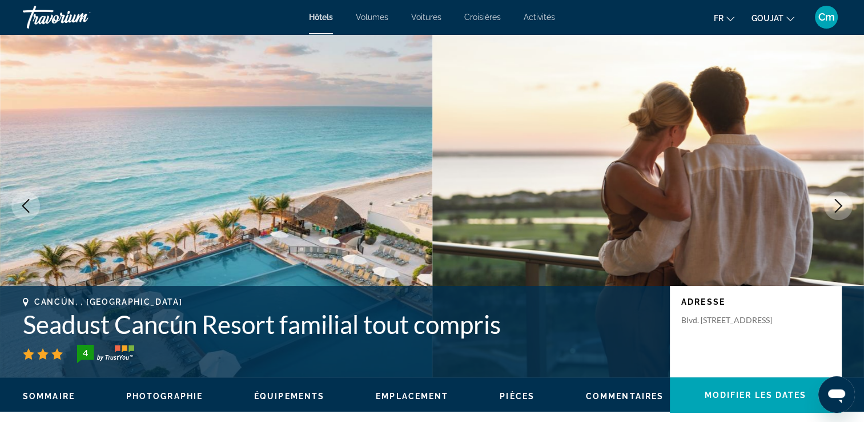
click at [834, 206] on icon "Image suivante" at bounding box center [839, 206] width 14 height 14
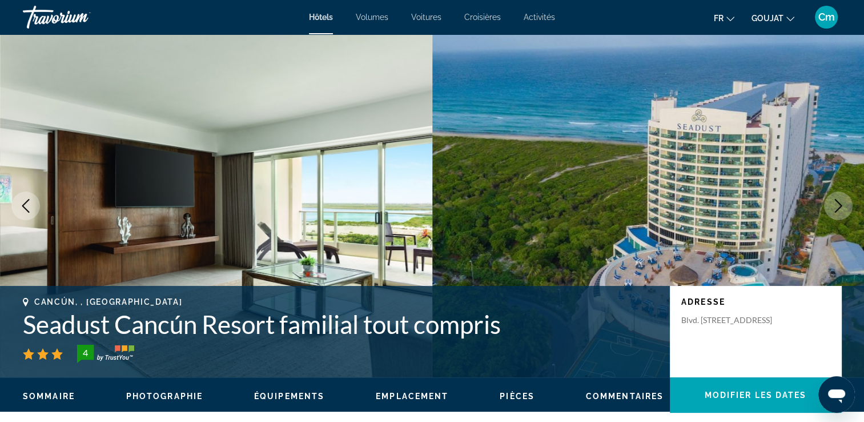
click at [834, 206] on icon "Image suivante" at bounding box center [839, 206] width 14 height 14
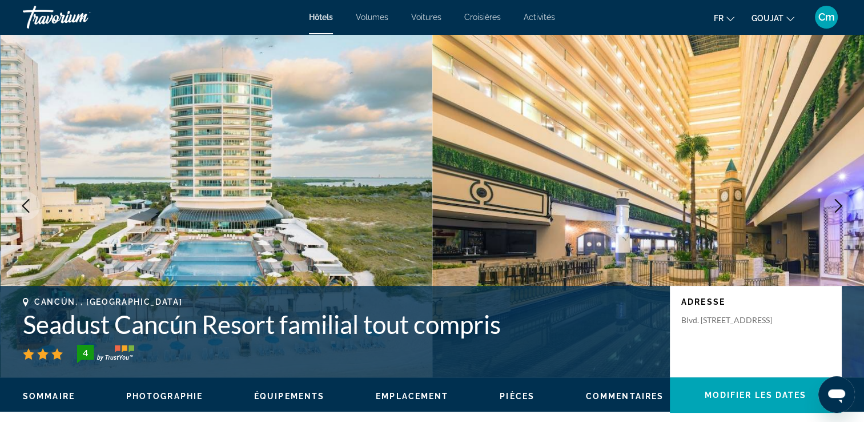
click at [834, 206] on icon "Image suivante" at bounding box center [839, 206] width 14 height 14
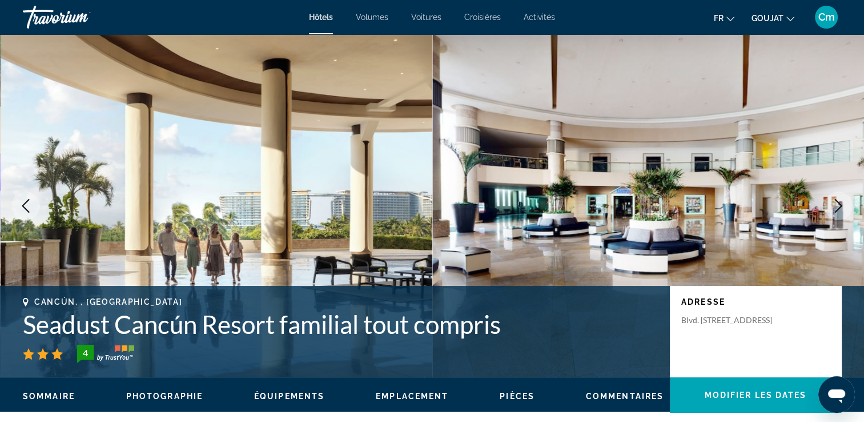
click at [834, 206] on icon "Image suivante" at bounding box center [839, 206] width 14 height 14
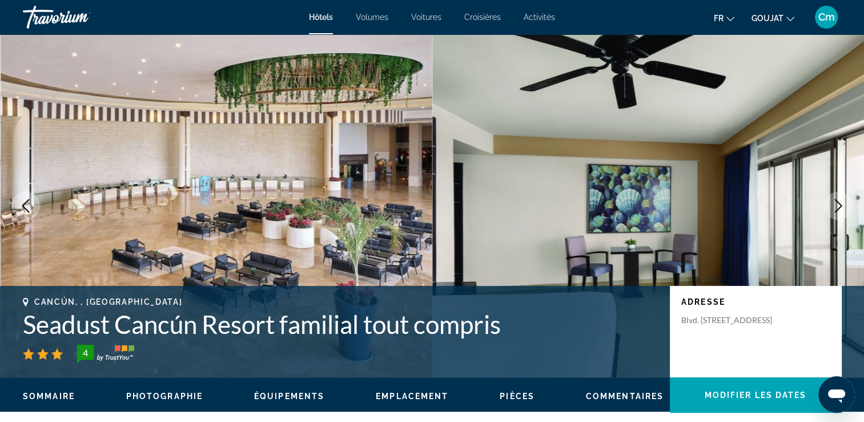
click at [834, 206] on icon "Image suivante" at bounding box center [839, 206] width 14 height 14
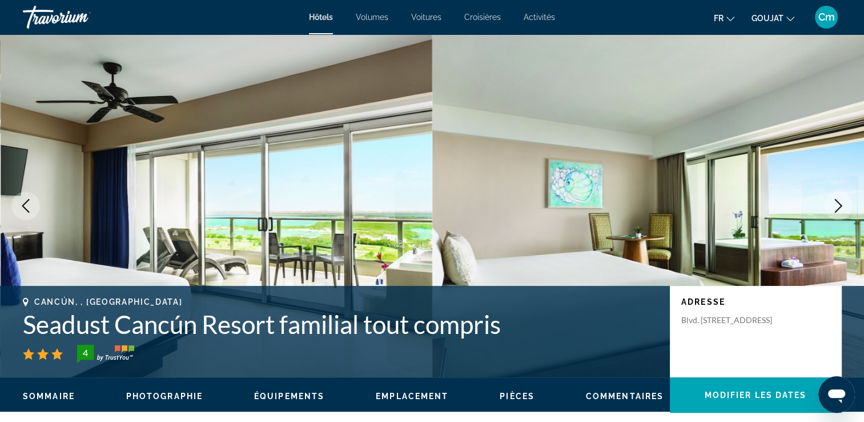
click at [834, 206] on icon "Image suivante" at bounding box center [839, 206] width 14 height 14
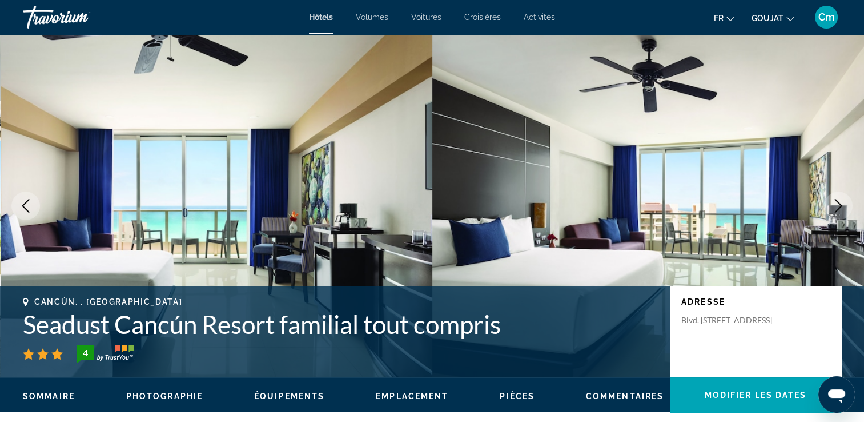
click at [834, 206] on icon "Image suivante" at bounding box center [839, 206] width 14 height 14
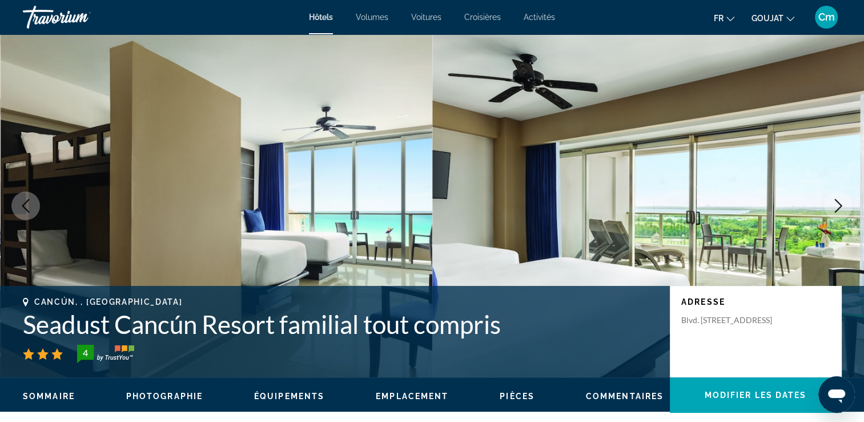
click at [834, 206] on icon "Image suivante" at bounding box center [839, 206] width 14 height 14
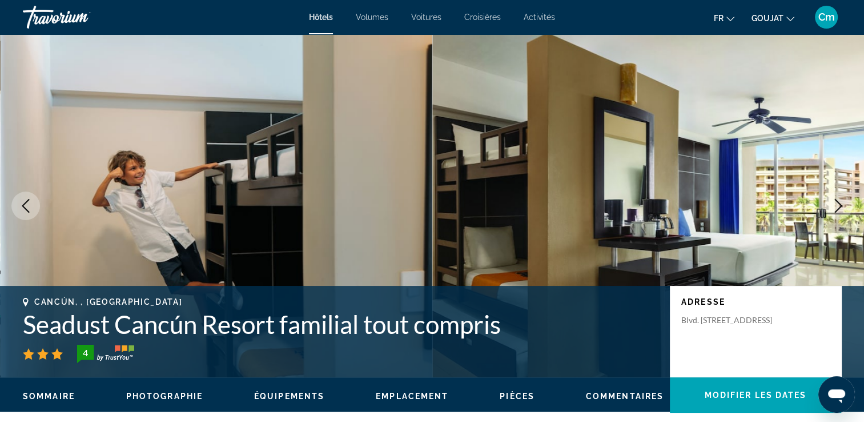
click at [834, 206] on icon "Image suivante" at bounding box center [839, 206] width 14 height 14
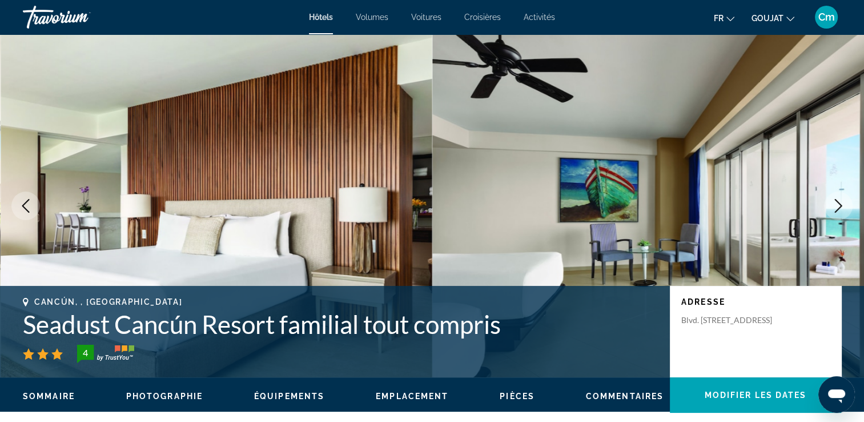
click at [834, 206] on icon "Image suivante" at bounding box center [839, 206] width 14 height 14
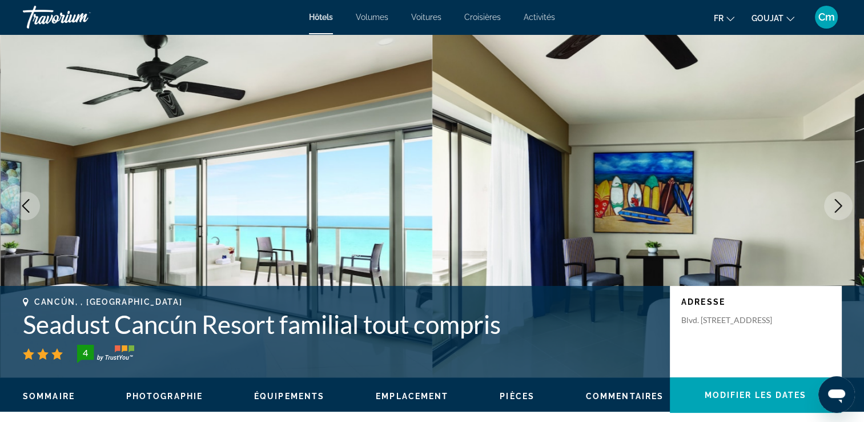
click at [834, 206] on icon "Image suivante" at bounding box center [839, 206] width 14 height 14
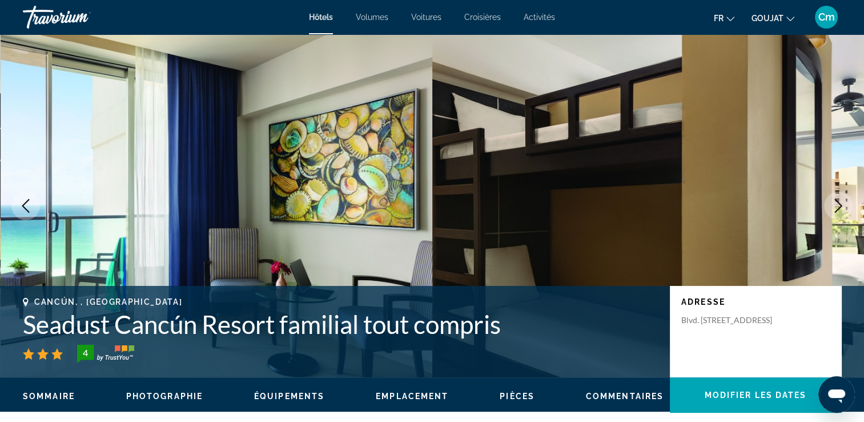
click at [834, 206] on icon "Image suivante" at bounding box center [839, 206] width 14 height 14
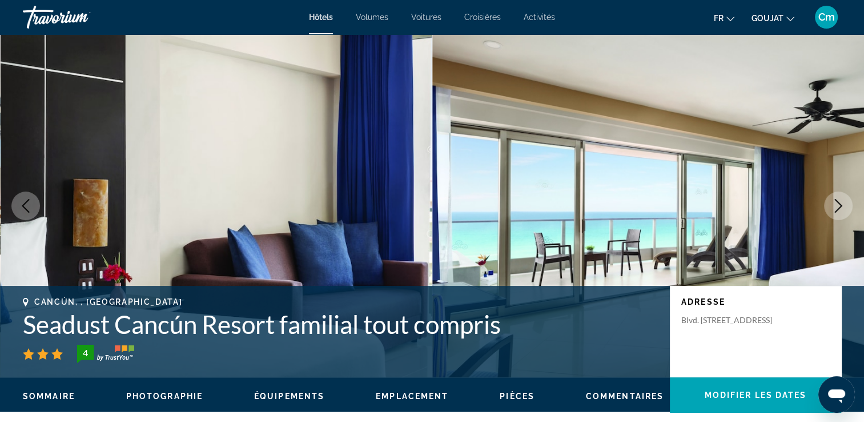
click at [834, 206] on icon "Image suivante" at bounding box center [839, 206] width 14 height 14
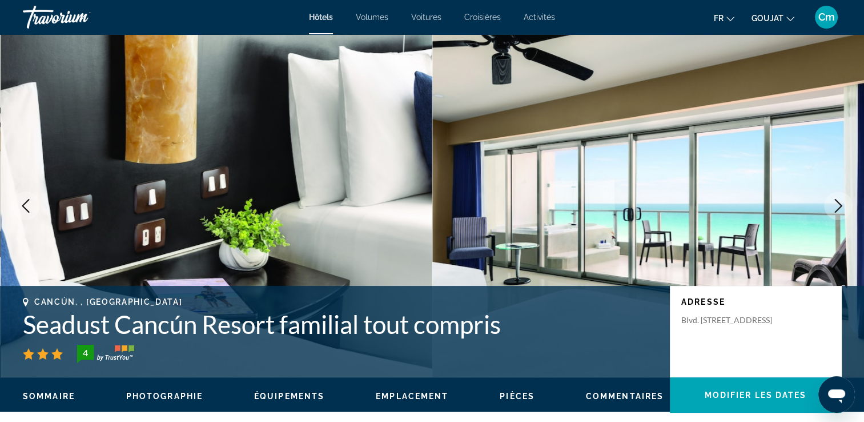
click at [834, 206] on icon "Image suivante" at bounding box center [839, 206] width 14 height 14
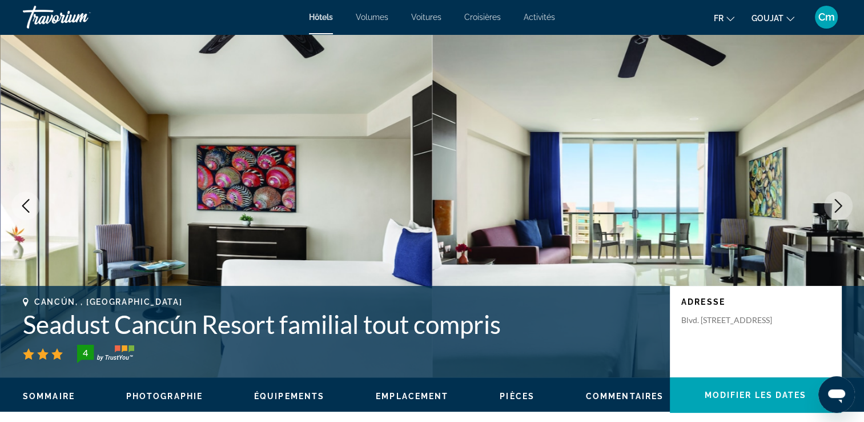
click at [834, 206] on icon "Image suivante" at bounding box center [839, 206] width 14 height 14
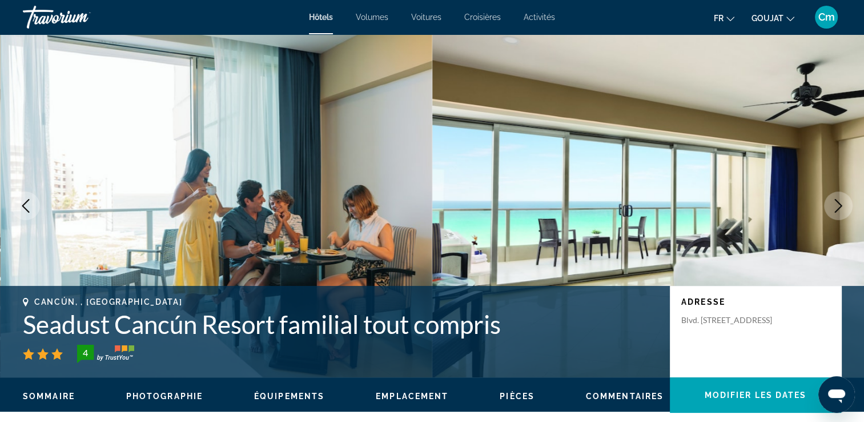
click at [834, 206] on icon "Image suivante" at bounding box center [839, 206] width 14 height 14
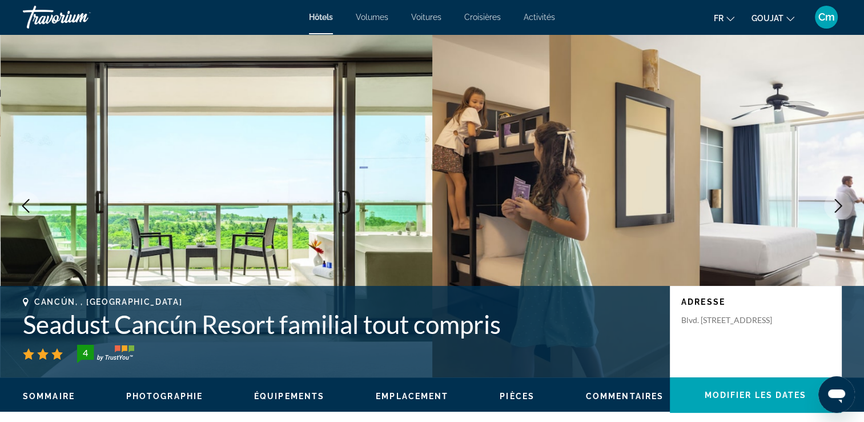
click at [834, 206] on icon "Image suivante" at bounding box center [839, 206] width 14 height 14
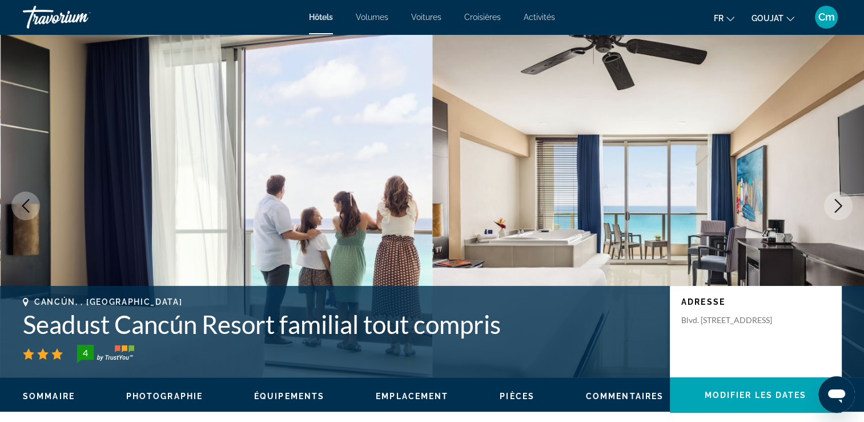
click at [834, 206] on icon "Image suivante" at bounding box center [839, 206] width 14 height 14
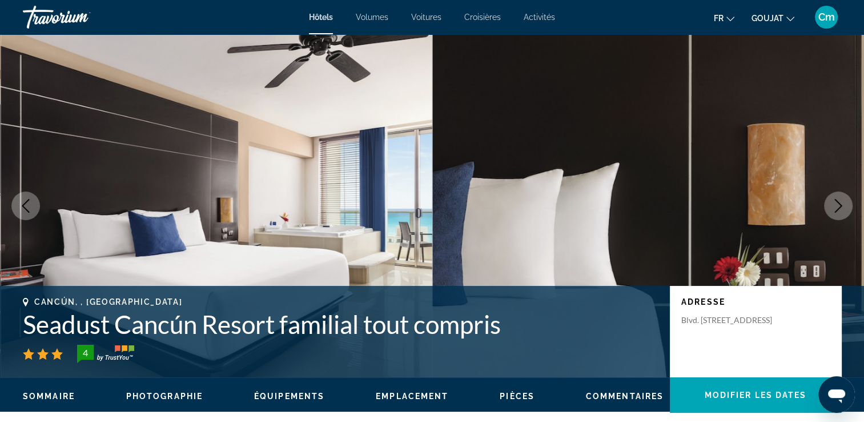
click at [834, 206] on icon "Image suivante" at bounding box center [839, 206] width 14 height 14
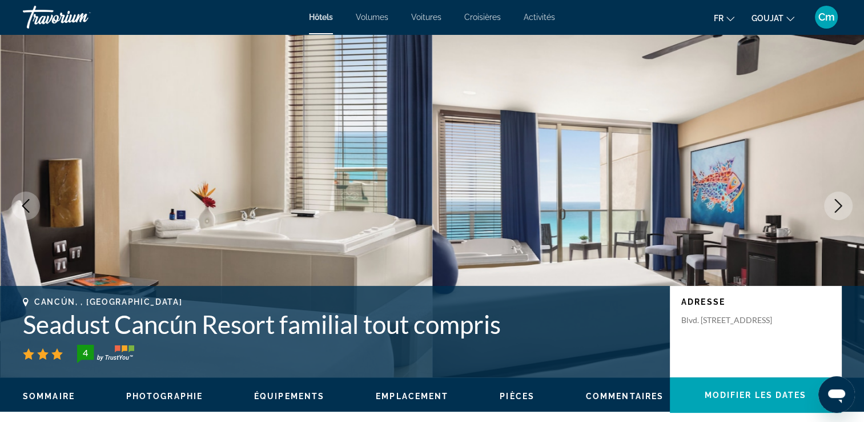
click at [834, 206] on icon "Image suivante" at bounding box center [839, 206] width 14 height 14
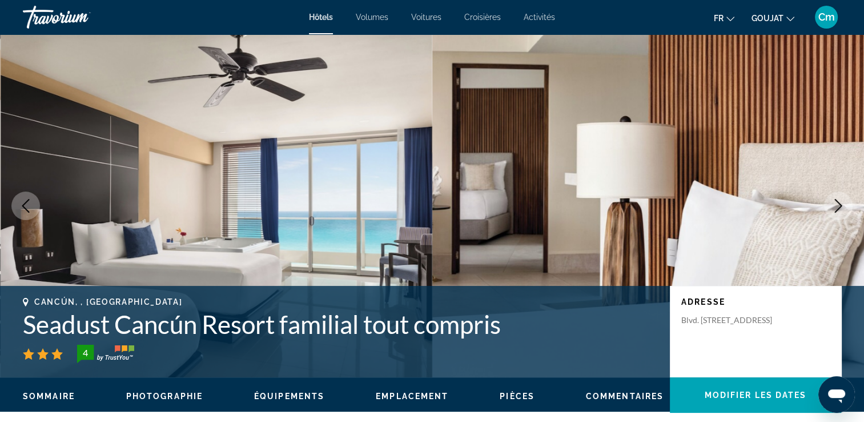
click at [834, 206] on icon "Image suivante" at bounding box center [839, 206] width 14 height 14
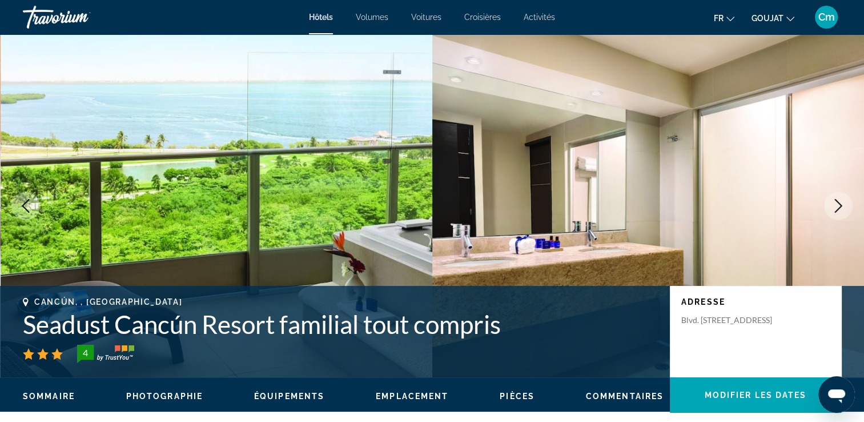
click at [834, 206] on icon "Image suivante" at bounding box center [839, 206] width 14 height 14
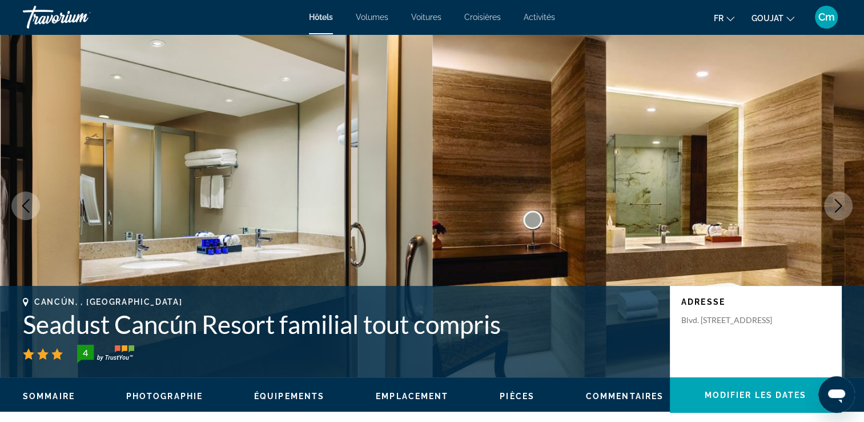
click at [834, 206] on icon "Image suivante" at bounding box center [839, 206] width 14 height 14
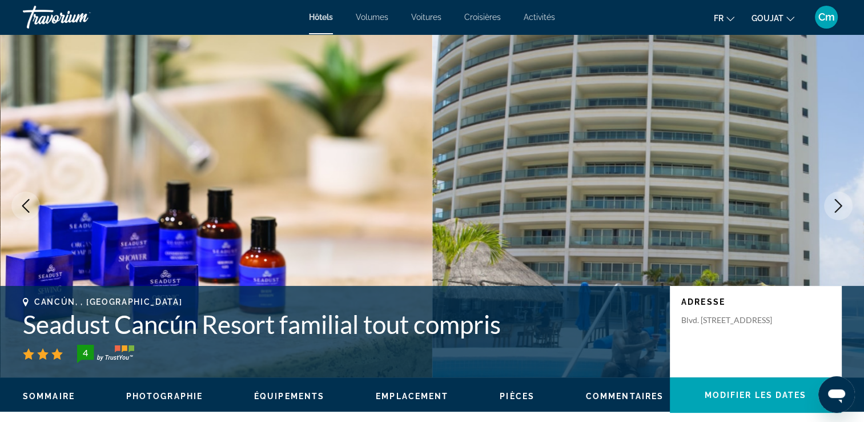
click at [834, 206] on icon "Image suivante" at bounding box center [839, 206] width 14 height 14
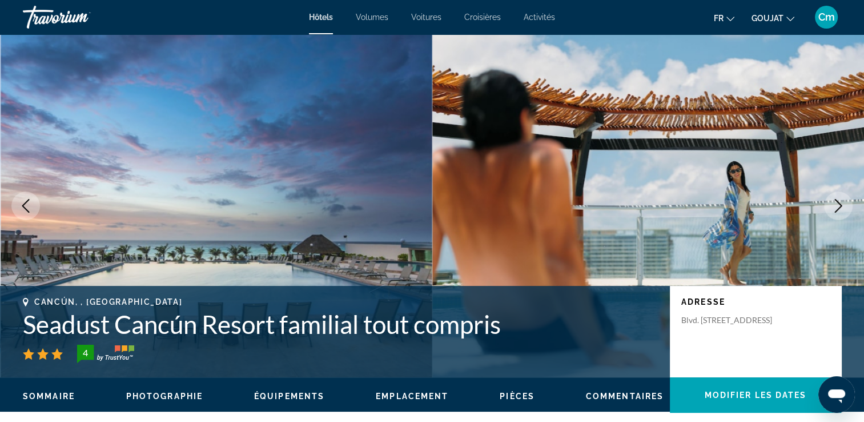
click at [834, 206] on icon "Image suivante" at bounding box center [839, 206] width 14 height 14
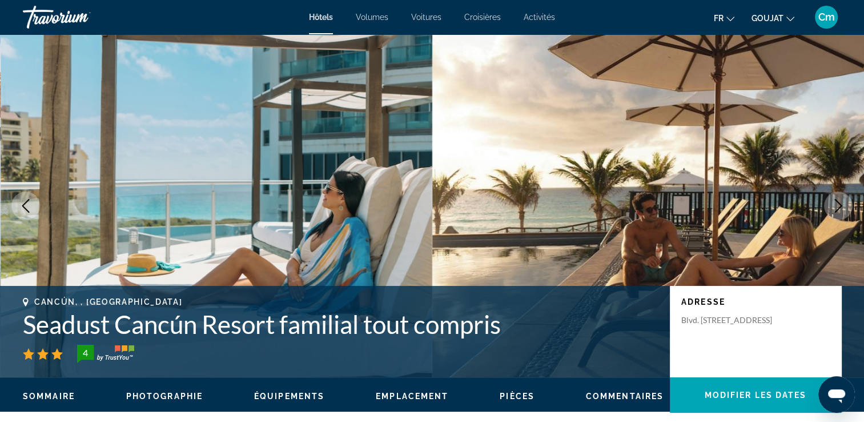
click at [834, 206] on icon "Image suivante" at bounding box center [839, 206] width 14 height 14
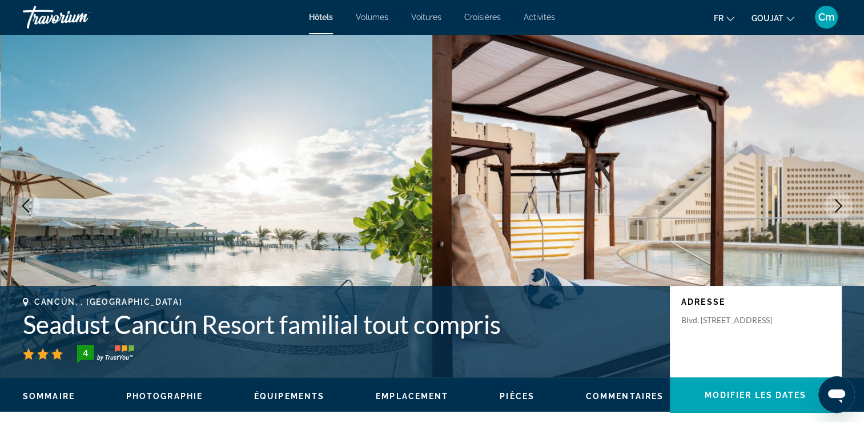
click at [834, 206] on icon "Image suivante" at bounding box center [839, 206] width 14 height 14
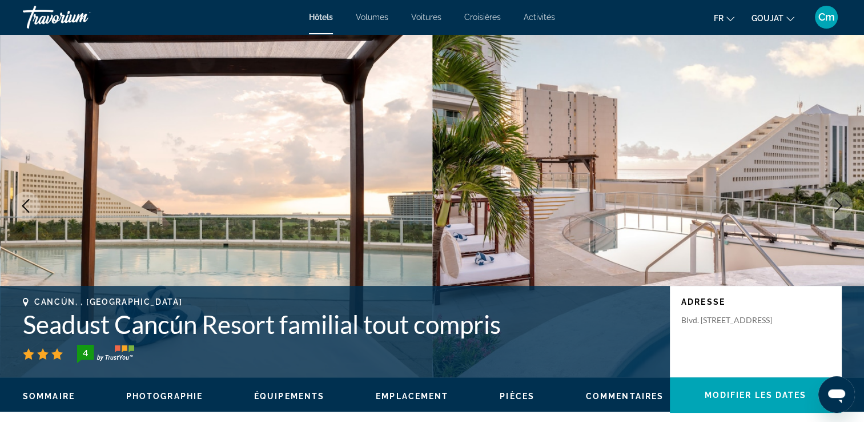
click at [834, 206] on icon "Image suivante" at bounding box center [839, 206] width 14 height 14
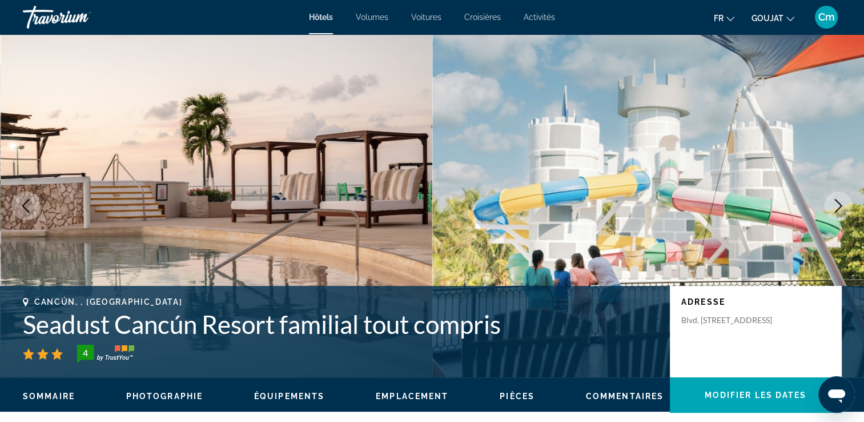
click at [835, 207] on icon "Image suivante" at bounding box center [839, 206] width 14 height 14
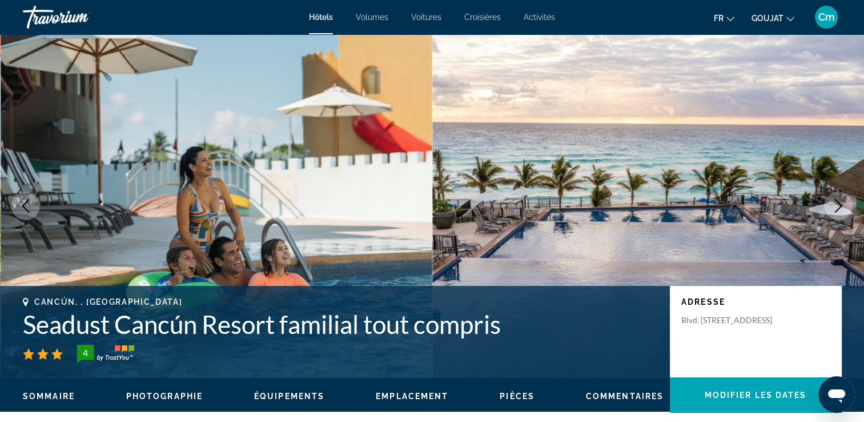
click at [835, 206] on icon "Image suivante" at bounding box center [839, 206] width 14 height 14
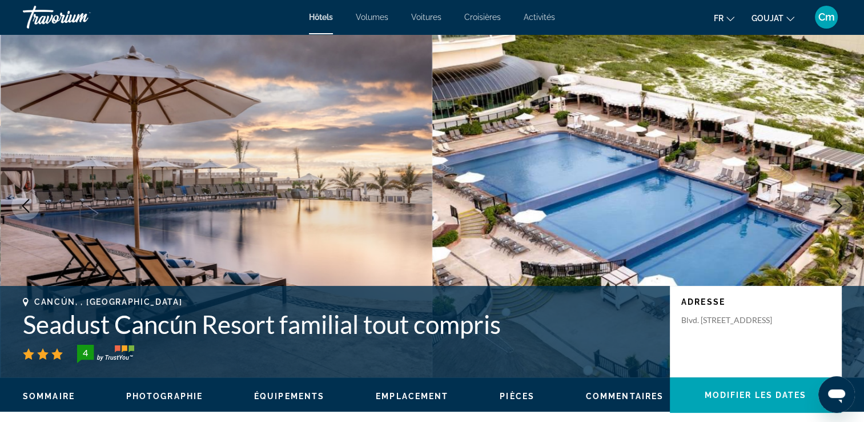
click at [835, 206] on icon "Image suivante" at bounding box center [839, 206] width 14 height 14
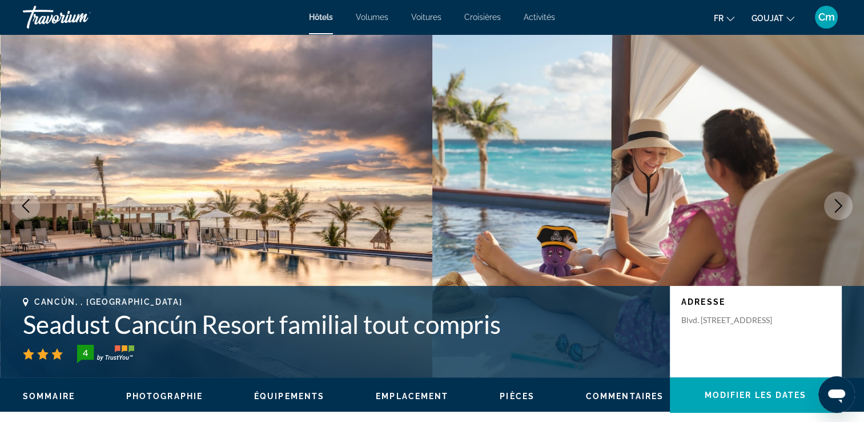
click at [835, 205] on icon "Image suivante" at bounding box center [839, 206] width 14 height 14
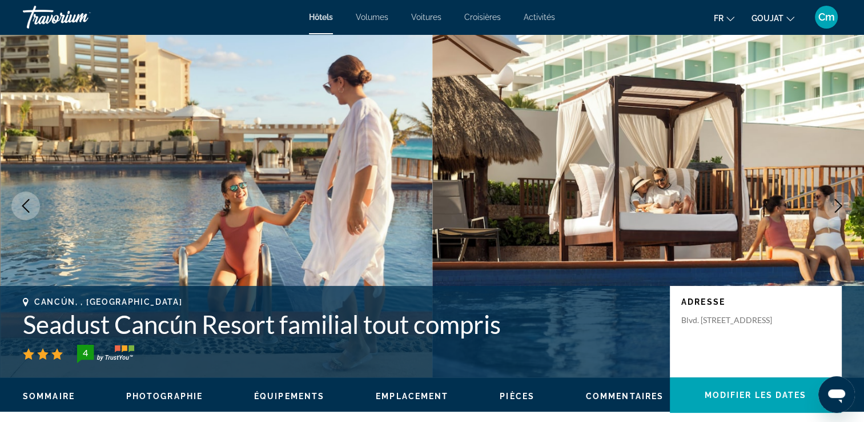
click at [835, 205] on icon "Image suivante" at bounding box center [839, 206] width 14 height 14
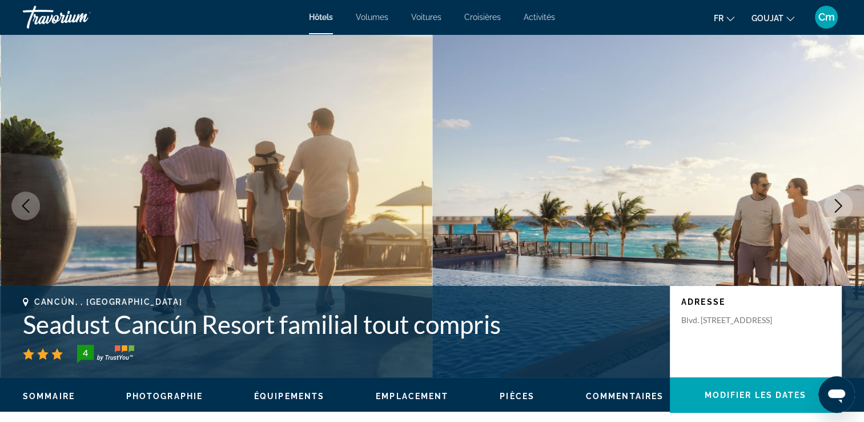
click at [835, 205] on icon "Image suivante" at bounding box center [839, 206] width 14 height 14
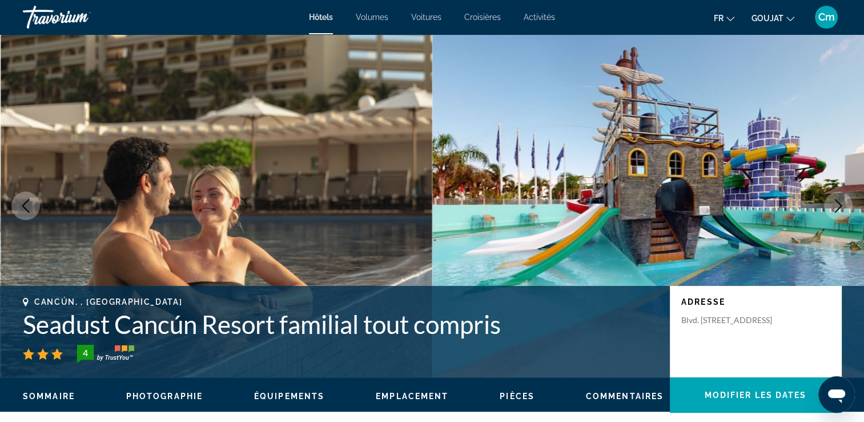
click at [835, 205] on icon "Image suivante" at bounding box center [839, 206] width 14 height 14
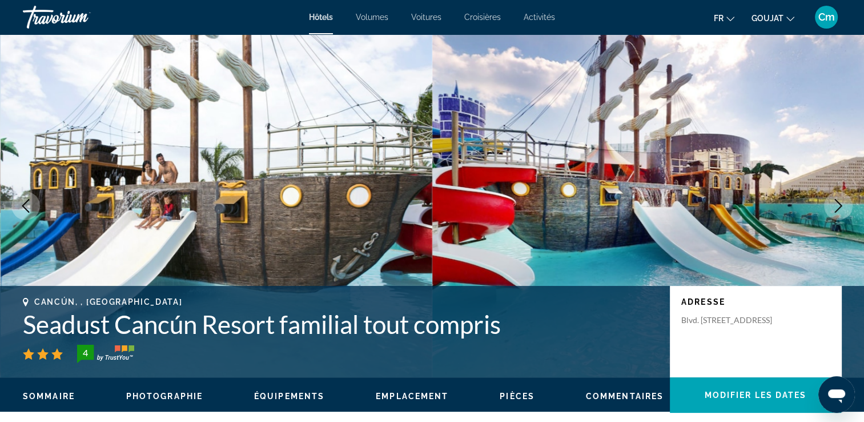
click at [835, 205] on icon "Image suivante" at bounding box center [839, 206] width 14 height 14
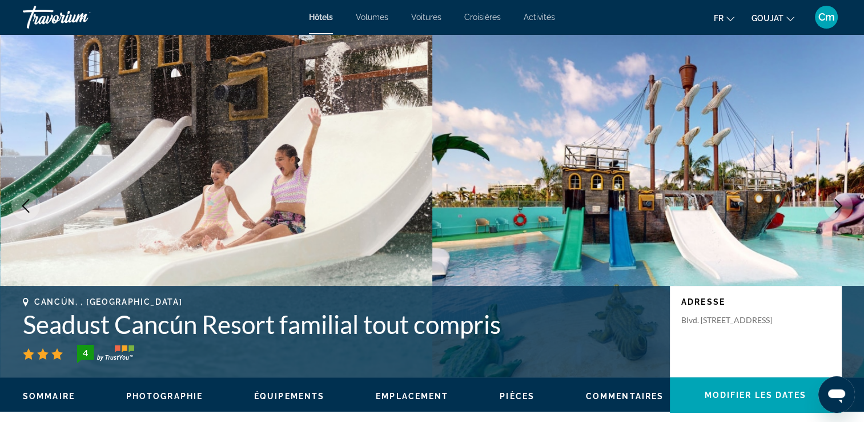
click at [836, 208] on icon "Image suivante" at bounding box center [839, 206] width 14 height 14
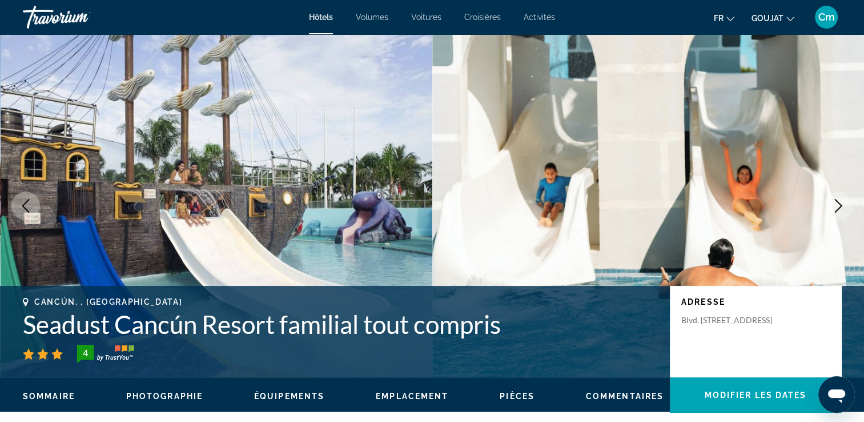
click at [836, 208] on icon "Image suivante" at bounding box center [839, 206] width 14 height 14
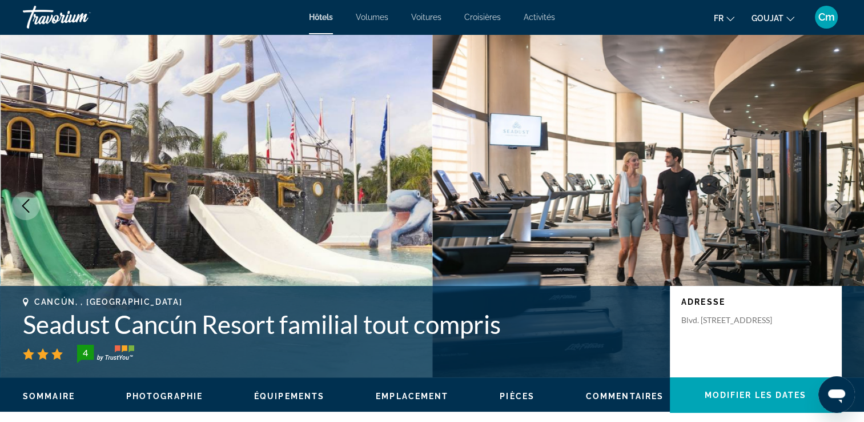
click at [836, 208] on icon "Image suivante" at bounding box center [839, 206] width 14 height 14
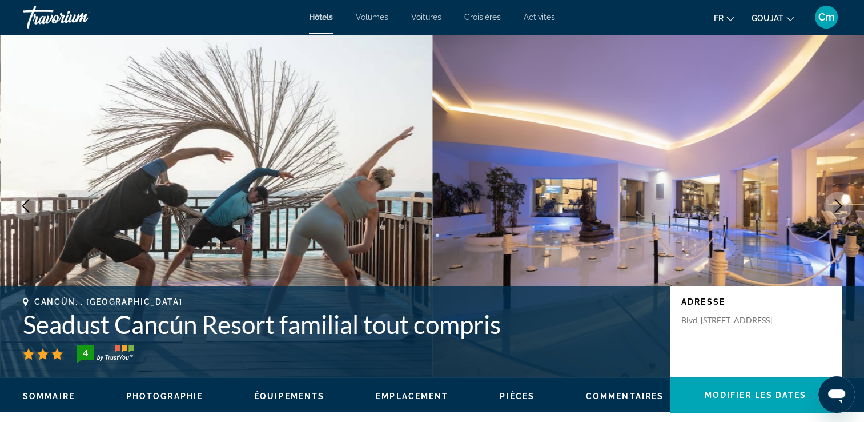
click at [836, 208] on icon "Image suivante" at bounding box center [839, 206] width 14 height 14
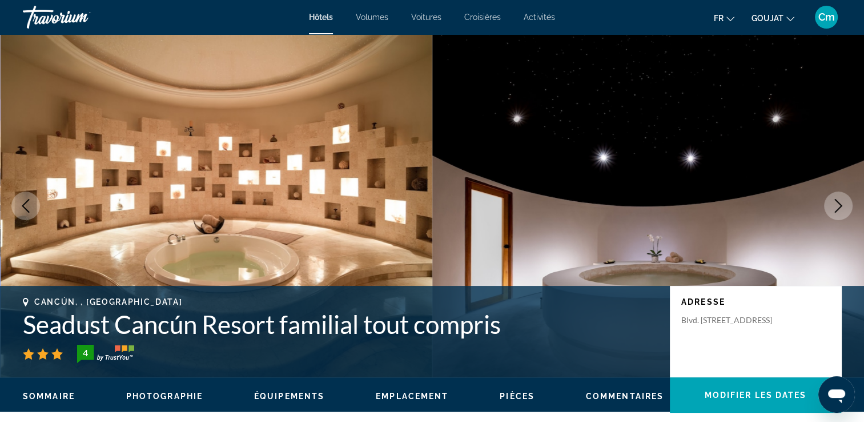
click at [836, 208] on icon "Image suivante" at bounding box center [839, 206] width 14 height 14
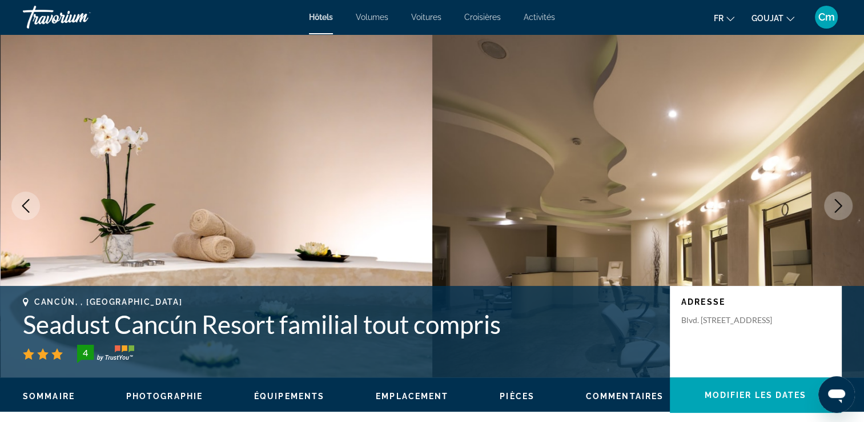
click at [836, 208] on icon "Image suivante" at bounding box center [839, 206] width 14 height 14
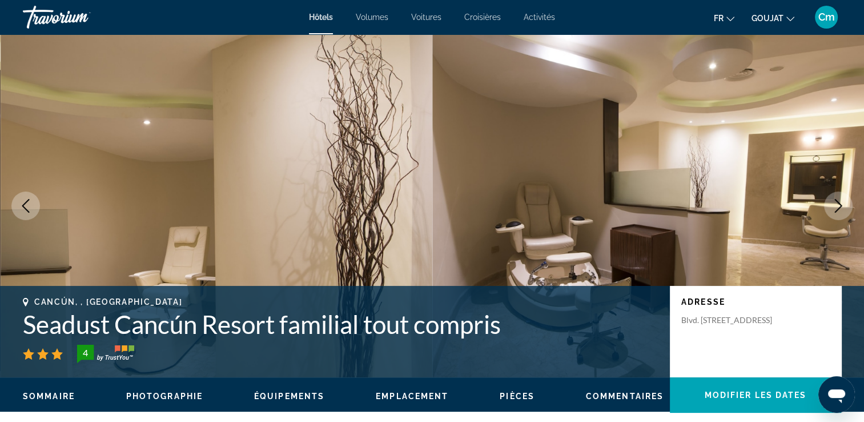
click at [836, 208] on icon "Image suivante" at bounding box center [839, 206] width 14 height 14
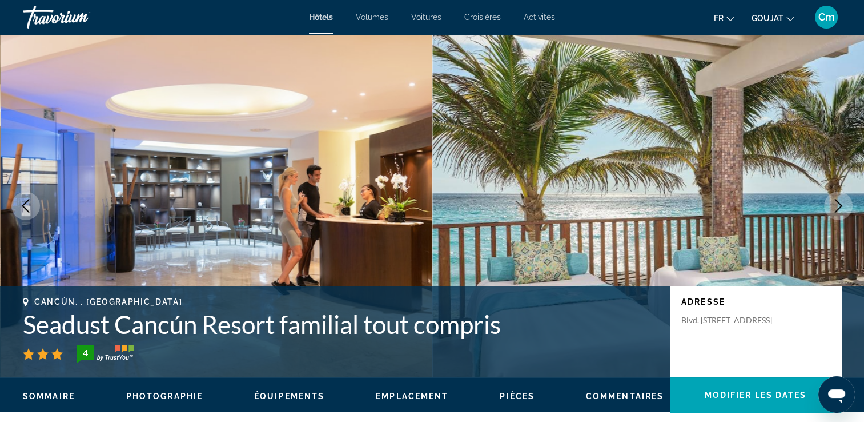
click at [836, 208] on icon "Image suivante" at bounding box center [839, 206] width 14 height 14
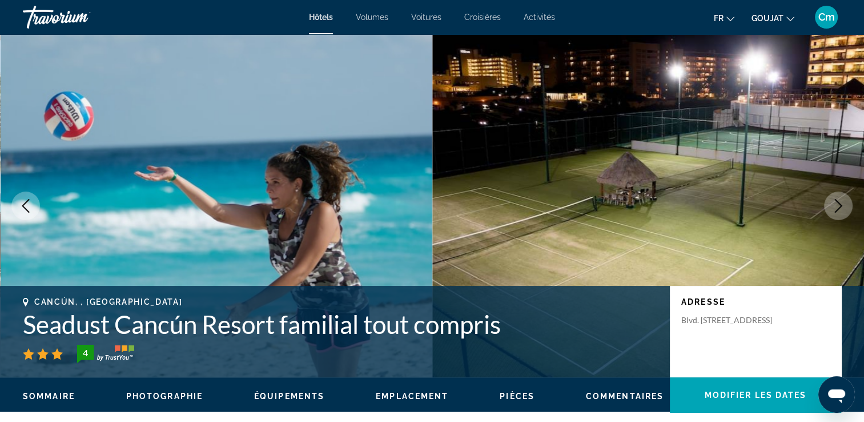
click at [836, 208] on icon "Image suivante" at bounding box center [839, 206] width 14 height 14
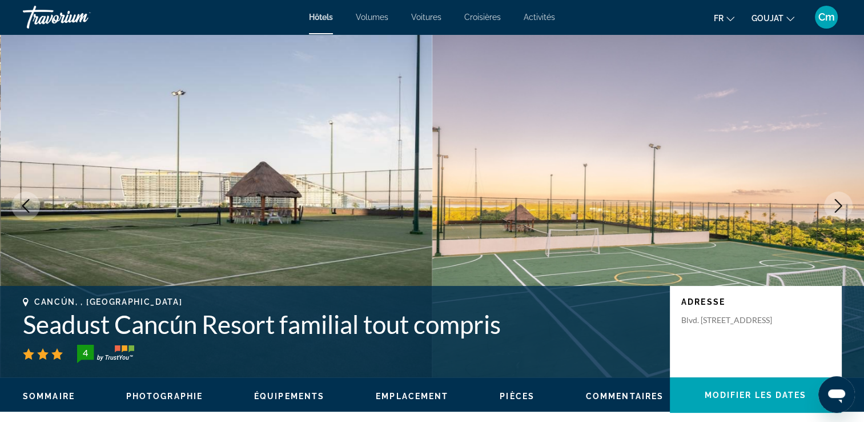
click at [836, 208] on icon "Image suivante" at bounding box center [839, 206] width 14 height 14
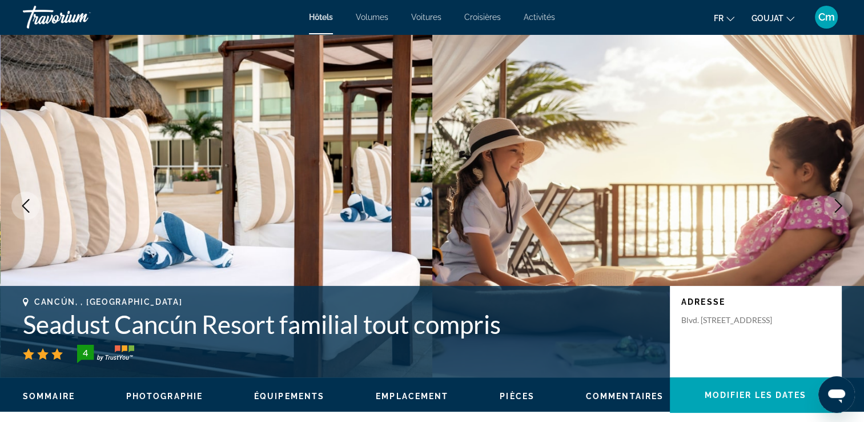
click at [836, 208] on icon "Image suivante" at bounding box center [839, 206] width 14 height 14
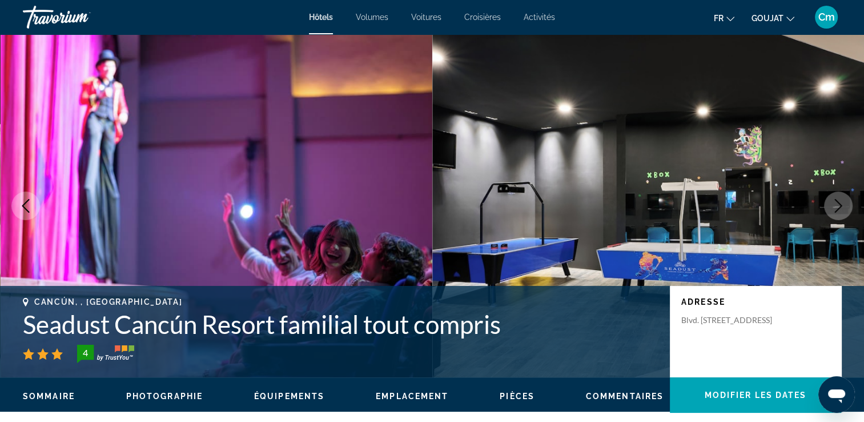
click at [836, 208] on icon "Image suivante" at bounding box center [839, 206] width 14 height 14
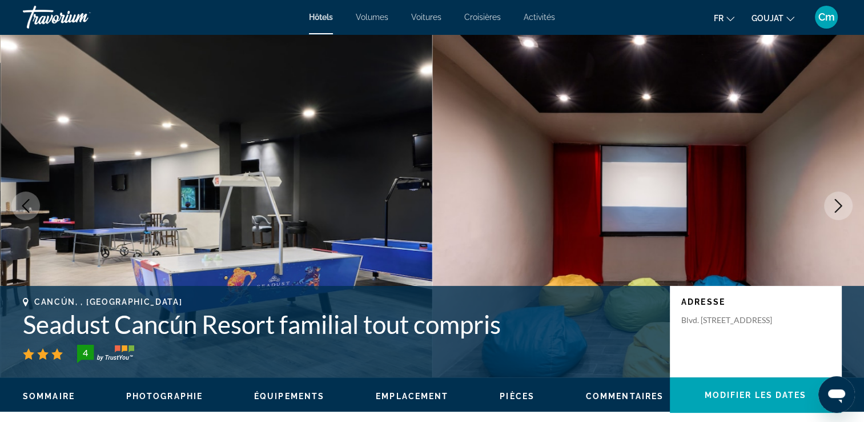
click at [836, 208] on icon "Image suivante" at bounding box center [839, 206] width 14 height 14
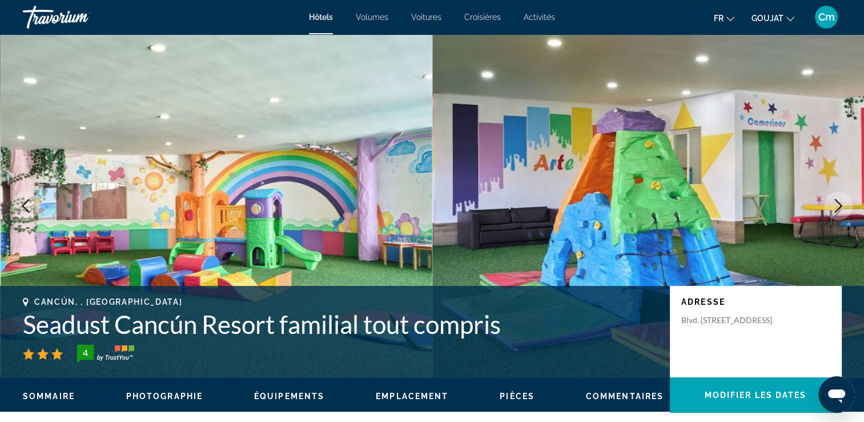
click at [836, 208] on icon "Image suivante" at bounding box center [839, 206] width 14 height 14
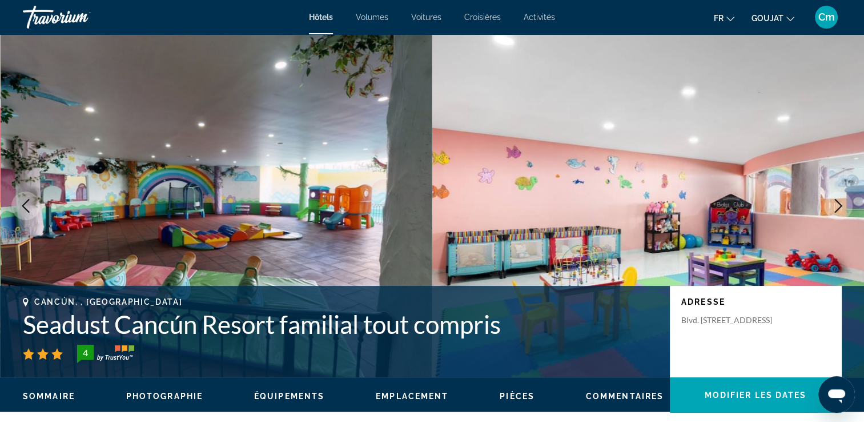
click at [836, 208] on icon "Image suivante" at bounding box center [839, 206] width 14 height 14
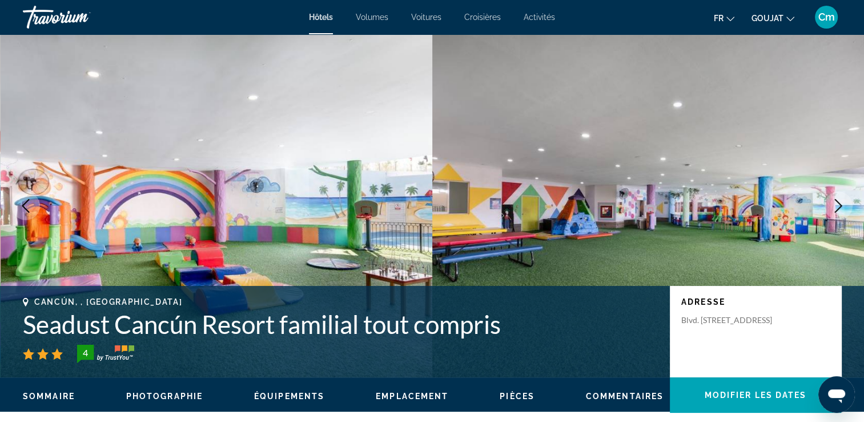
click at [836, 208] on icon "Image suivante" at bounding box center [839, 206] width 14 height 14
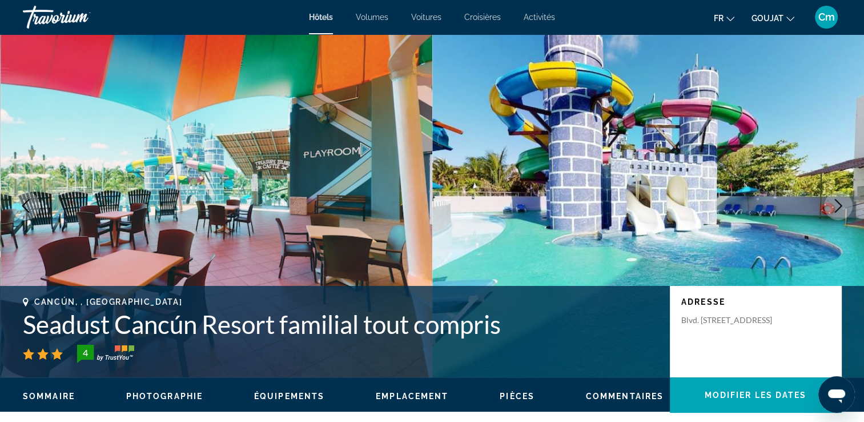
click at [836, 208] on icon "Image suivante" at bounding box center [839, 206] width 14 height 14
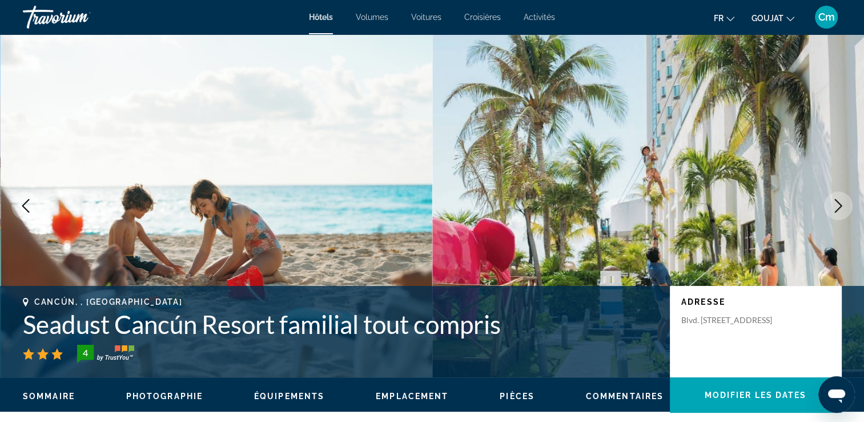
click at [836, 208] on icon "Image suivante" at bounding box center [839, 206] width 14 height 14
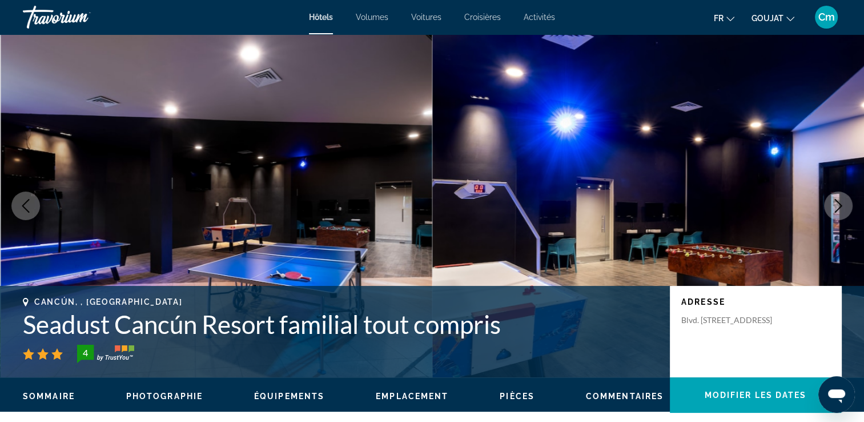
click at [836, 208] on icon "Image suivante" at bounding box center [839, 206] width 14 height 14
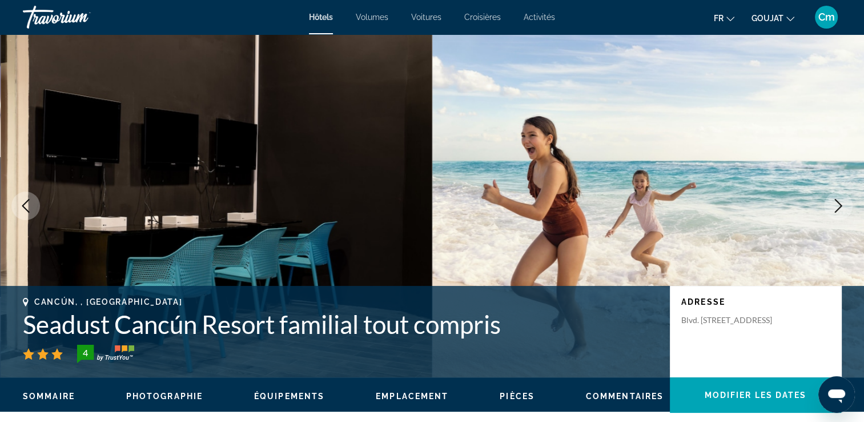
click at [836, 208] on icon "Image suivante" at bounding box center [839, 206] width 14 height 14
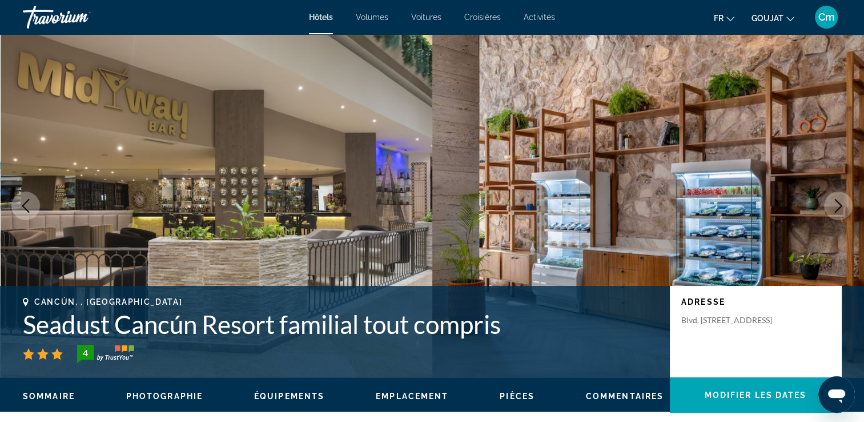
click at [836, 208] on icon "Image suivante" at bounding box center [839, 206] width 14 height 14
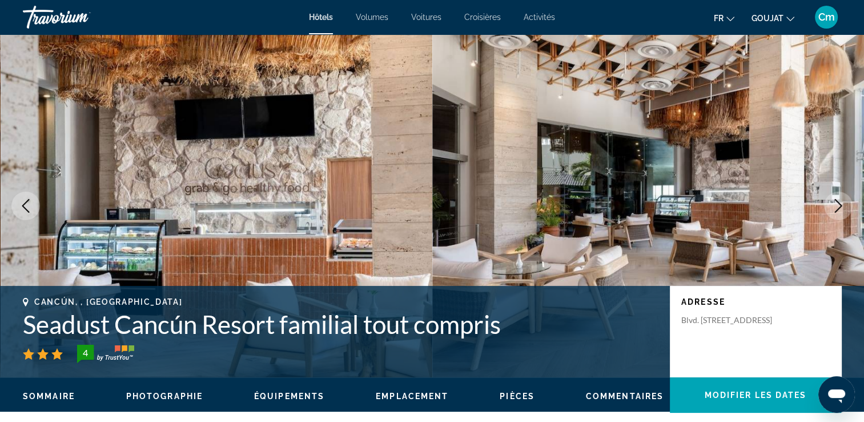
click at [836, 208] on icon "Image suivante" at bounding box center [839, 206] width 14 height 14
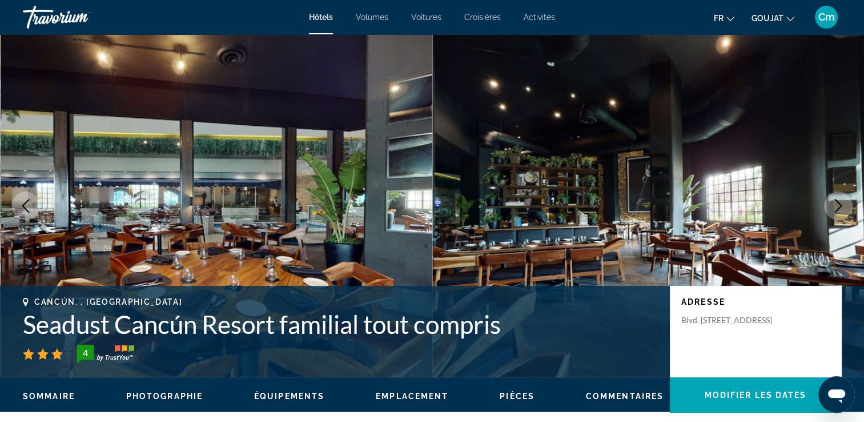
click at [836, 208] on icon "Image suivante" at bounding box center [839, 206] width 14 height 14
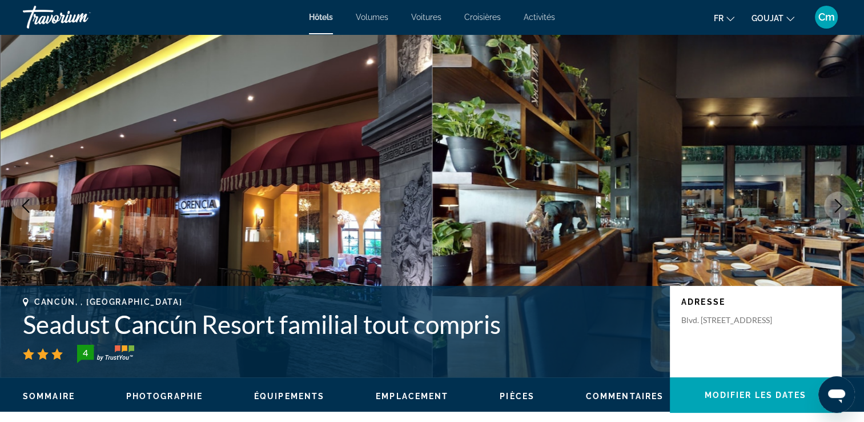
click at [836, 208] on icon "Image suivante" at bounding box center [839, 206] width 14 height 14
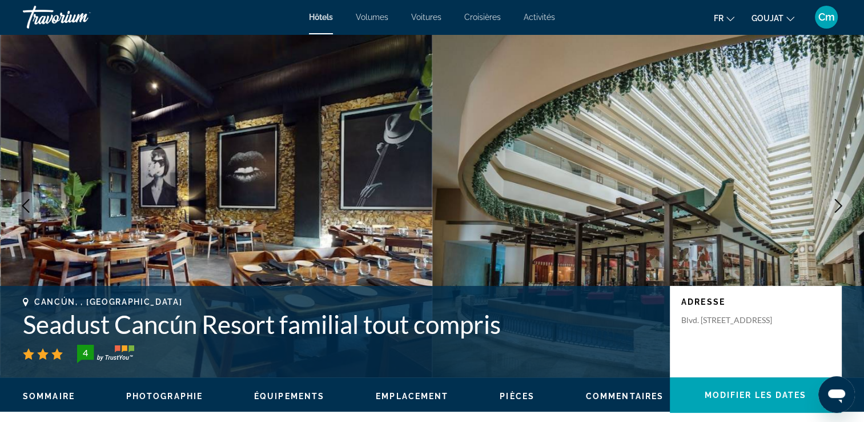
click at [836, 208] on icon "Image suivante" at bounding box center [839, 206] width 14 height 14
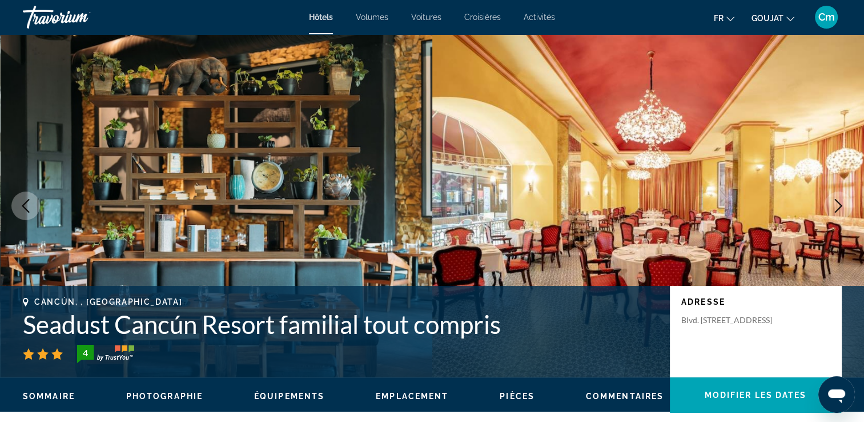
click at [836, 208] on icon "Image suivante" at bounding box center [839, 206] width 14 height 14
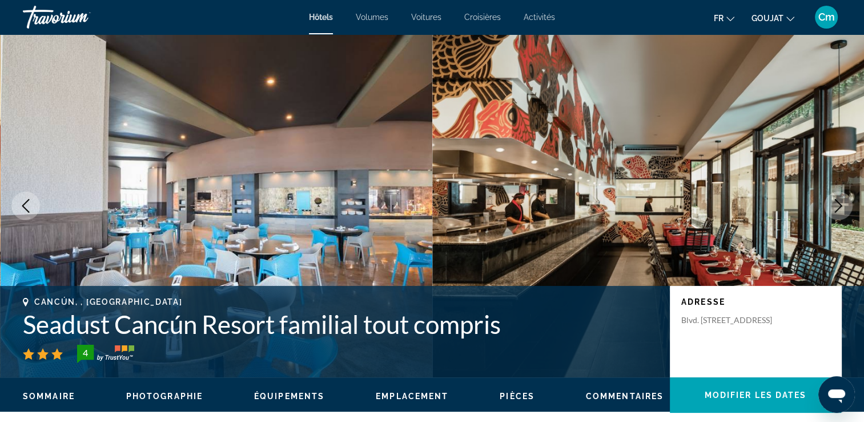
click at [836, 208] on icon "Image suivante" at bounding box center [839, 206] width 14 height 14
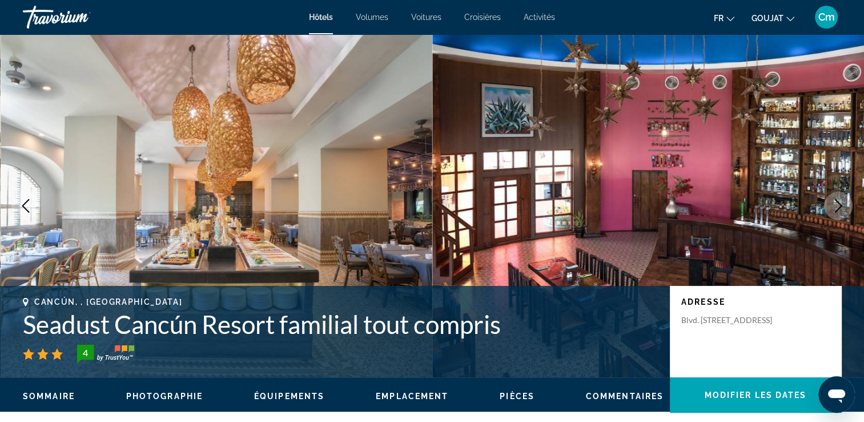
click at [836, 208] on icon "Image suivante" at bounding box center [839, 206] width 14 height 14
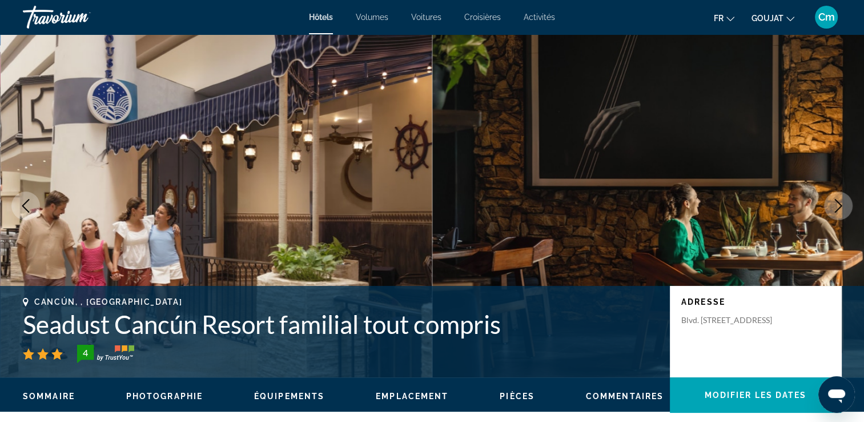
click at [836, 208] on icon "Image suivante" at bounding box center [839, 206] width 14 height 14
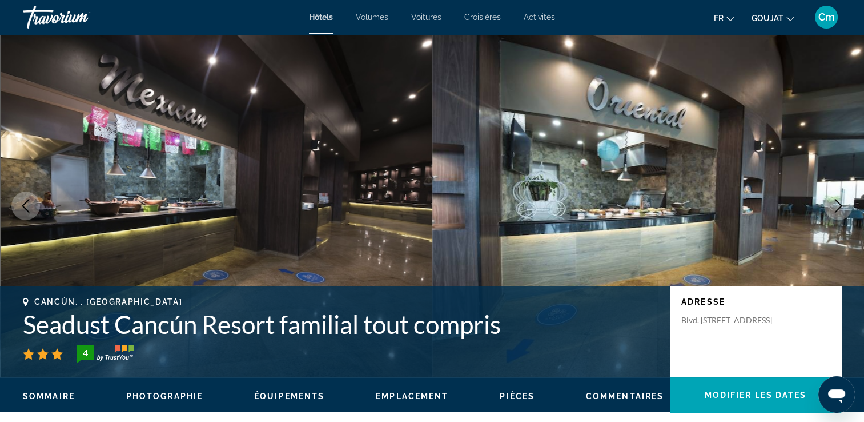
click at [836, 208] on icon "Image suivante" at bounding box center [839, 206] width 14 height 14
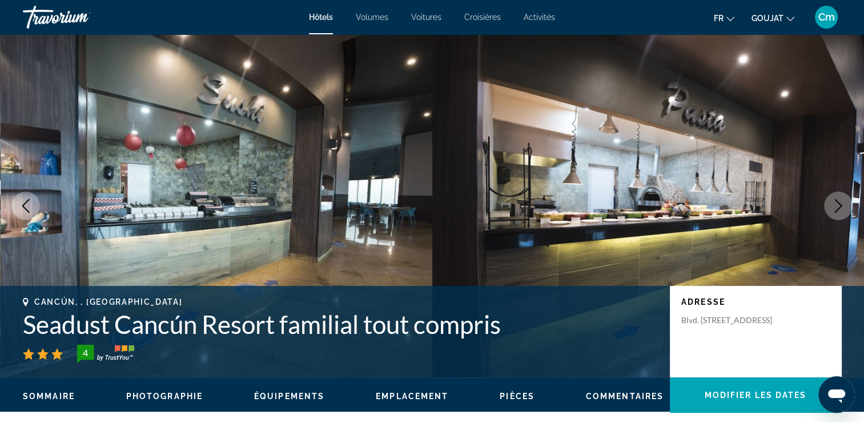
click at [836, 208] on icon "Image suivante" at bounding box center [839, 206] width 14 height 14
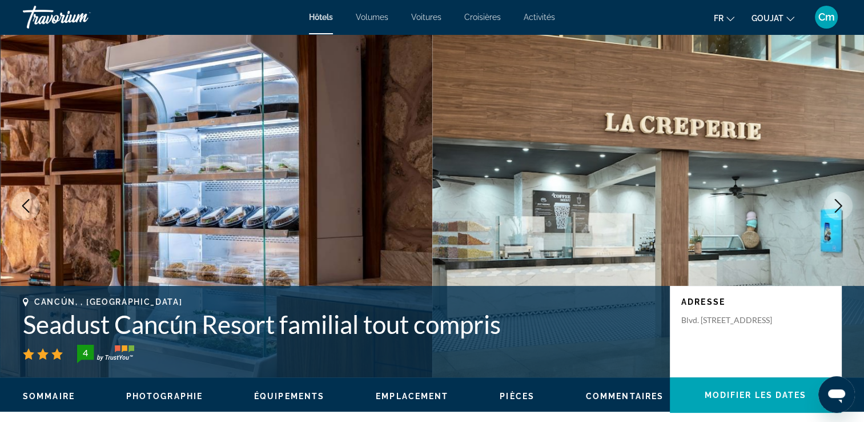
click at [836, 208] on icon "Image suivante" at bounding box center [839, 206] width 14 height 14
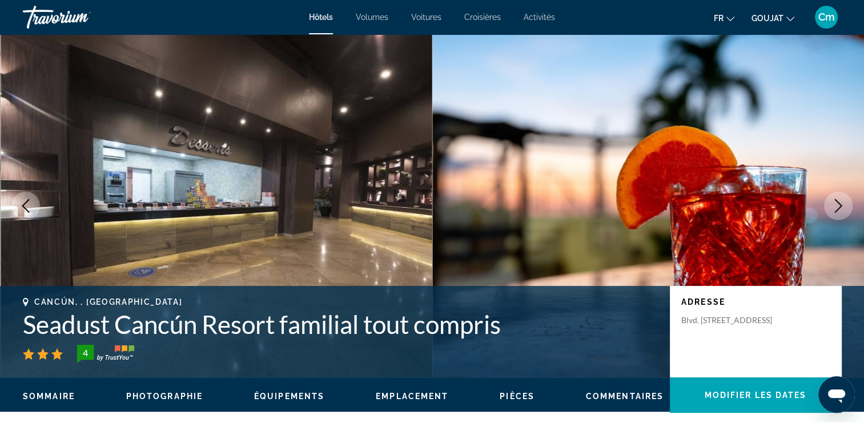
click at [835, 205] on icon "Image suivante" at bounding box center [839, 206] width 14 height 14
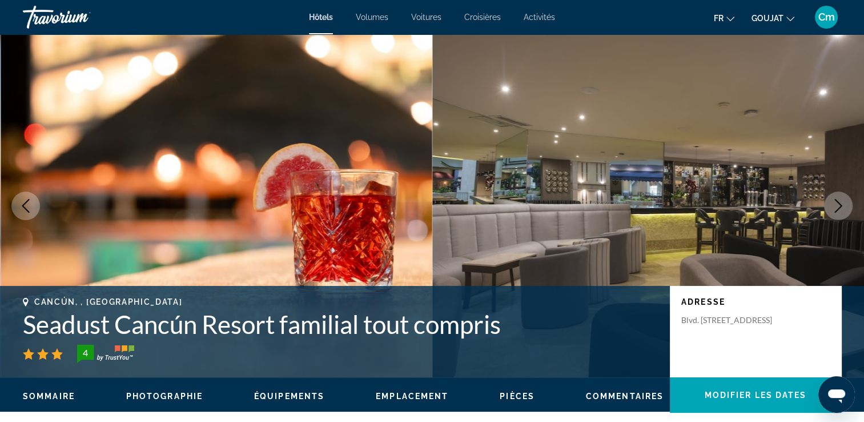
click at [835, 205] on icon "Image suivante" at bounding box center [839, 206] width 14 height 14
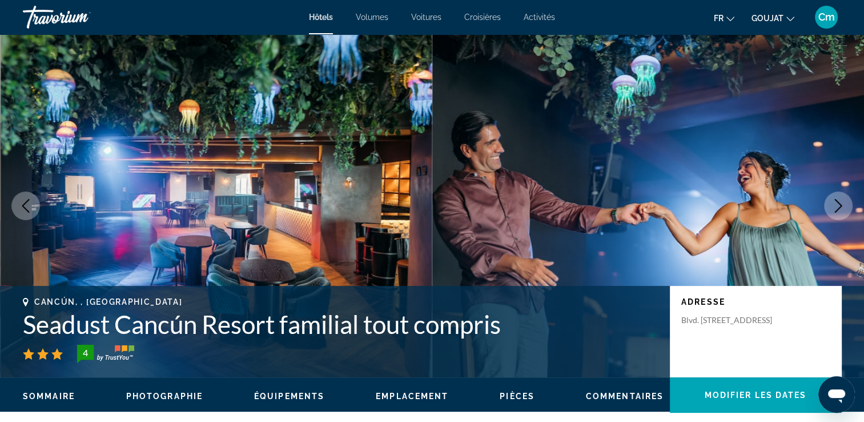
click at [835, 205] on icon "Image suivante" at bounding box center [839, 206] width 14 height 14
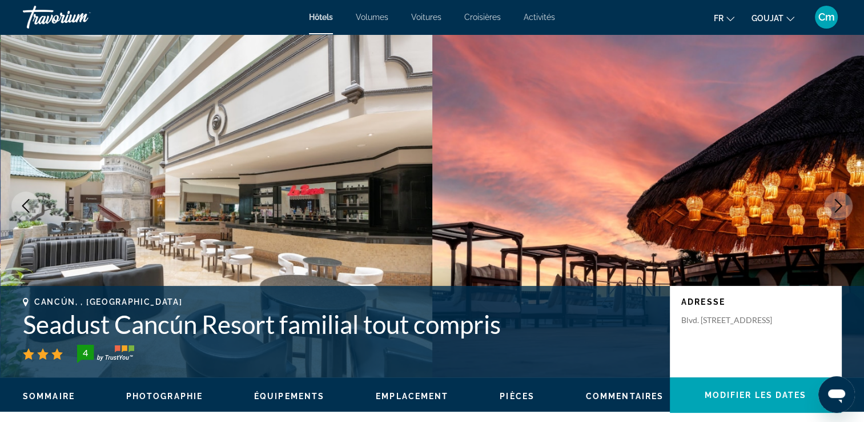
click at [835, 205] on icon "Image suivante" at bounding box center [839, 206] width 14 height 14
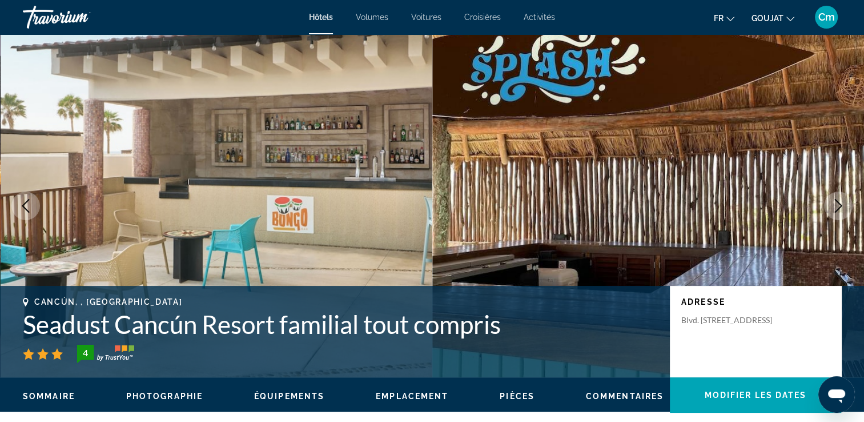
click at [835, 205] on icon "Image suivante" at bounding box center [839, 206] width 14 height 14
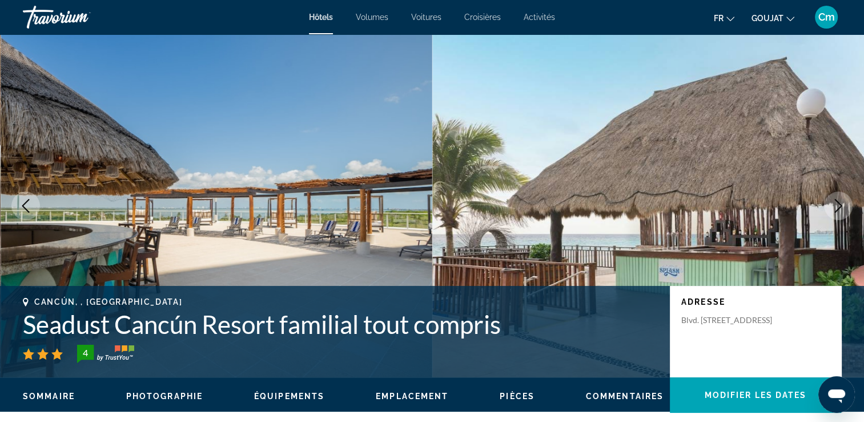
click at [835, 205] on icon "Image suivante" at bounding box center [839, 206] width 14 height 14
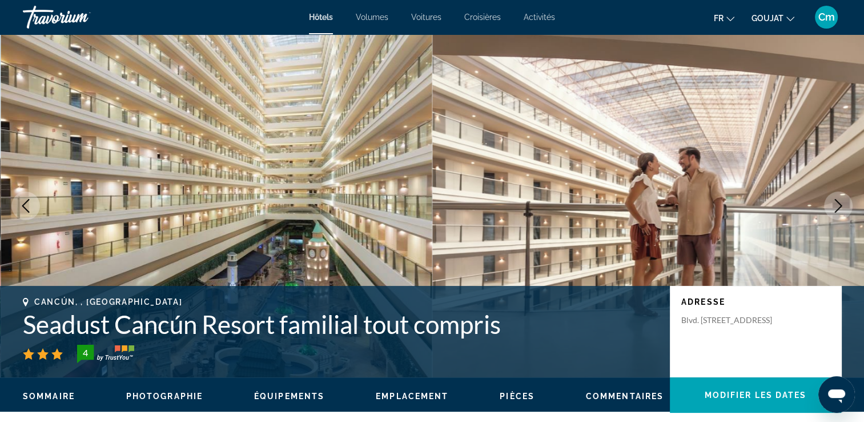
click at [835, 205] on icon "Image suivante" at bounding box center [839, 206] width 14 height 14
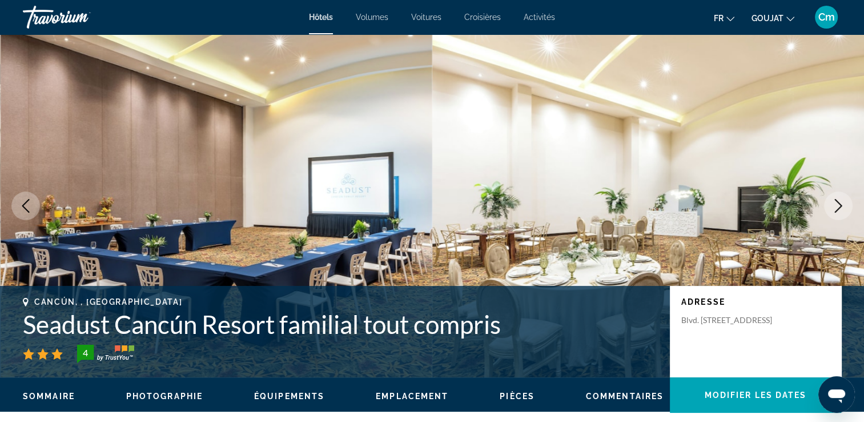
click at [835, 205] on icon "Image suivante" at bounding box center [839, 206] width 14 height 14
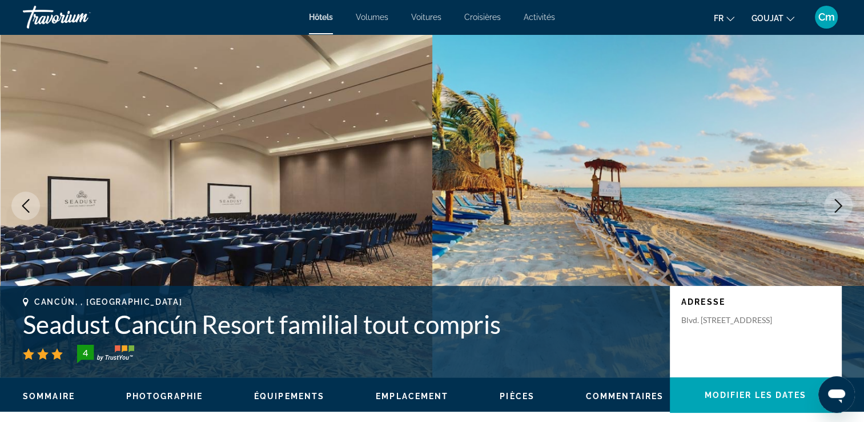
click at [835, 205] on icon "Image suivante" at bounding box center [839, 206] width 14 height 14
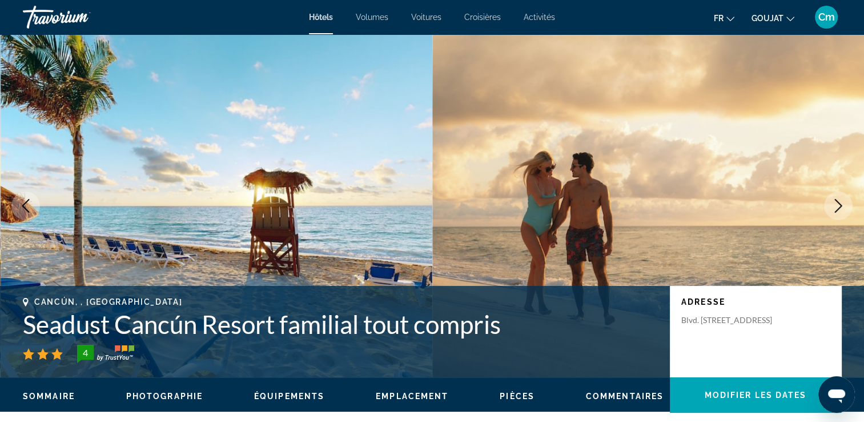
click at [835, 205] on icon "Image suivante" at bounding box center [839, 206] width 14 height 14
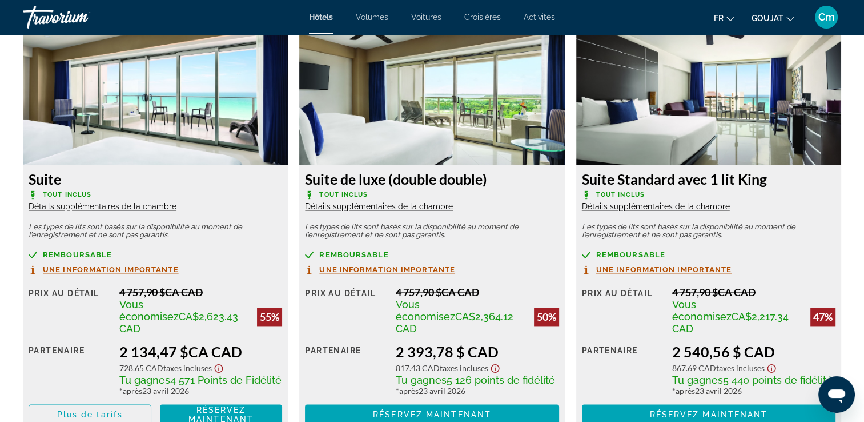
scroll to position [1554, 0]
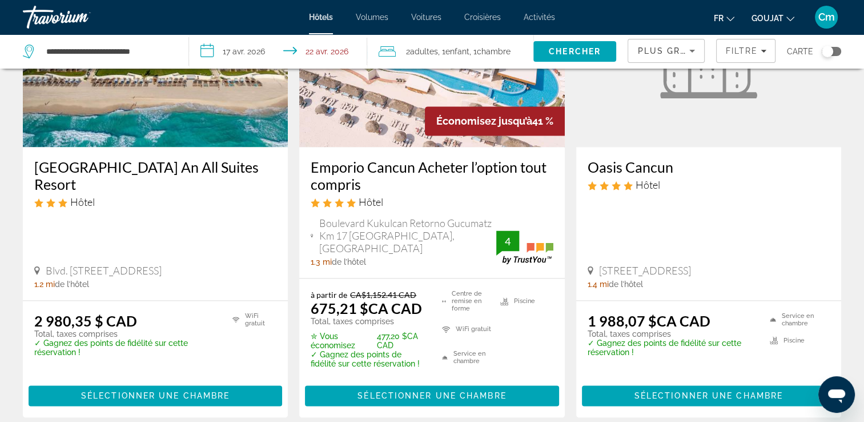
scroll to position [1577, 0]
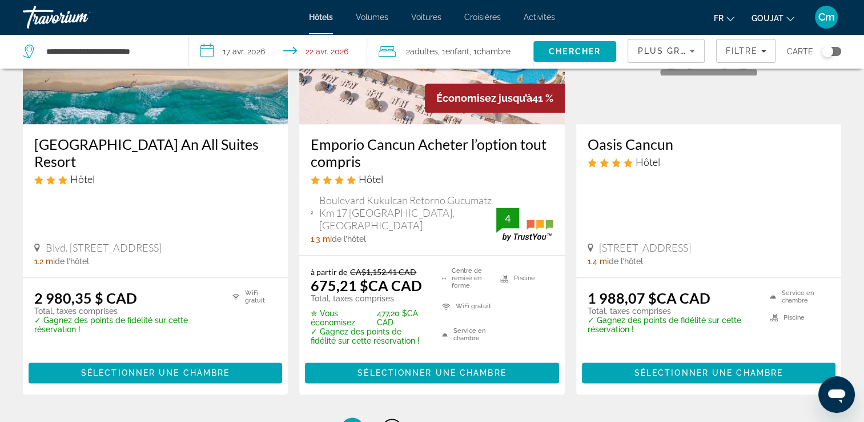
click at [385, 419] on link "page 3" at bounding box center [392, 429] width 20 height 20
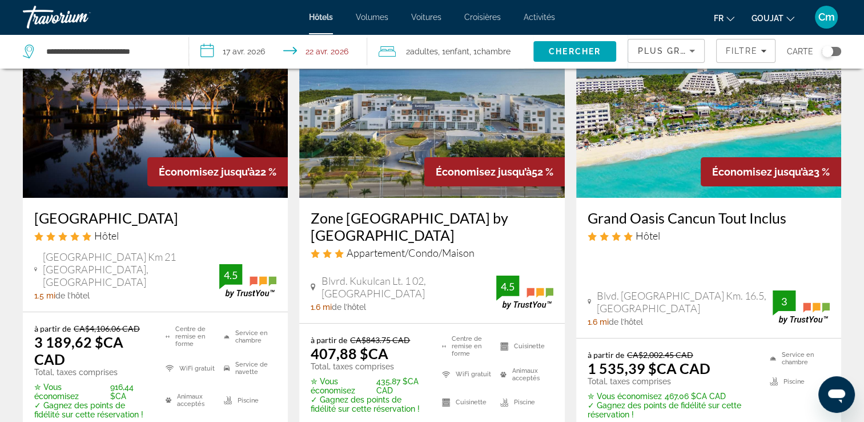
scroll to position [91, 0]
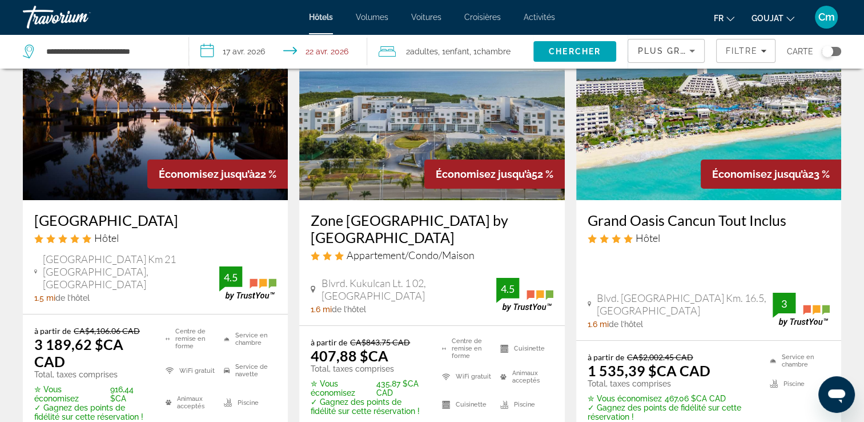
click at [660, 219] on h3 "Grand Oasis Cancun Tout Inclus" at bounding box center [709, 219] width 242 height 17
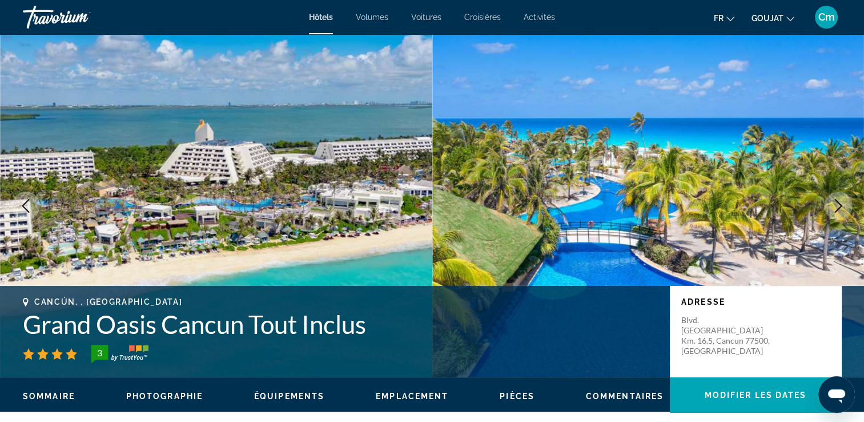
click at [662, 218] on img "Contenu principal" at bounding box center [648, 205] width 432 height 343
click at [836, 211] on icon "Image suivante" at bounding box center [839, 206] width 14 height 14
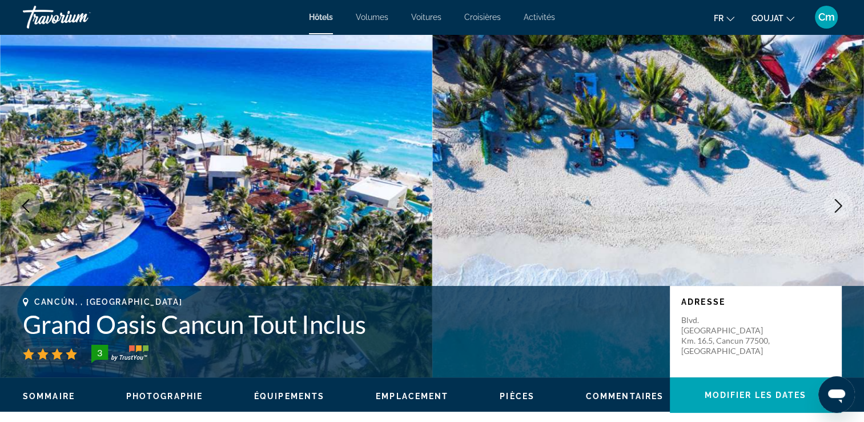
click at [836, 211] on icon "Image suivante" at bounding box center [839, 206] width 14 height 14
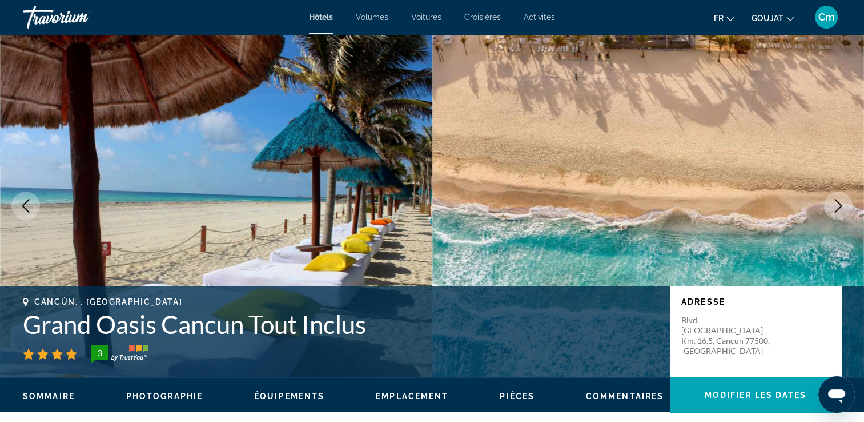
click at [836, 211] on icon "Image suivante" at bounding box center [839, 206] width 14 height 14
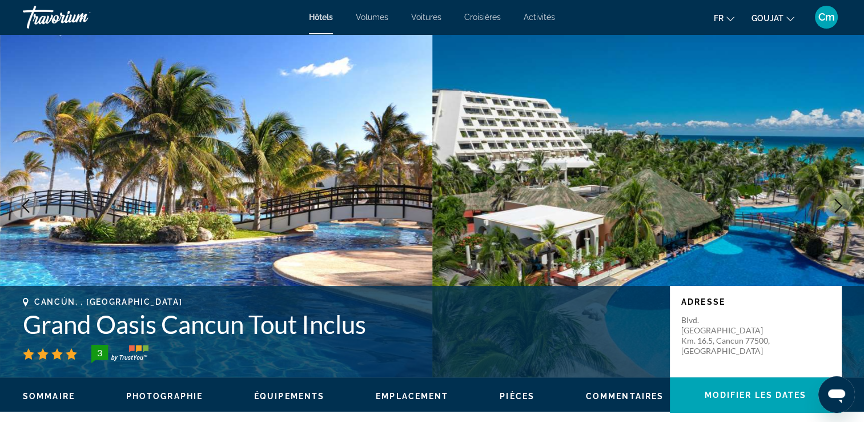
click at [836, 211] on icon "Image suivante" at bounding box center [839, 206] width 14 height 14
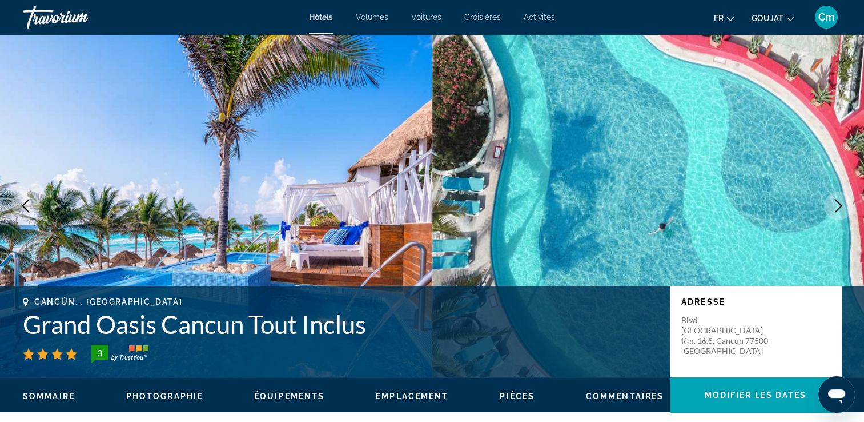
click at [836, 211] on icon "Image suivante" at bounding box center [839, 206] width 14 height 14
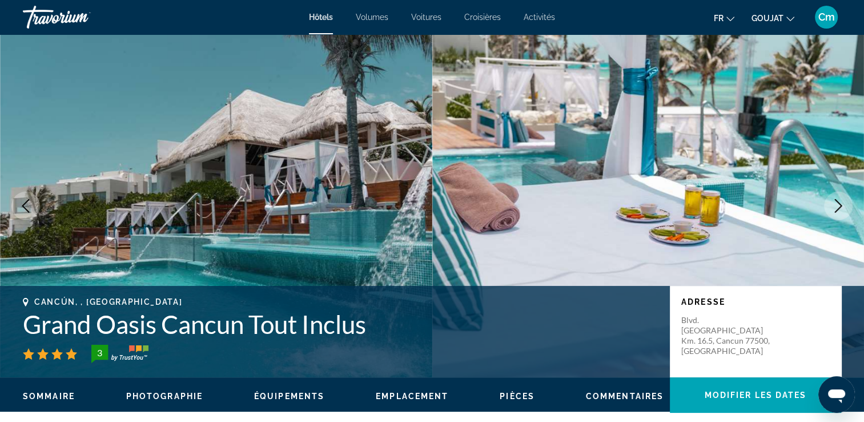
click at [836, 211] on icon "Image suivante" at bounding box center [839, 206] width 14 height 14
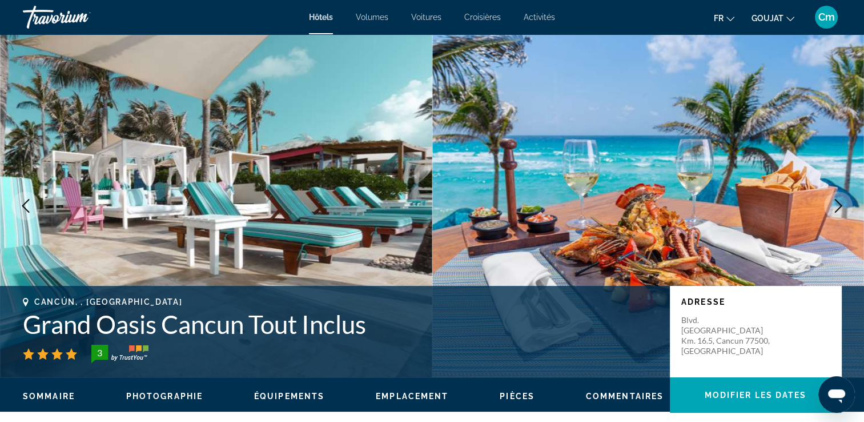
click at [836, 211] on icon "Image suivante" at bounding box center [838, 206] width 7 height 14
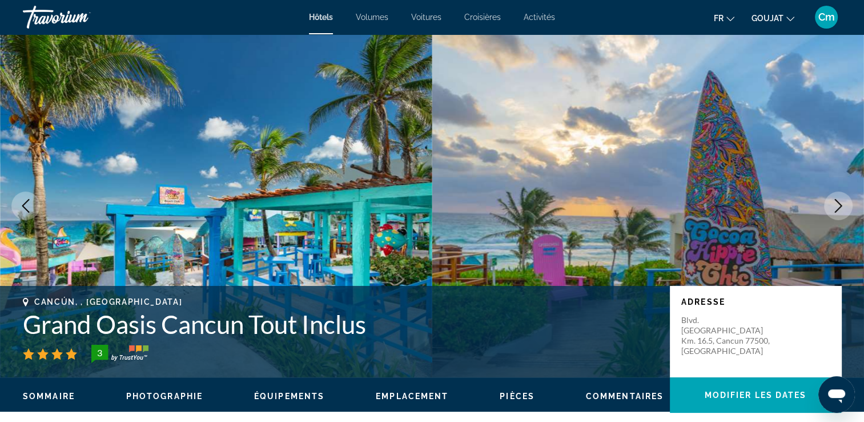
click at [836, 208] on icon "Image suivante" at bounding box center [839, 206] width 14 height 14
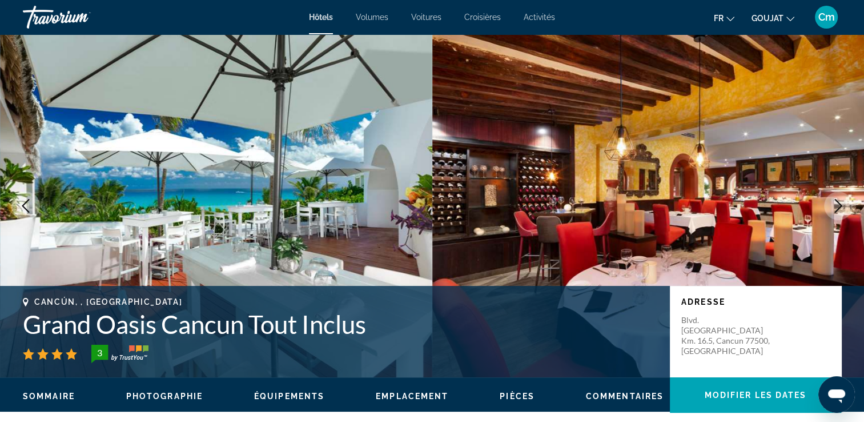
click at [836, 209] on icon "Image suivante" at bounding box center [839, 206] width 14 height 14
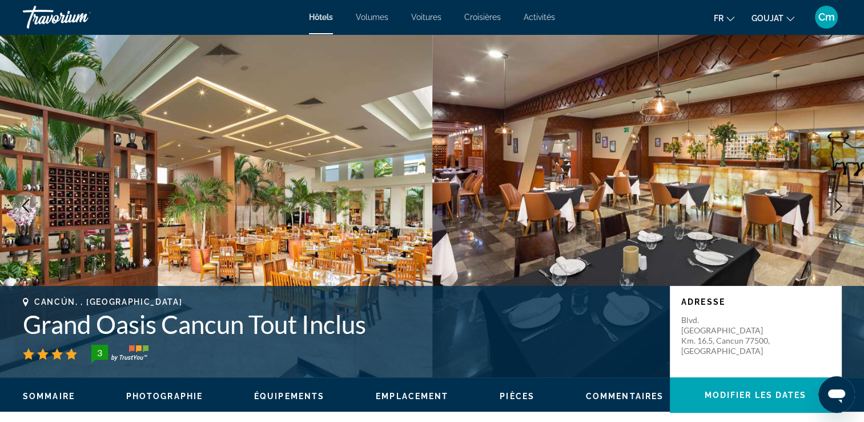
click at [836, 209] on icon "Image suivante" at bounding box center [839, 206] width 14 height 14
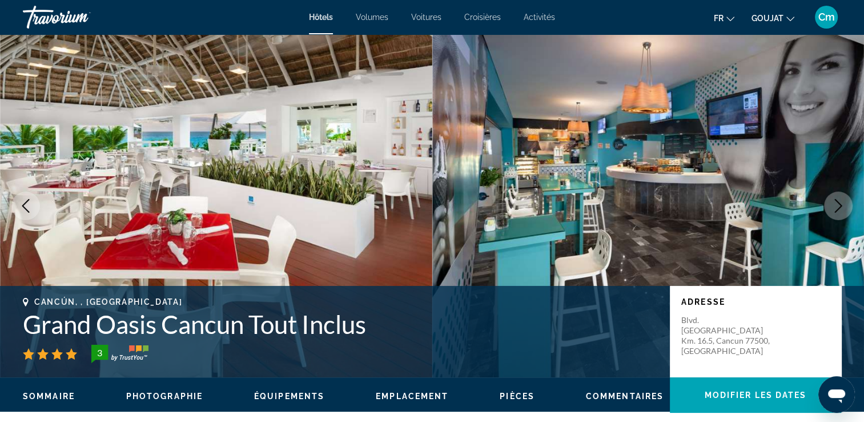
click at [836, 209] on icon "Image suivante" at bounding box center [839, 206] width 14 height 14
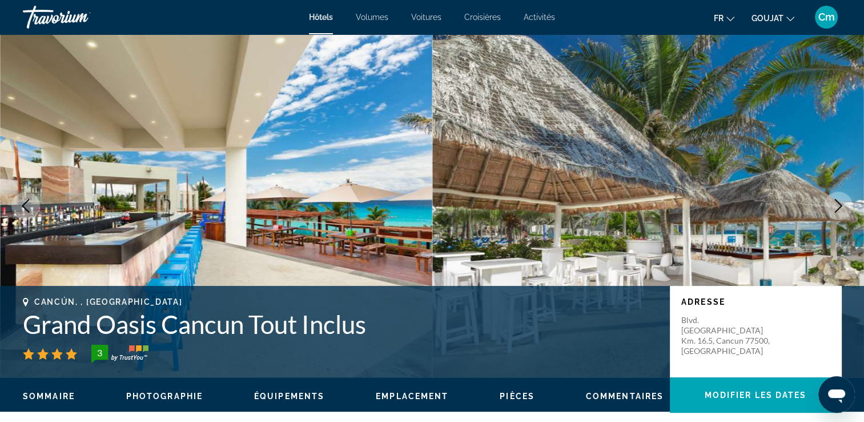
click at [836, 209] on icon "Image suivante" at bounding box center [839, 206] width 14 height 14
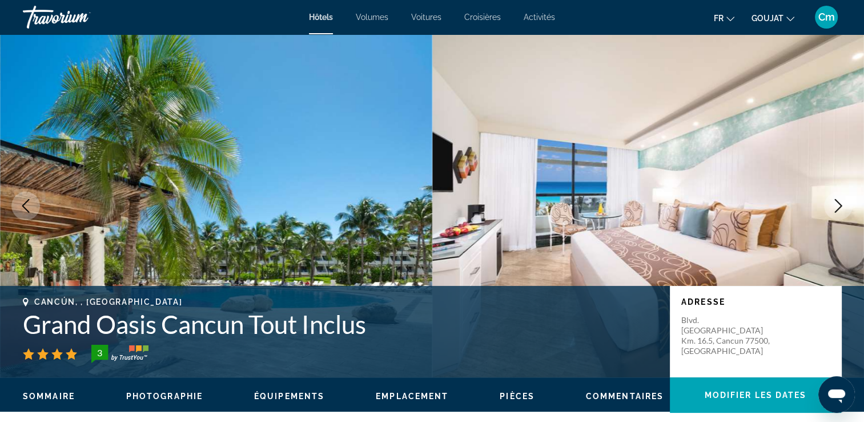
click at [836, 209] on icon "Image suivante" at bounding box center [839, 206] width 14 height 14
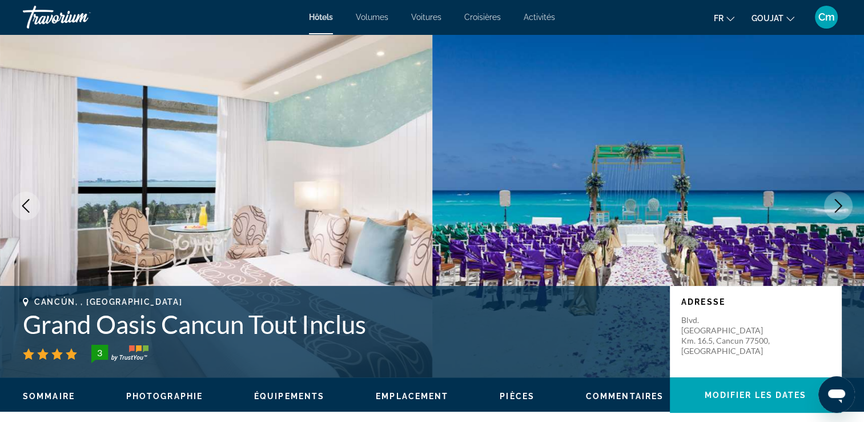
click at [836, 209] on icon "Image suivante" at bounding box center [839, 206] width 14 height 14
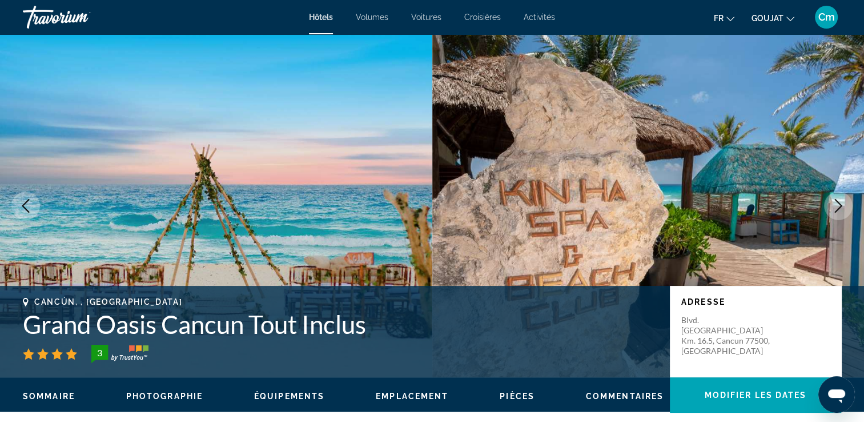
click at [836, 209] on icon "Image suivante" at bounding box center [839, 206] width 14 height 14
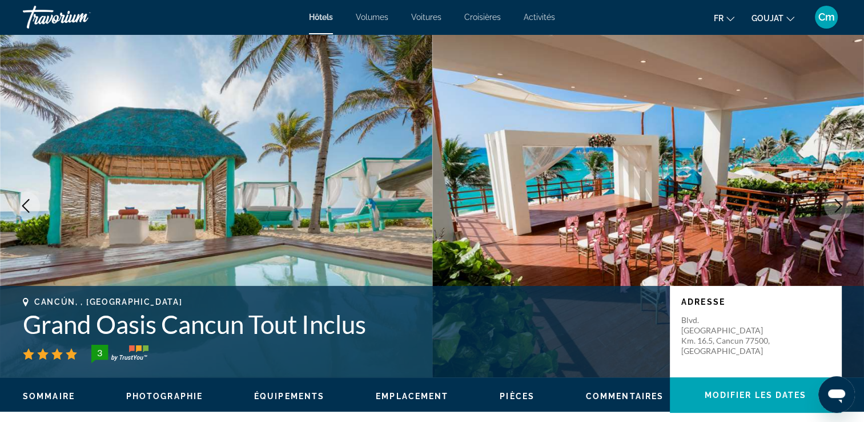
click at [836, 209] on icon "Image suivante" at bounding box center [839, 206] width 14 height 14
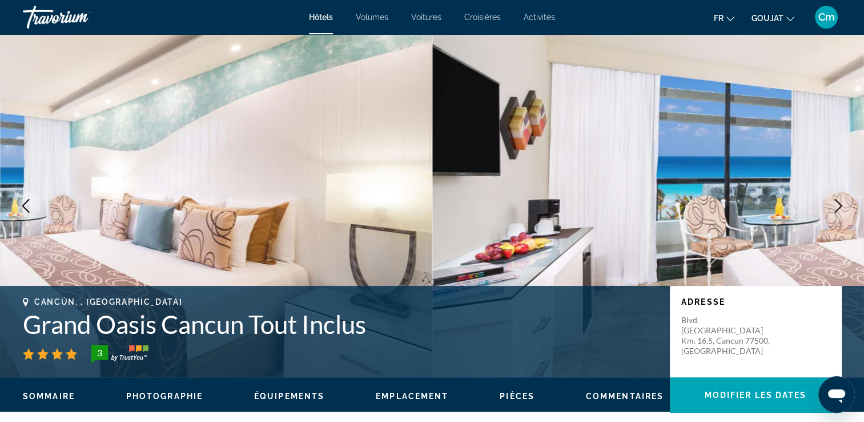
click at [836, 209] on icon "Image suivante" at bounding box center [839, 206] width 14 height 14
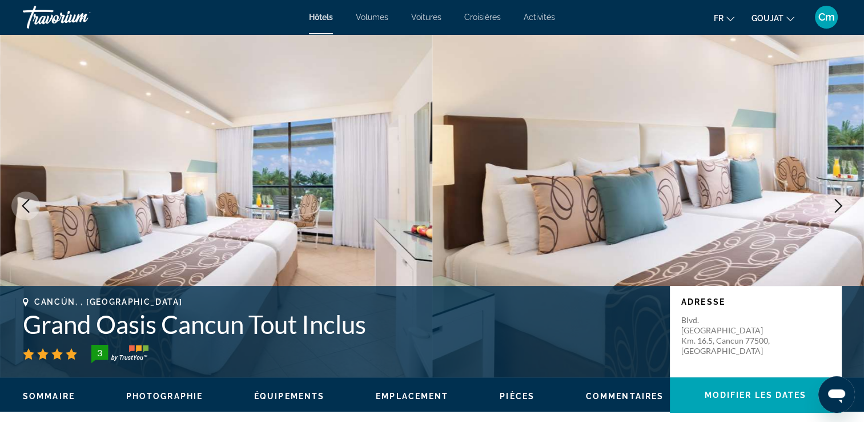
click at [836, 209] on icon "Image suivante" at bounding box center [839, 206] width 14 height 14
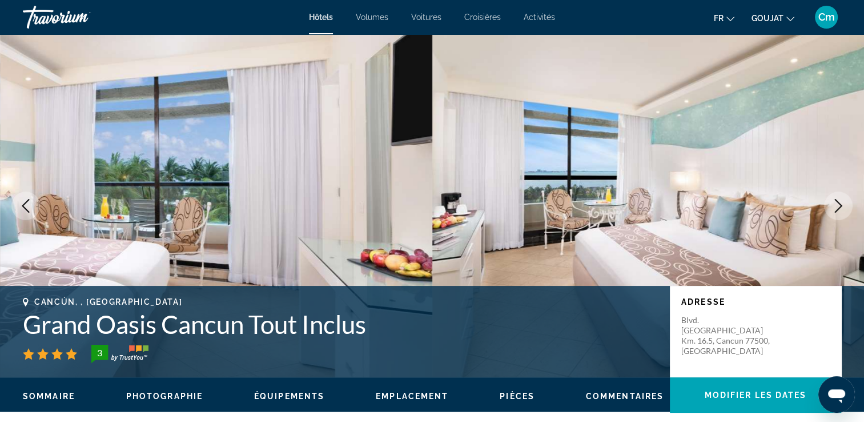
click at [836, 209] on icon "Image suivante" at bounding box center [839, 206] width 14 height 14
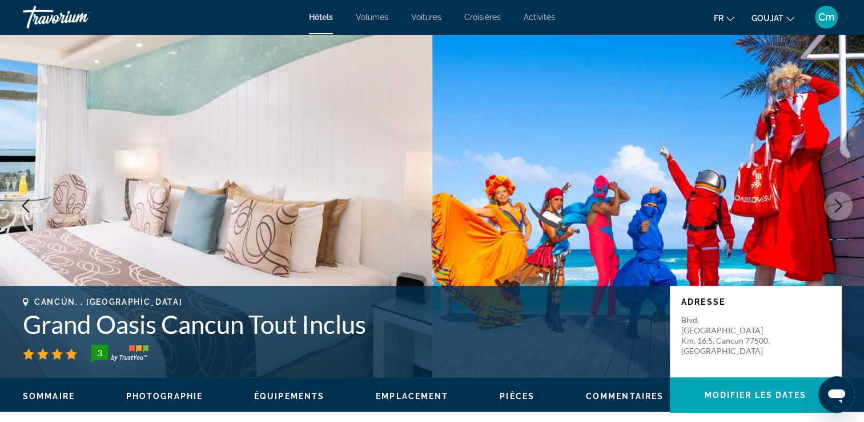
click at [836, 209] on icon "Image suivante" at bounding box center [839, 206] width 14 height 14
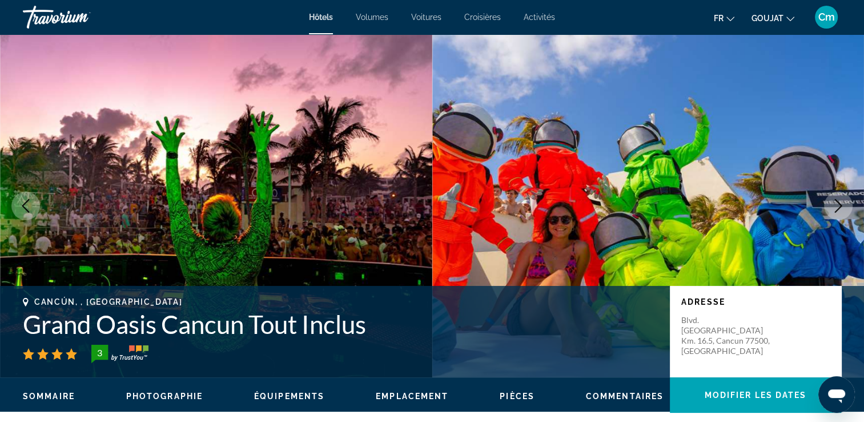
click at [836, 209] on icon "Image suivante" at bounding box center [839, 206] width 14 height 14
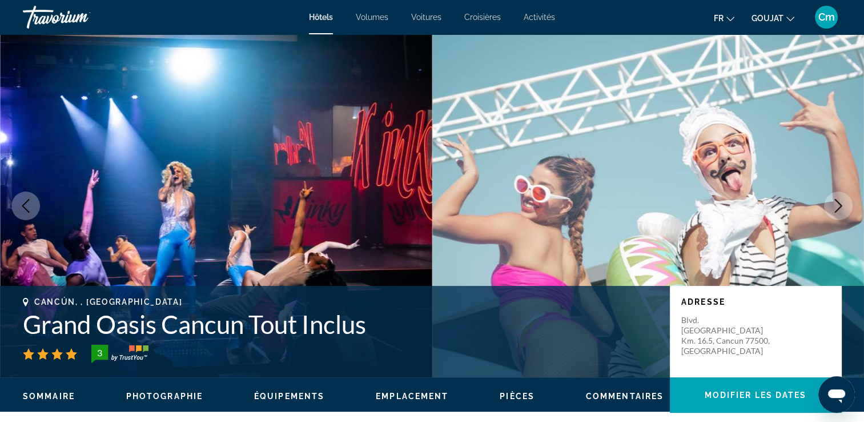
click at [836, 209] on icon "Image suivante" at bounding box center [839, 206] width 14 height 14
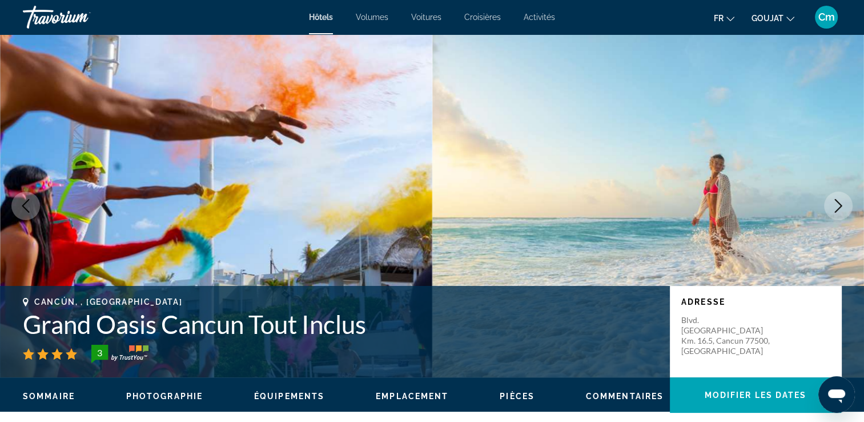
click at [836, 209] on icon "Image suivante" at bounding box center [839, 206] width 14 height 14
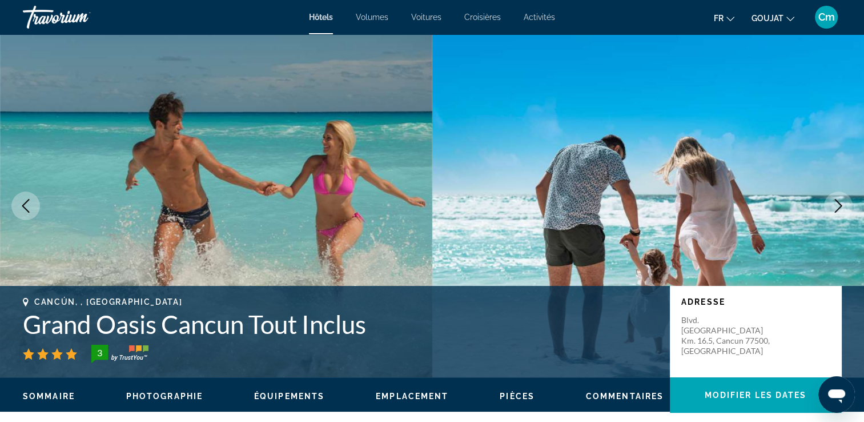
click at [836, 209] on icon "Image suivante" at bounding box center [839, 206] width 14 height 14
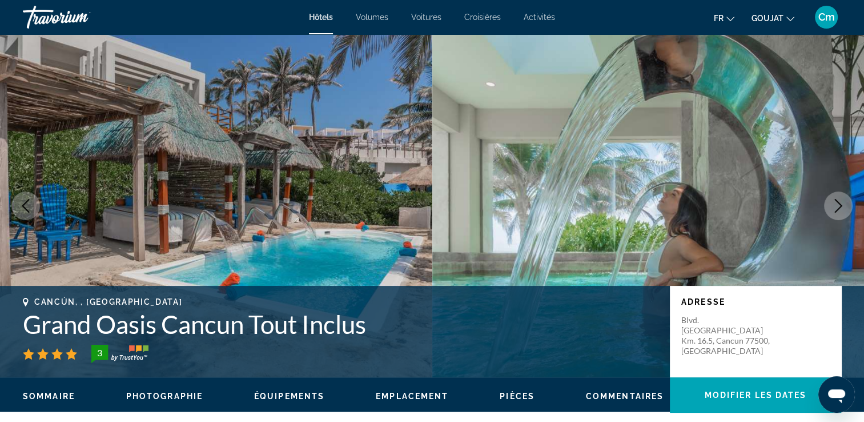
click at [836, 209] on icon "Image suivante" at bounding box center [839, 206] width 14 height 14
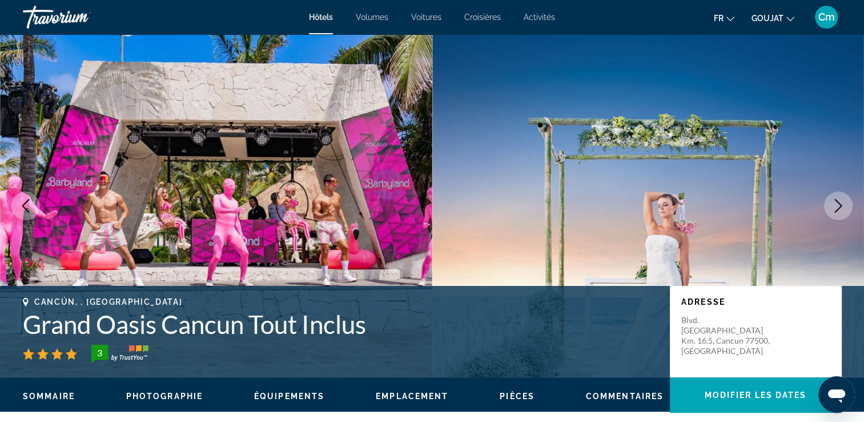
click at [836, 209] on icon "Image suivante" at bounding box center [839, 206] width 14 height 14
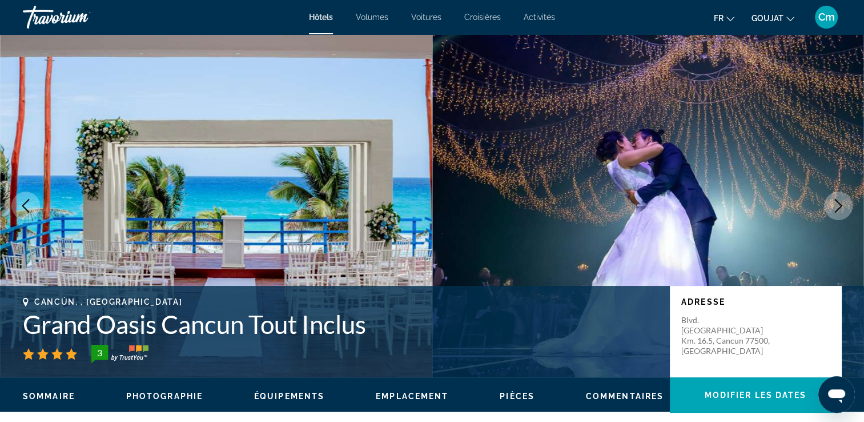
click at [836, 209] on icon "Image suivante" at bounding box center [839, 206] width 14 height 14
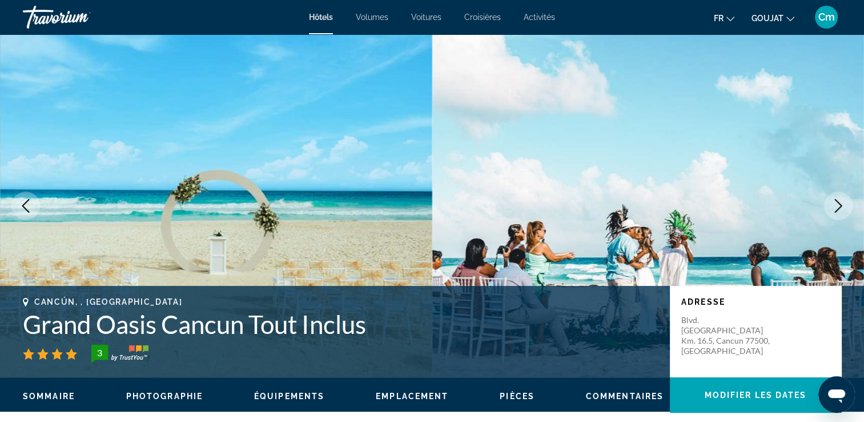
click at [836, 209] on icon "Image suivante" at bounding box center [839, 206] width 14 height 14
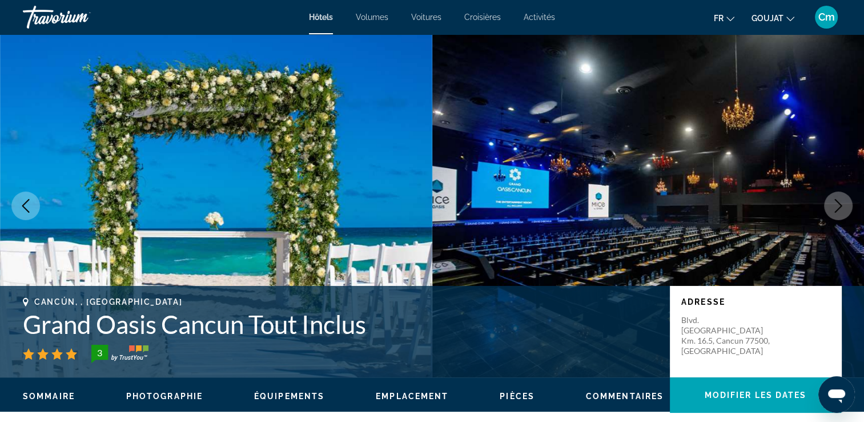
click at [836, 209] on icon "Image suivante" at bounding box center [839, 206] width 14 height 14
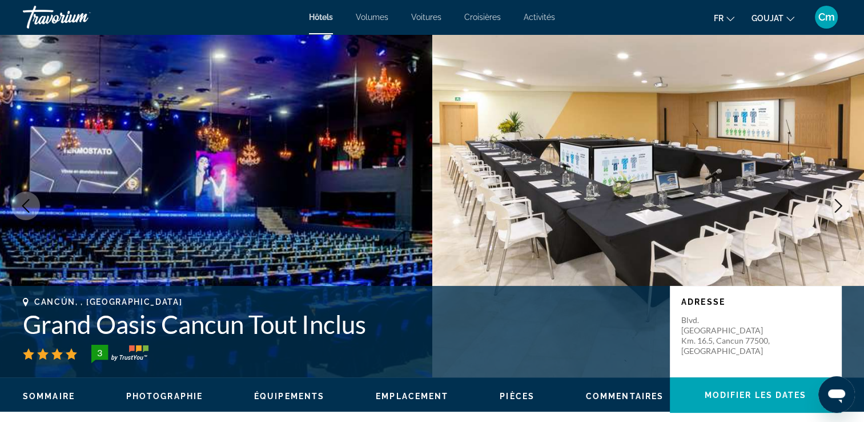
click at [836, 209] on icon "Image suivante" at bounding box center [839, 206] width 14 height 14
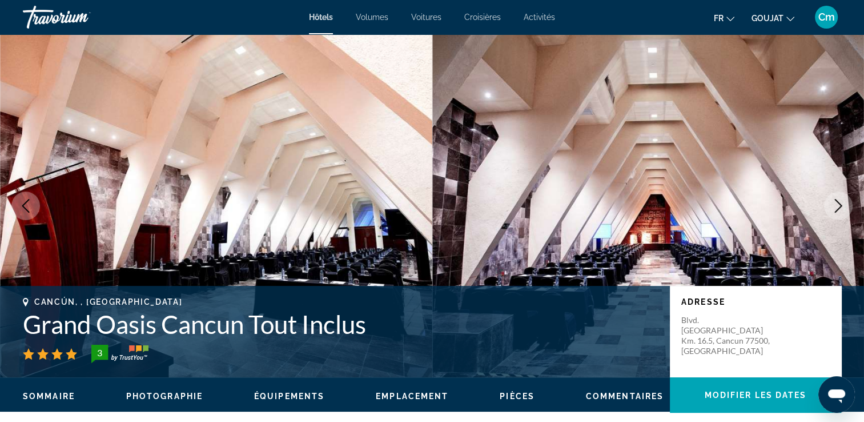
click at [836, 209] on icon "Image suivante" at bounding box center [839, 206] width 14 height 14
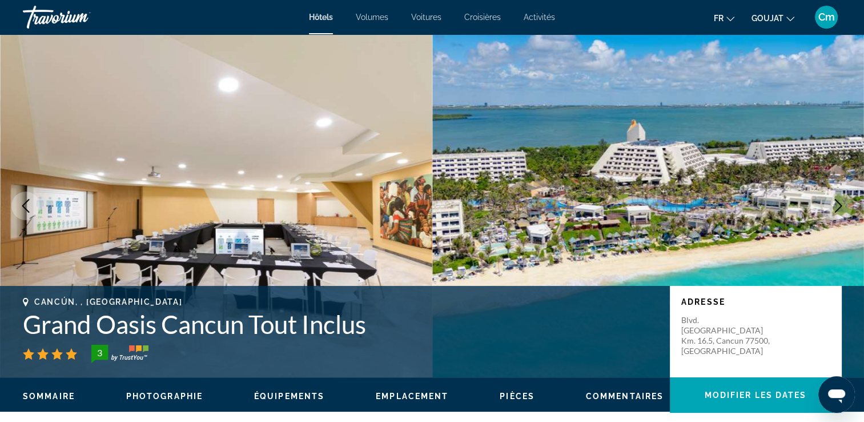
click at [836, 209] on icon "Image suivante" at bounding box center [839, 206] width 14 height 14
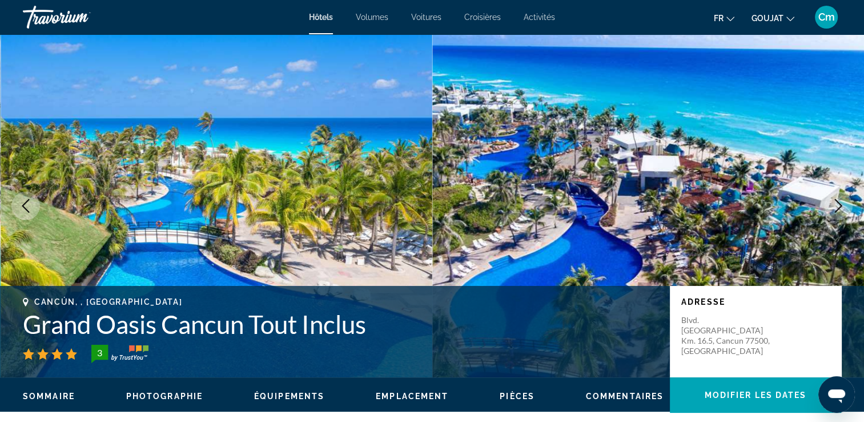
click at [836, 209] on icon "Image suivante" at bounding box center [839, 206] width 14 height 14
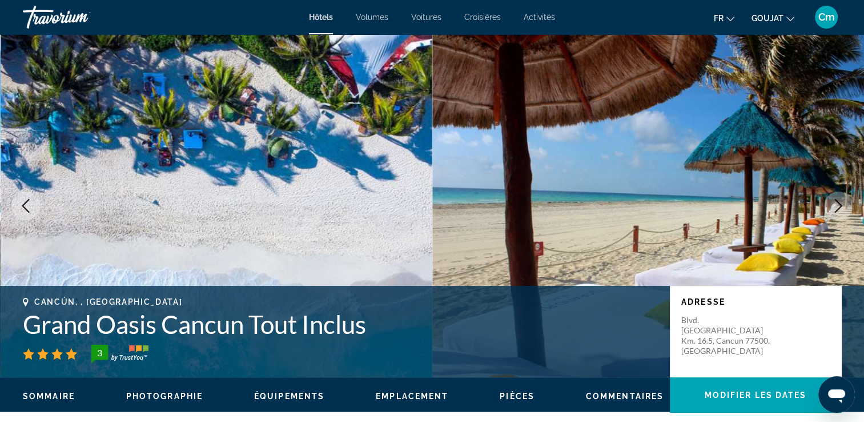
click at [836, 209] on icon "Image suivante" at bounding box center [839, 206] width 14 height 14
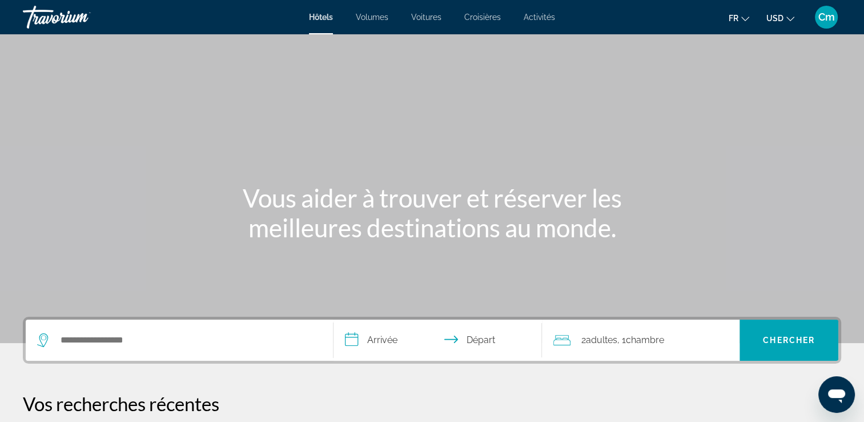
click at [89, 350] on div "Widget de recherche" at bounding box center [179, 339] width 285 height 41
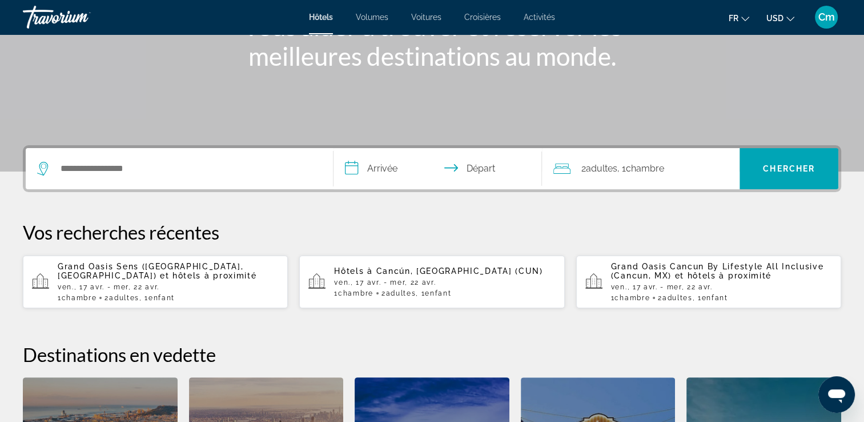
scroll to position [279, 0]
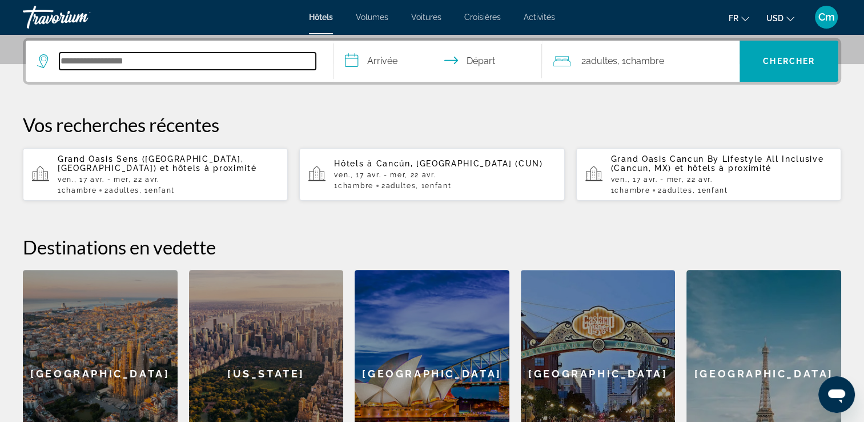
click at [222, 69] on div "Widget de recherche" at bounding box center [179, 61] width 285 height 41
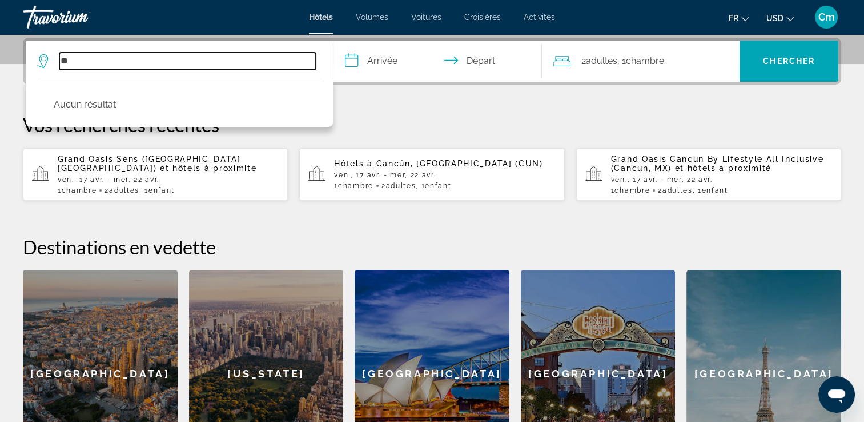
type input "*"
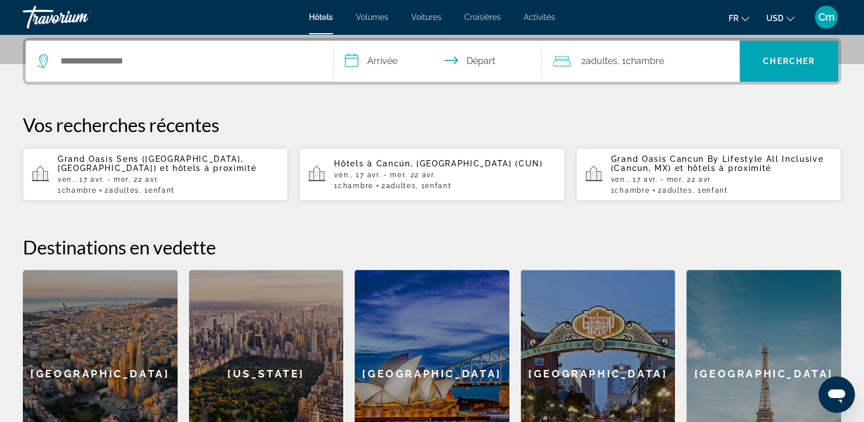
click at [95, 72] on div "Widget de recherche" at bounding box center [179, 61] width 285 height 41
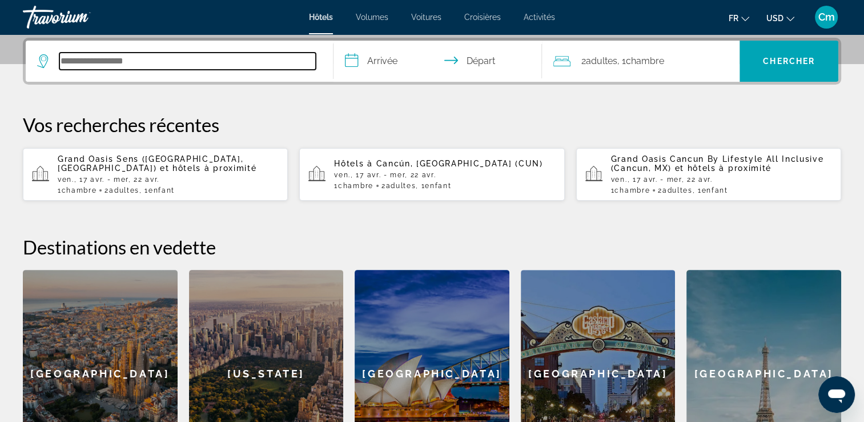
click at [68, 56] on input "Rechercher une destination hôtelière" at bounding box center [187, 61] width 257 height 17
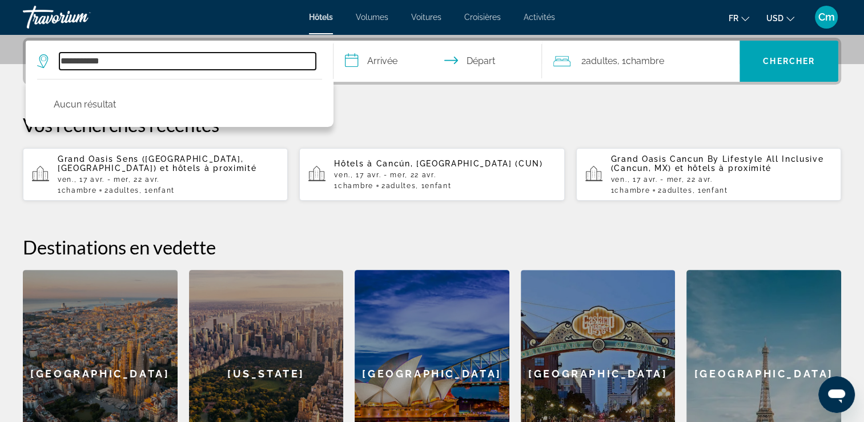
type input "**********"
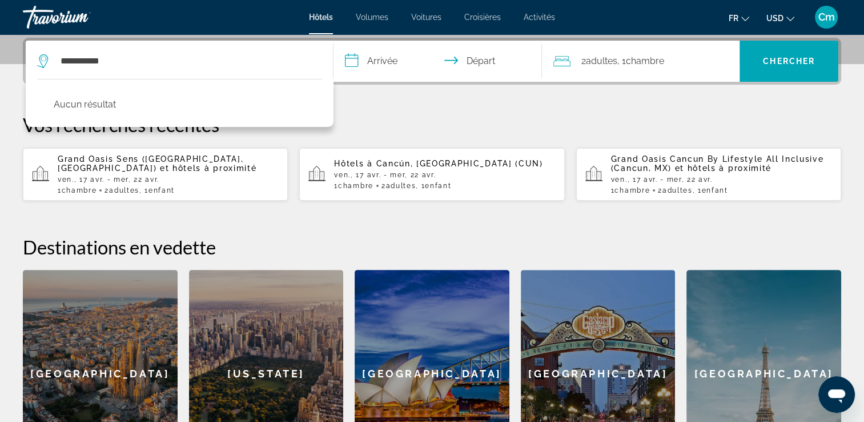
click at [123, 166] on p "Grand Oasis Sens (Cancun, MX) et hôtels à proximité" at bounding box center [168, 163] width 221 height 18
